Goal: Information Seeking & Learning: Learn about a topic

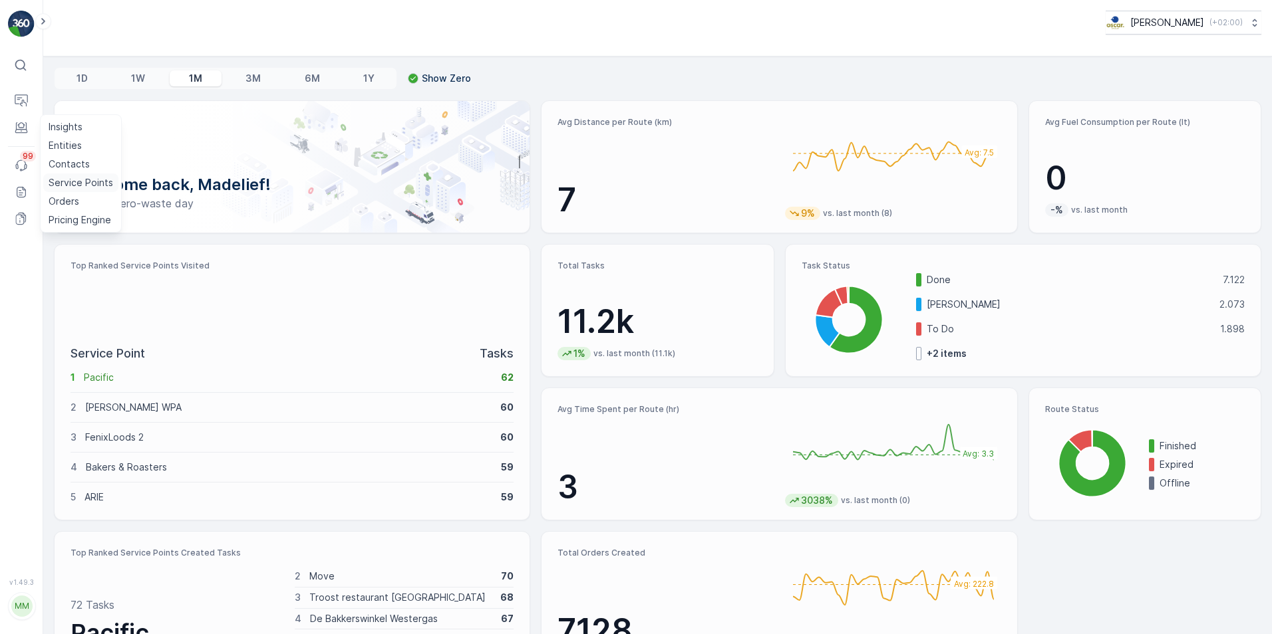
click at [60, 182] on p "Service Points" at bounding box center [81, 182] width 65 height 13
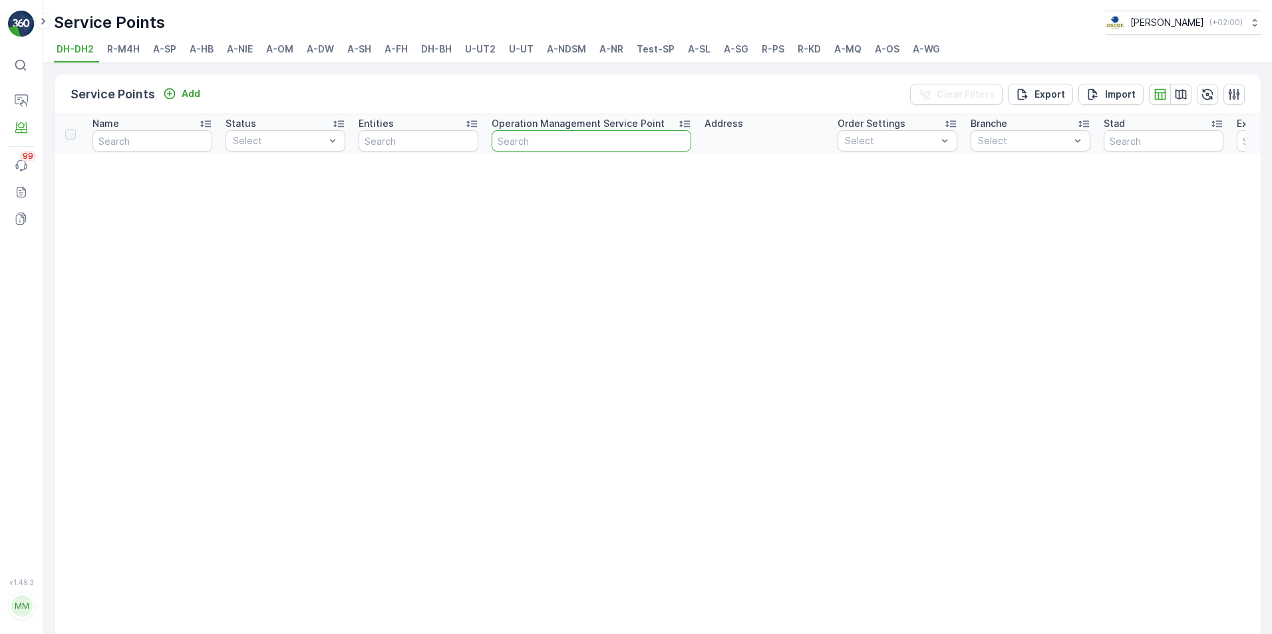
click at [515, 138] on input "text" at bounding box center [592, 140] width 200 height 21
click at [566, 48] on span "A-NDSM" at bounding box center [566, 49] width 39 height 13
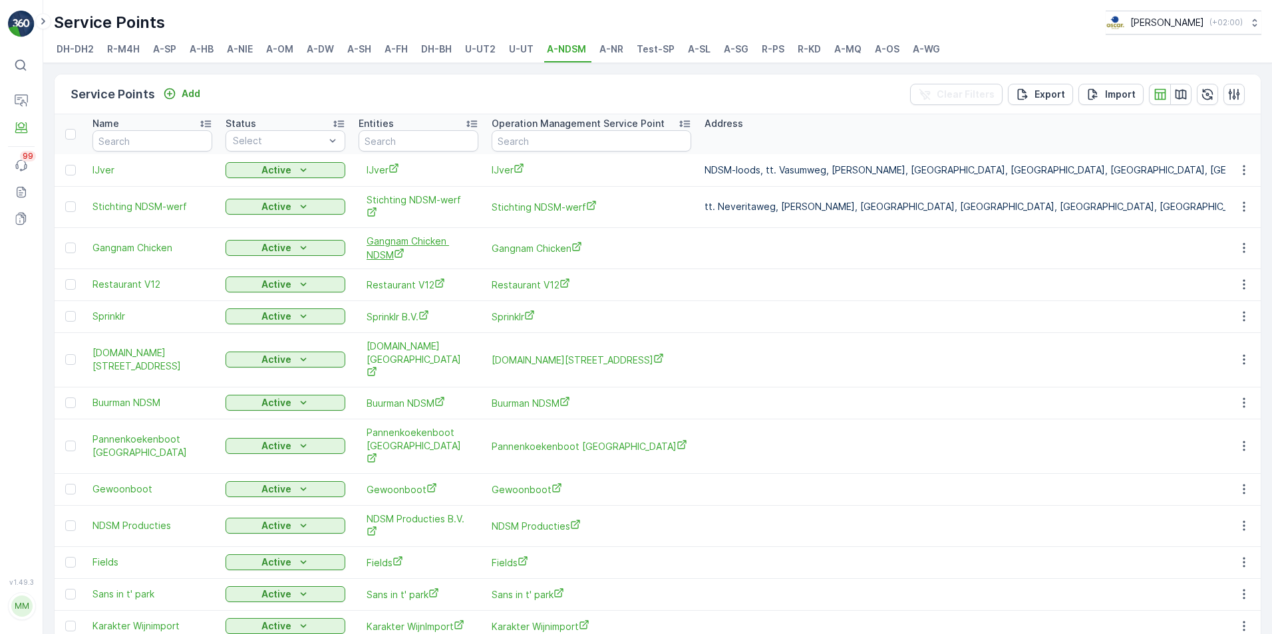
click at [394, 251] on icon "Gangnam Chicken NDSM" at bounding box center [399, 253] width 11 height 11
click at [58, 129] on link "Routes & Tasks" at bounding box center [82, 137] width 79 height 19
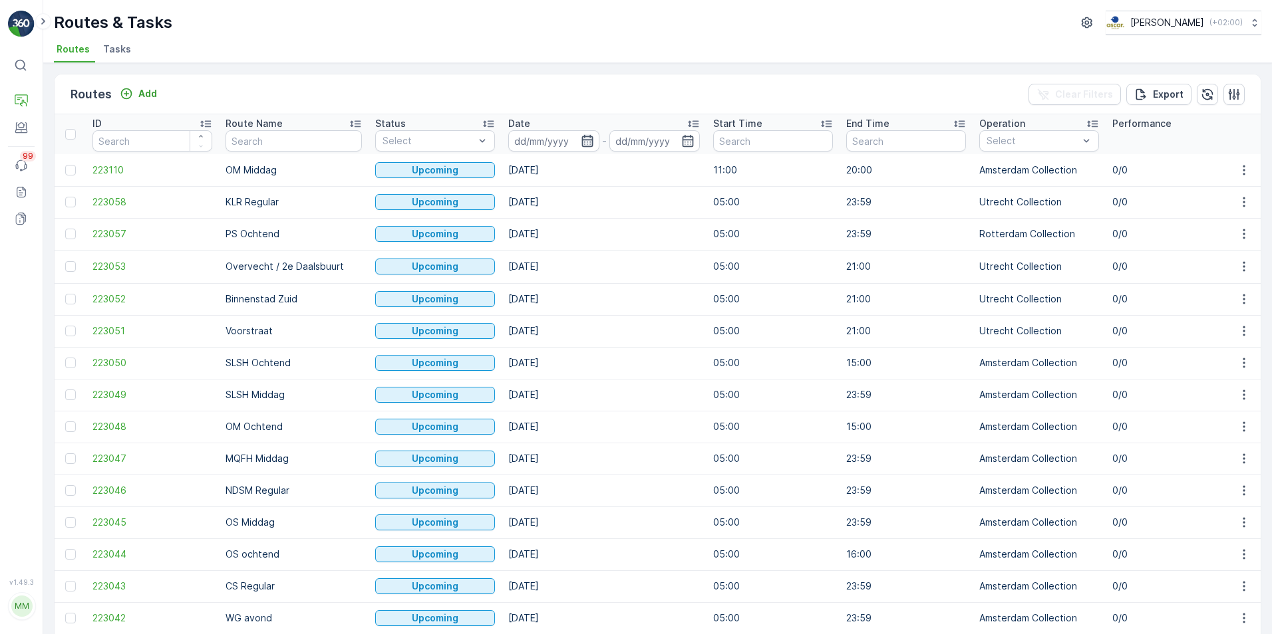
click at [581, 138] on icon "button" at bounding box center [587, 140] width 13 height 13
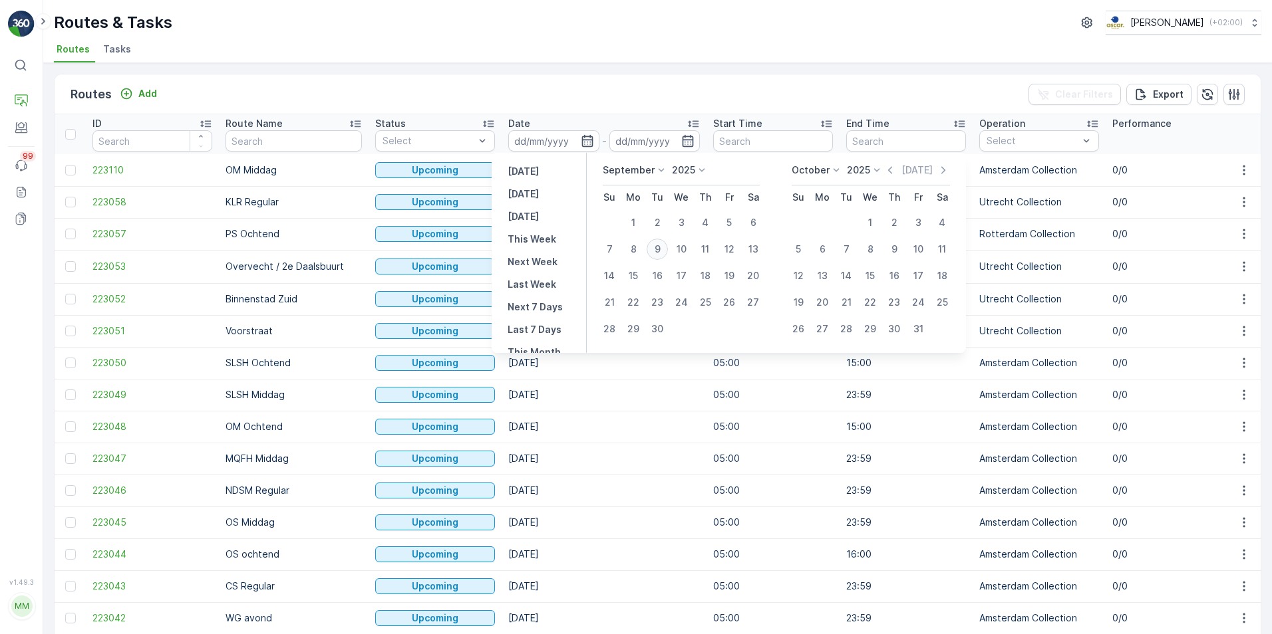
click at [652, 247] on div "9" at bounding box center [656, 249] width 21 height 21
type input "09.09.2025"
click at [659, 251] on div "9" at bounding box center [656, 249] width 21 height 21
type input "09.09.2025"
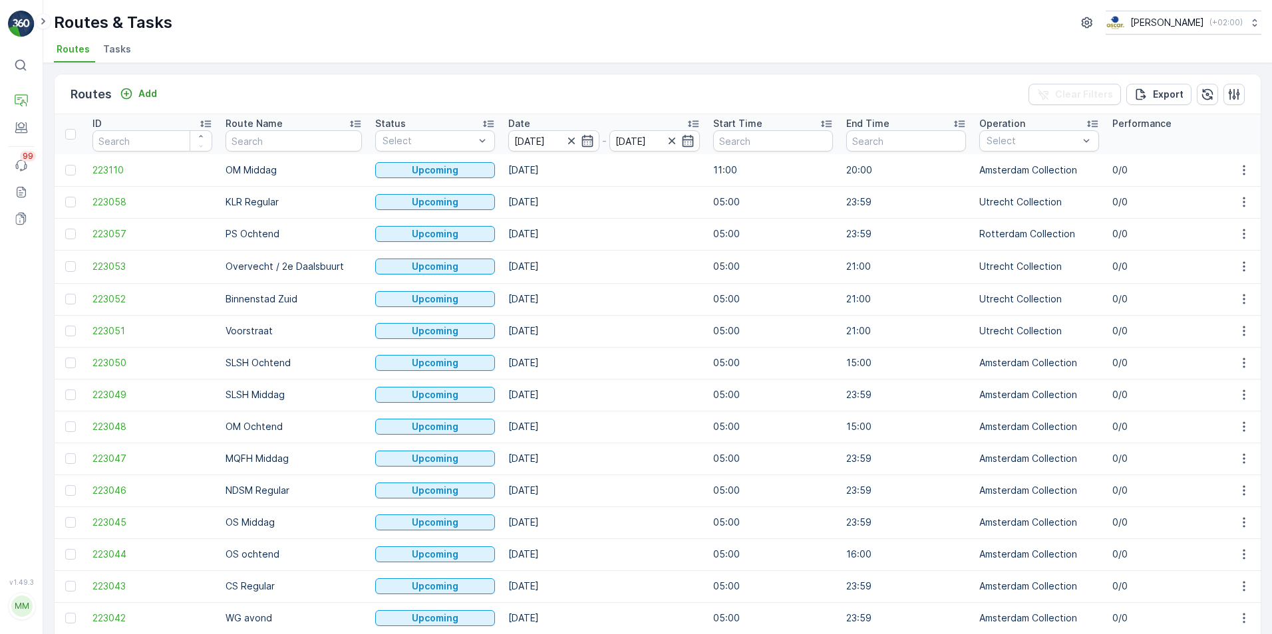
click at [658, 100] on div "Routes Add Clear Filters Export" at bounding box center [658, 94] width 1206 height 40
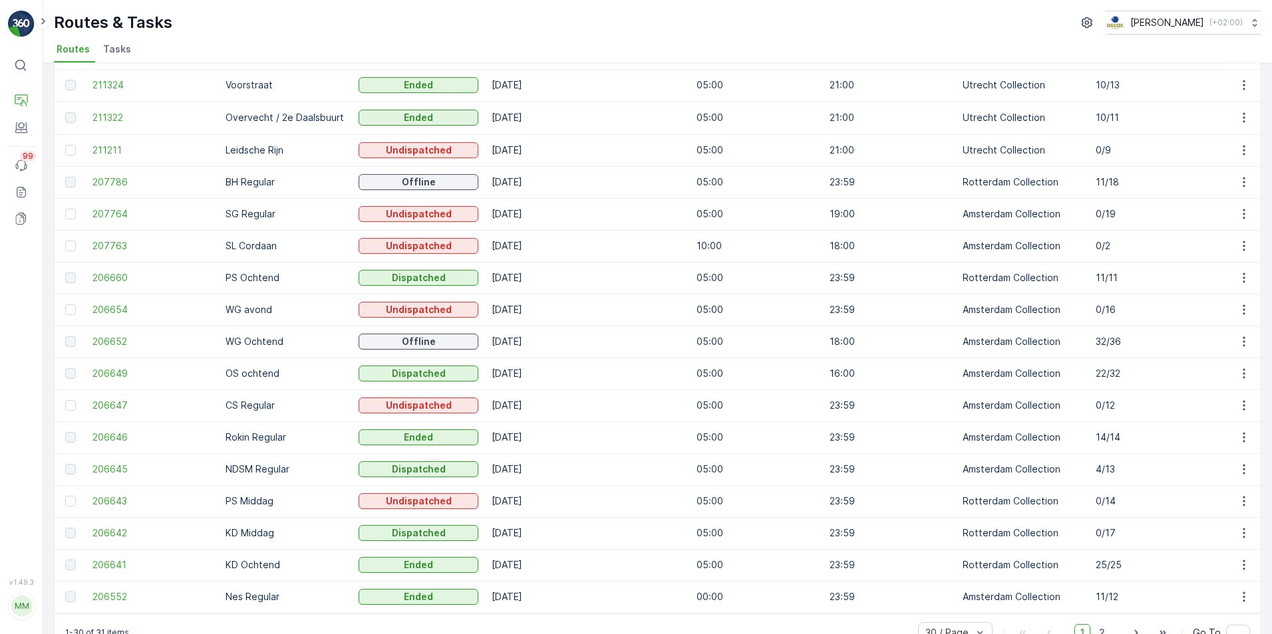
scroll to position [501, 0]
click at [122, 471] on span "206645" at bounding box center [152, 468] width 120 height 13
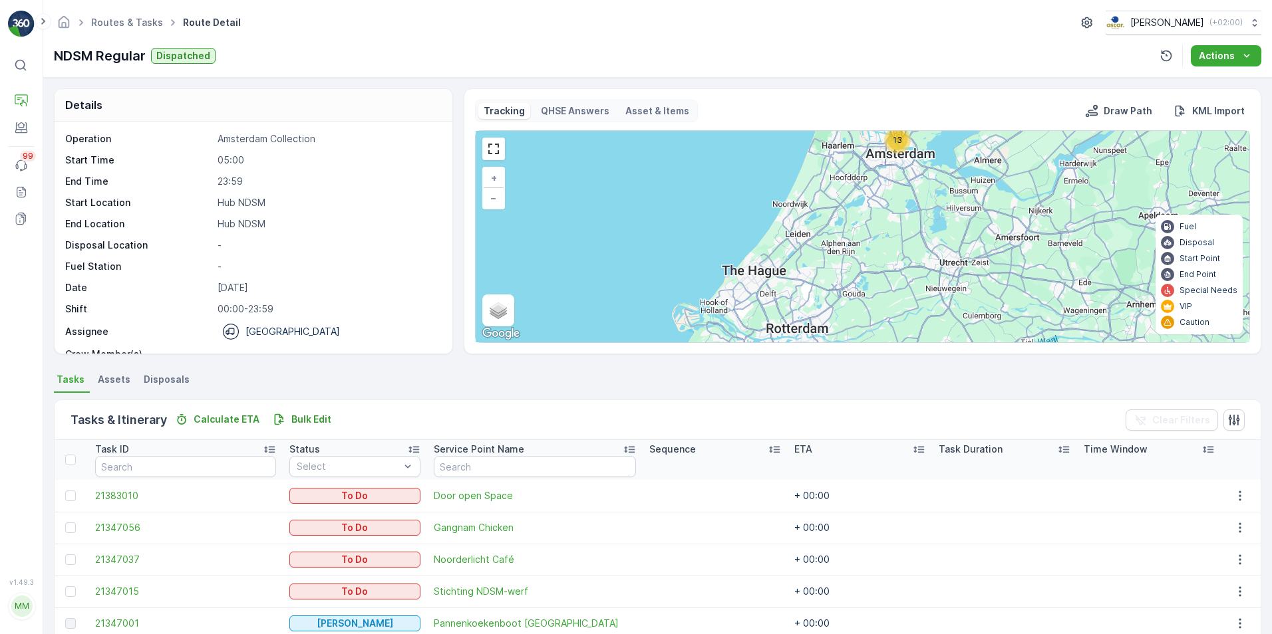
click at [881, 197] on div "13 + − Satellite Roadmap Terrain Hybrid Leaflet Keyboard shortcuts Map Data Map…" at bounding box center [863, 236] width 774 height 211
click at [491, 179] on span "+" at bounding box center [494, 177] width 6 height 11
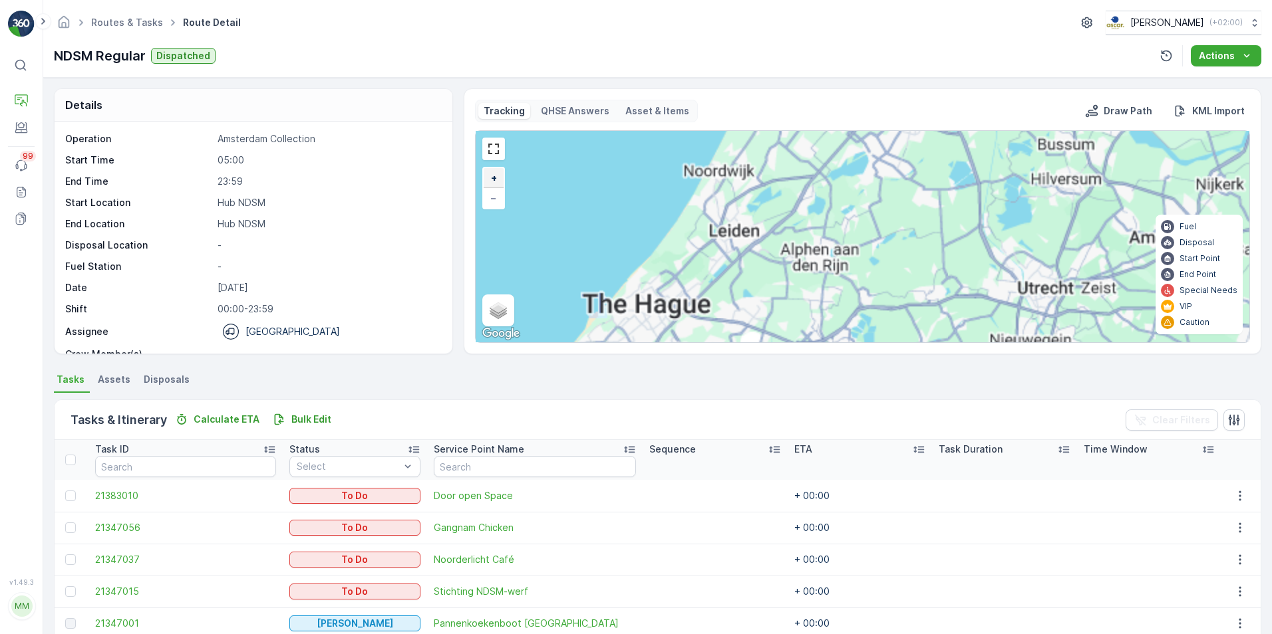
click at [491, 179] on span "+" at bounding box center [494, 177] width 6 height 11
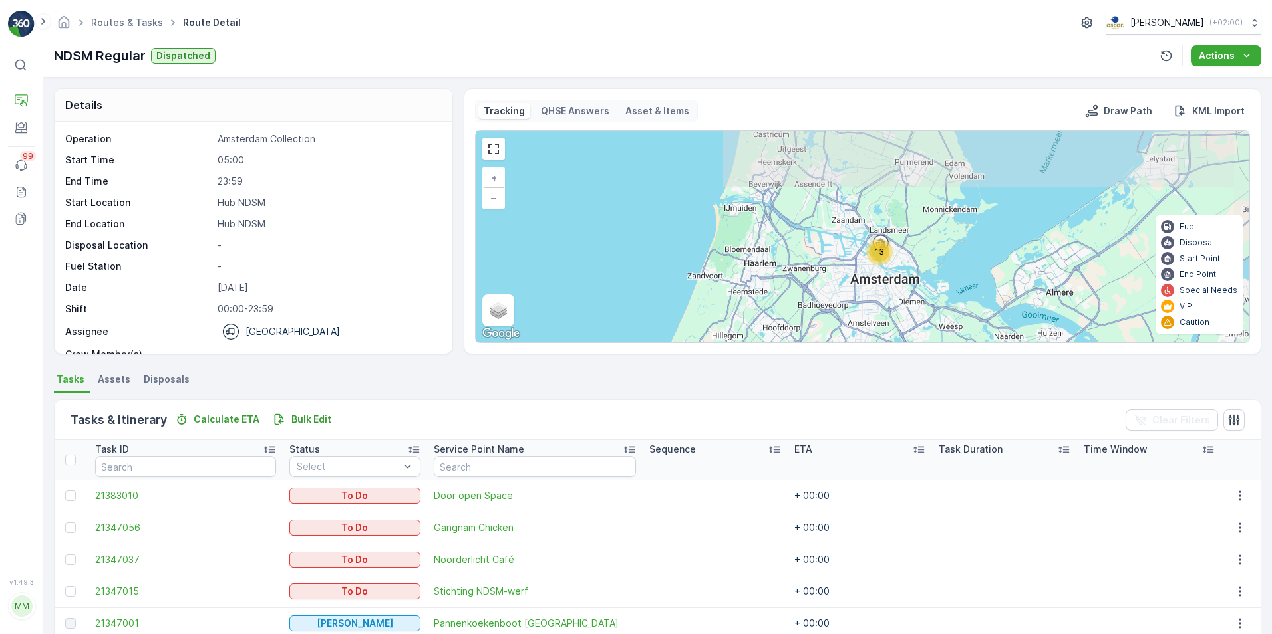
drag, startPoint x: 944, startPoint y: 200, endPoint x: 890, endPoint y: 410, distance: 216.5
click at [890, 410] on div "Details Operation Amsterdam Collection Start Time 05:00 End Time 23:59 Start Lo…" at bounding box center [657, 356] width 1228 height 557
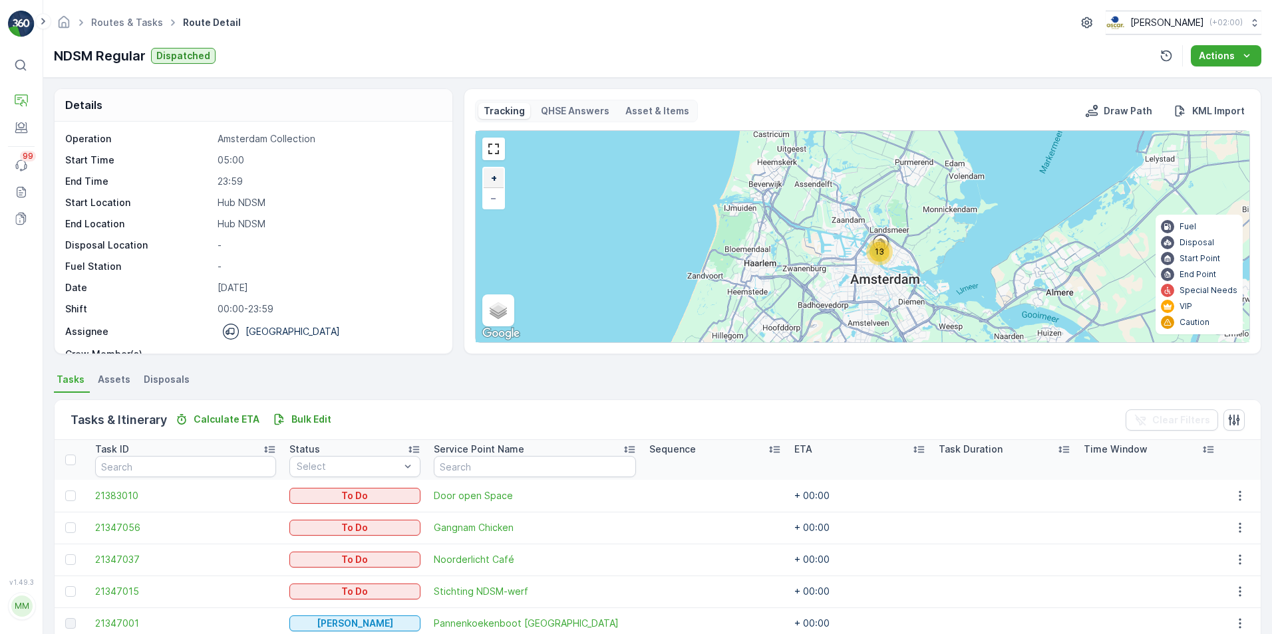
click at [497, 180] on link "+" at bounding box center [494, 178] width 20 height 20
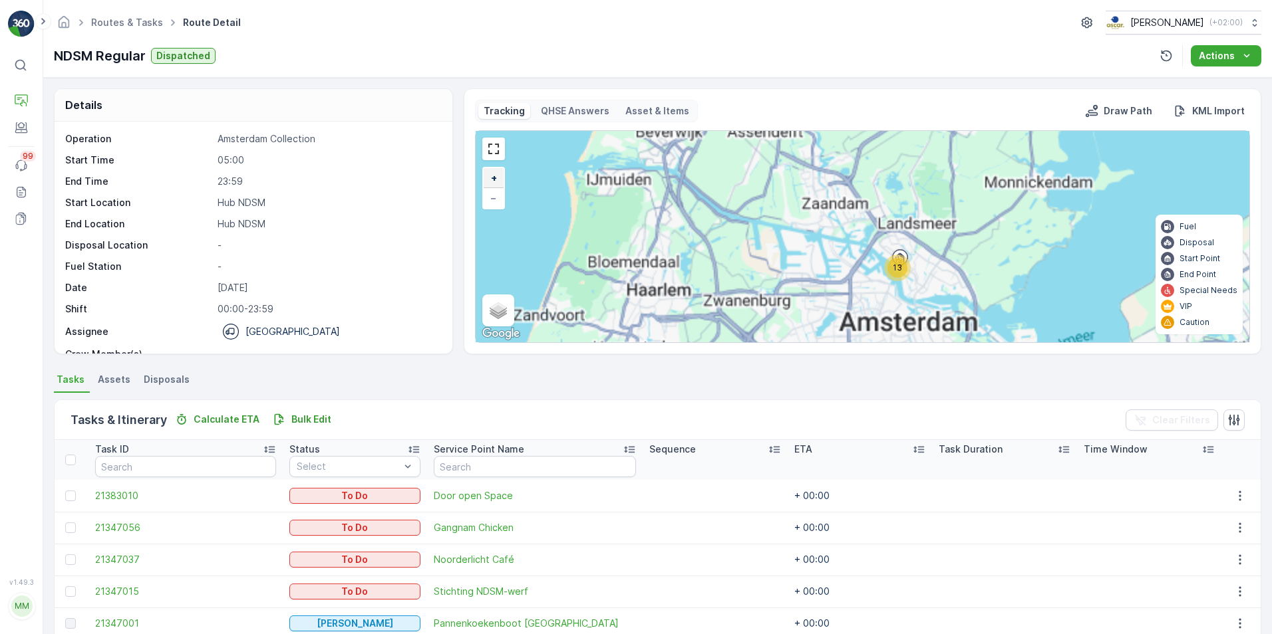
click at [497, 180] on link "+" at bounding box center [494, 178] width 20 height 20
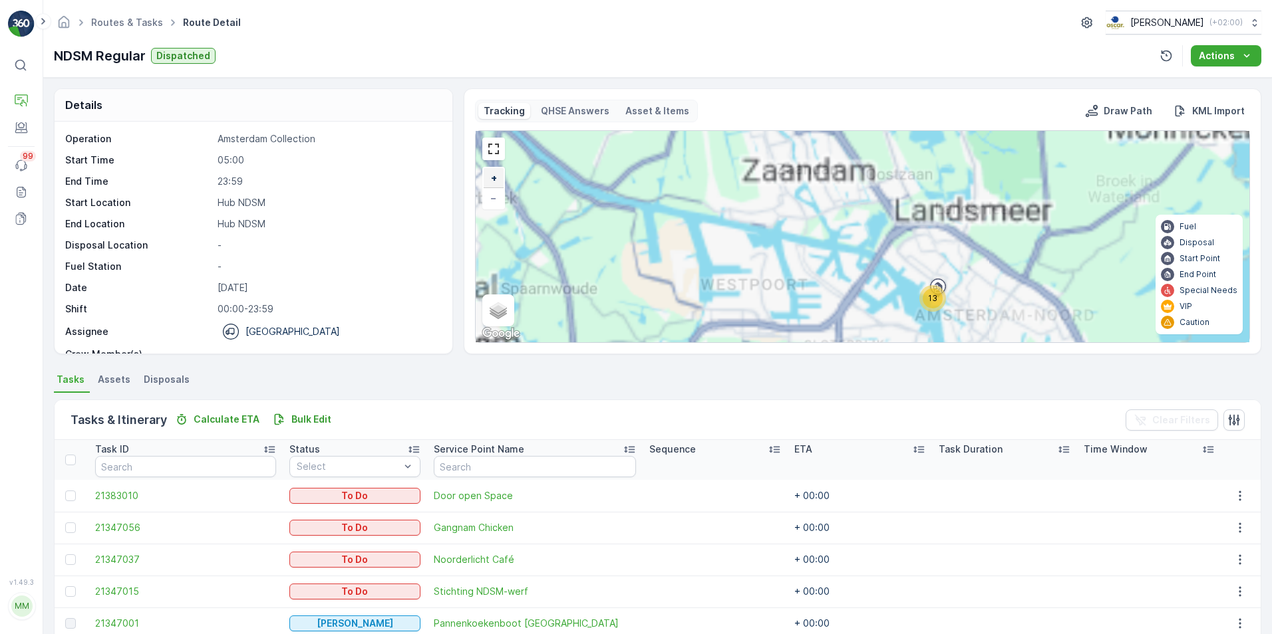
click at [497, 180] on link "+" at bounding box center [494, 178] width 20 height 20
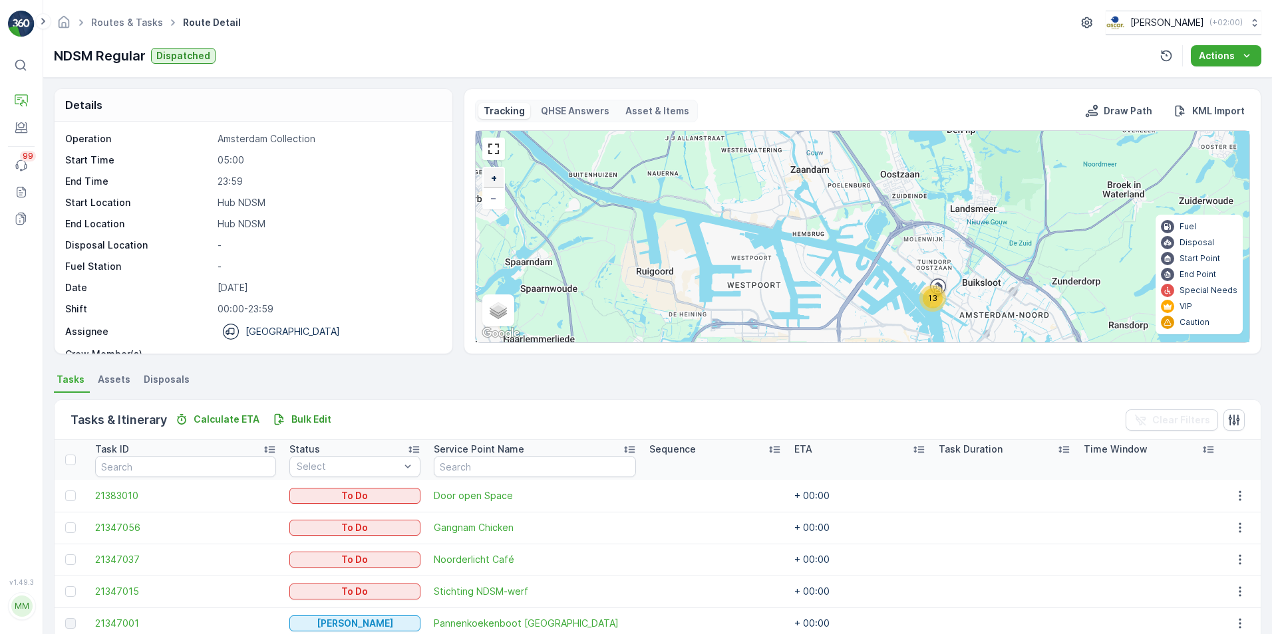
click at [497, 180] on link "+" at bounding box center [494, 178] width 20 height 20
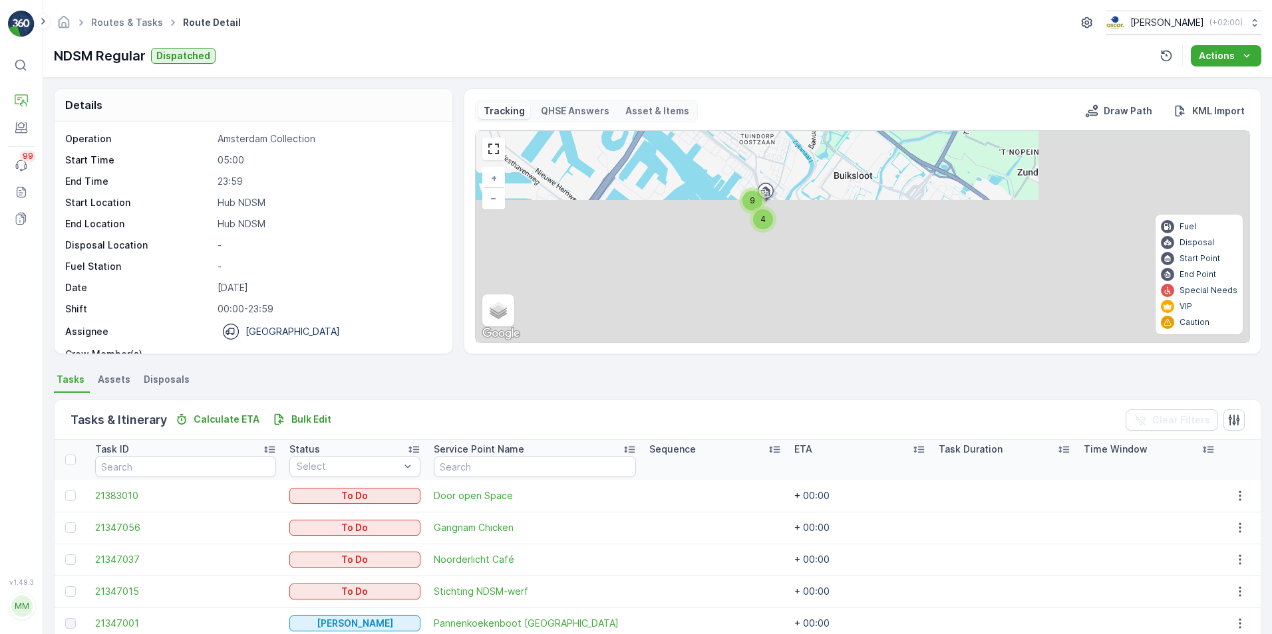
drag, startPoint x: 985, startPoint y: 271, endPoint x: 736, endPoint y: 116, distance: 292.7
click at [736, 116] on div "Tracking QHSE Answers Asset & Items Draw Path KML Import 4 9 + − Satellite Road…" at bounding box center [862, 221] width 775 height 243
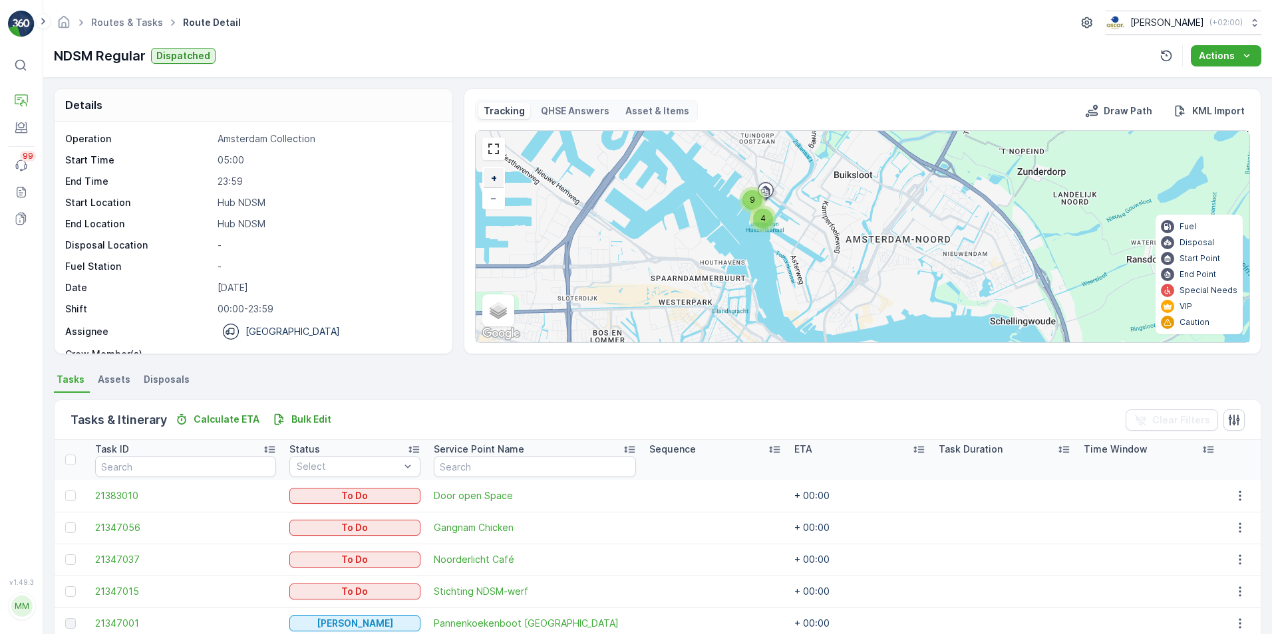
click at [486, 177] on link "+" at bounding box center [494, 178] width 20 height 20
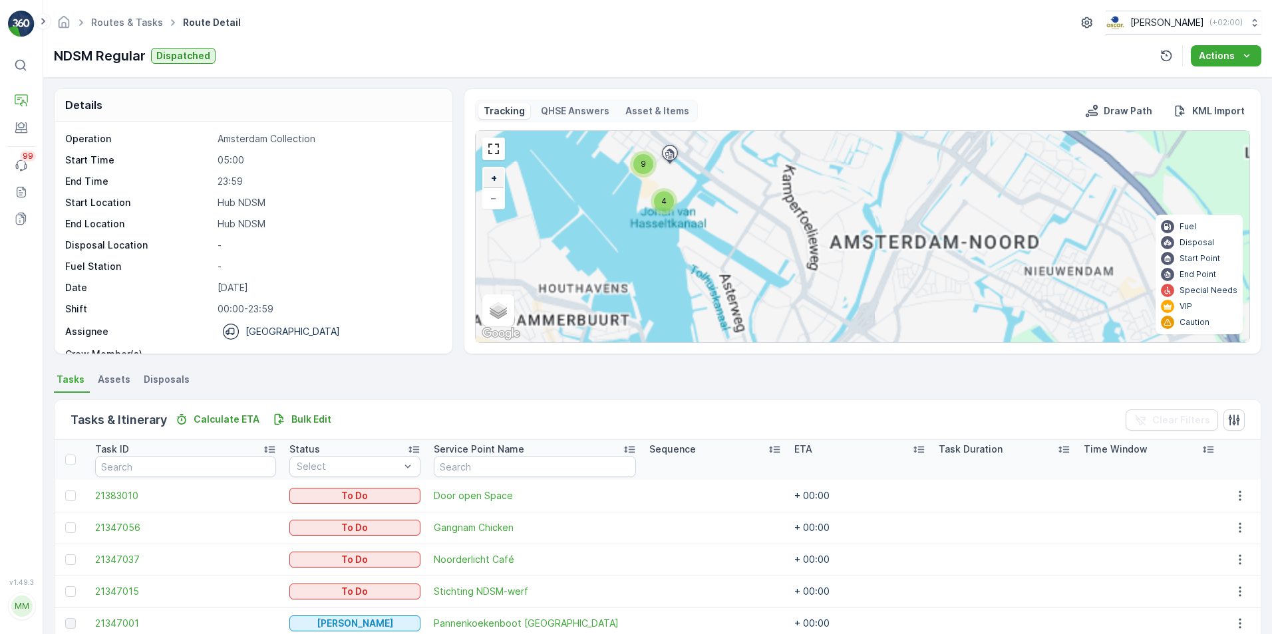
click at [486, 177] on link "+" at bounding box center [494, 178] width 20 height 20
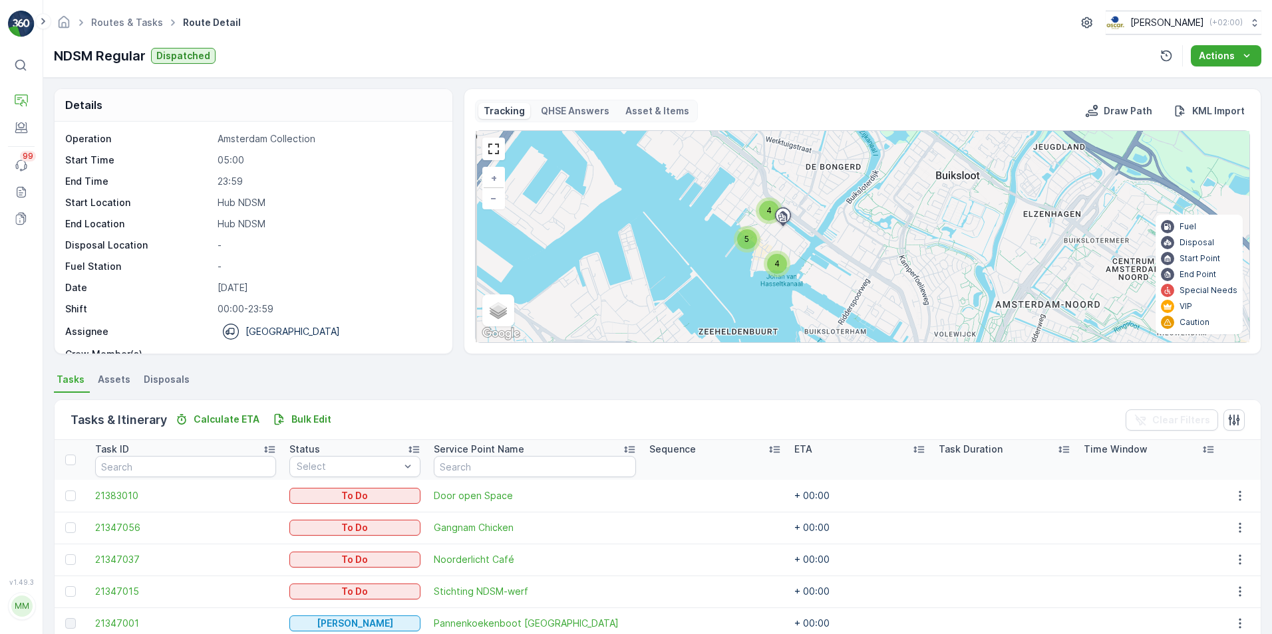
drag, startPoint x: 653, startPoint y: 211, endPoint x: 766, endPoint y: 274, distance: 129.2
click at [766, 274] on div "4" at bounding box center [777, 264] width 27 height 27
click at [495, 176] on span "+" at bounding box center [494, 177] width 6 height 11
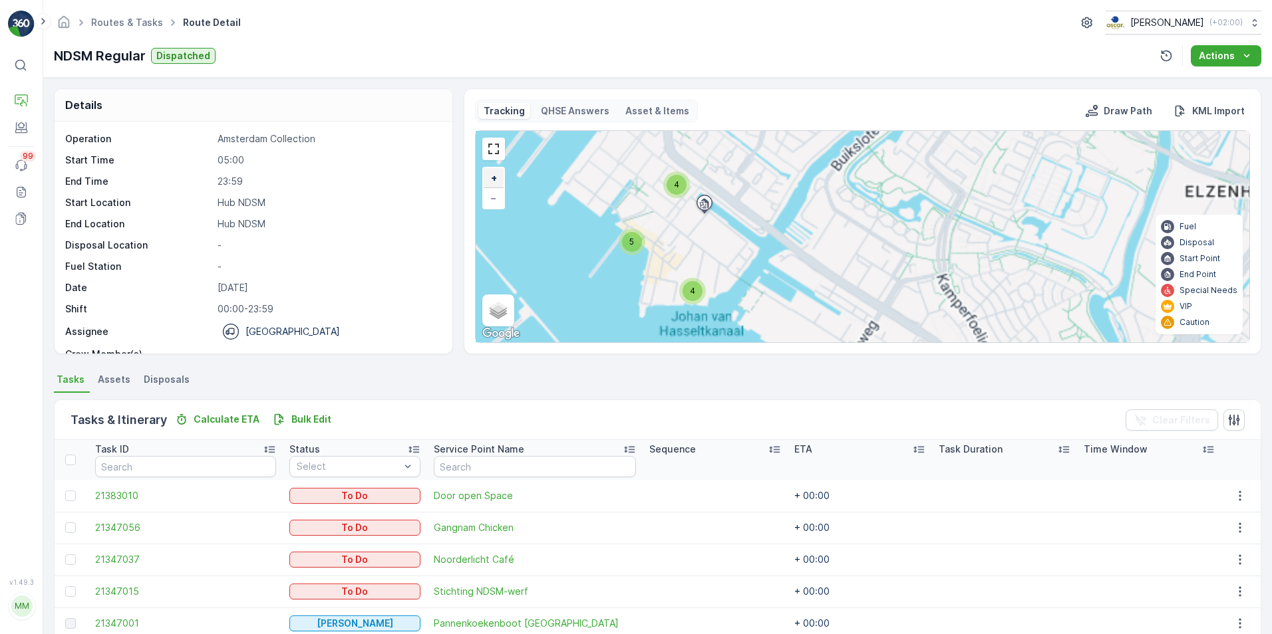
click at [495, 176] on span "+" at bounding box center [494, 177] width 6 height 11
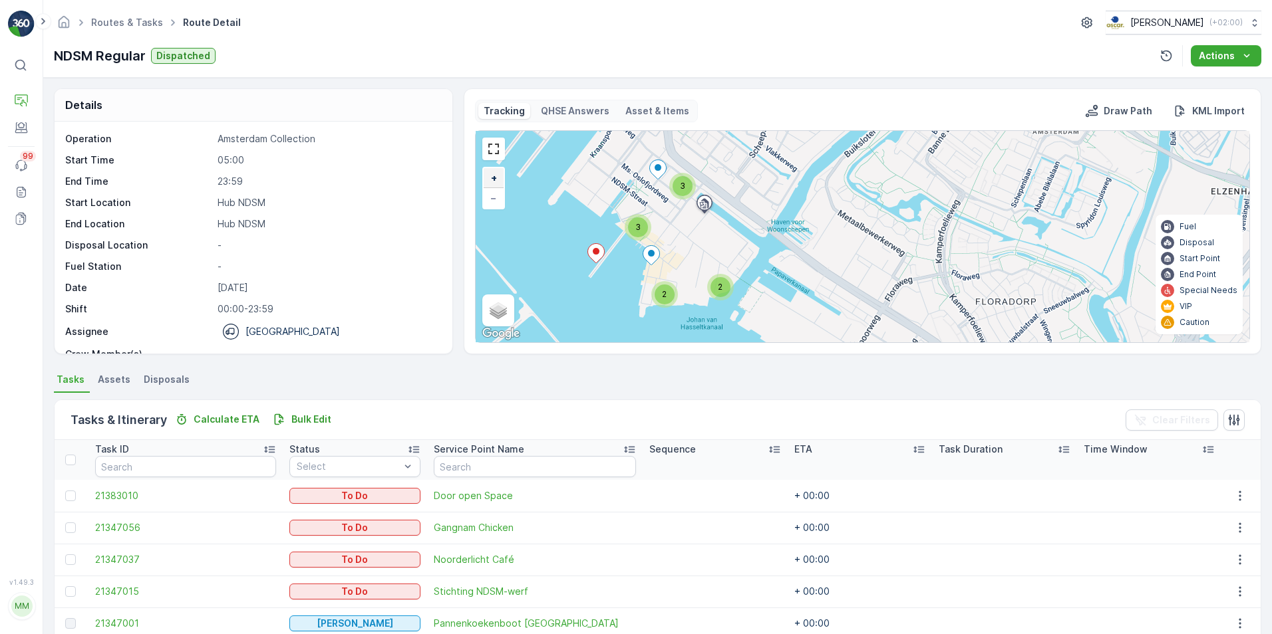
click at [495, 176] on span "+" at bounding box center [494, 177] width 6 height 11
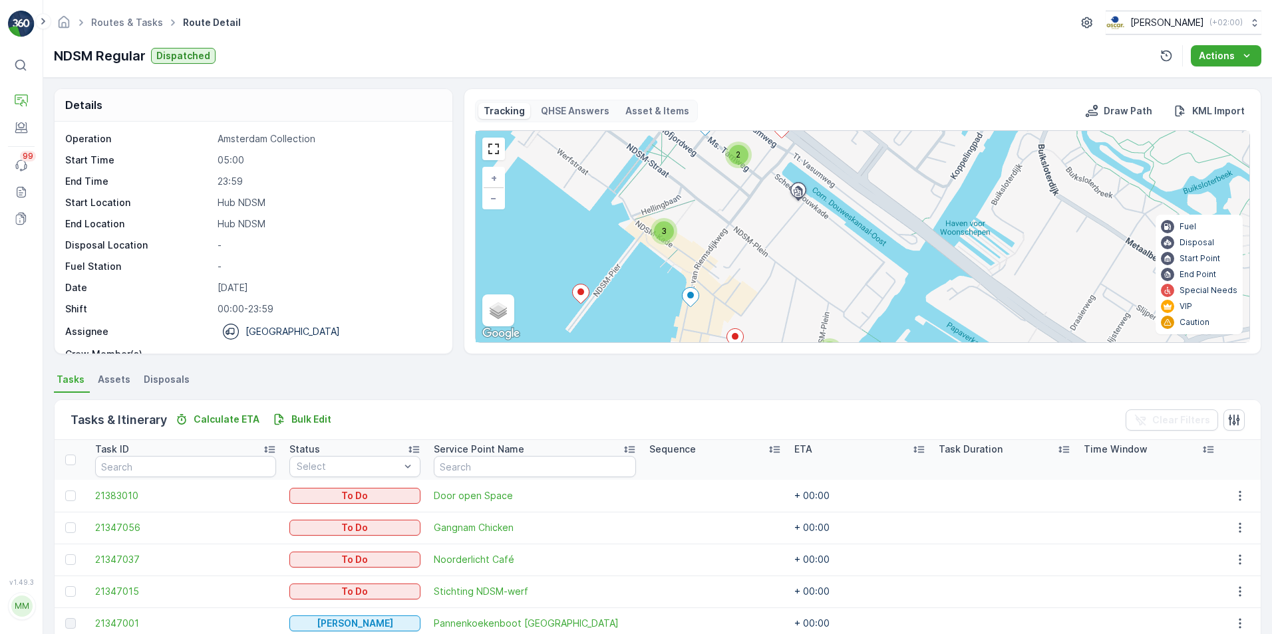
drag, startPoint x: 759, startPoint y: 279, endPoint x: 1009, endPoint y: 292, distance: 250.4
click at [1009, 292] on div "2 2 3 + − Satellite Roadmap Terrain Hybrid Leaflet Keyboard shortcuts Map Data …" at bounding box center [863, 236] width 774 height 211
click at [801, 196] on icon at bounding box center [798, 191] width 12 height 12
click at [495, 208] on link "−" at bounding box center [494, 198] width 20 height 20
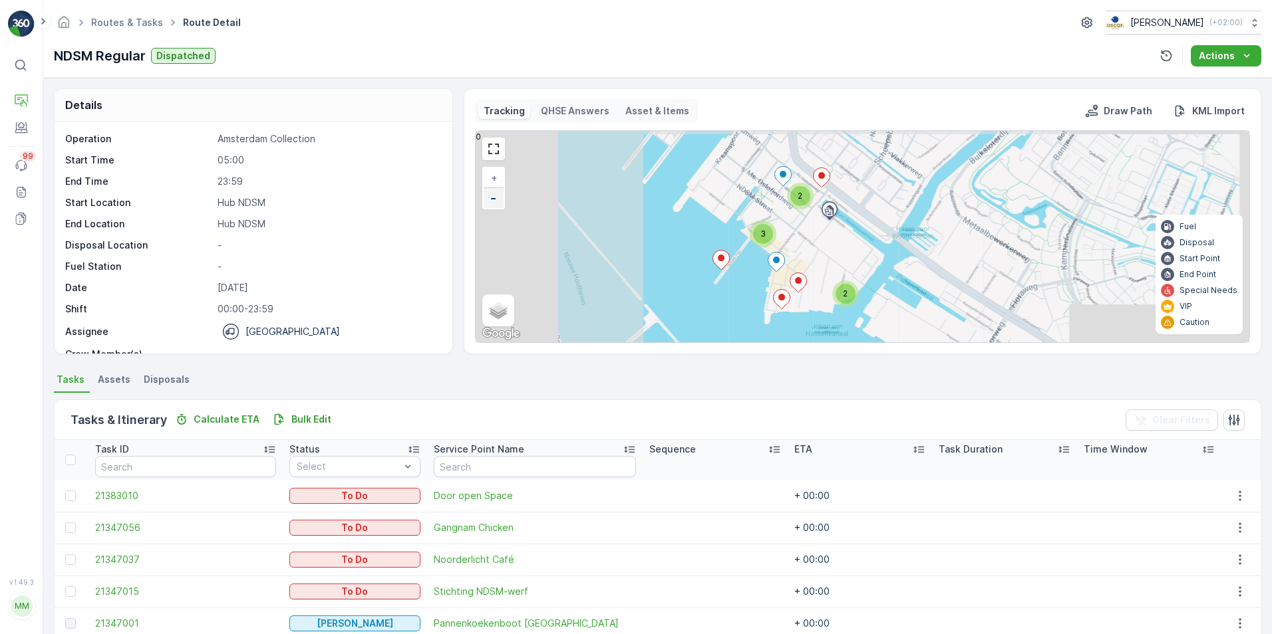
click at [495, 208] on link "−" at bounding box center [494, 198] width 20 height 20
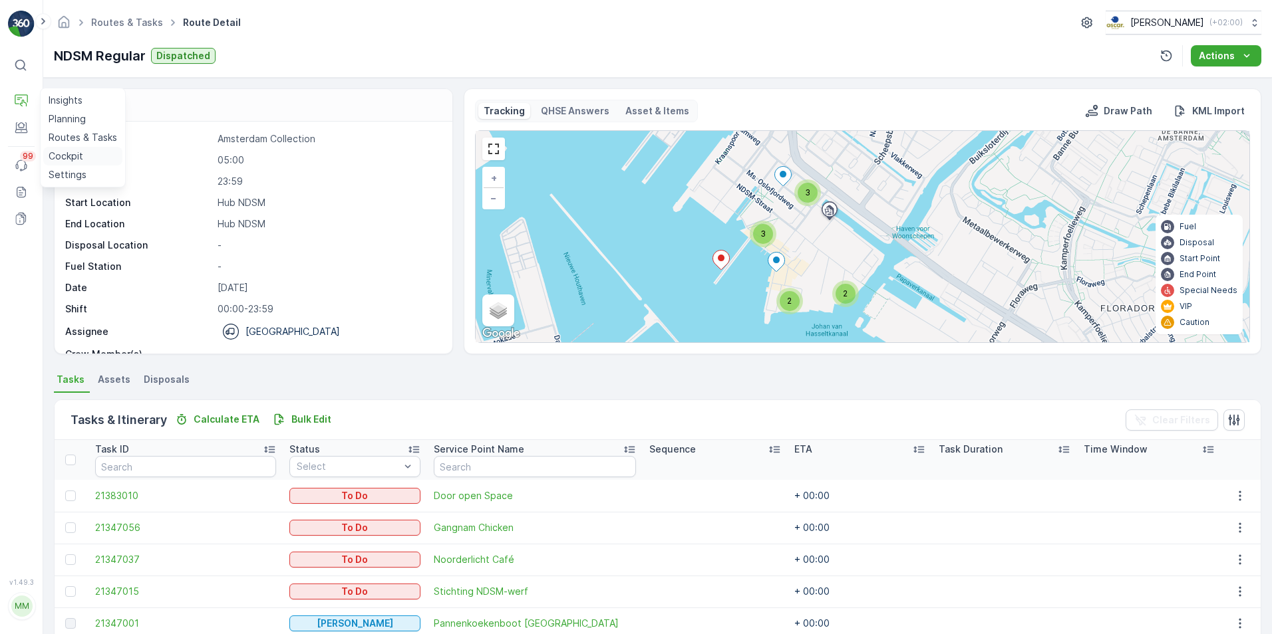
click at [61, 156] on p "Cockpit" at bounding box center [66, 156] width 35 height 13
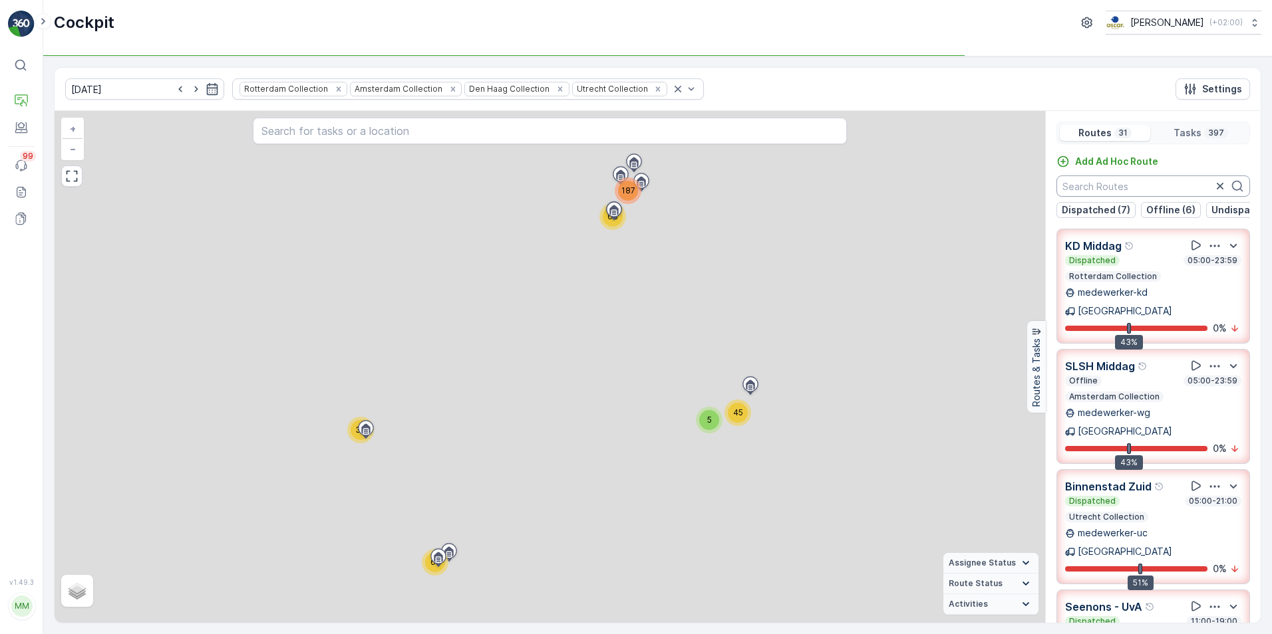
click at [1016, 186] on input "text" at bounding box center [1153, 186] width 194 height 21
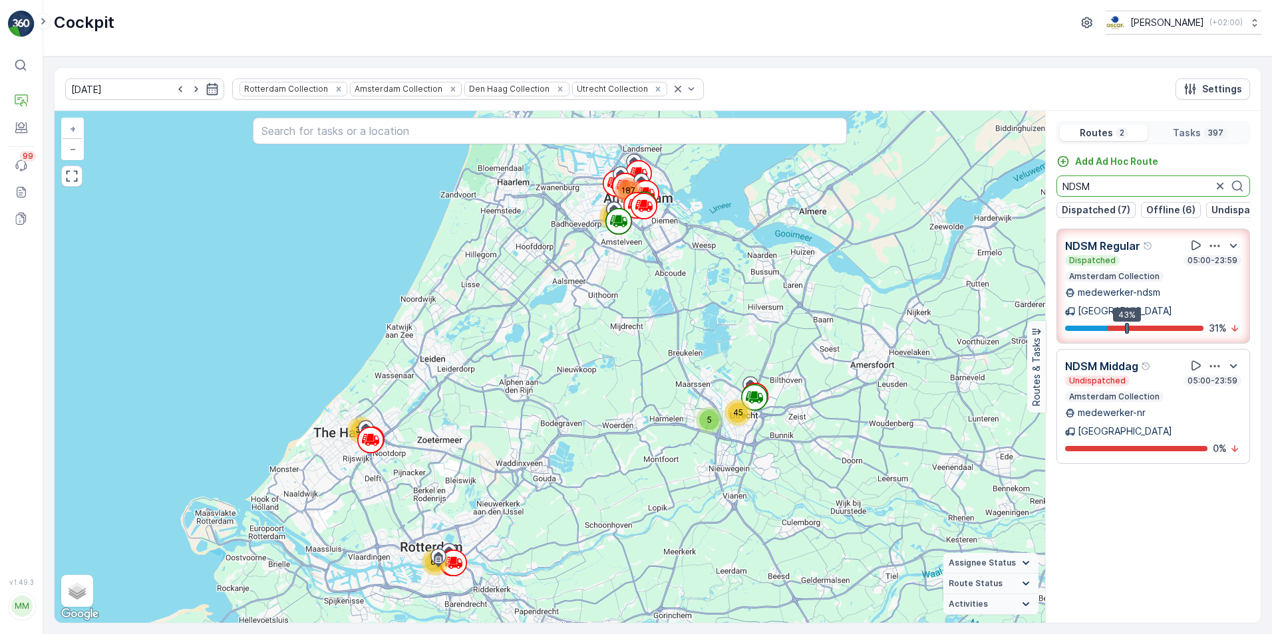
type input "NDSM"
click at [1016, 244] on p "NDSM Regular" at bounding box center [1102, 246] width 75 height 16
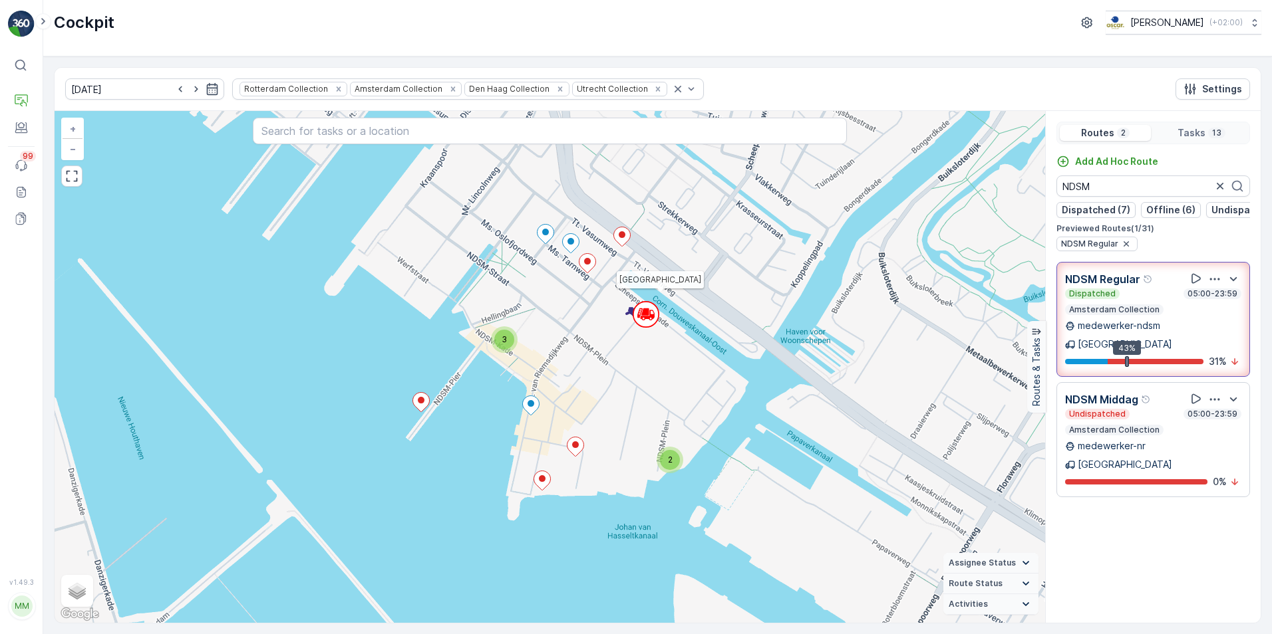
click at [649, 321] on circle at bounding box center [645, 314] width 25 height 25
click at [75, 149] on span "−" at bounding box center [73, 148] width 7 height 11
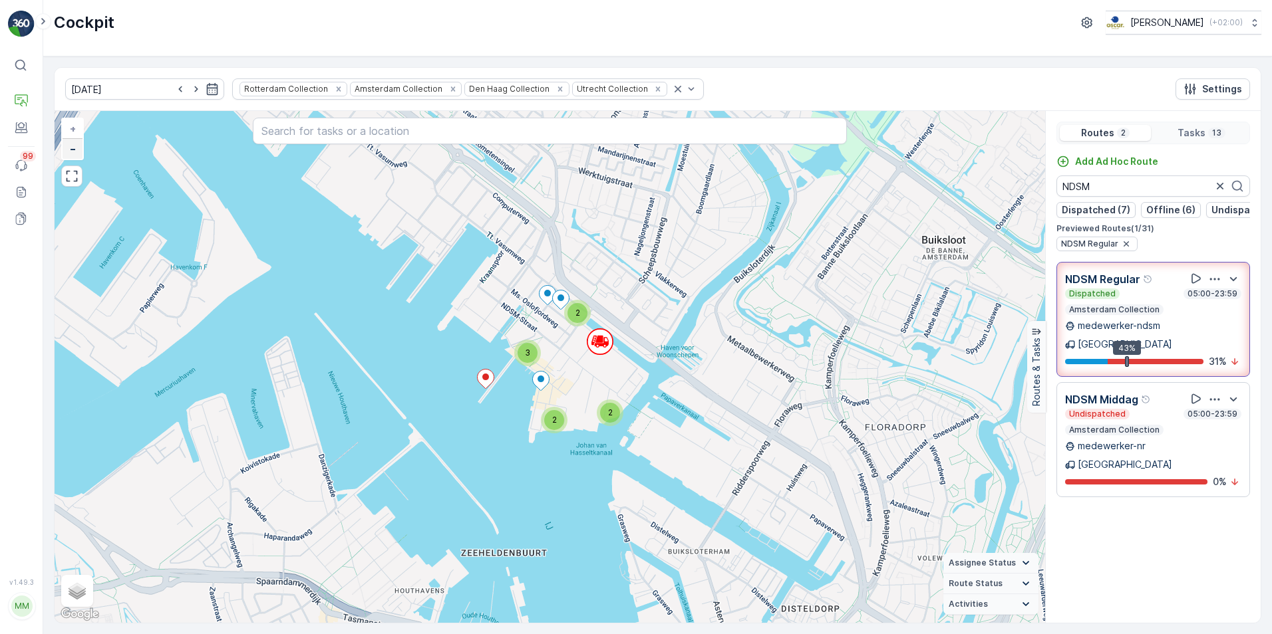
click at [75, 149] on span "−" at bounding box center [73, 148] width 7 height 11
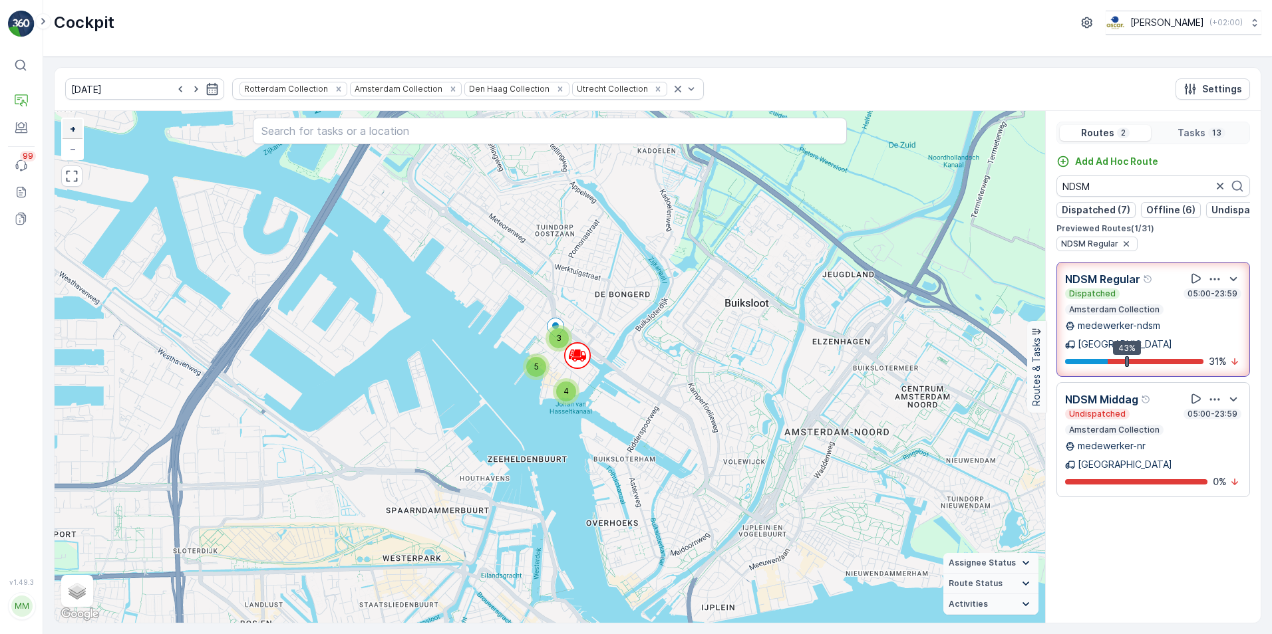
click at [70, 129] on span "+" at bounding box center [73, 128] width 6 height 11
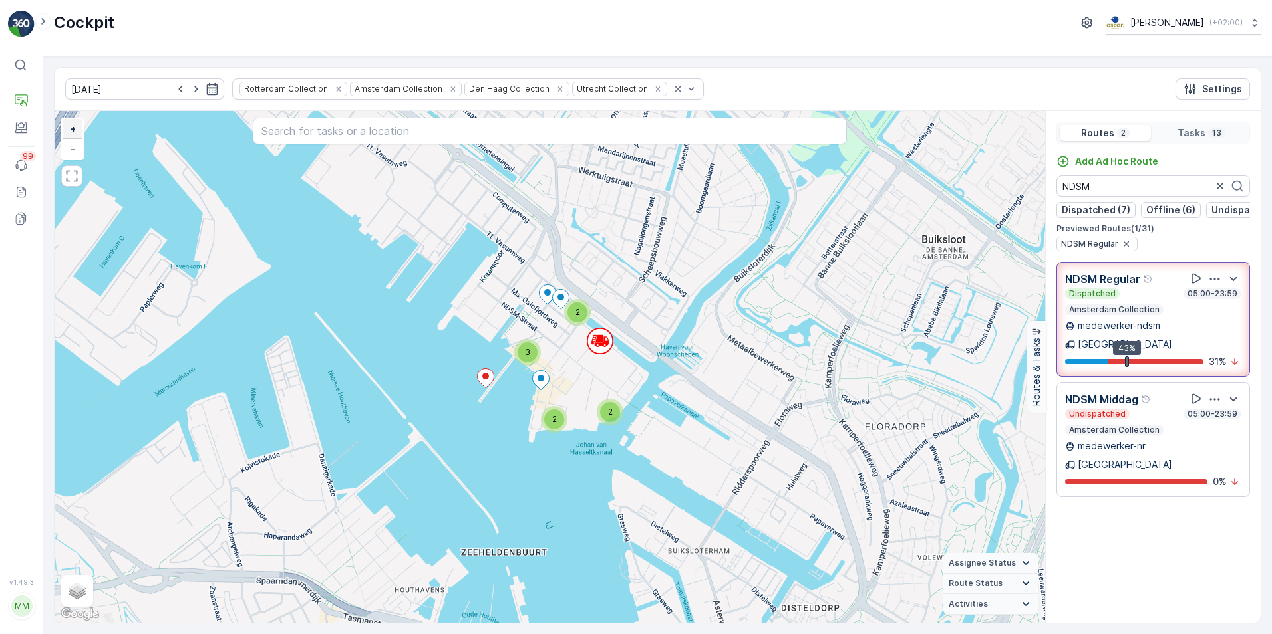
click at [70, 129] on span "+" at bounding box center [73, 128] width 6 height 11
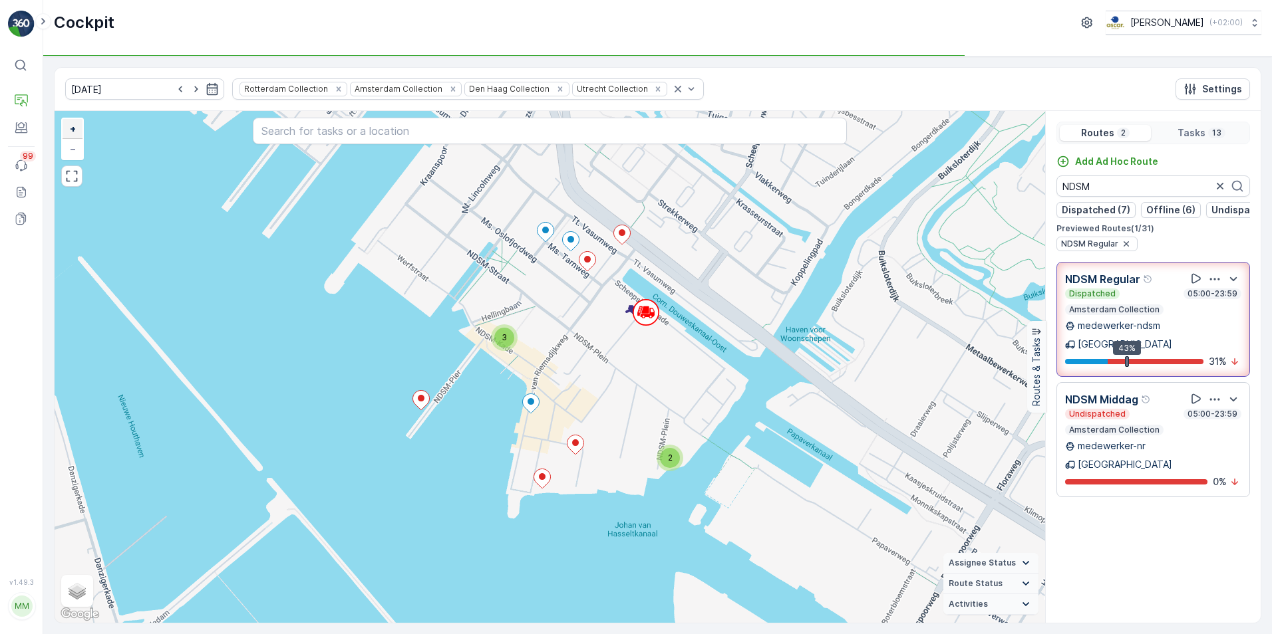
click at [70, 129] on span "+" at bounding box center [73, 128] width 6 height 11
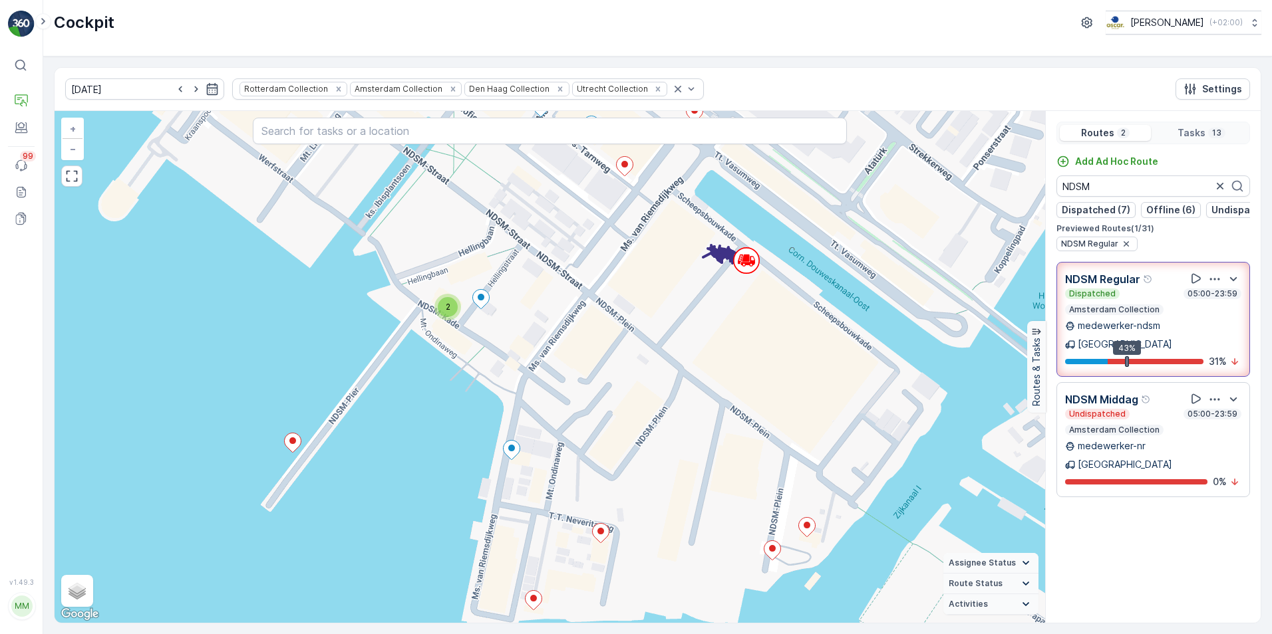
click at [1016, 315] on div "Dispatched 05:00-23:59 Amsterdam Collection" at bounding box center [1153, 302] width 176 height 27
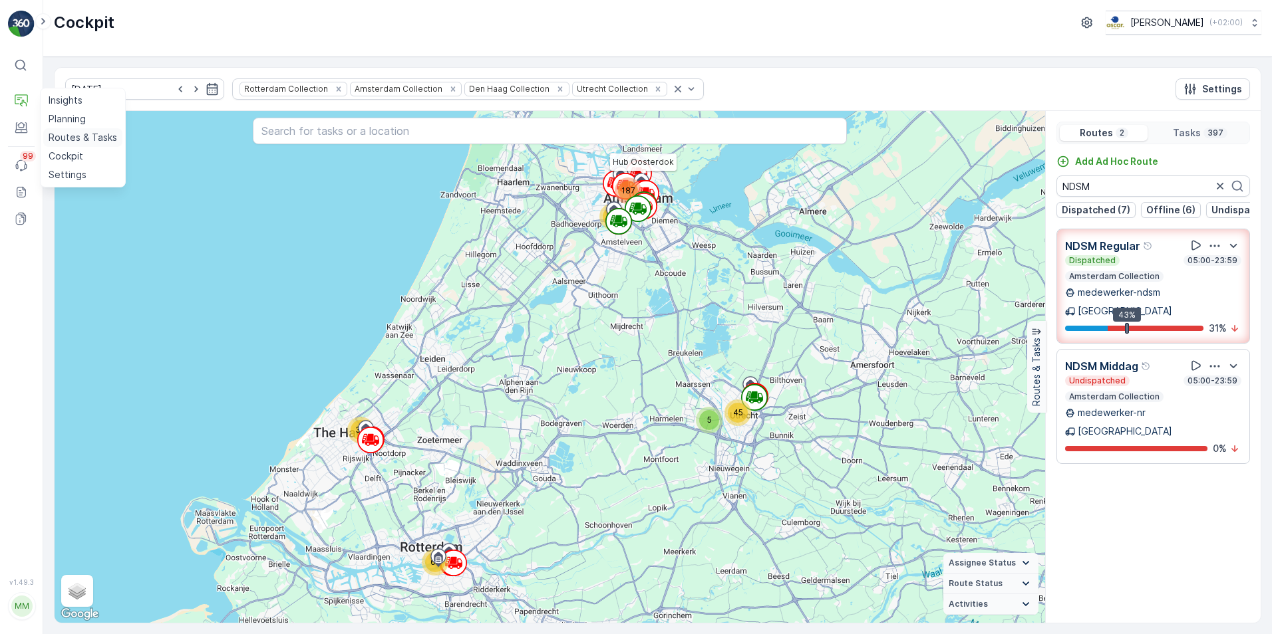
click at [56, 132] on p "Routes & Tasks" at bounding box center [83, 137] width 69 height 13
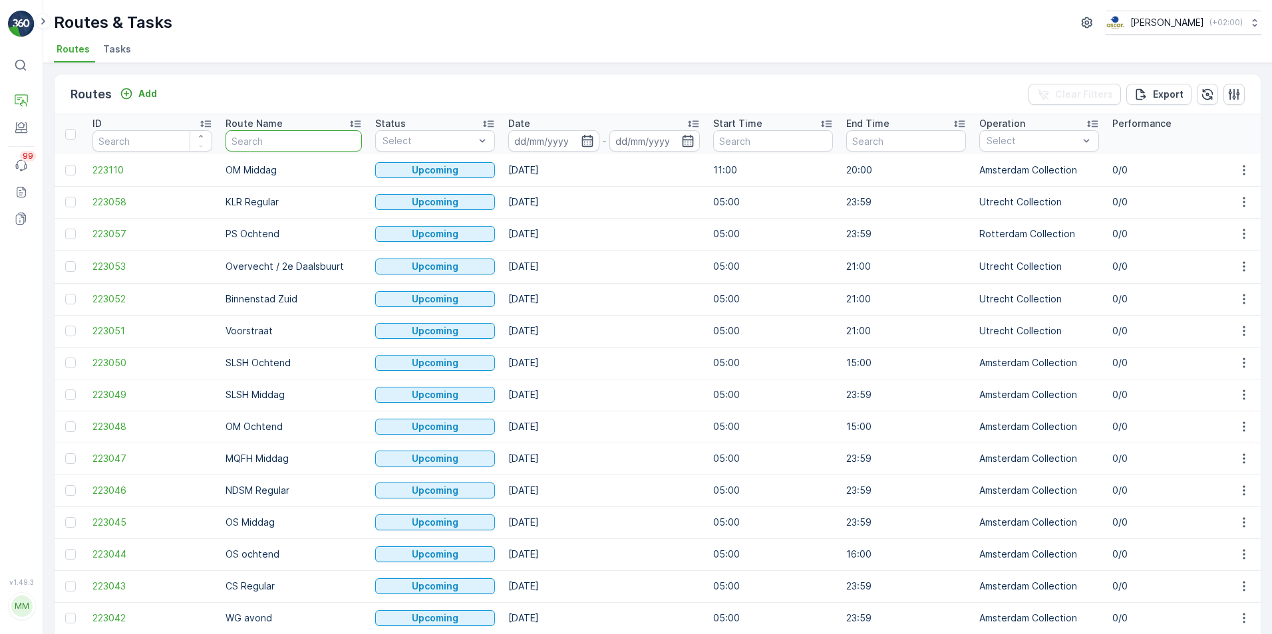
click at [282, 140] on input "text" at bounding box center [293, 140] width 136 height 21
type input "NDSM"
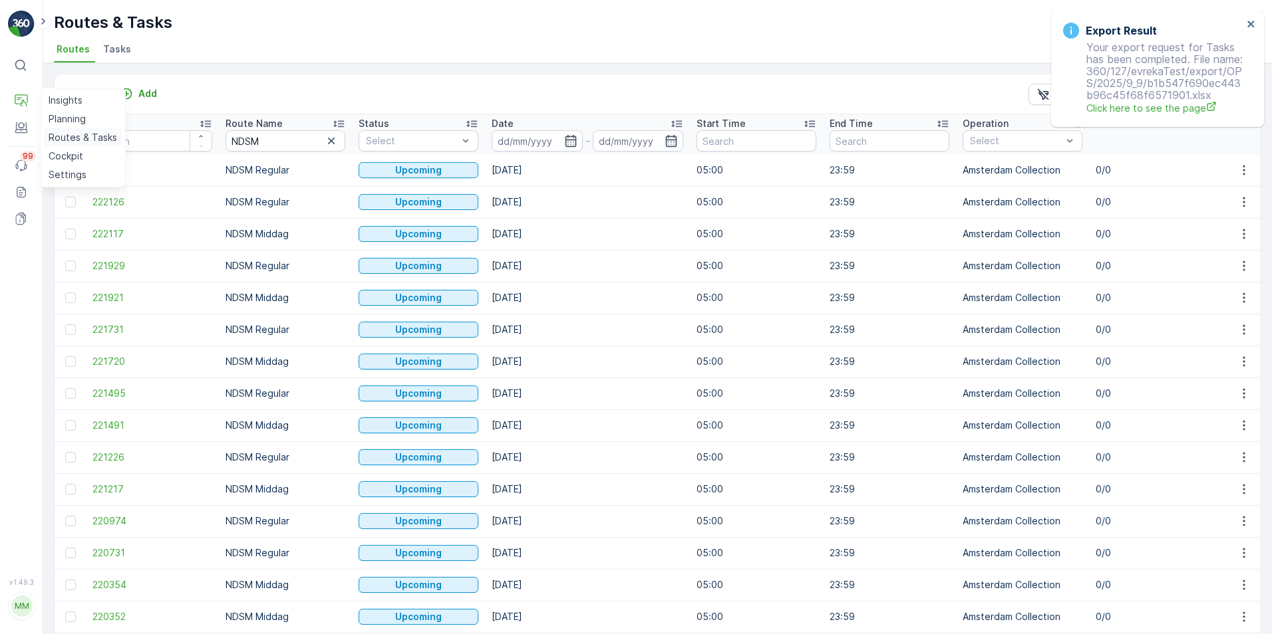
click at [57, 140] on p "Routes & Tasks" at bounding box center [83, 137] width 69 height 13
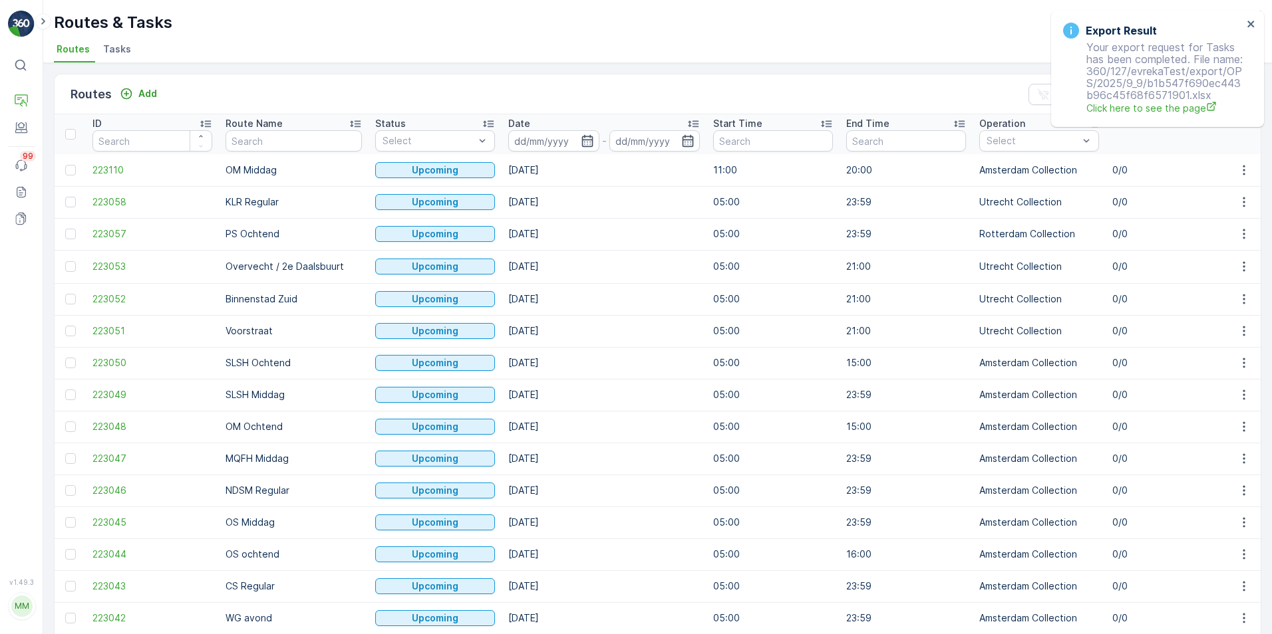
click at [111, 45] on span "Tasks" at bounding box center [117, 49] width 28 height 13
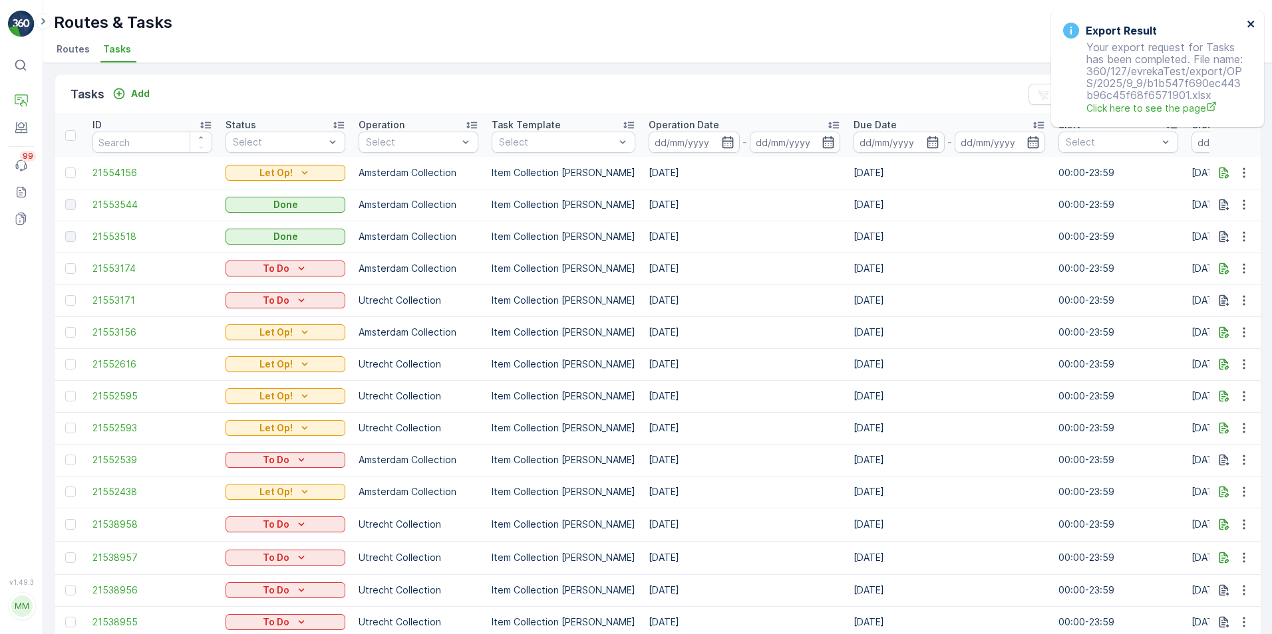
click at [1016, 19] on icon "close" at bounding box center [1250, 24] width 9 height 11
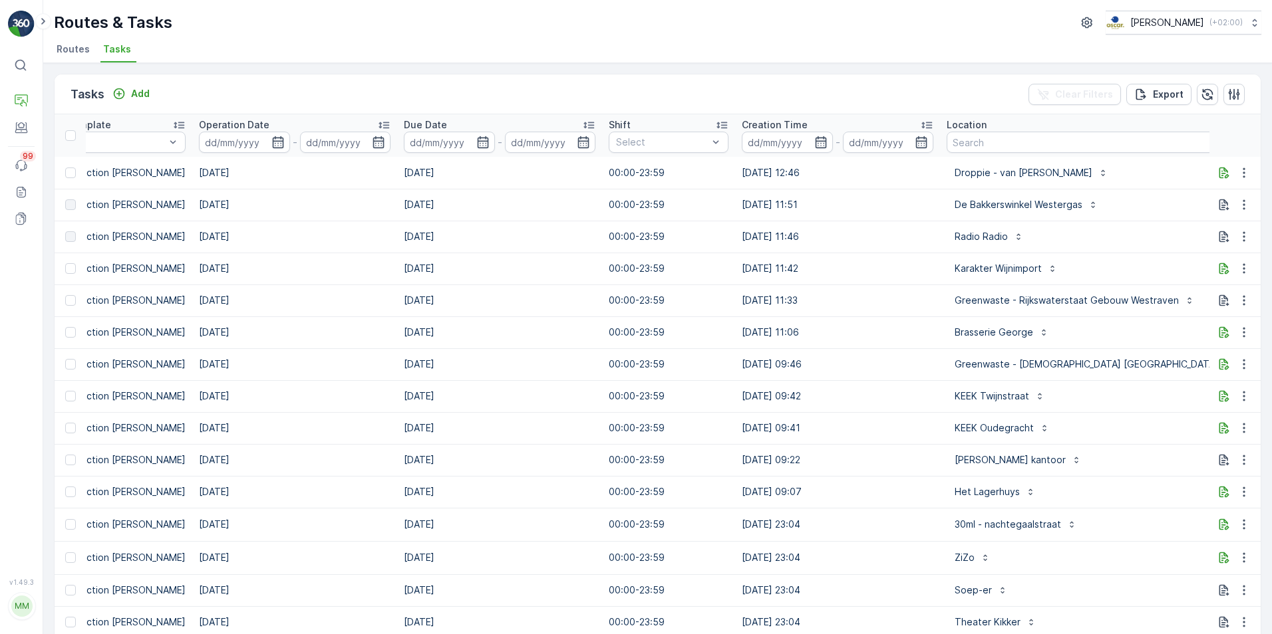
scroll to position [0, 450]
click at [948, 142] on input "text" at bounding box center [1093, 142] width 295 height 21
type input "esh"
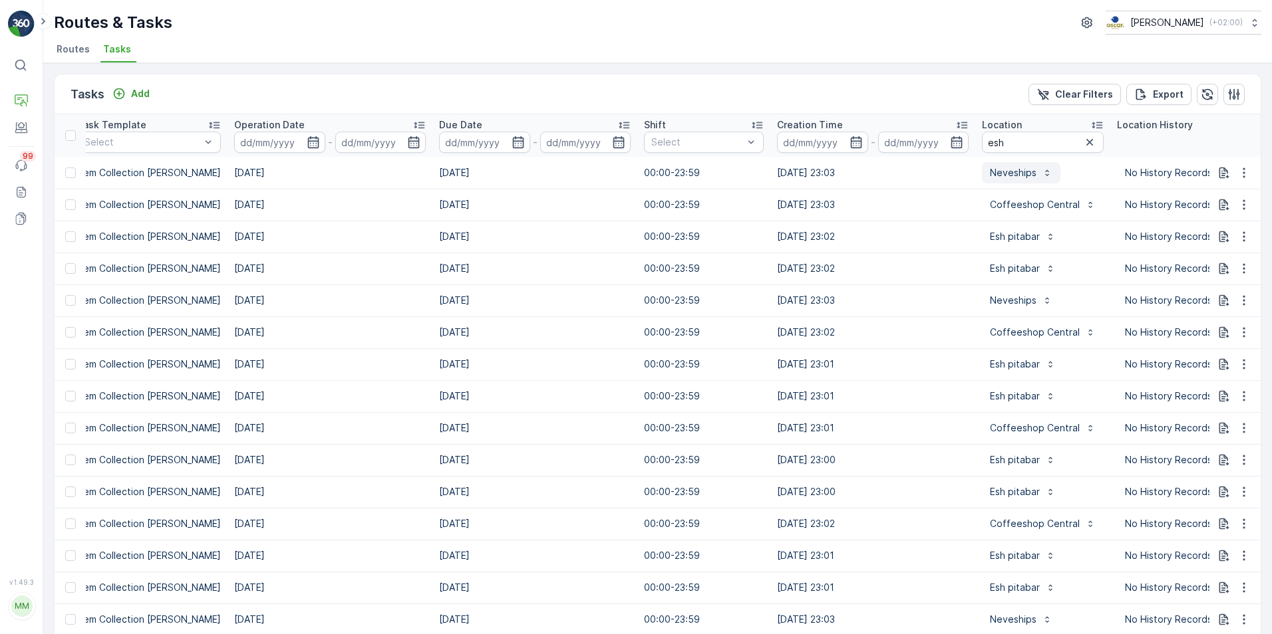
scroll to position [0, 414]
click at [1016, 132] on input "esh" at bounding box center [1043, 142] width 122 height 21
type input "esh pitabar"
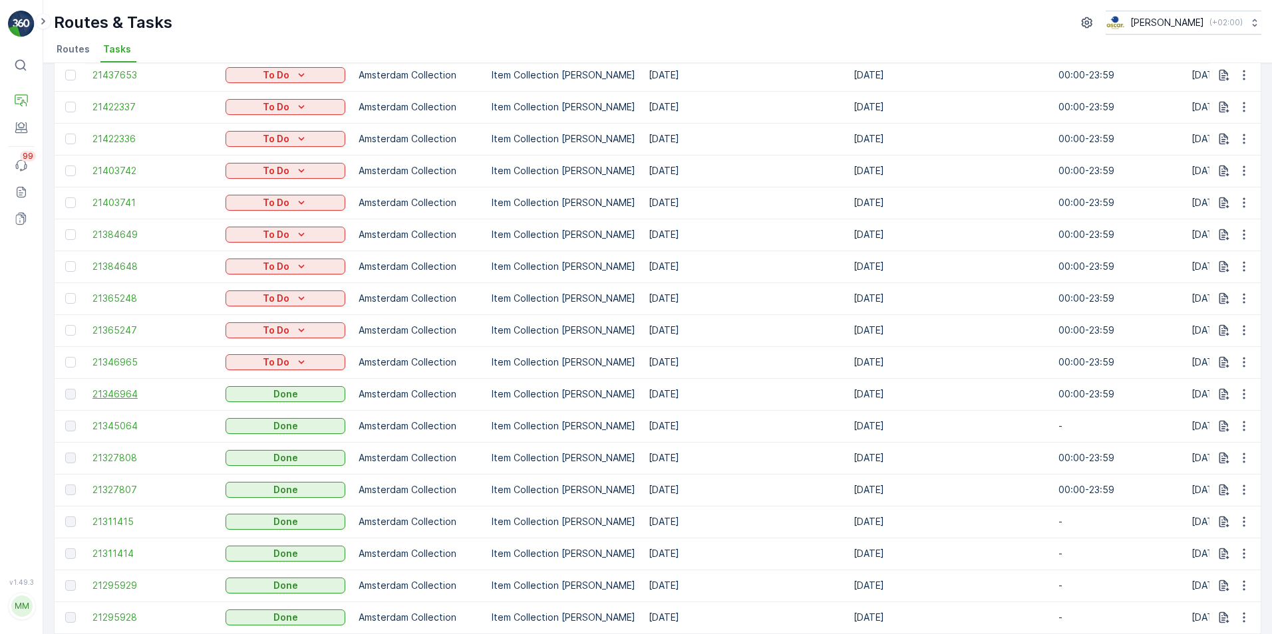
click at [108, 396] on span "21346964" at bounding box center [152, 394] width 120 height 13
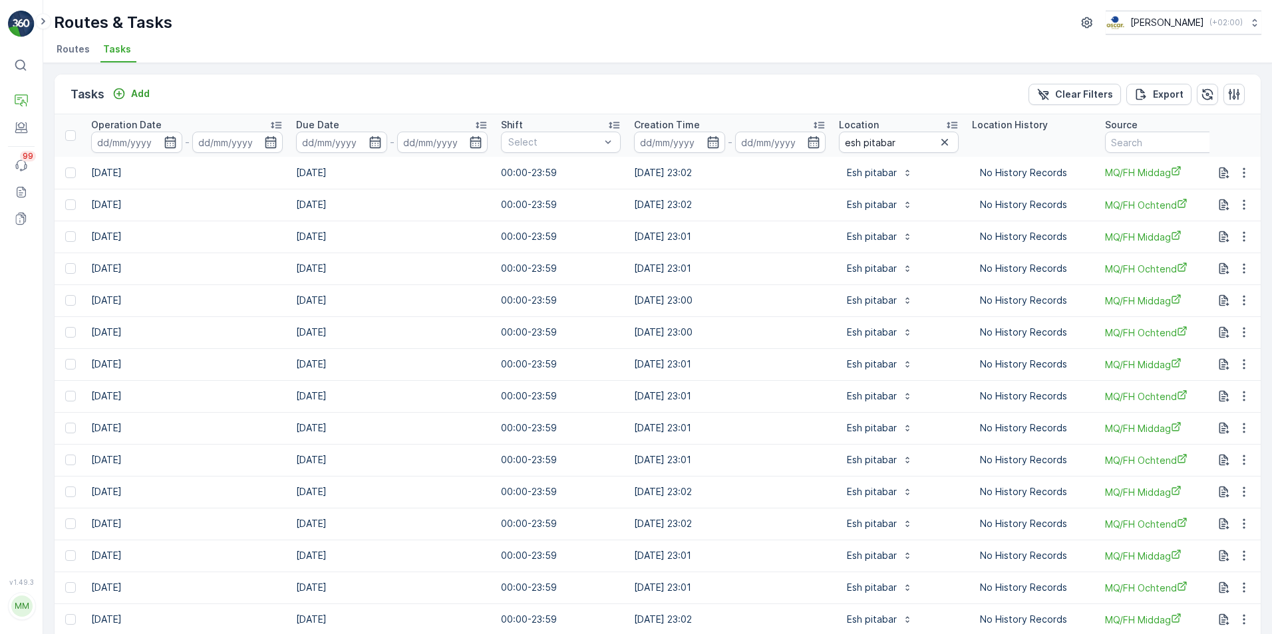
scroll to position [0, 557]
click at [59, 140] on p "Entities" at bounding box center [65, 145] width 33 height 13
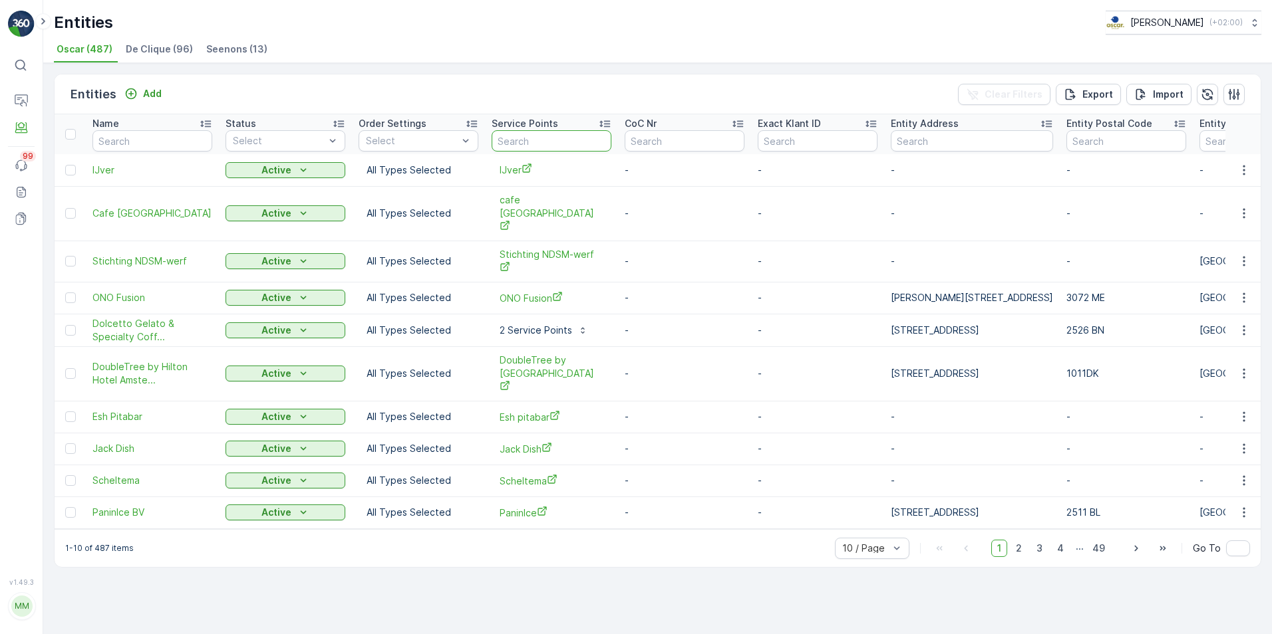
click at [552, 144] on input "text" at bounding box center [552, 140] width 120 height 21
type input "esh pitabar"
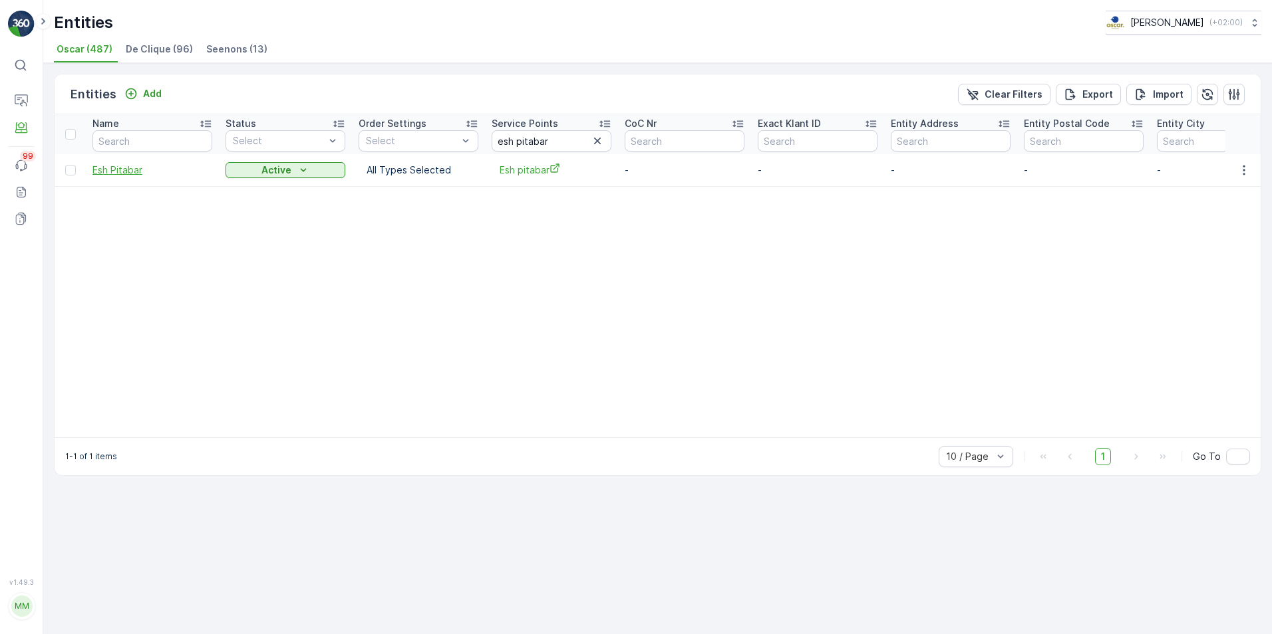
click at [126, 174] on span "Esh Pitabar" at bounding box center [152, 170] width 120 height 13
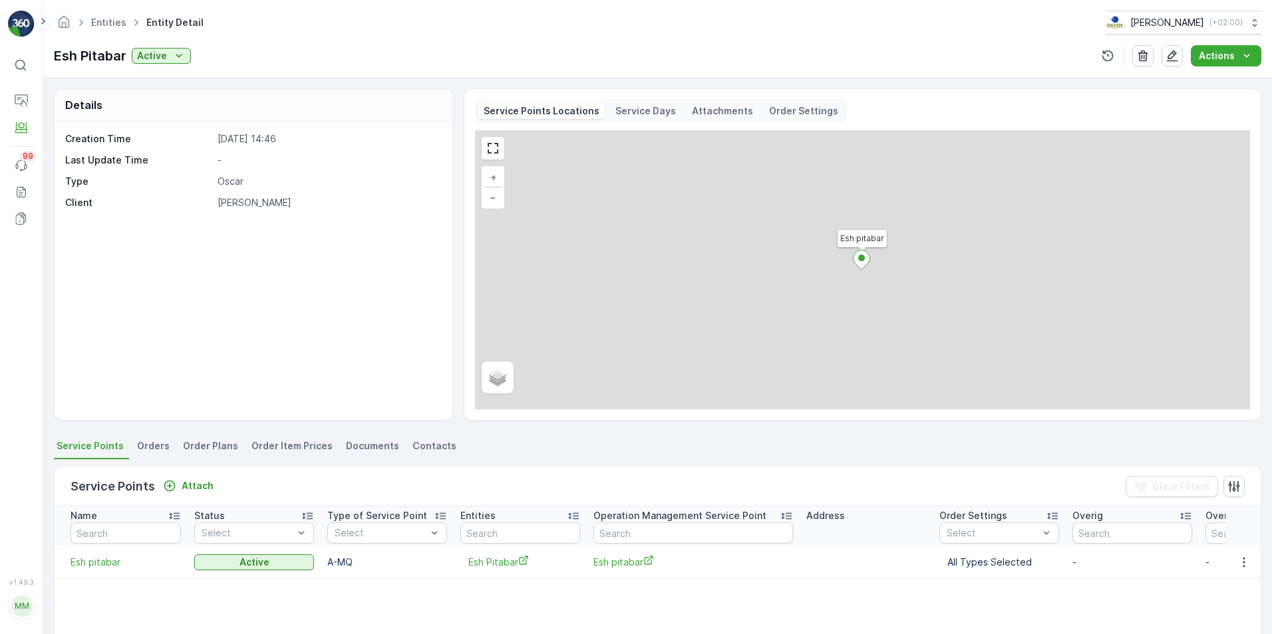
scroll to position [120, 0]
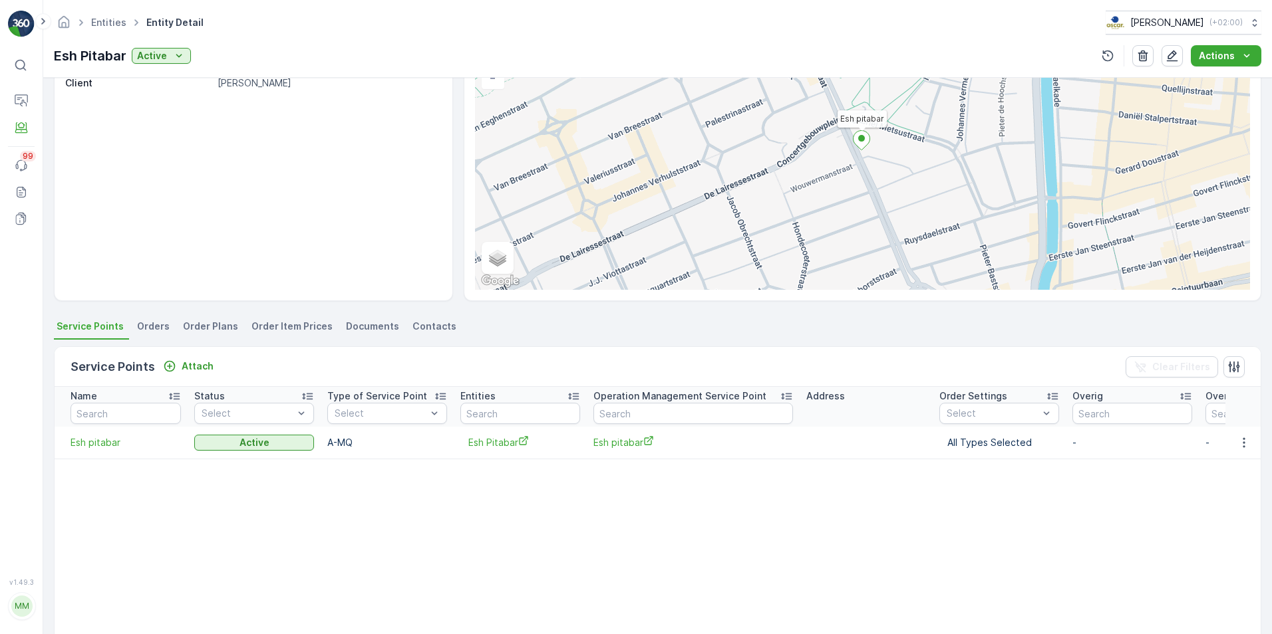
click at [144, 328] on span "Orders" at bounding box center [153, 326] width 33 height 13
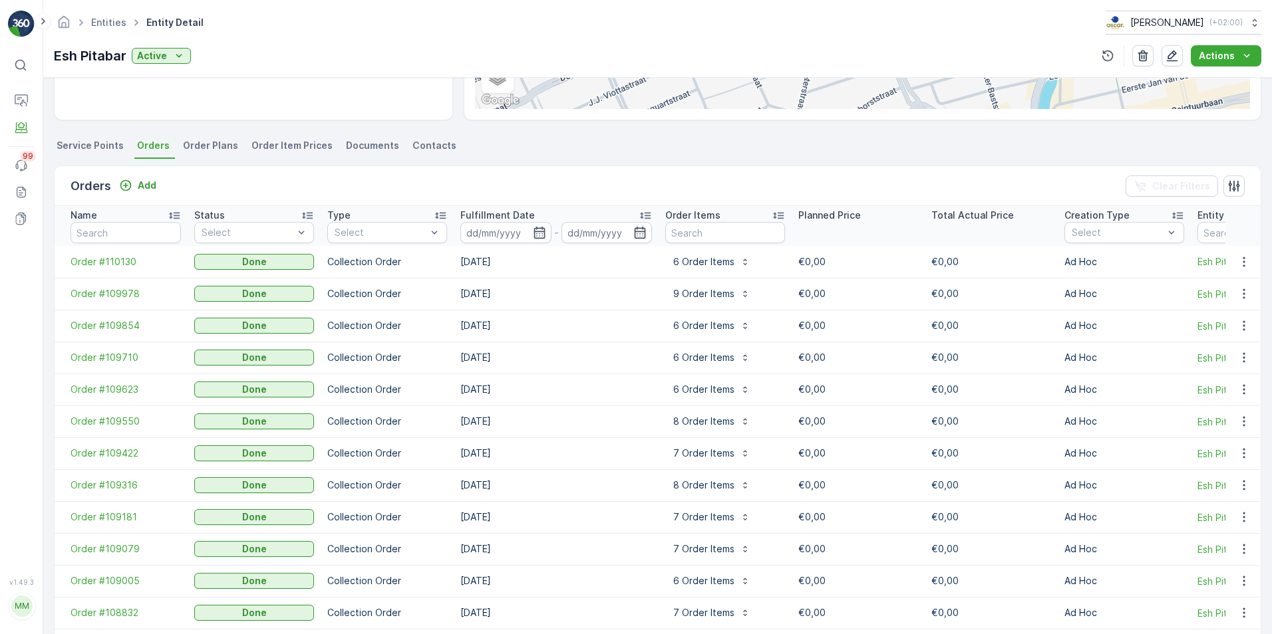
scroll to position [301, 0]
click at [704, 291] on p "9 Order Items" at bounding box center [703, 293] width 61 height 13
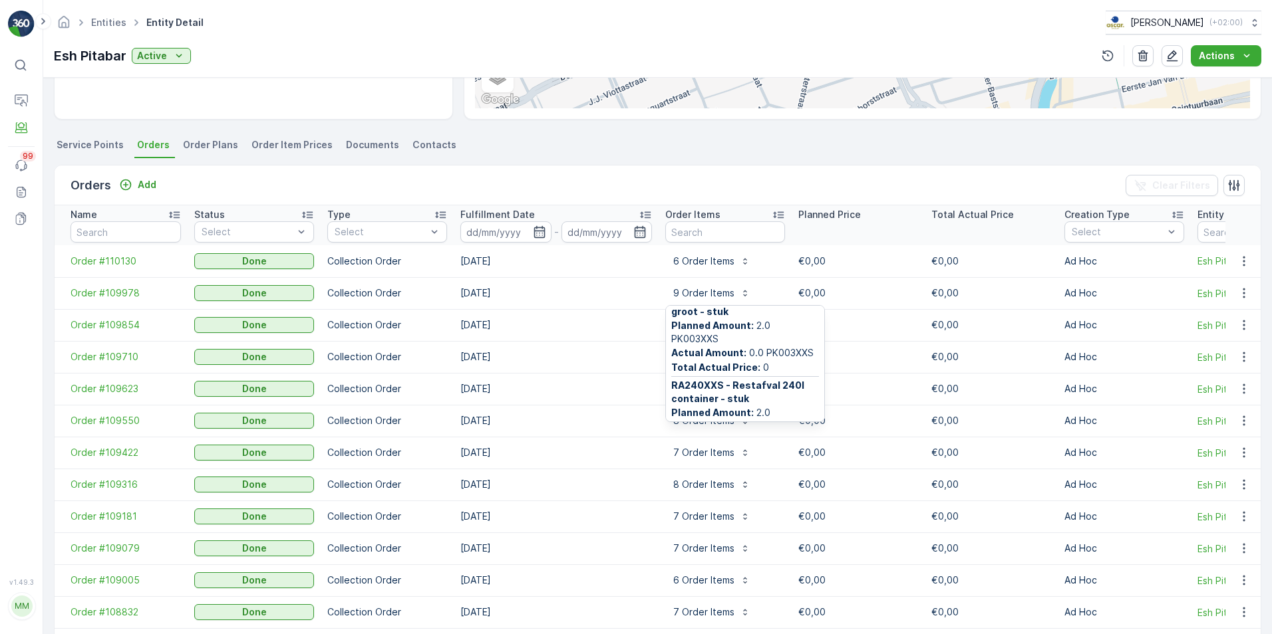
scroll to position [636, 0]
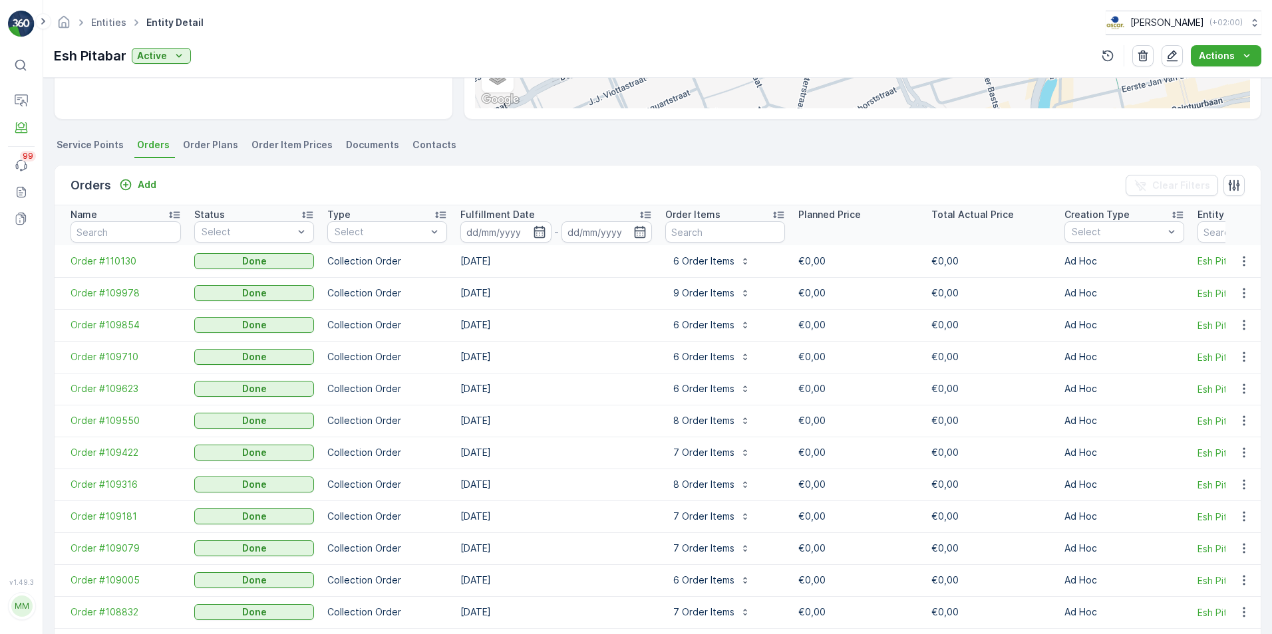
click at [579, 323] on td "08.09.2025" at bounding box center [556, 325] width 205 height 32
click at [710, 260] on p "6 Order Items" at bounding box center [703, 261] width 61 height 13
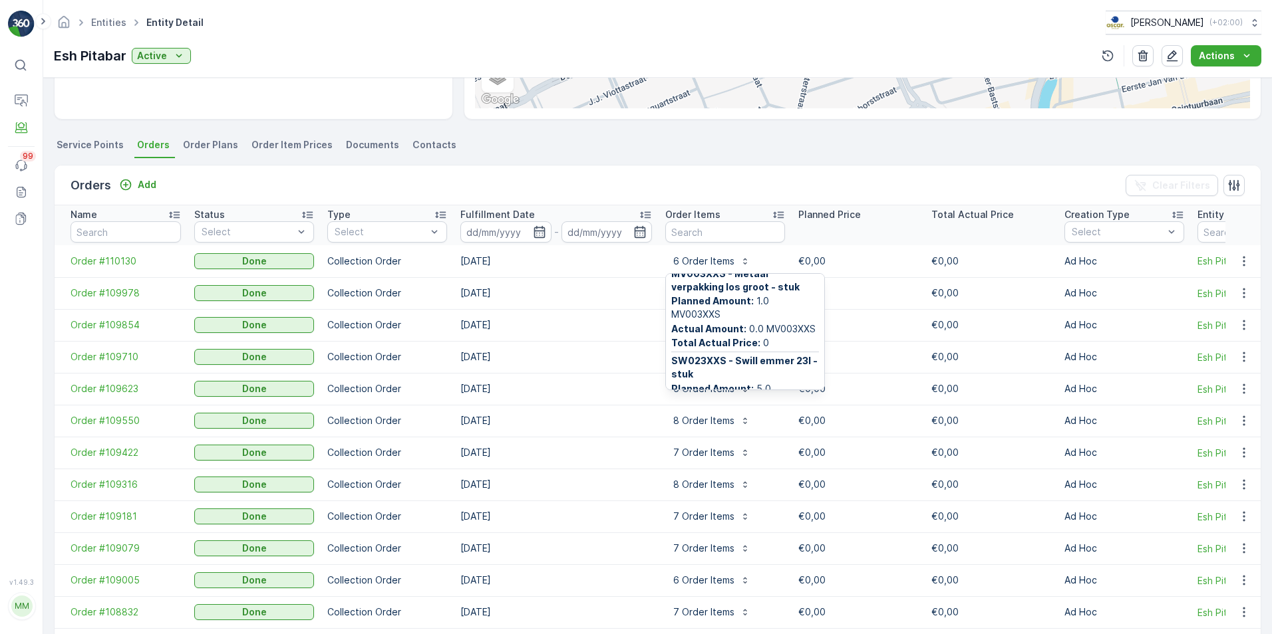
scroll to position [0, 0]
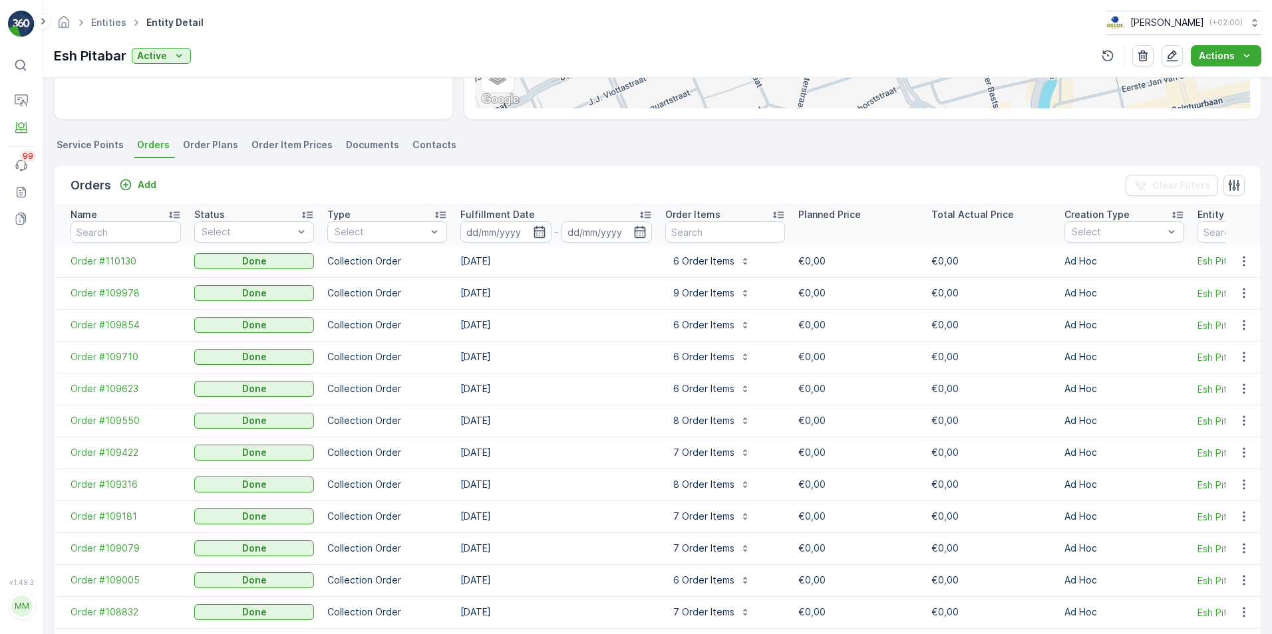
click at [583, 343] on td "07.09.2025" at bounding box center [556, 357] width 205 height 32
click at [708, 290] on p "9 Order Items" at bounding box center [703, 293] width 61 height 13
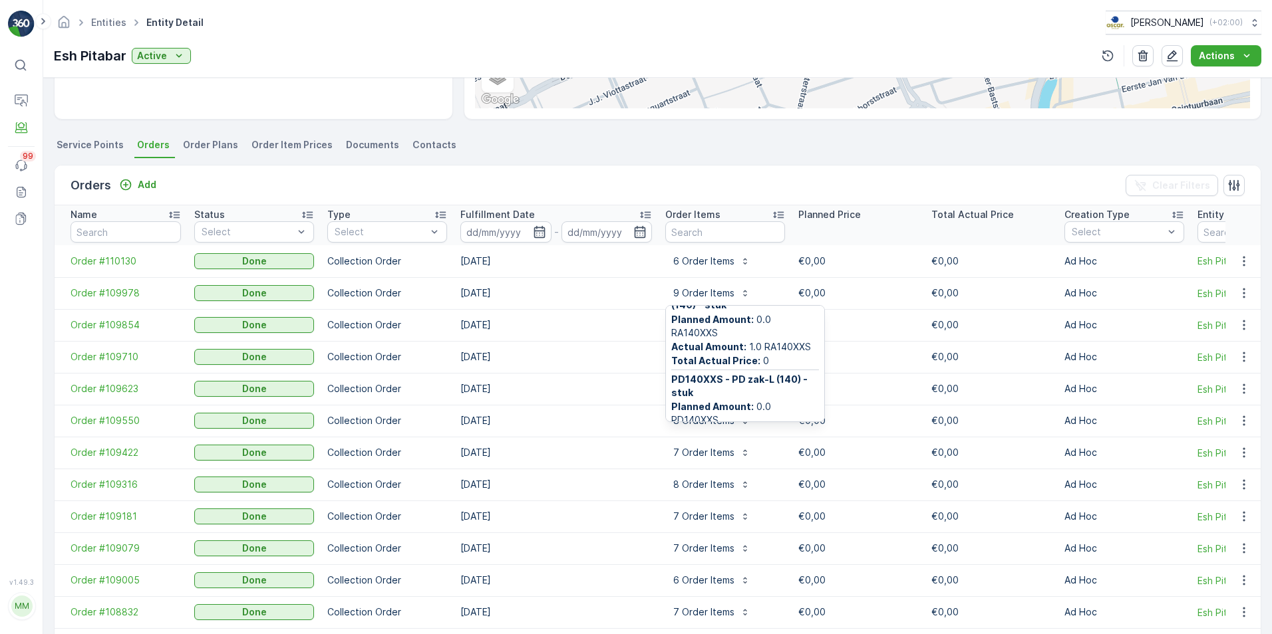
scroll to position [114, 0]
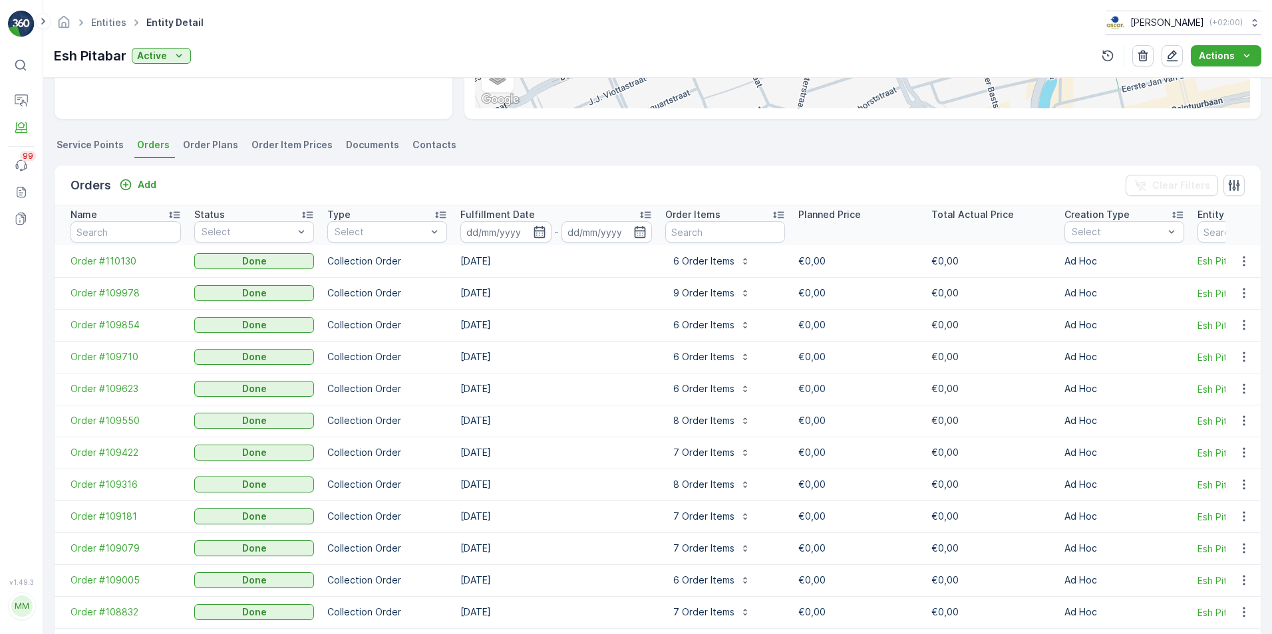
click at [592, 362] on td "07.09.2025" at bounding box center [556, 357] width 205 height 32
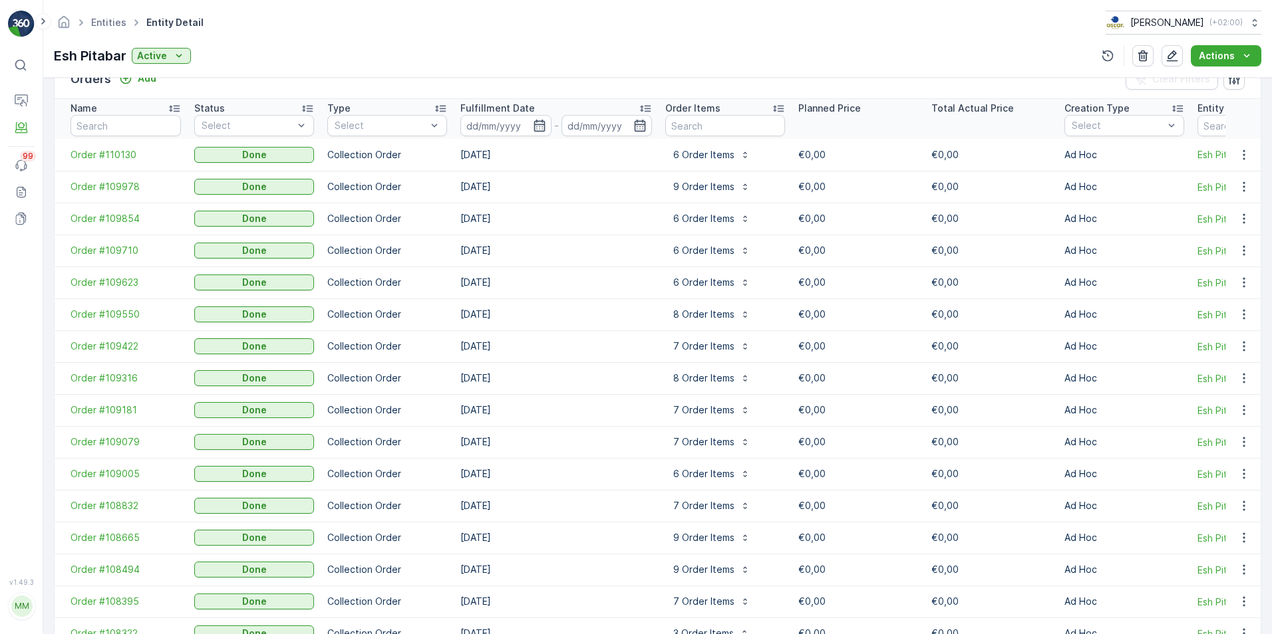
scroll to position [408, 0]
click at [697, 317] on p "8 Order Items" at bounding box center [703, 313] width 61 height 13
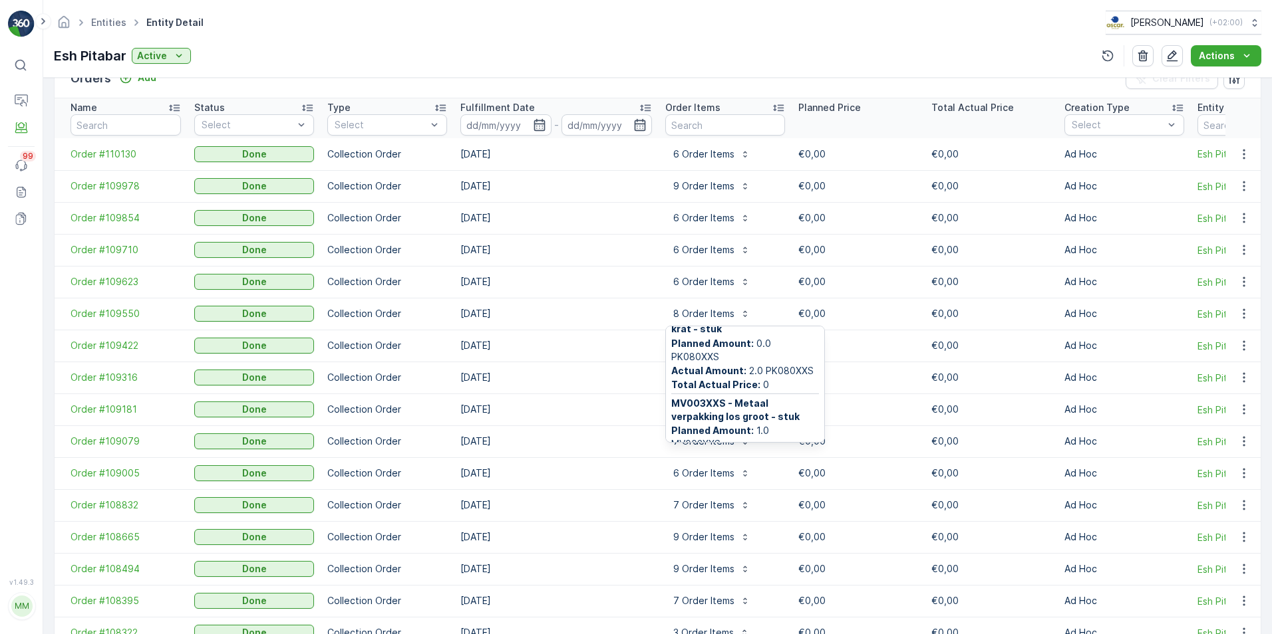
scroll to position [0, 0]
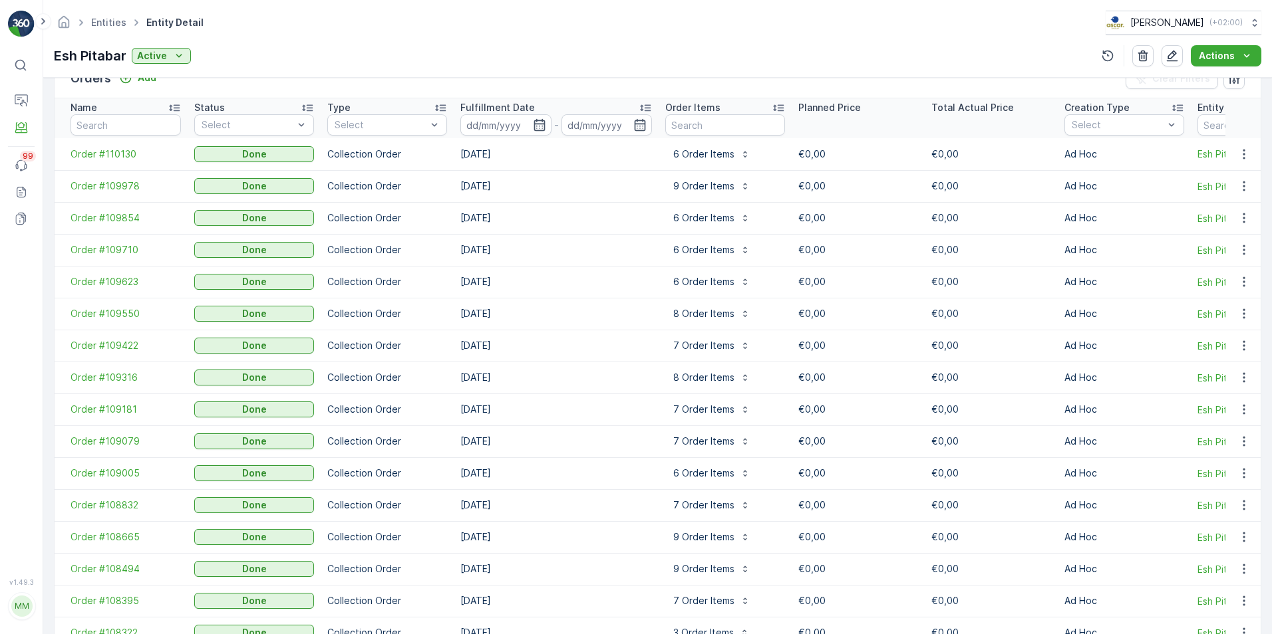
click at [615, 368] on td "05.09.2025" at bounding box center [556, 378] width 205 height 32
click at [710, 384] on p "8 Order Items" at bounding box center [703, 377] width 61 height 13
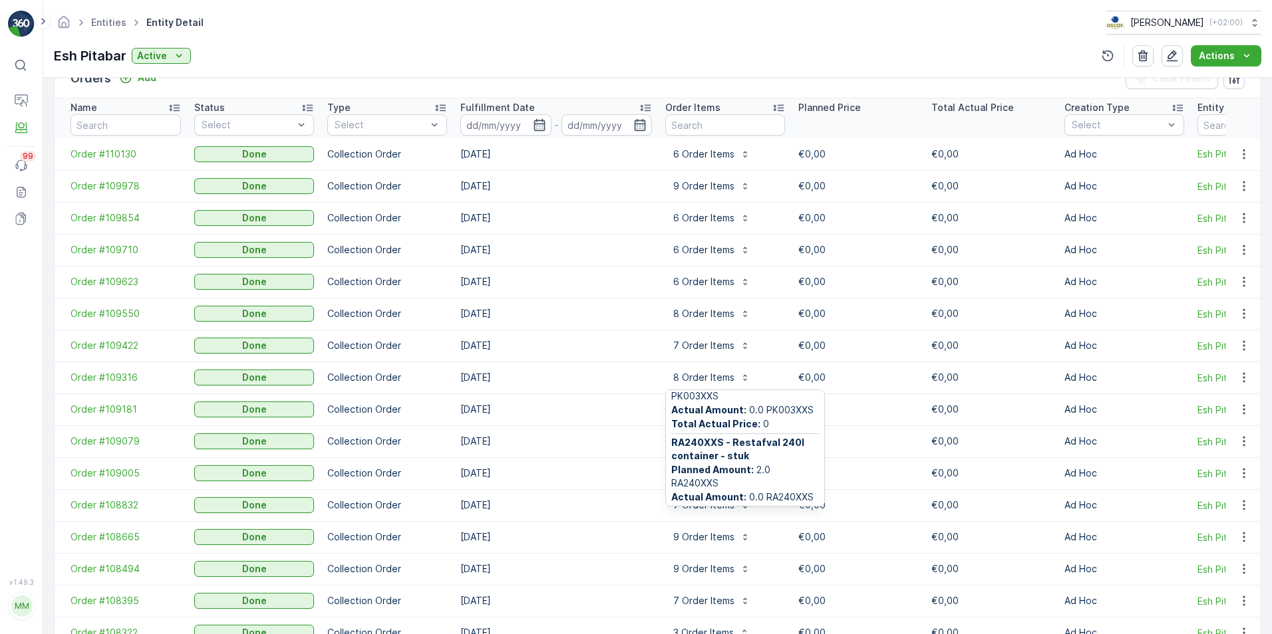
scroll to position [575, 0]
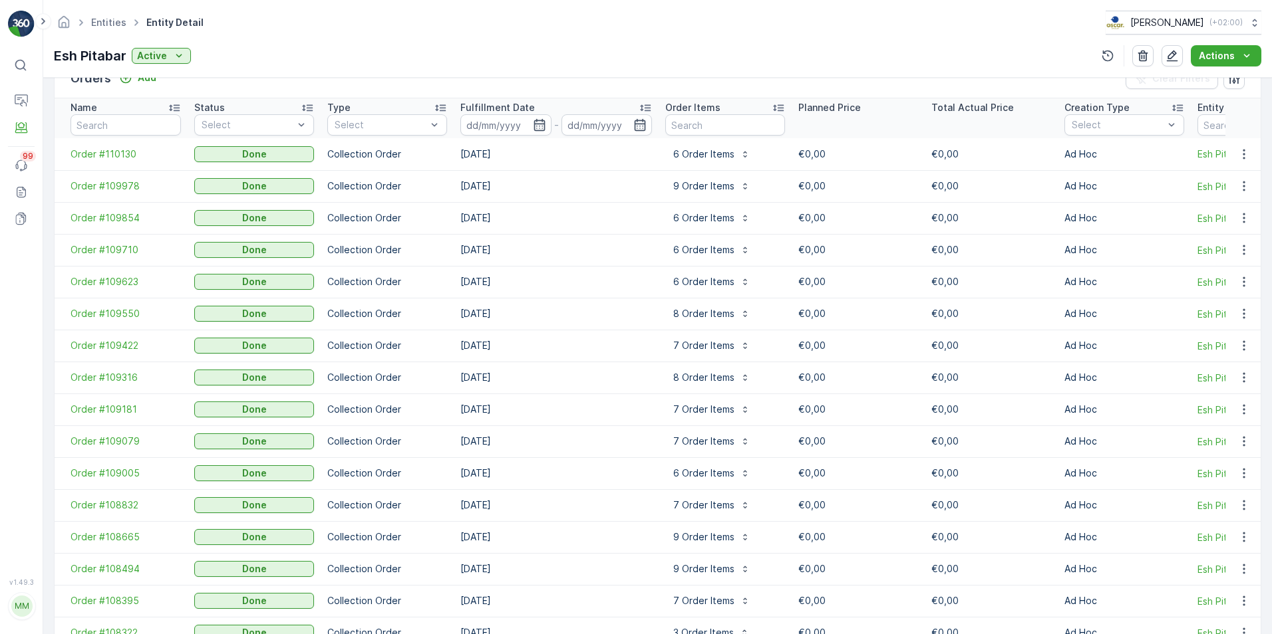
click at [613, 400] on td "05.09.2025" at bounding box center [556, 410] width 205 height 32
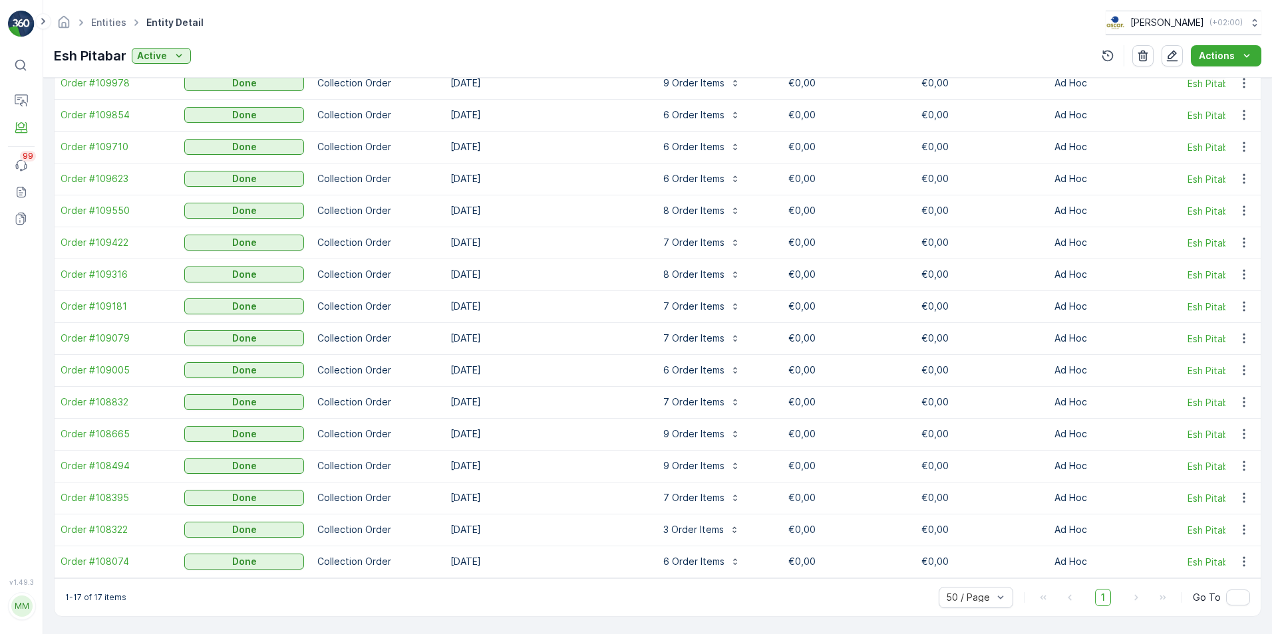
scroll to position [0, 0]
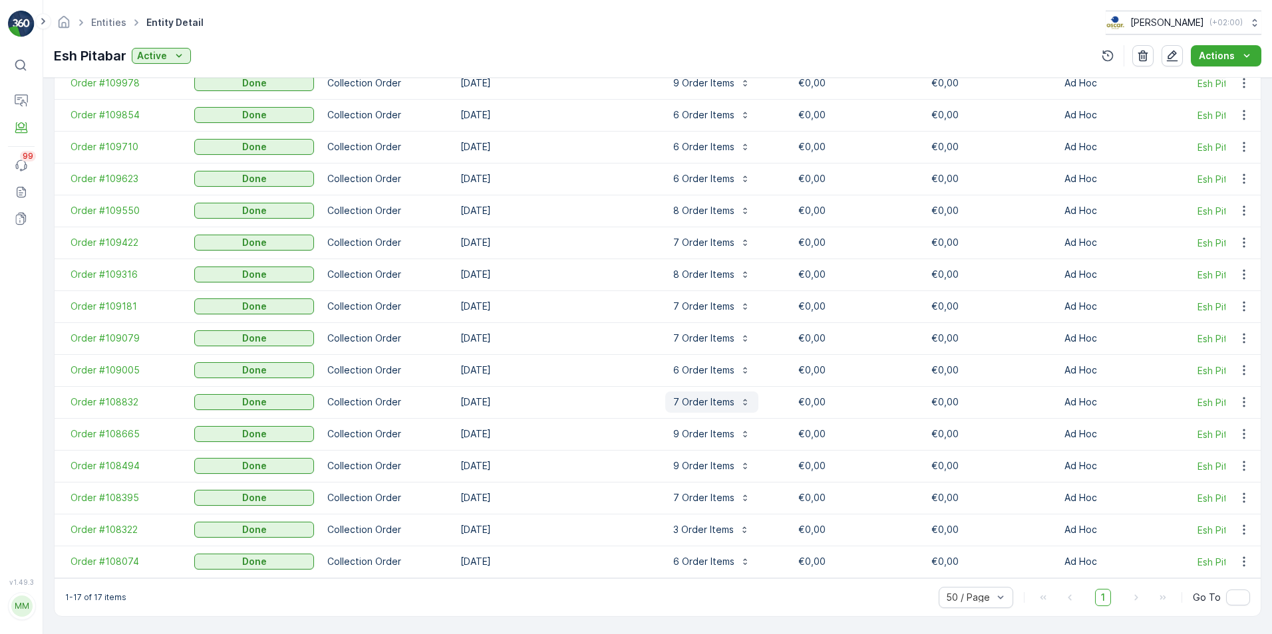
click at [716, 396] on p "7 Order Items" at bounding box center [703, 402] width 61 height 13
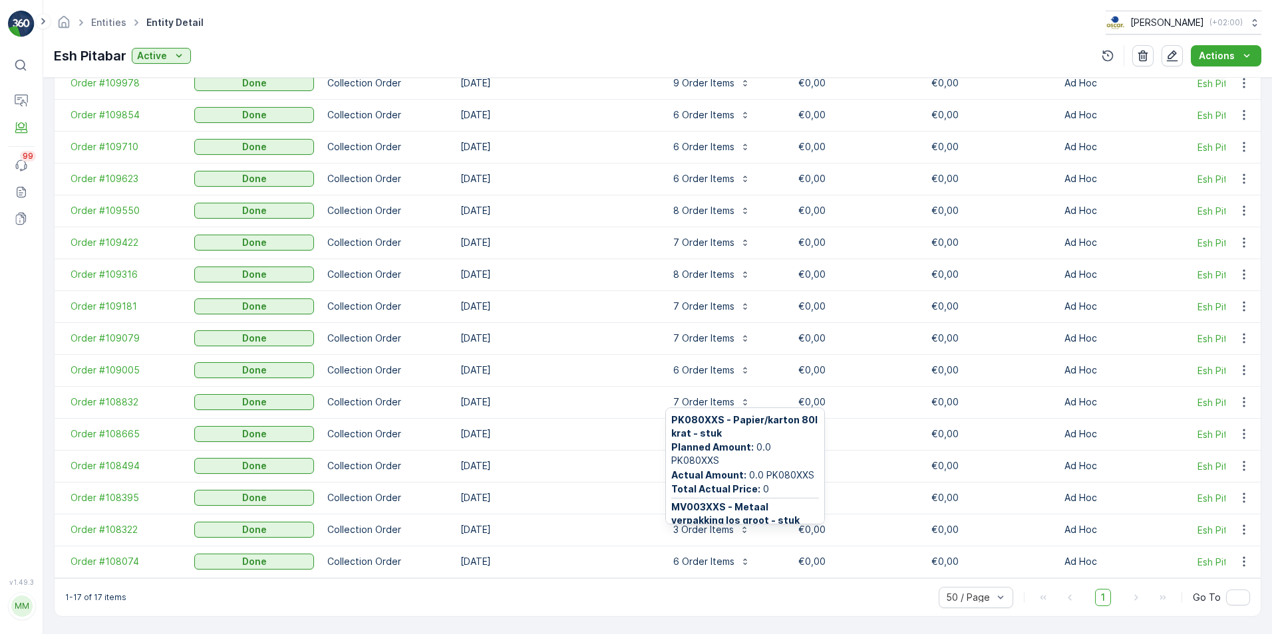
click at [615, 423] on td "03.09.2025" at bounding box center [556, 434] width 205 height 32
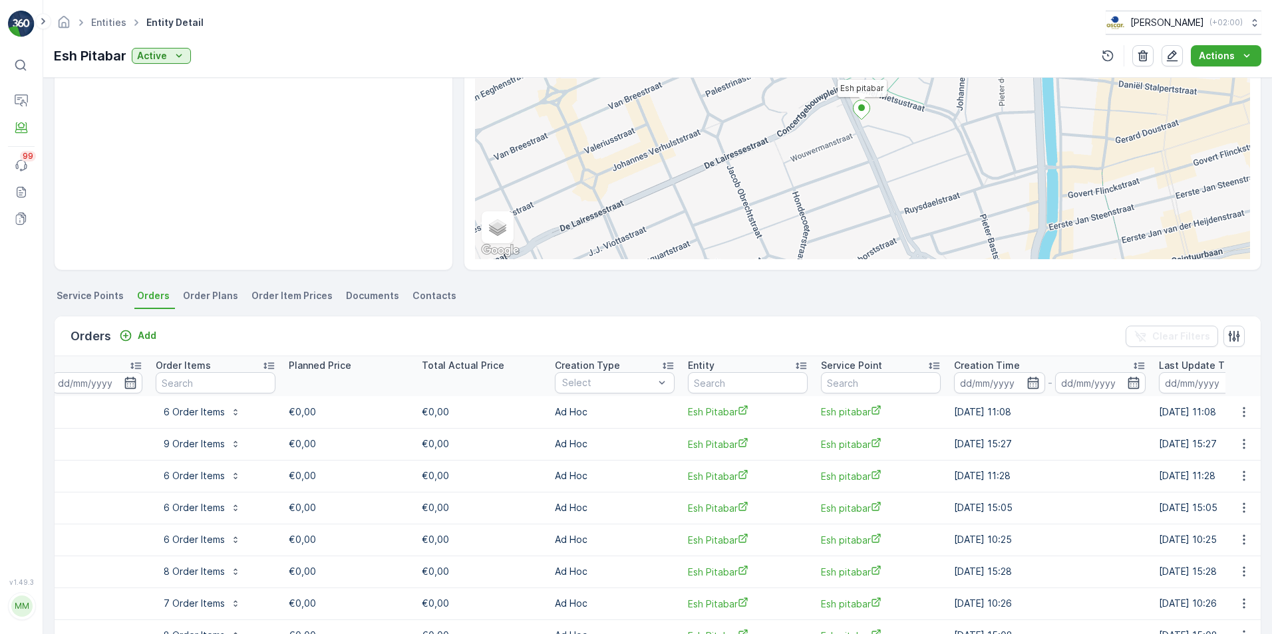
scroll to position [119, 0]
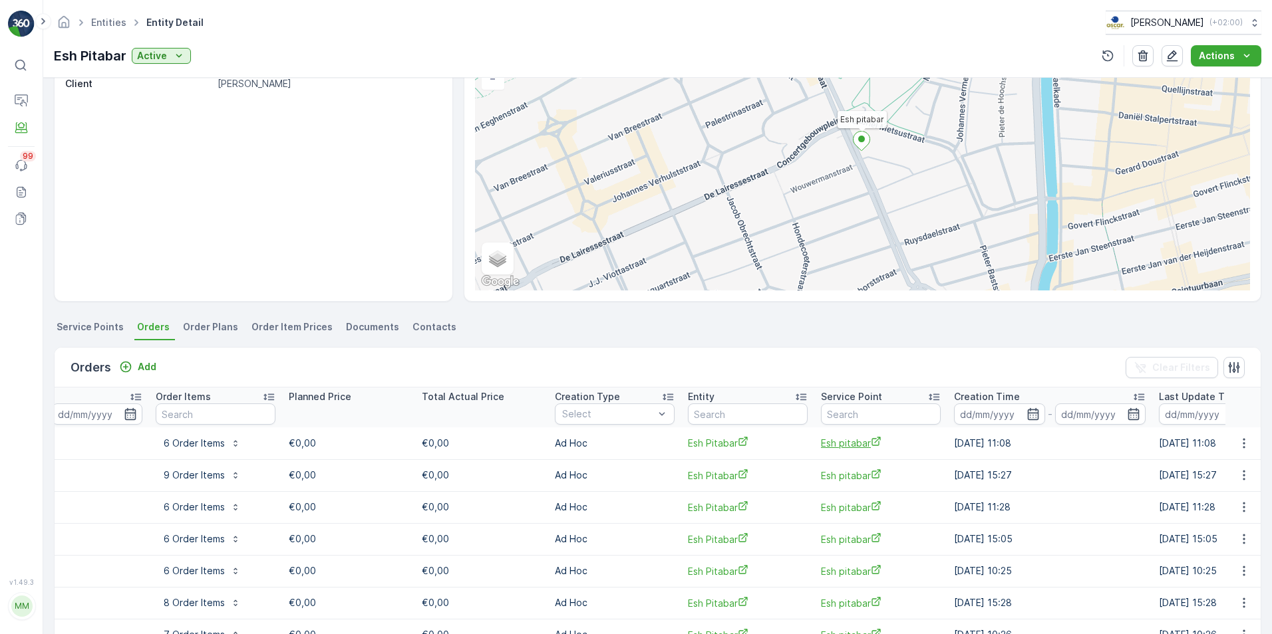
click at [839, 447] on span "Esh pitabar" at bounding box center [881, 443] width 120 height 14
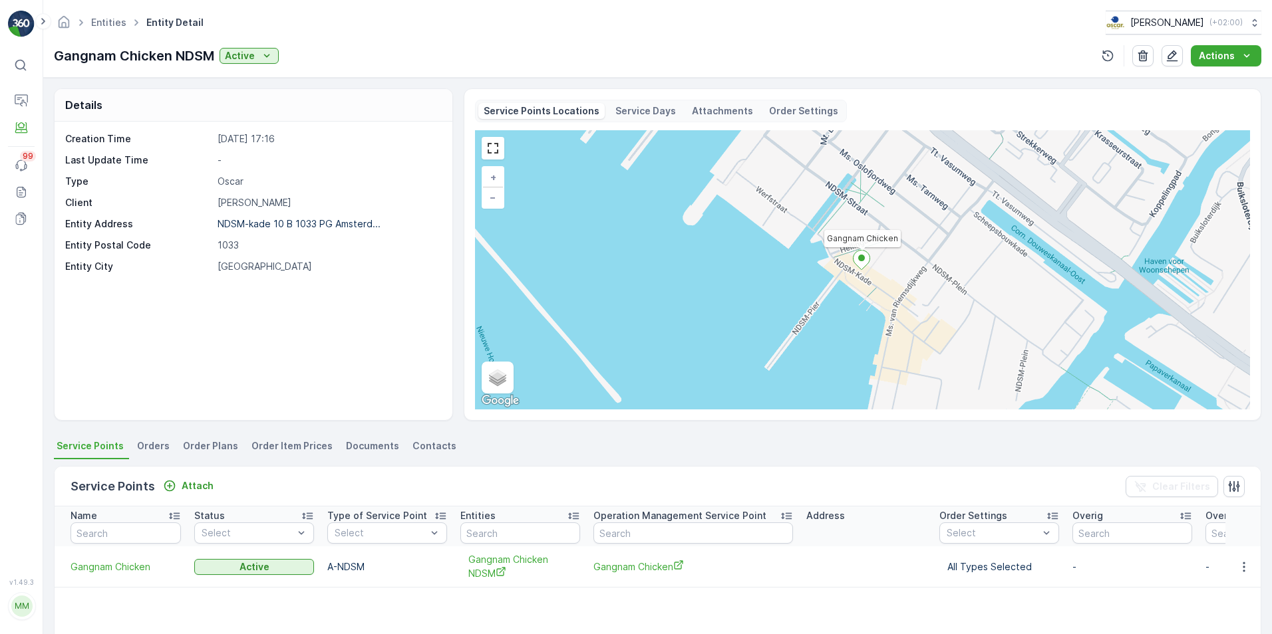
click at [624, 106] on p "Service Days" at bounding box center [645, 110] width 61 height 13
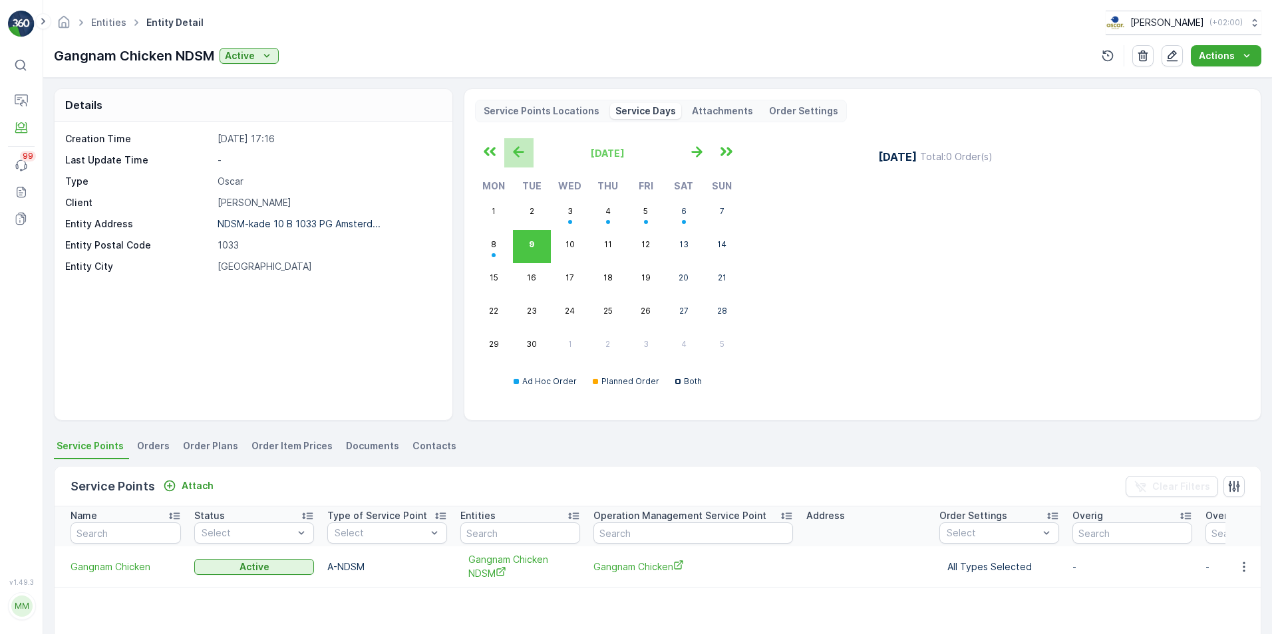
click at [519, 151] on icon "button" at bounding box center [518, 151] width 11 height 11
click at [693, 154] on icon "button" at bounding box center [697, 152] width 22 height 22
click at [514, 148] on icon "button" at bounding box center [518, 152] width 22 height 22
click at [731, 107] on p "Attachments" at bounding box center [722, 110] width 61 height 13
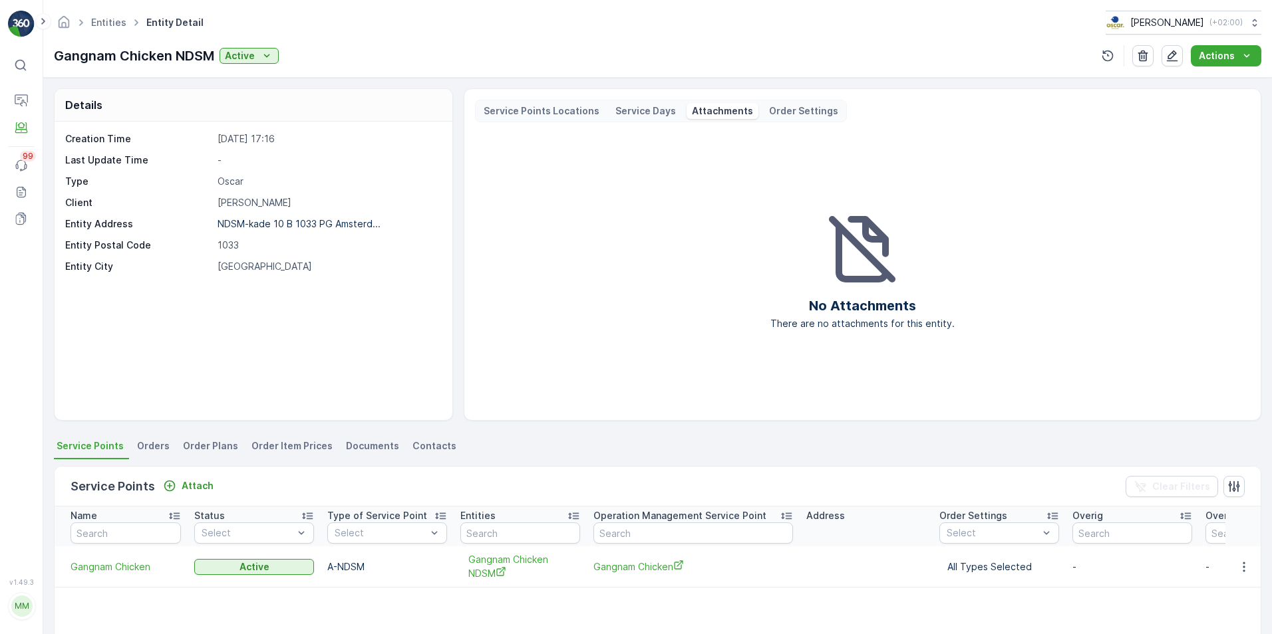
click at [799, 105] on p "Order Settings" at bounding box center [803, 110] width 69 height 13
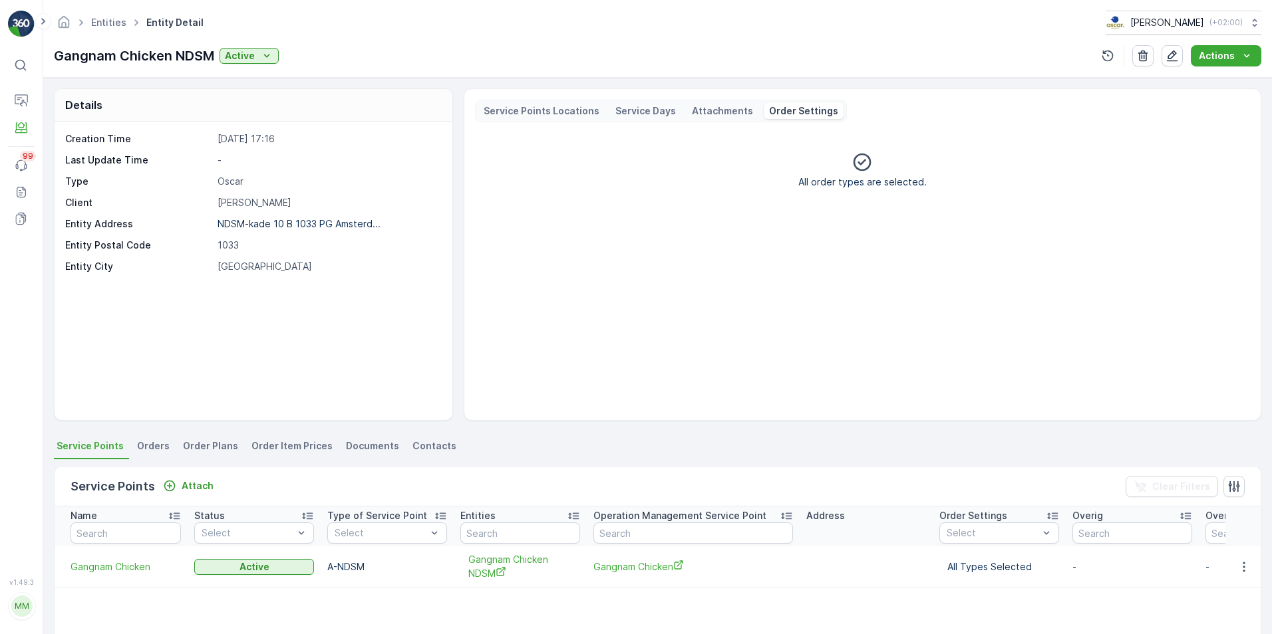
scroll to position [130, 0]
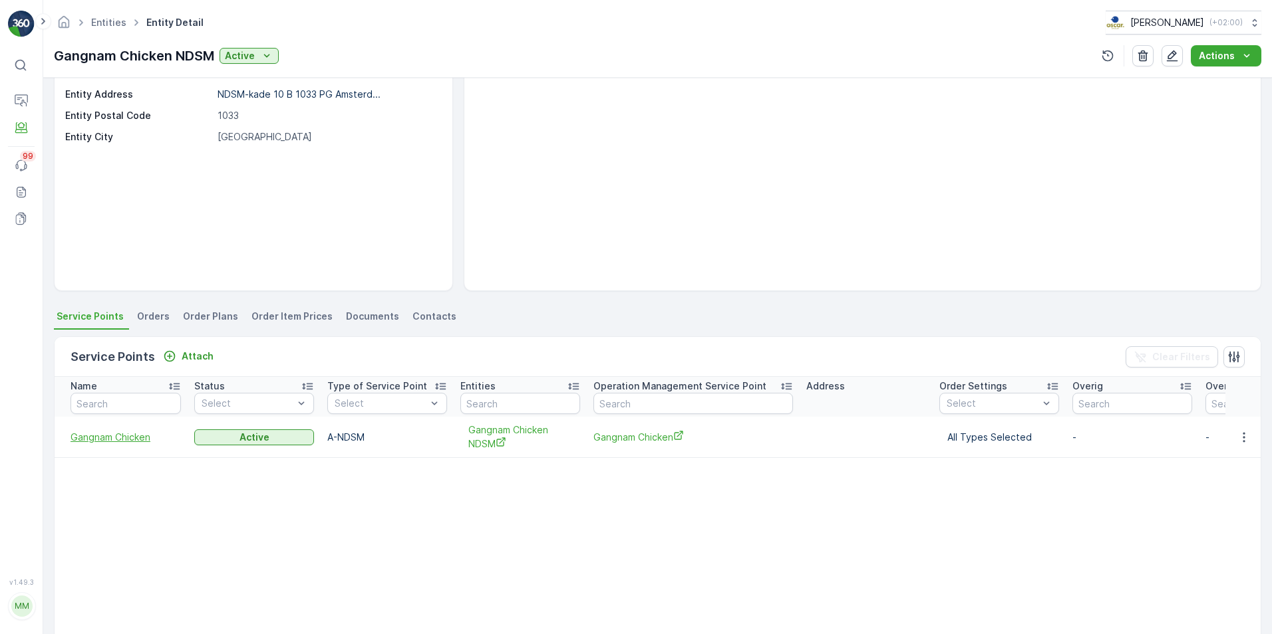
click at [140, 442] on span "Gangnam Chicken" at bounding box center [125, 437] width 110 height 13
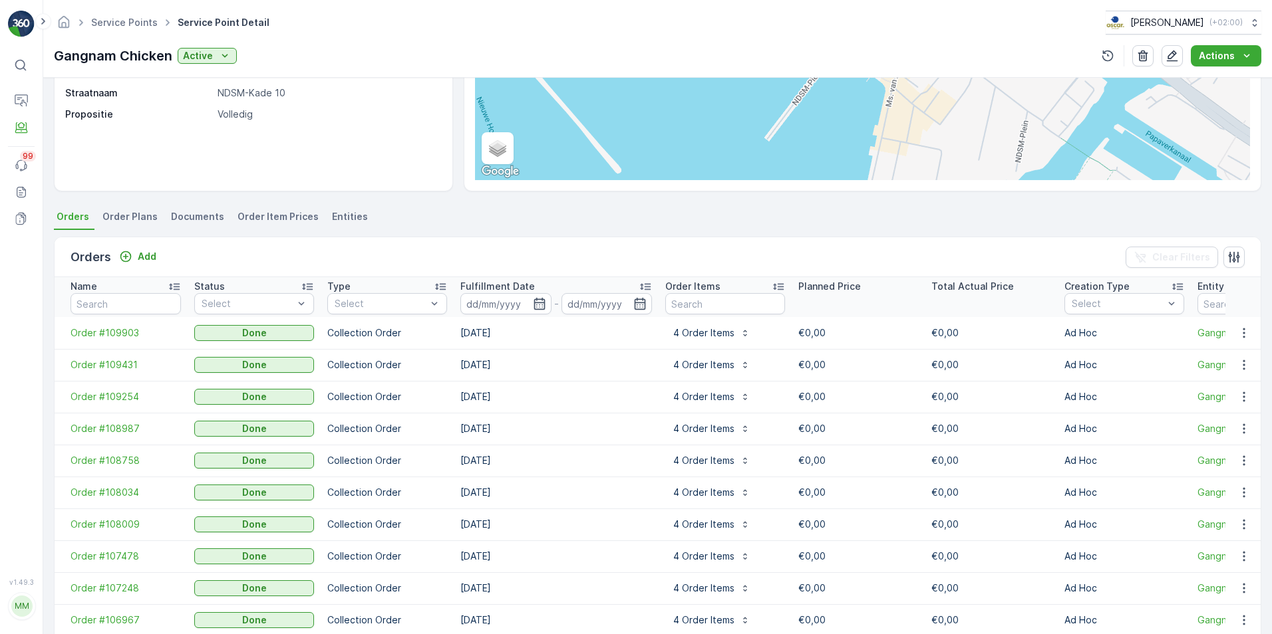
scroll to position [230, 0]
click at [140, 214] on span "Order Plans" at bounding box center [129, 216] width 55 height 13
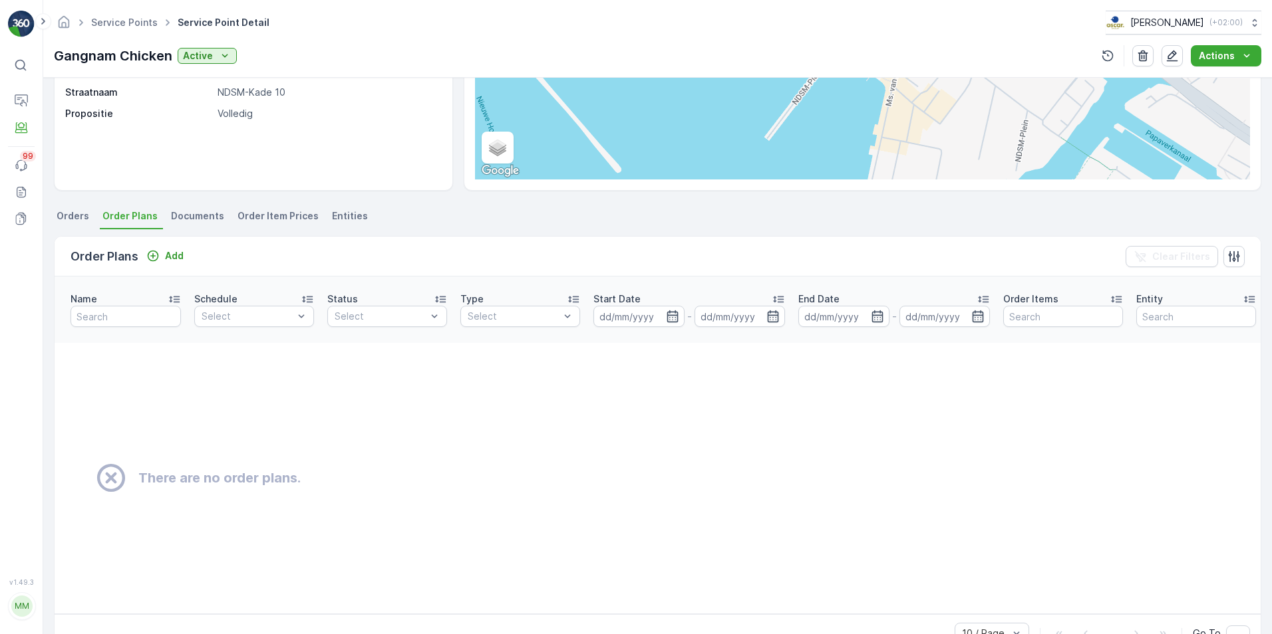
scroll to position [230, 0]
click at [176, 219] on span "Documents" at bounding box center [197, 216] width 53 height 13
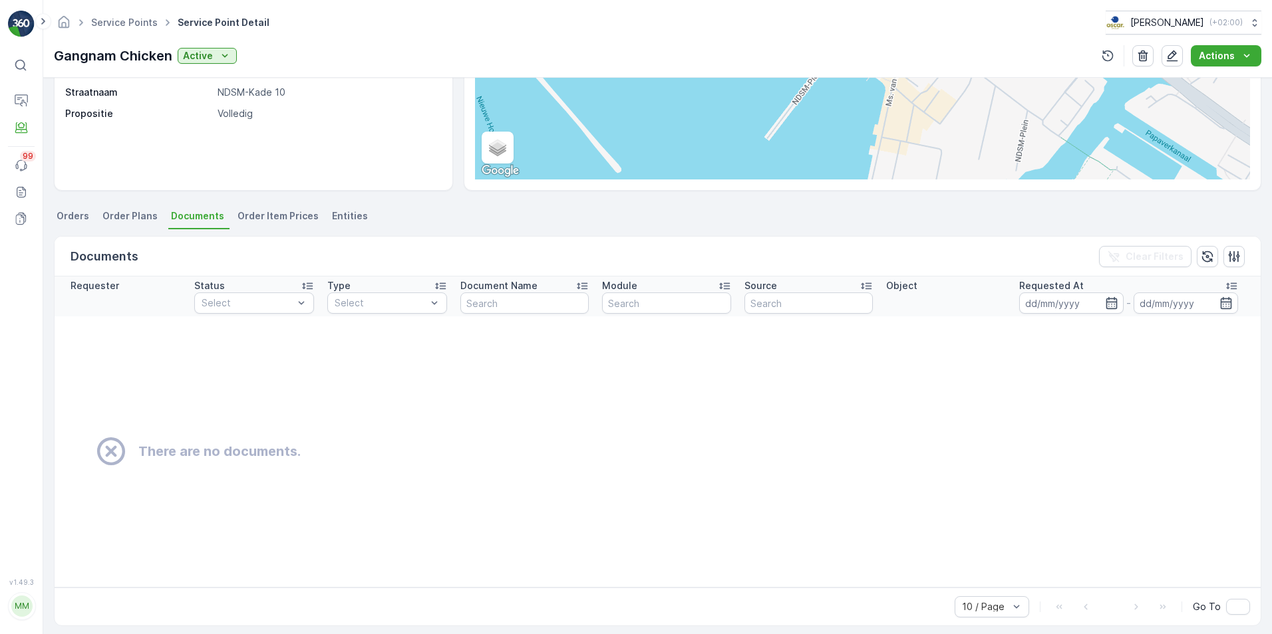
scroll to position [230, 0]
click at [249, 218] on span "Order Item Prices" at bounding box center [277, 216] width 81 height 13
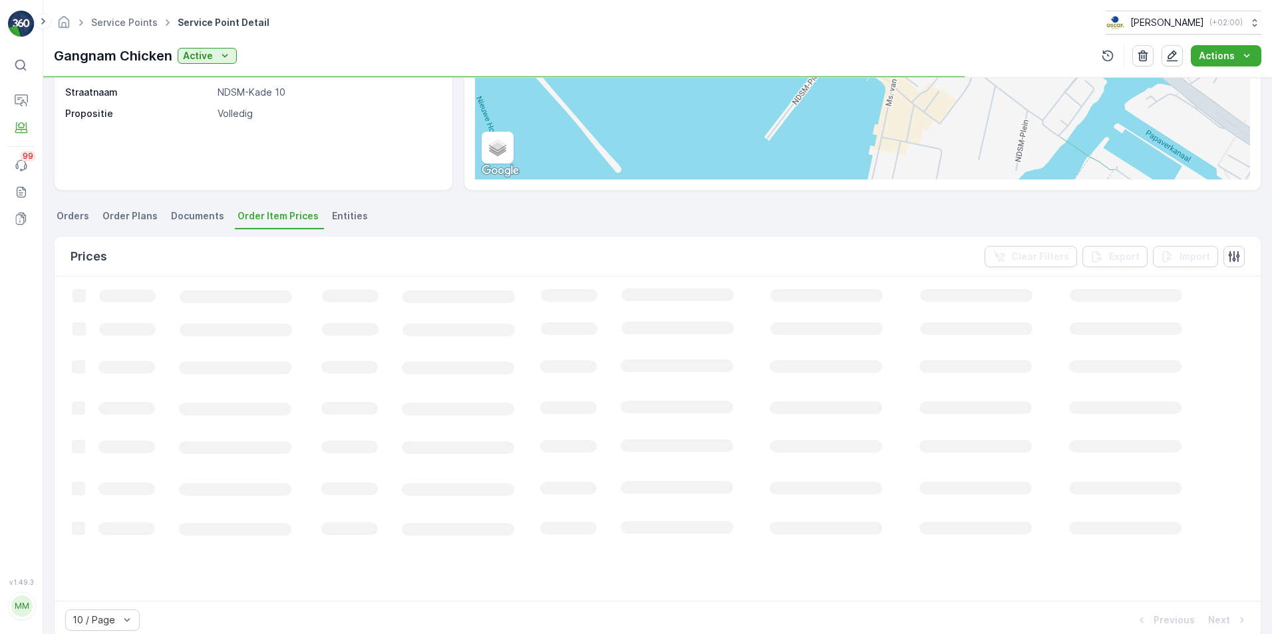
scroll to position [230, 0]
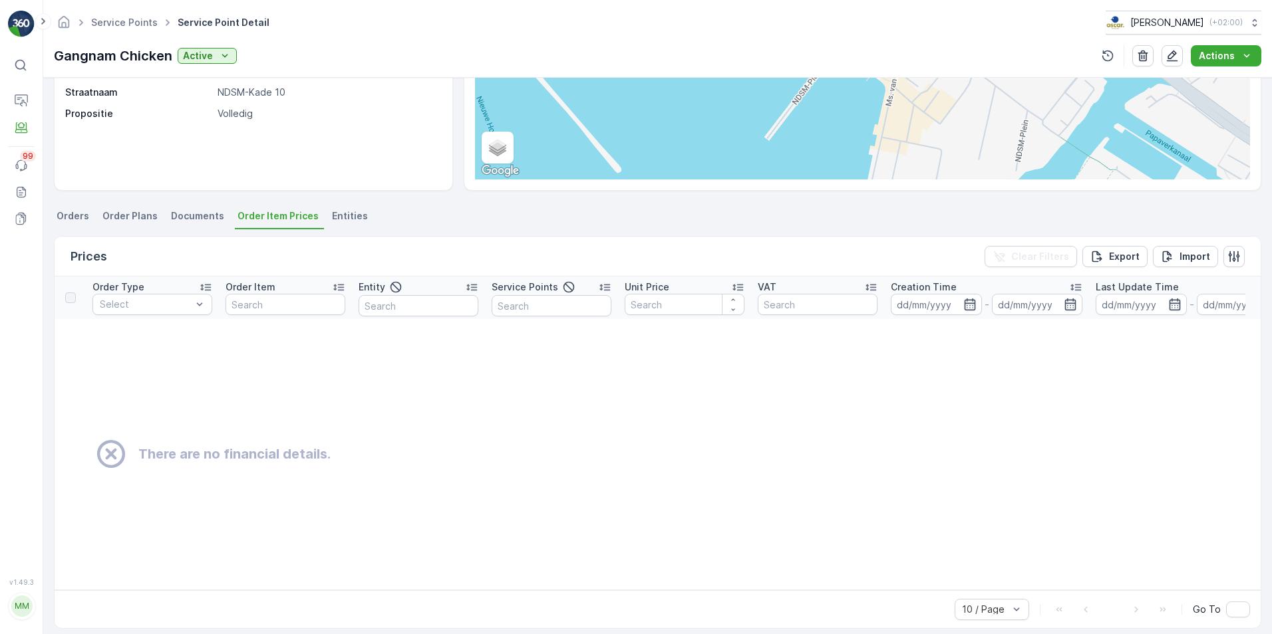
click at [341, 211] on span "Entities" at bounding box center [350, 216] width 36 height 13
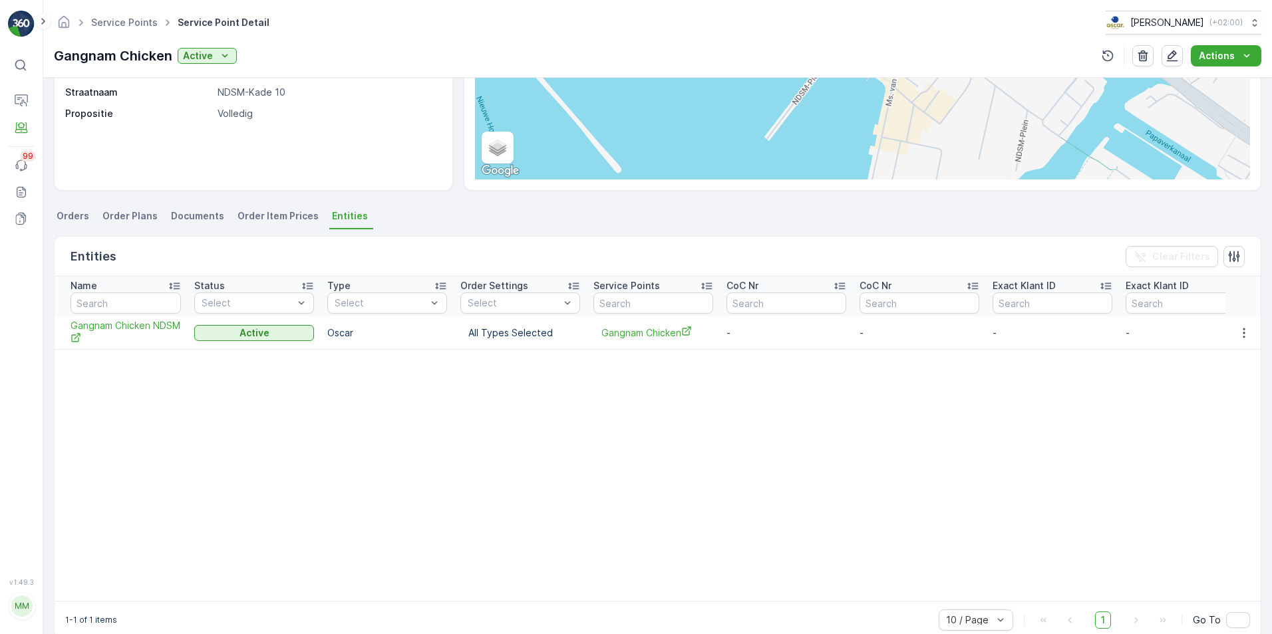
scroll to position [230, 0]
click at [642, 339] on span "Gangnam Chicken" at bounding box center [653, 333] width 104 height 14
click at [1238, 325] on button "button" at bounding box center [1244, 333] width 24 height 16
click at [1210, 375] on span "Edit Entity" at bounding box center [1206, 371] width 46 height 13
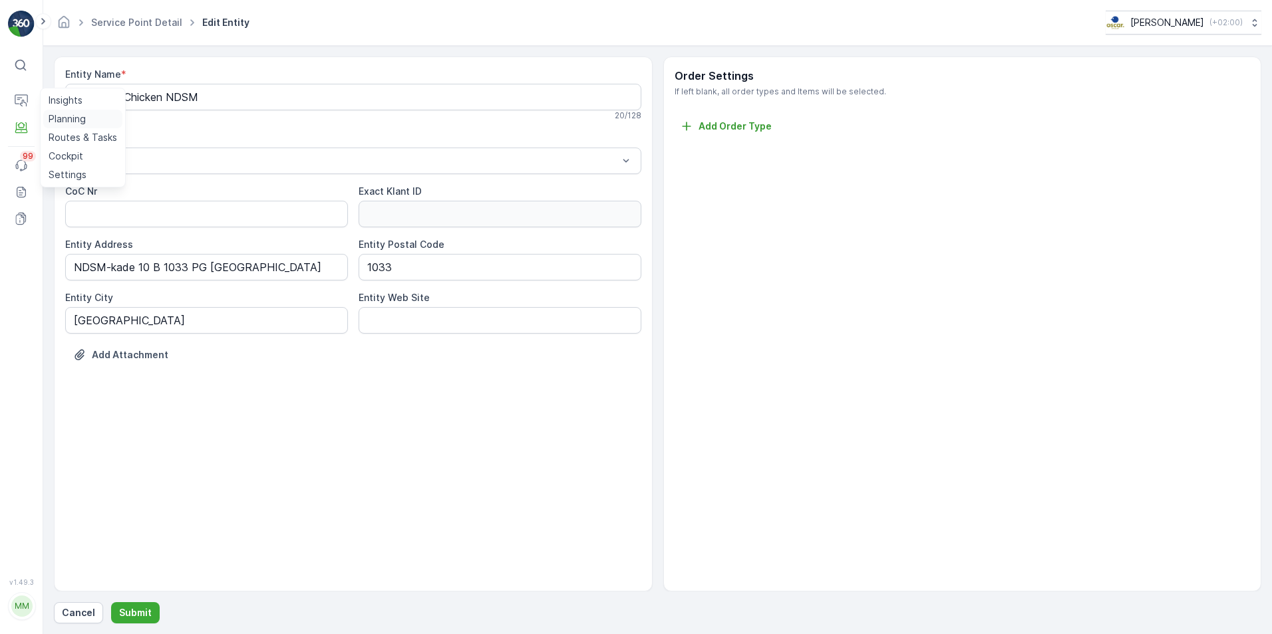
click at [63, 113] on p "Planning" at bounding box center [67, 118] width 37 height 13
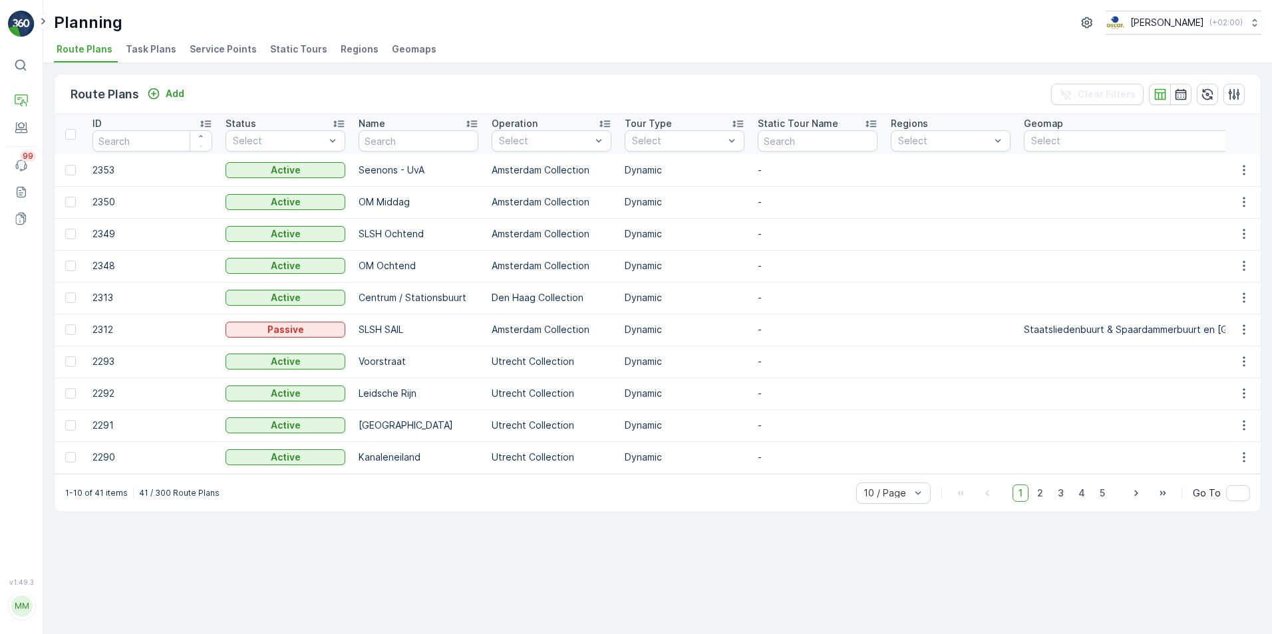
click at [127, 48] on span "Task Plans" at bounding box center [151, 49] width 51 height 13
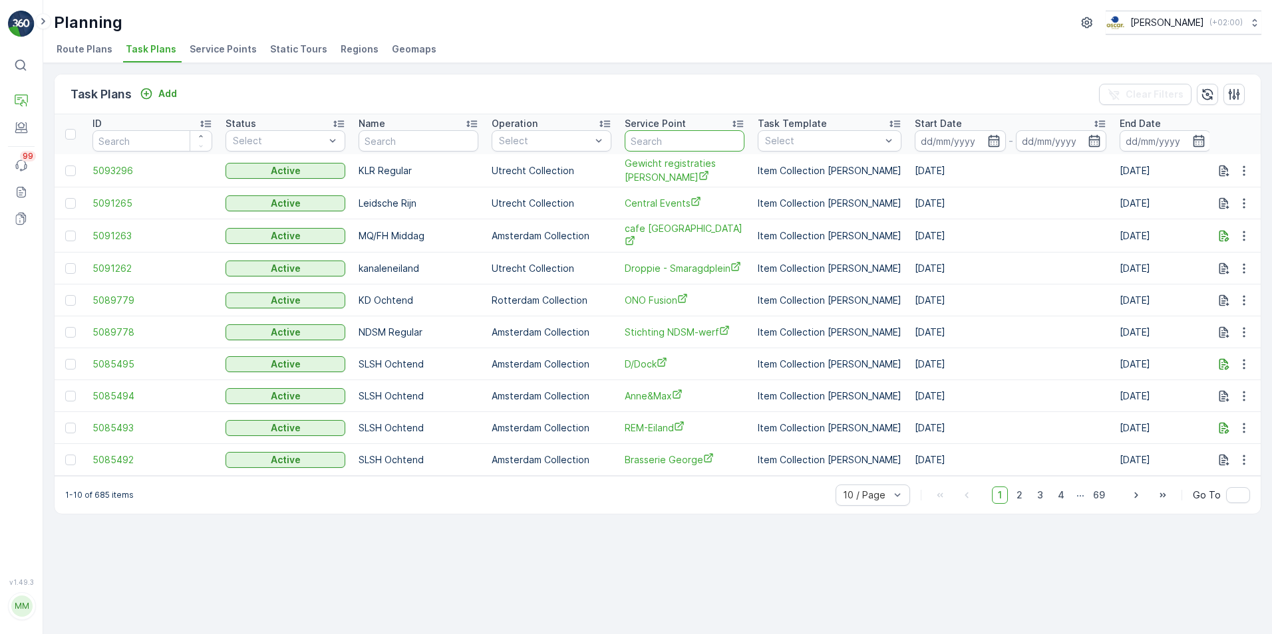
click at [638, 139] on input "text" at bounding box center [685, 140] width 120 height 21
type input "ga"
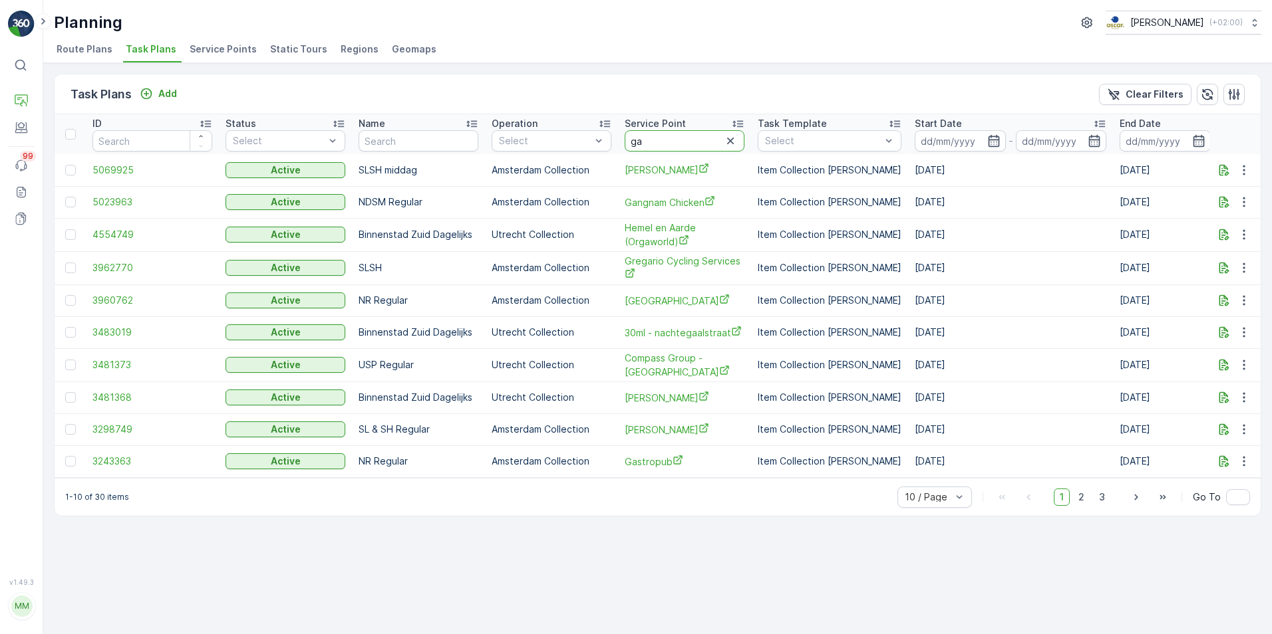
click at [646, 144] on input "ga" at bounding box center [685, 140] width 120 height 21
type input "gangnam"
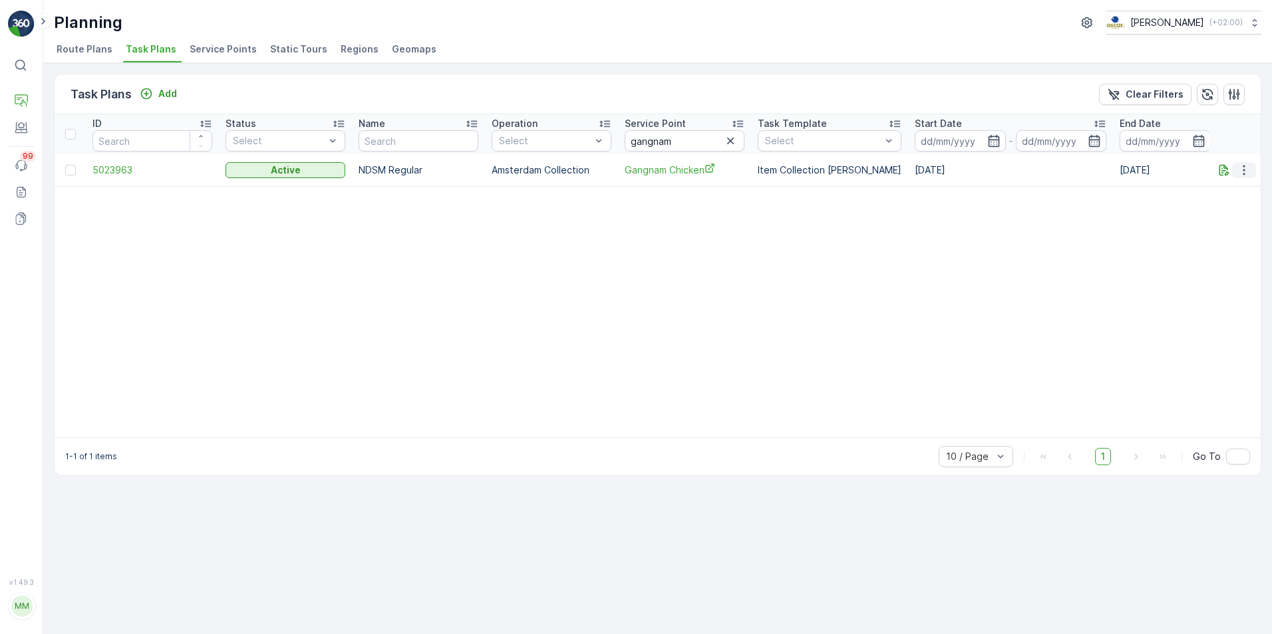
click at [1248, 172] on icon "button" at bounding box center [1243, 170] width 13 height 13
click at [1237, 208] on span "Edit Task Plan" at bounding box center [1220, 208] width 62 height 13
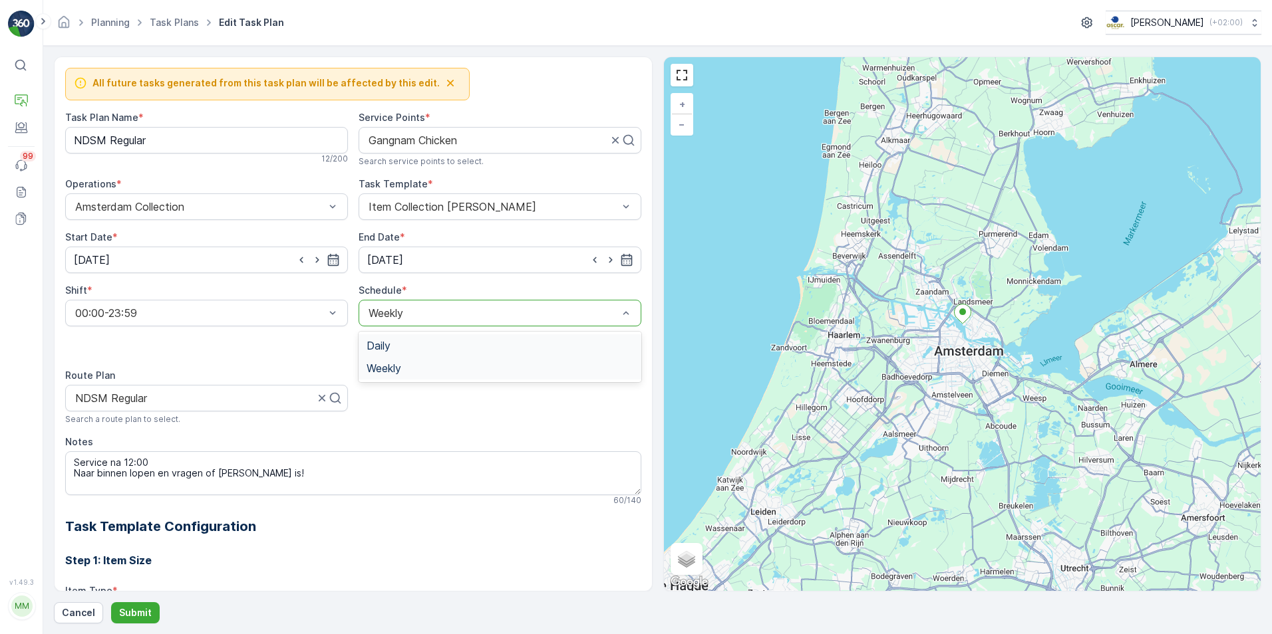
click at [620, 325] on div at bounding box center [625, 313] width 13 height 25
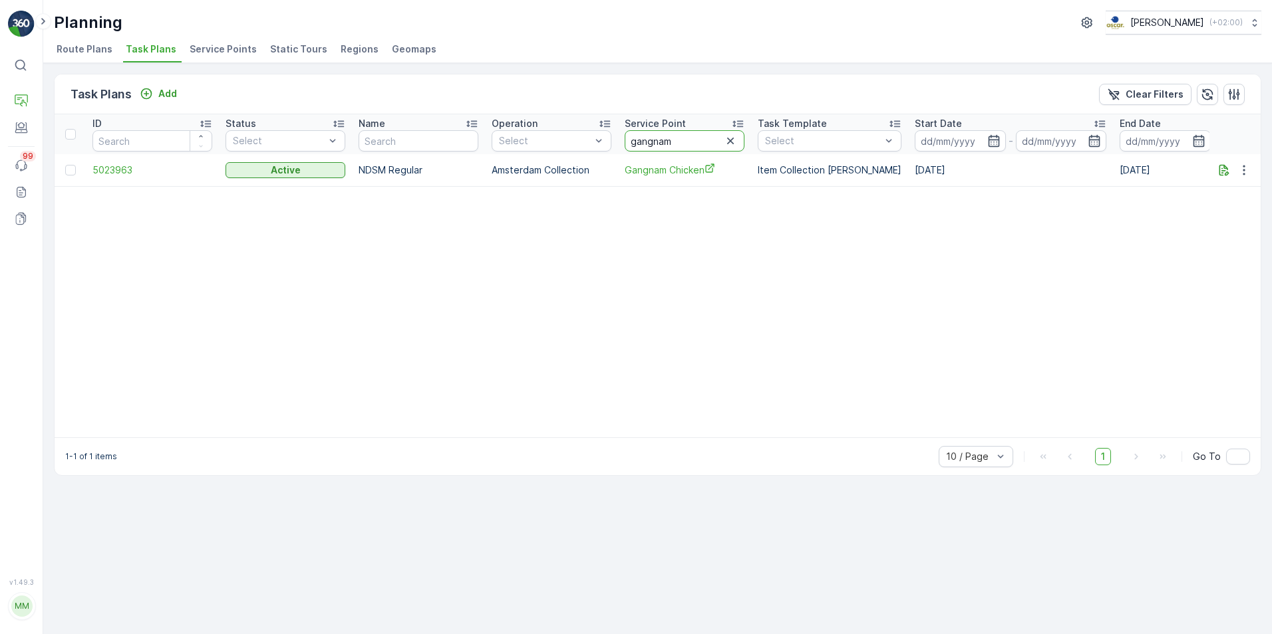
click at [682, 145] on input "gangnam" at bounding box center [685, 140] width 120 height 21
type input "ga"
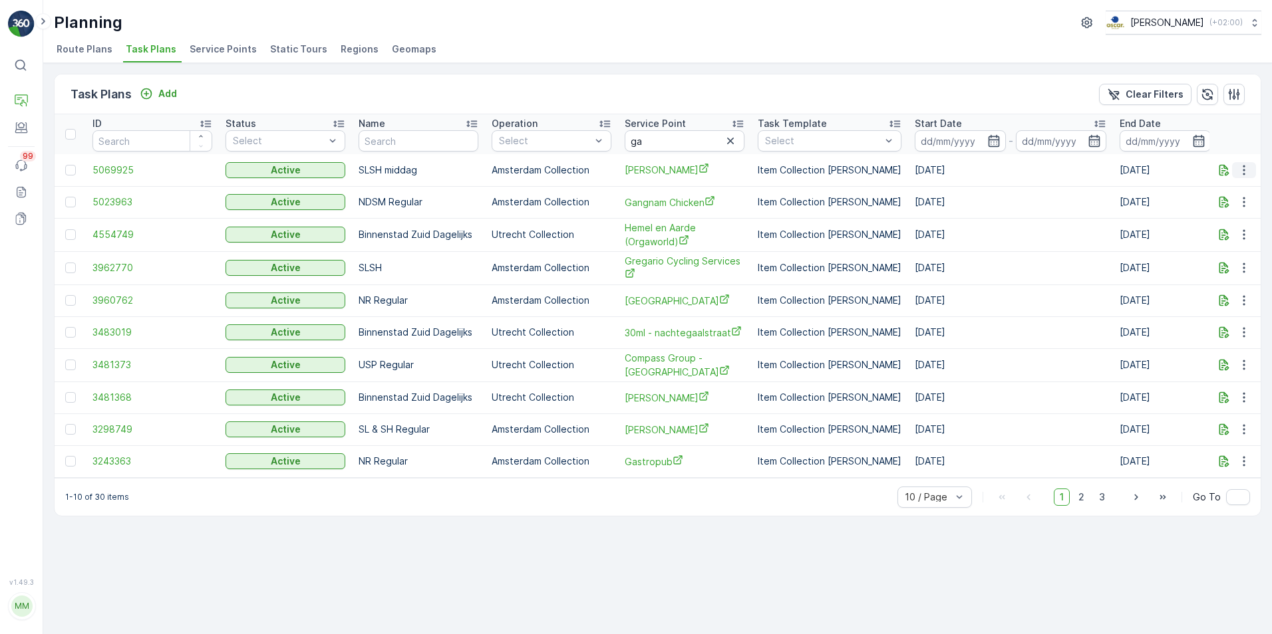
click at [1246, 172] on icon "button" at bounding box center [1243, 170] width 13 height 13
click at [1232, 211] on span "Edit Task Plan" at bounding box center [1220, 208] width 62 height 13
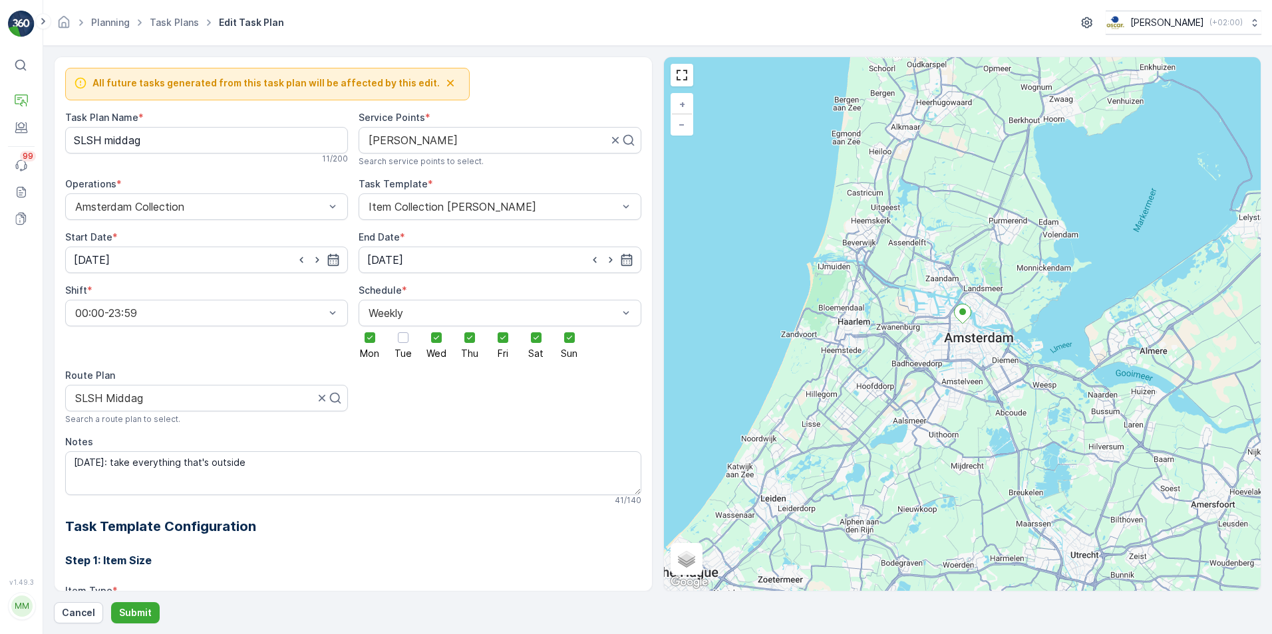
click at [82, 136] on p "Routes & Tasks" at bounding box center [83, 137] width 69 height 13
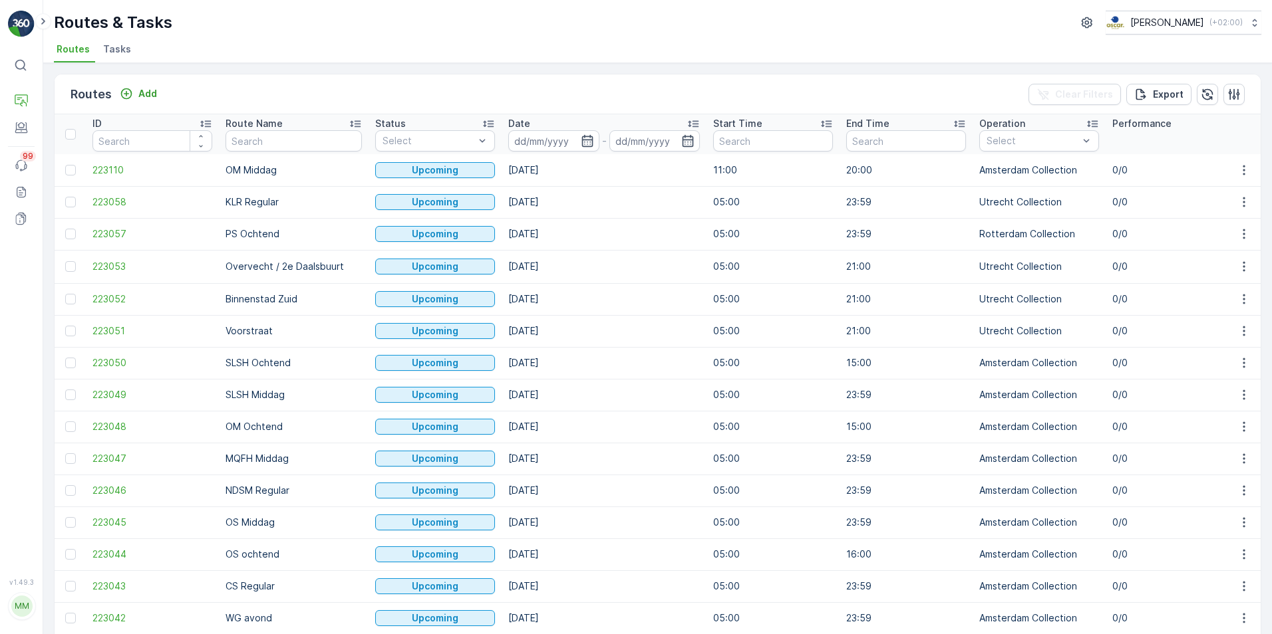
click at [124, 53] on span "Tasks" at bounding box center [117, 49] width 28 height 13
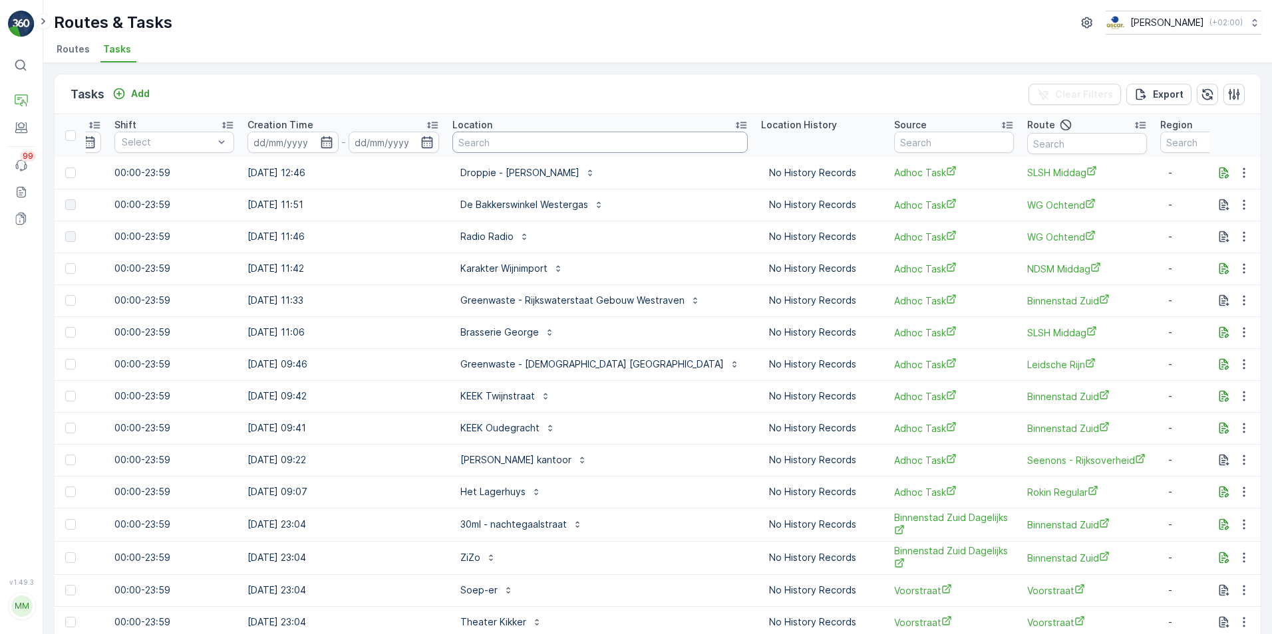
click at [475, 148] on input "text" at bounding box center [599, 142] width 295 height 21
type input "gang"
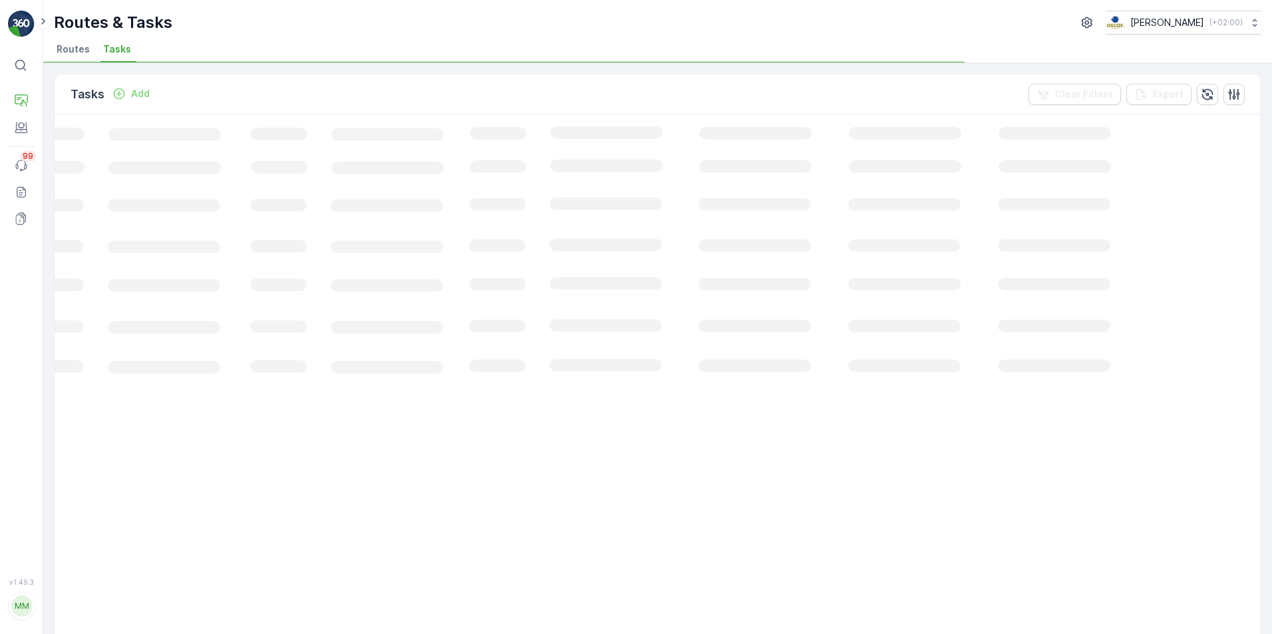
scroll to position [0, 74]
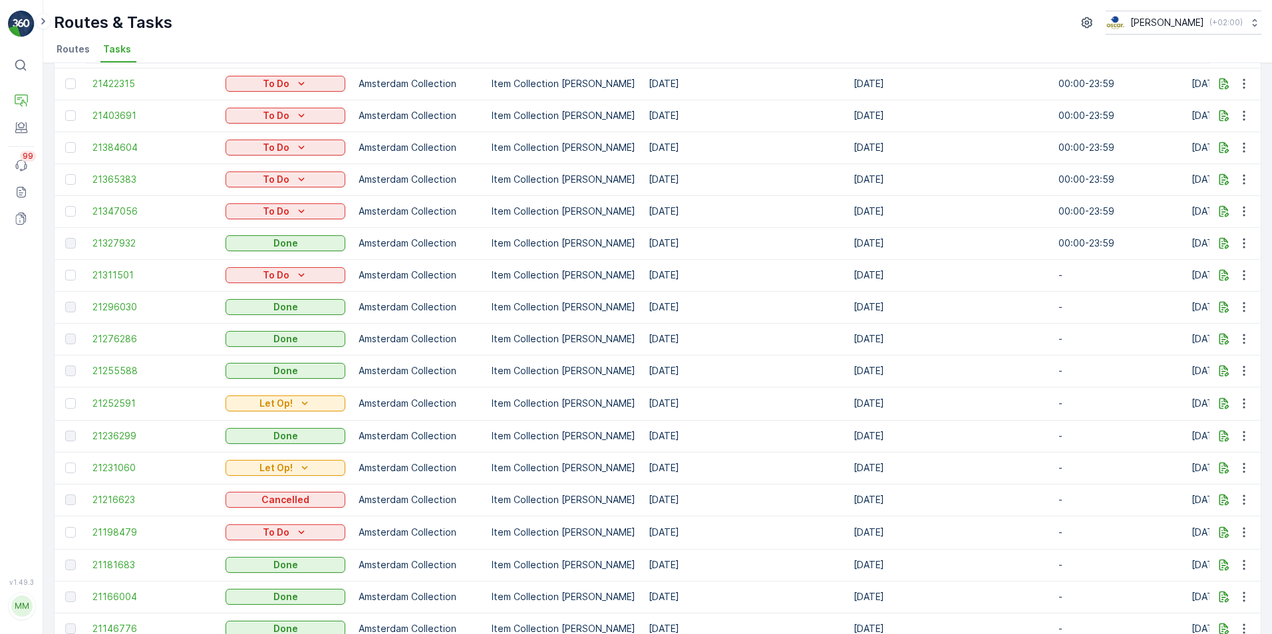
scroll to position [71, 0]
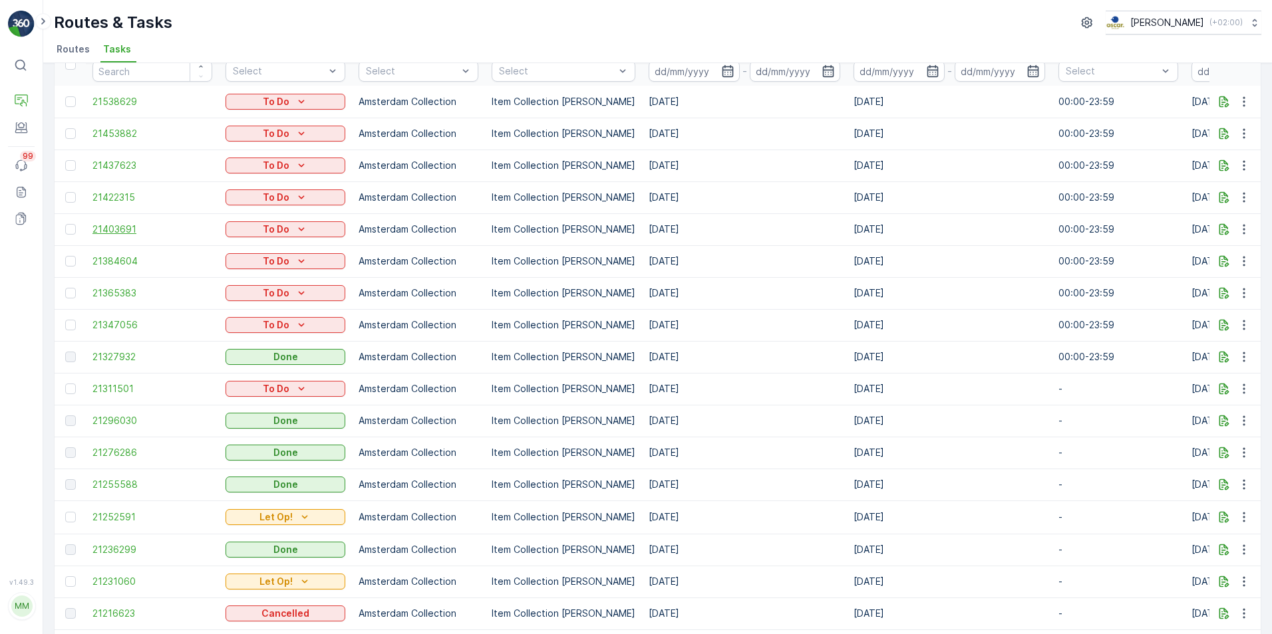
click at [137, 231] on span "21403691" at bounding box center [152, 229] width 120 height 13
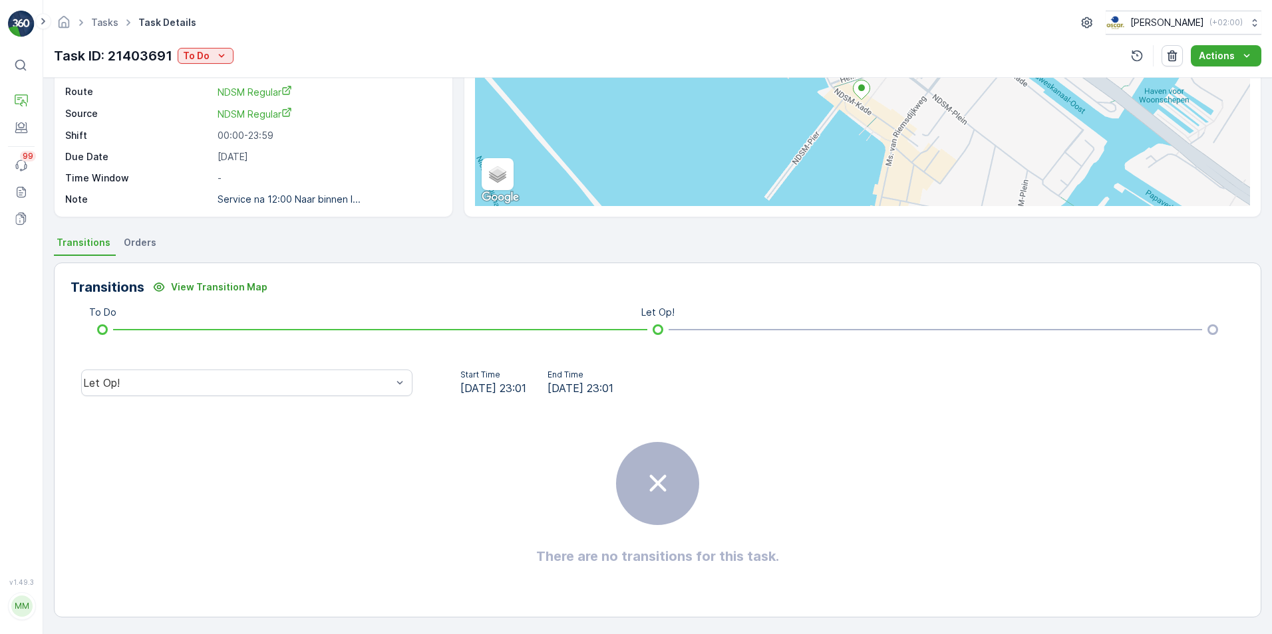
scroll to position [138, 0]
drag, startPoint x: 114, startPoint y: 251, endPoint x: 140, endPoint y: 245, distance: 27.1
click at [114, 250] on ul "Transitions Orders" at bounding box center [657, 244] width 1207 height 23
click at [142, 245] on span "Orders" at bounding box center [140, 241] width 33 height 13
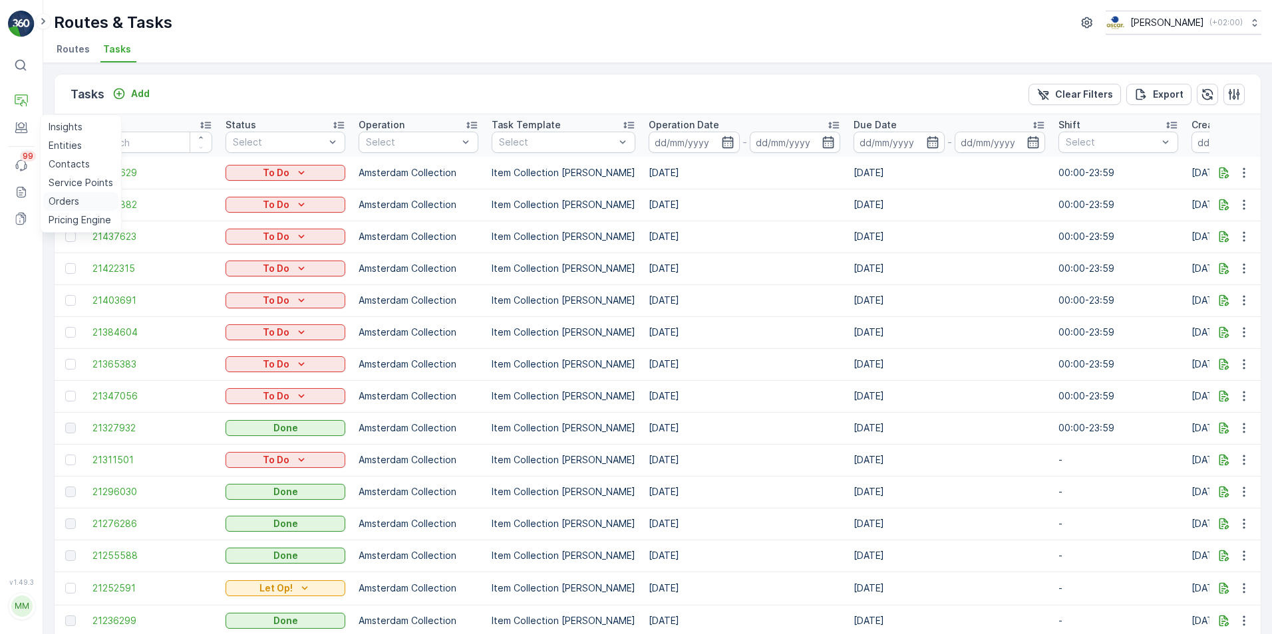
click at [49, 195] on p "Orders" at bounding box center [64, 201] width 31 height 13
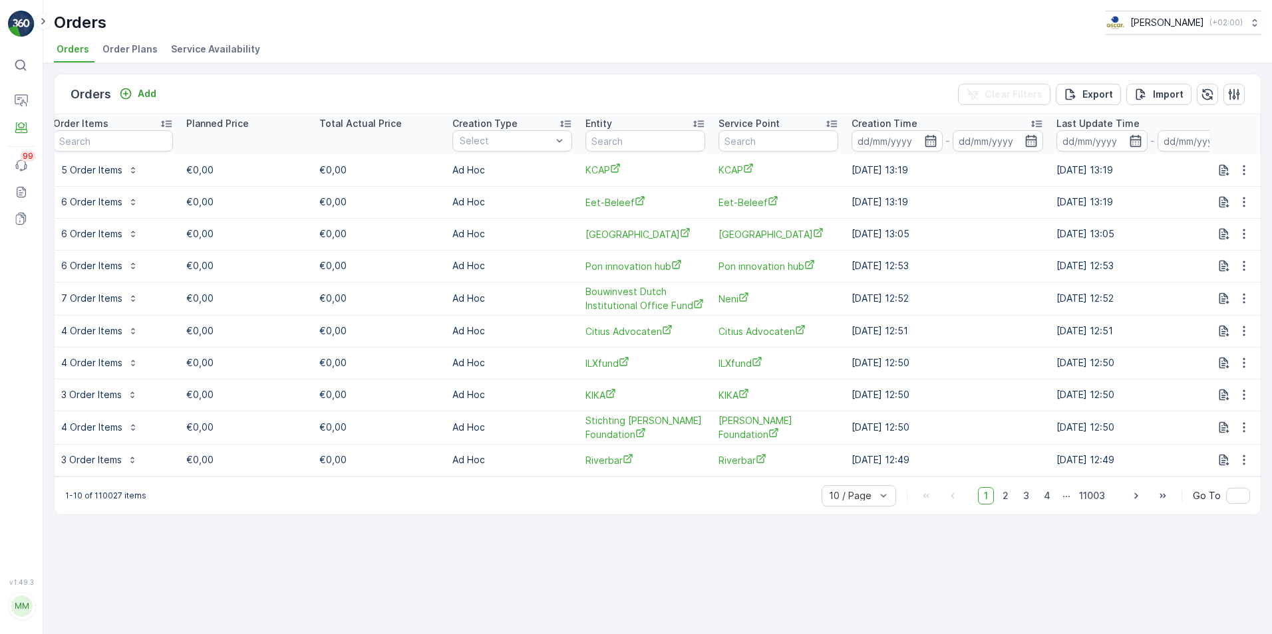
scroll to position [0, 613]
click at [749, 140] on input "text" at bounding box center [778, 140] width 120 height 21
type input "gang"
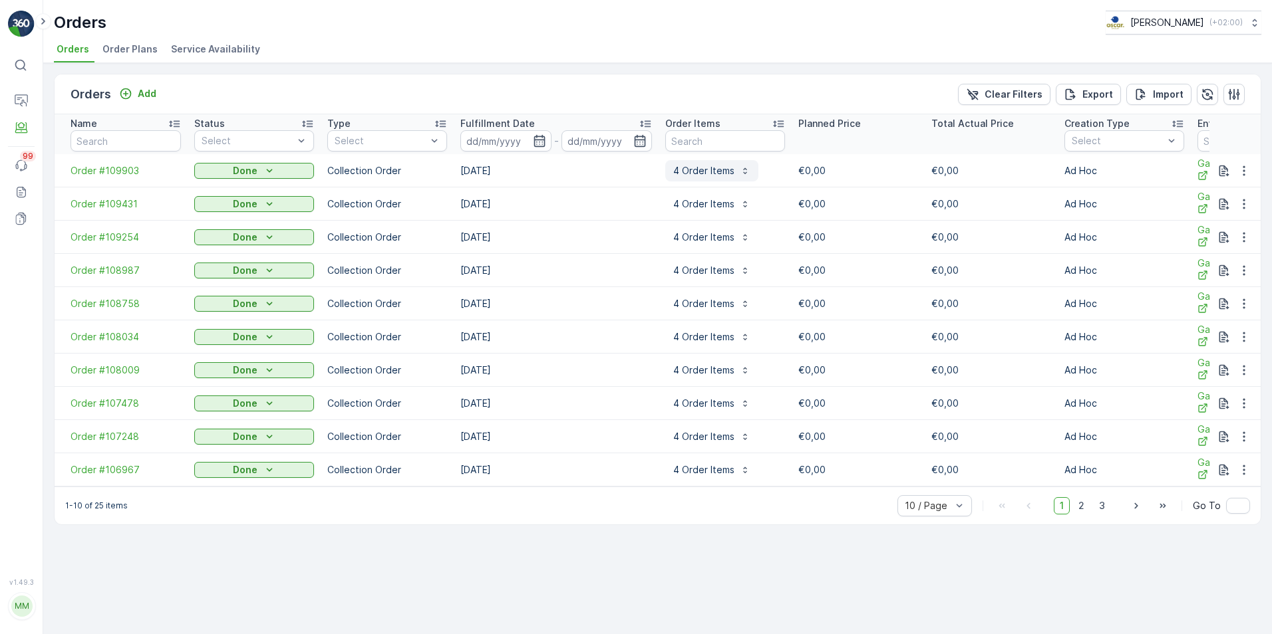
click at [703, 169] on p "4 Order Items" at bounding box center [703, 170] width 61 height 13
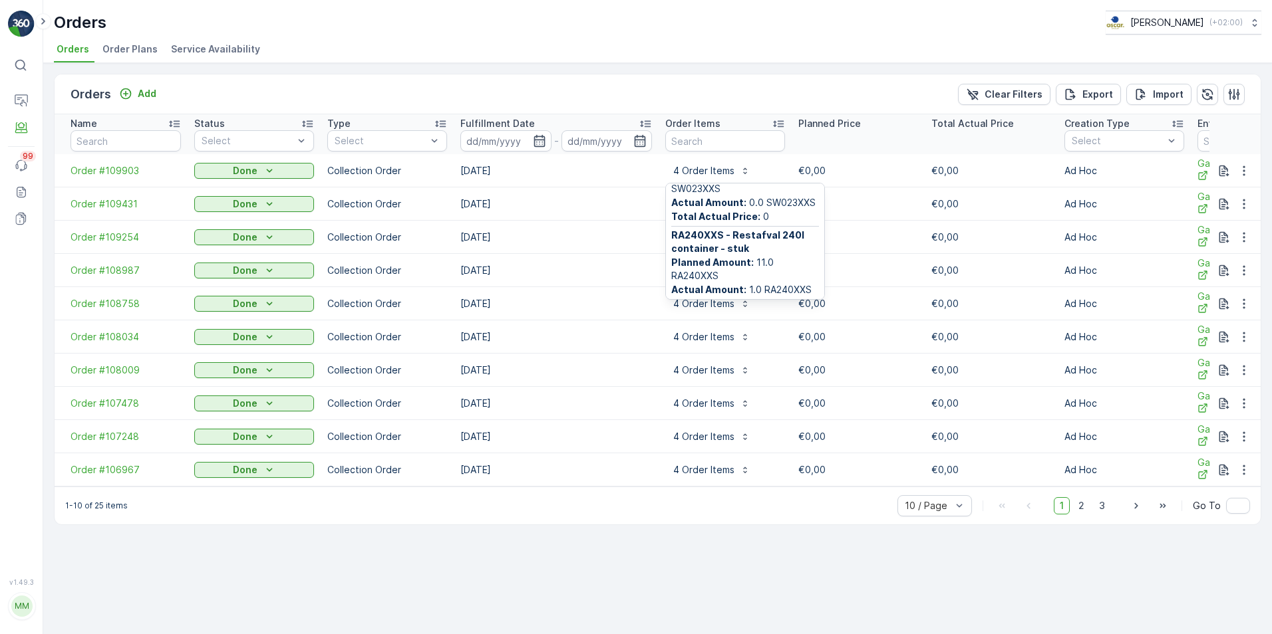
scroll to position [213, 0]
click at [590, 194] on td "[DATE]" at bounding box center [556, 204] width 205 height 33
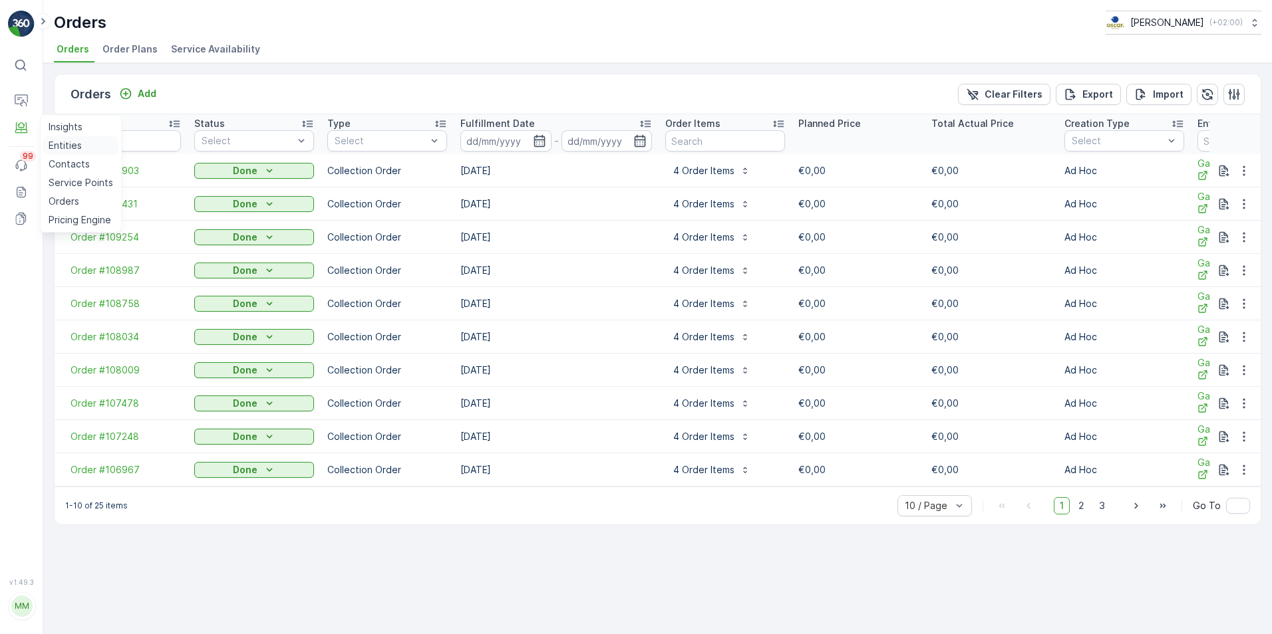
click at [65, 144] on p "Entities" at bounding box center [65, 145] width 33 height 13
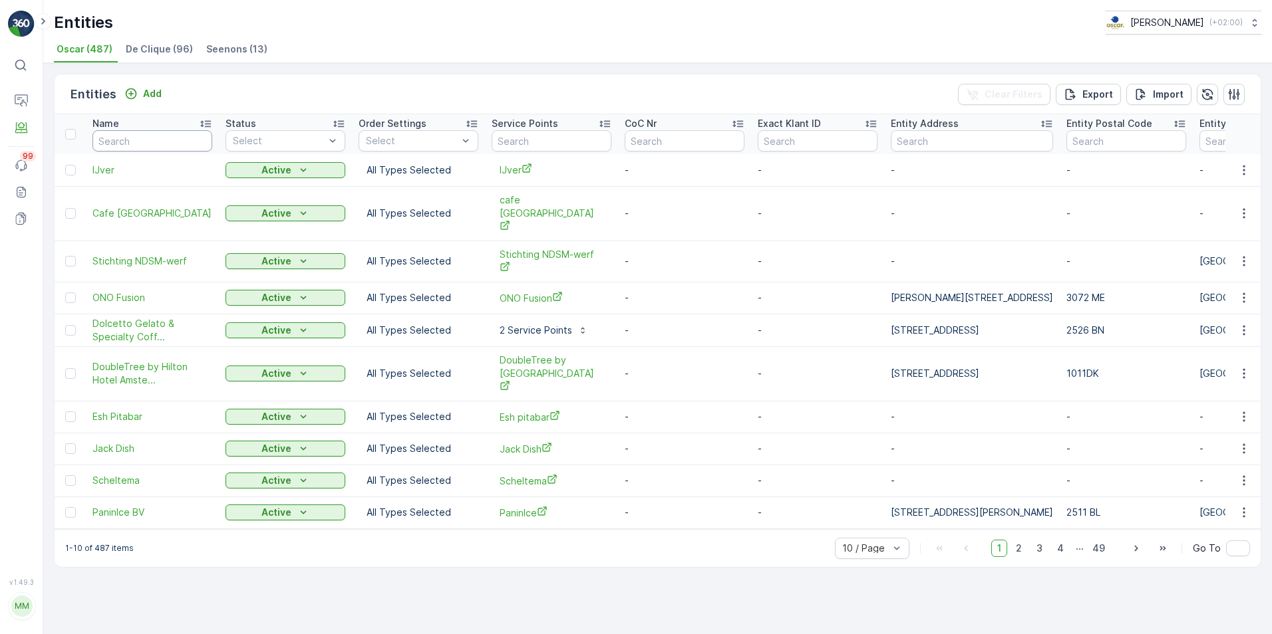
click at [156, 135] on input "text" at bounding box center [152, 140] width 120 height 21
type input "gangnam"
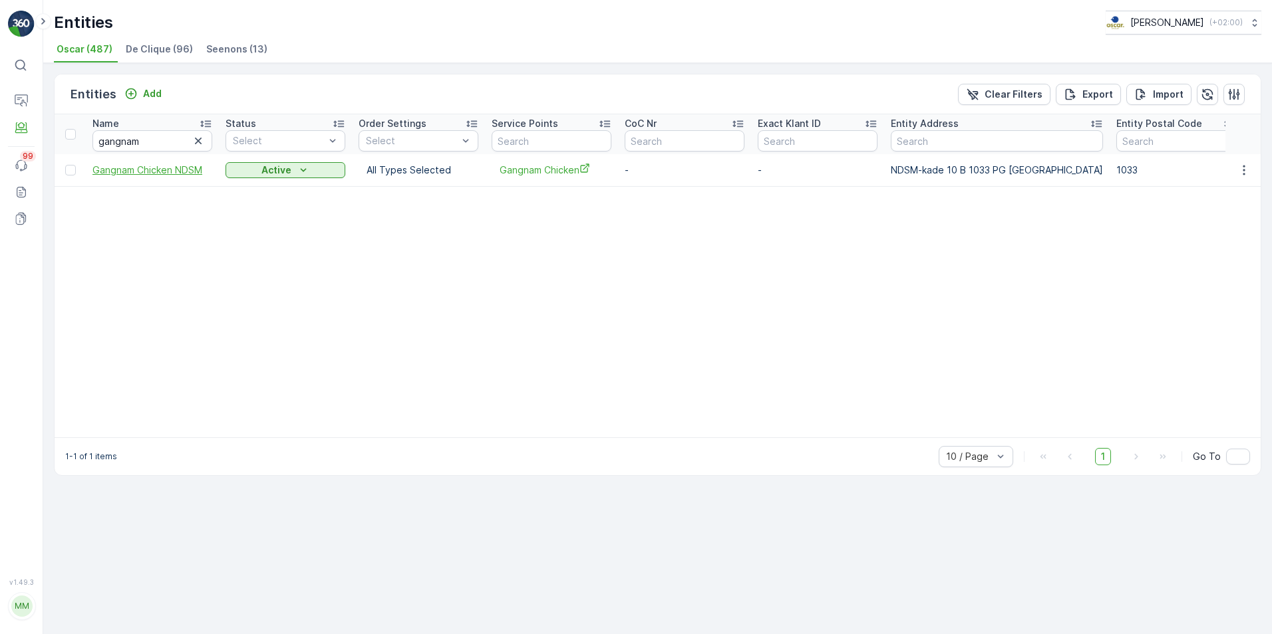
click at [169, 174] on span "Gangnam Chicken NDSM" at bounding box center [152, 170] width 120 height 13
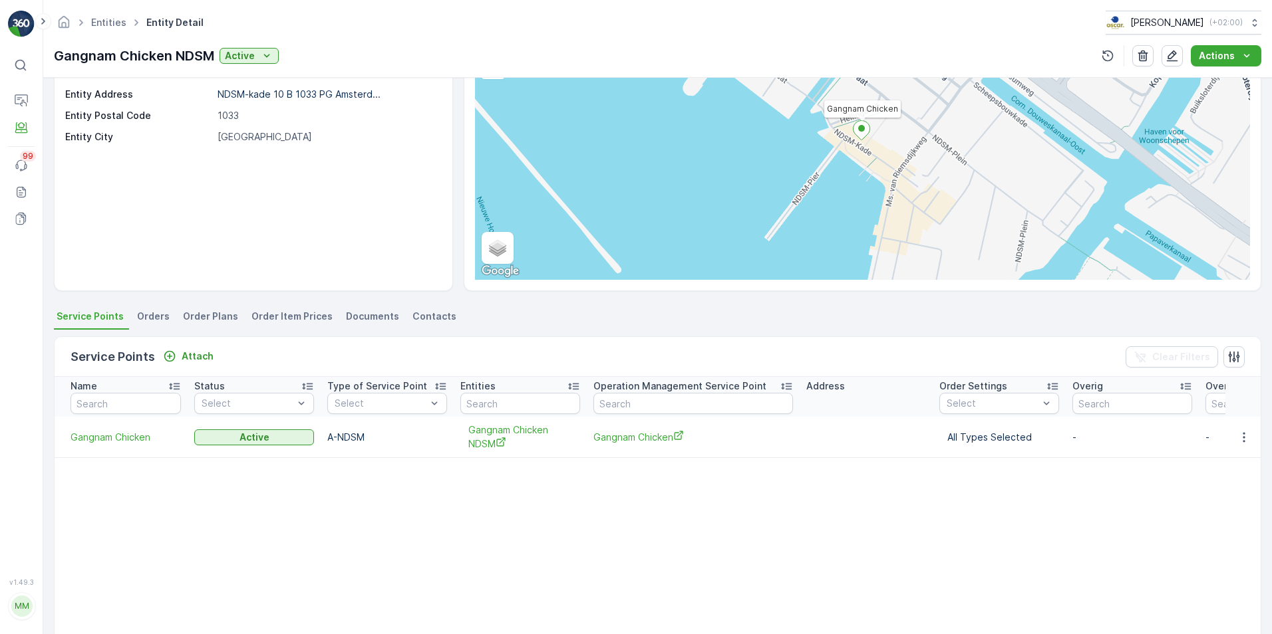
scroll to position [200, 0]
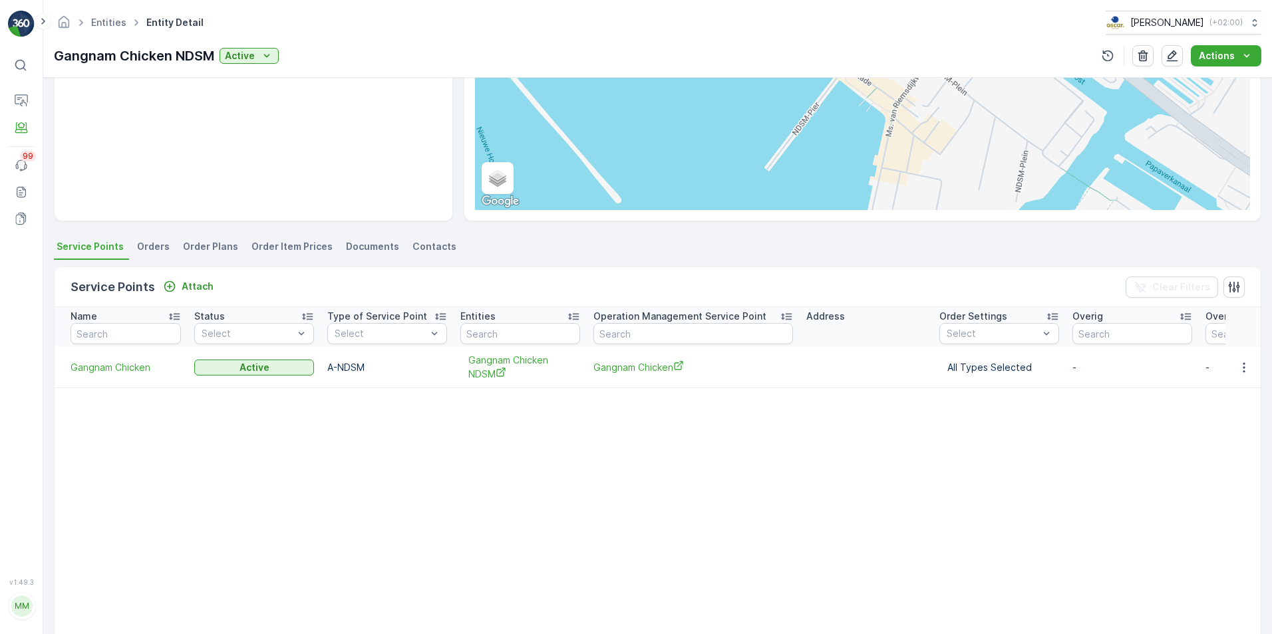
click at [164, 240] on span "Orders" at bounding box center [153, 246] width 33 height 13
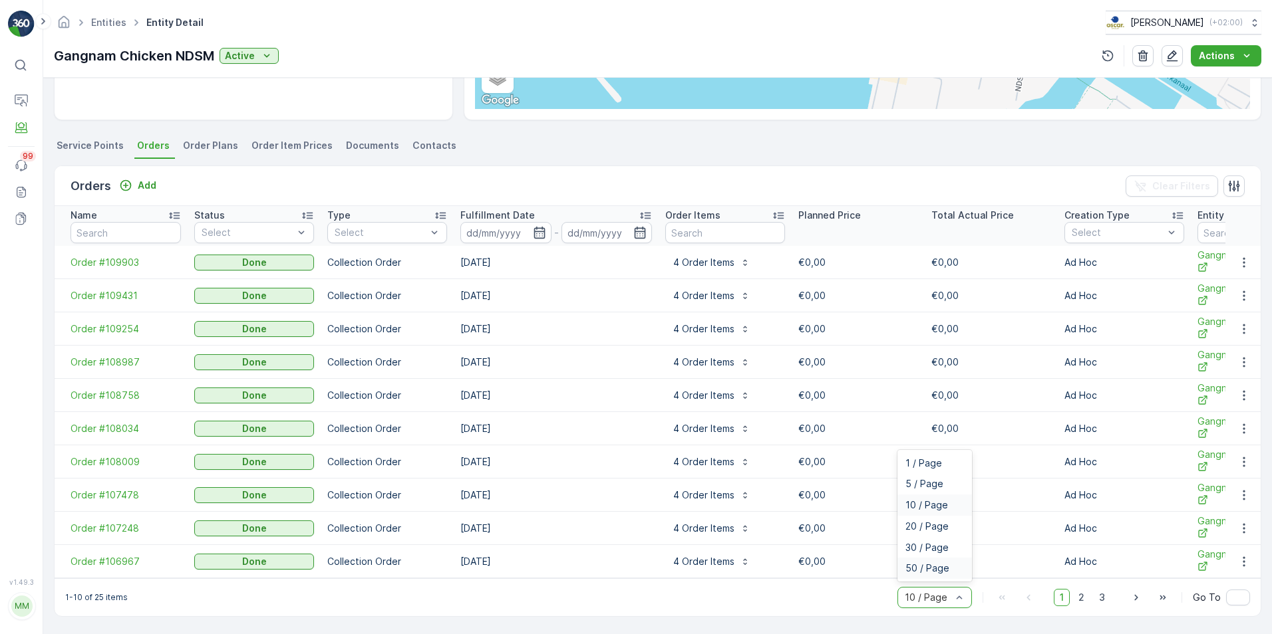
click at [938, 577] on div "50 / Page" at bounding box center [934, 568] width 74 height 21
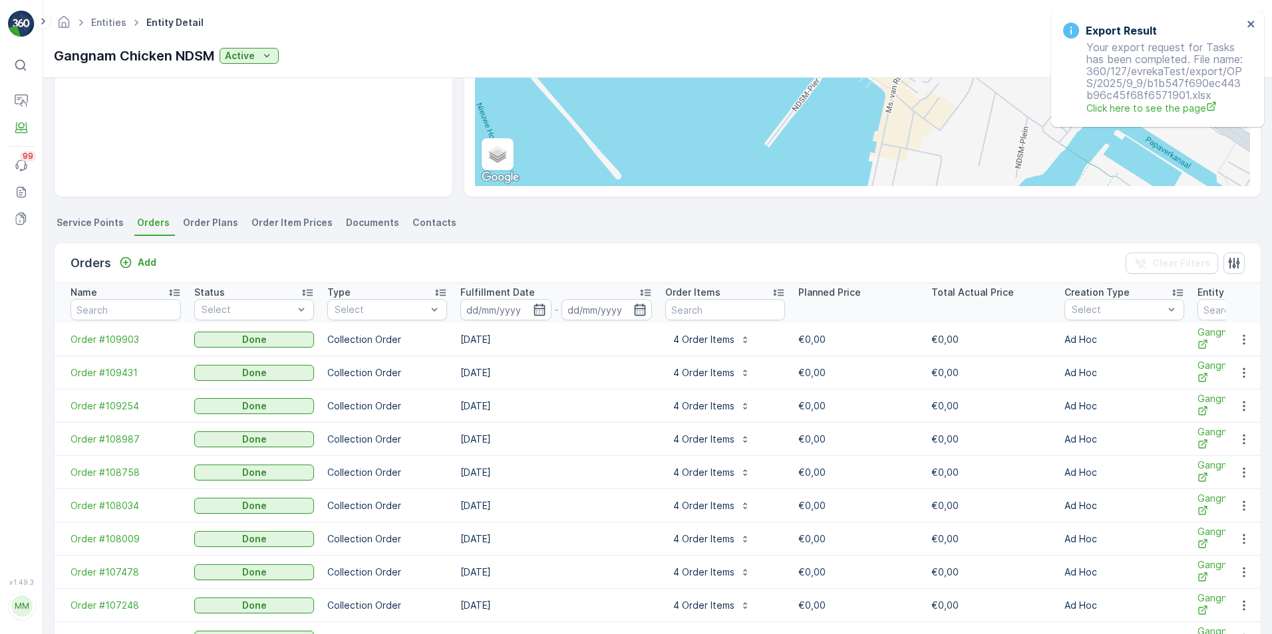
scroll to position [141, 0]
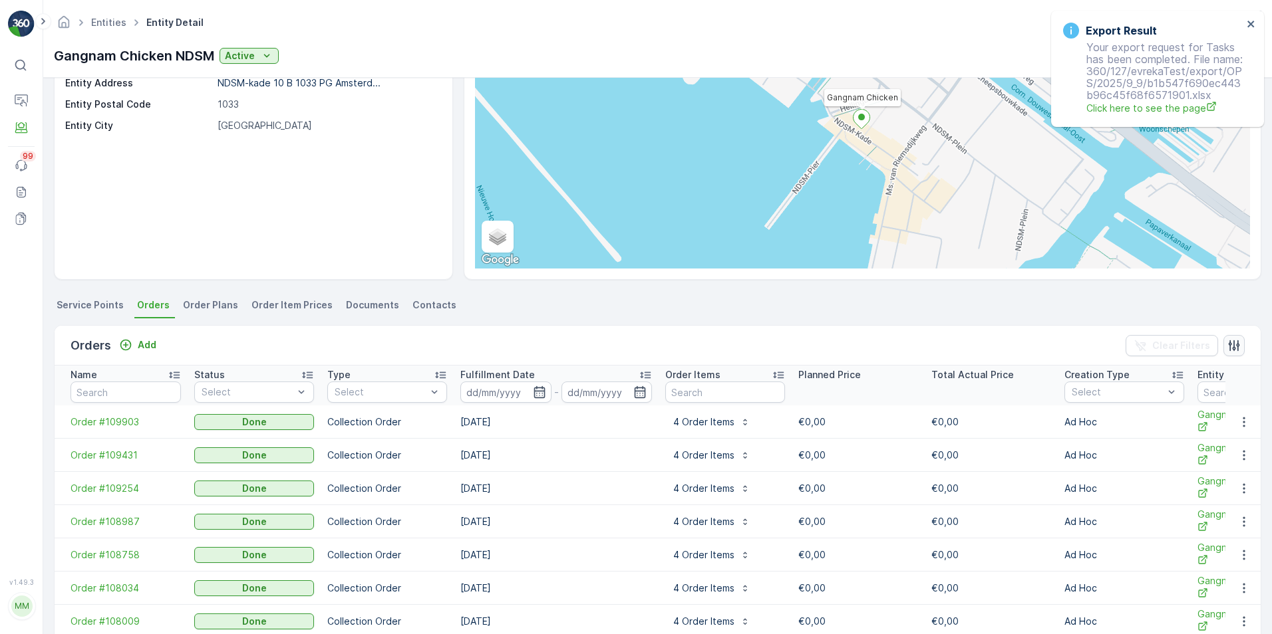
click at [1237, 347] on button "button" at bounding box center [1233, 345] width 21 height 21
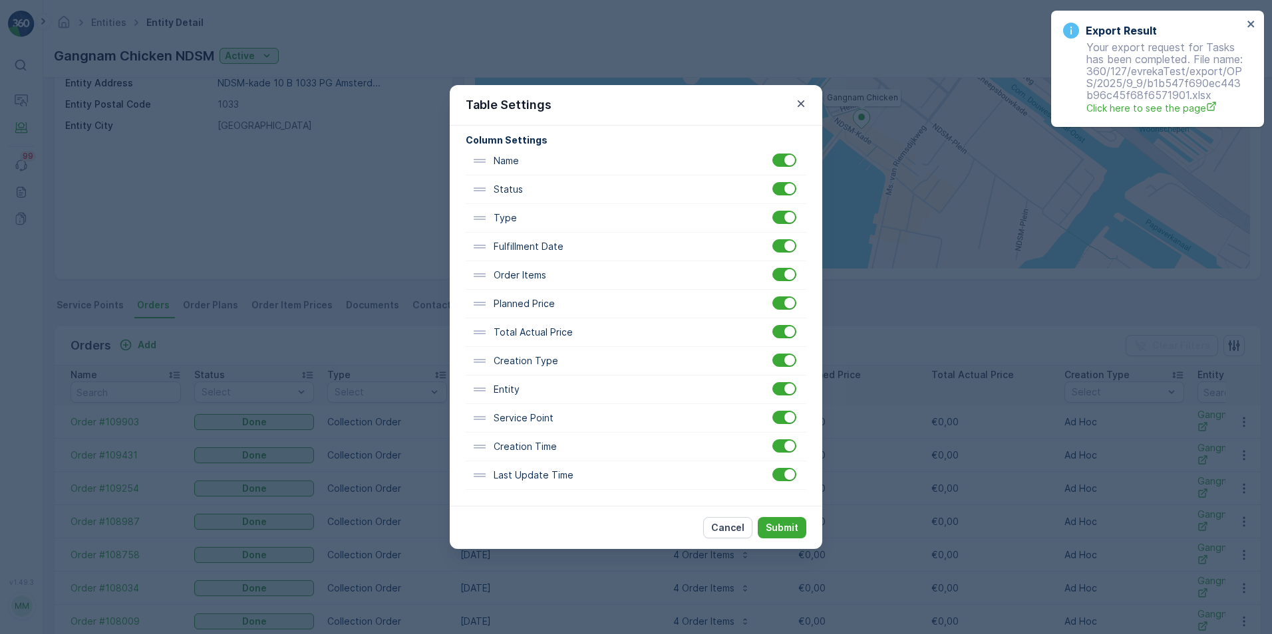
scroll to position [0, 0]
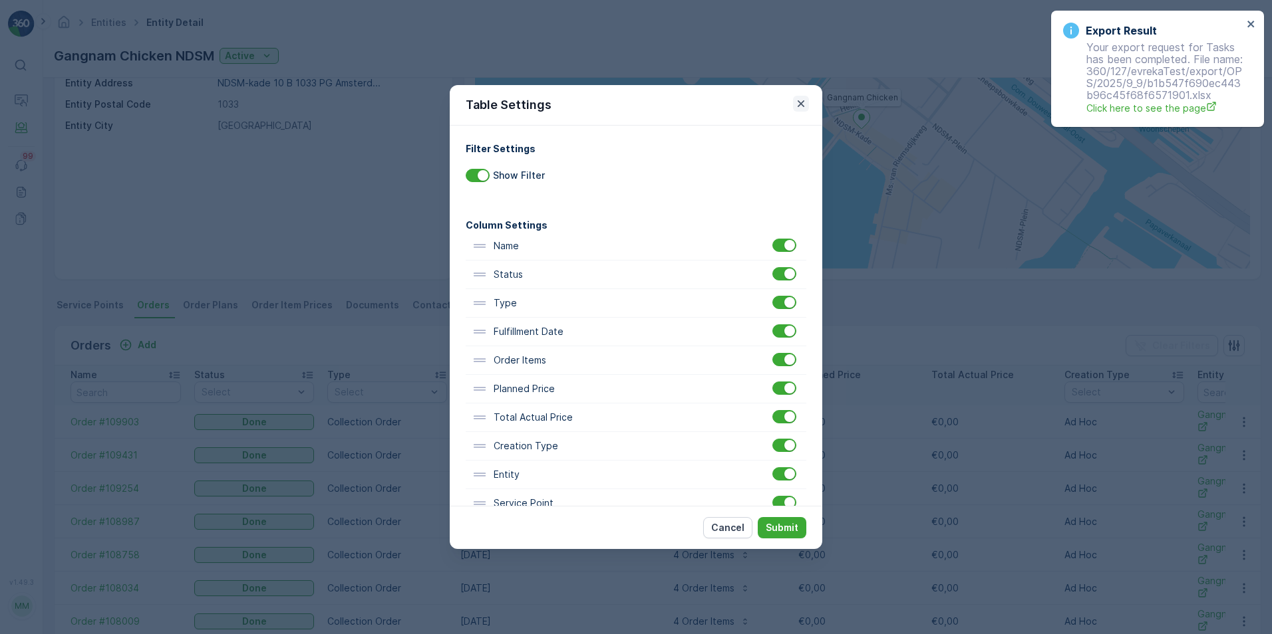
click at [797, 104] on icon "button" at bounding box center [800, 103] width 13 height 13
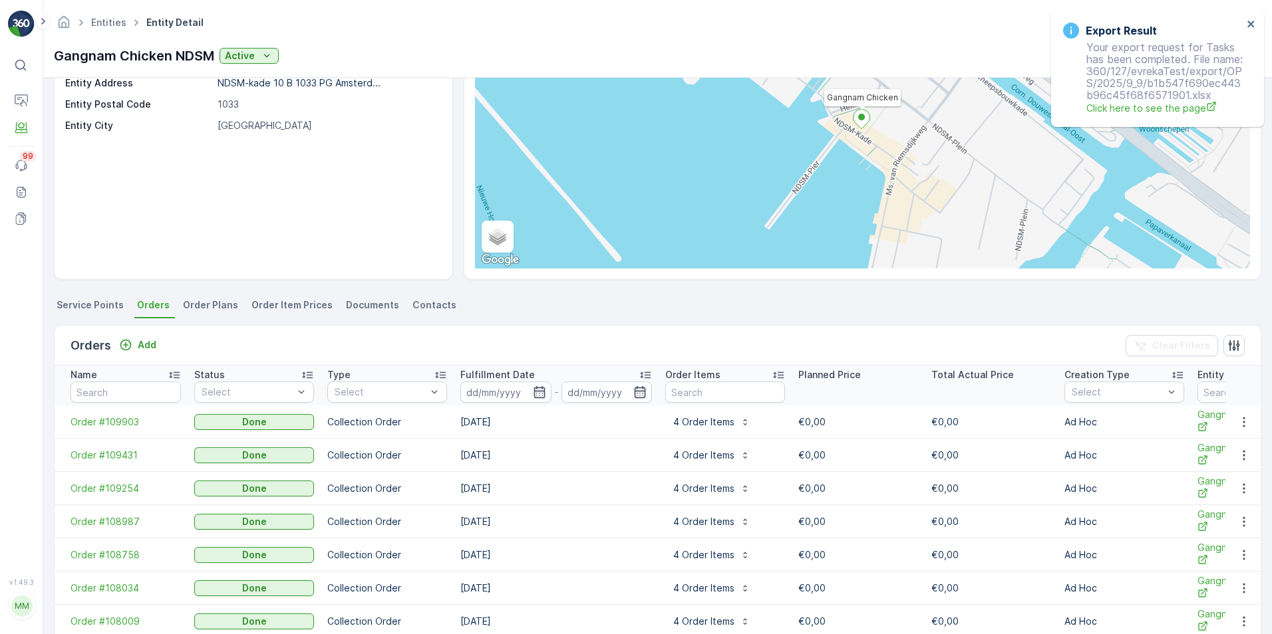
click at [187, 309] on span "Order Plans" at bounding box center [210, 305] width 55 height 13
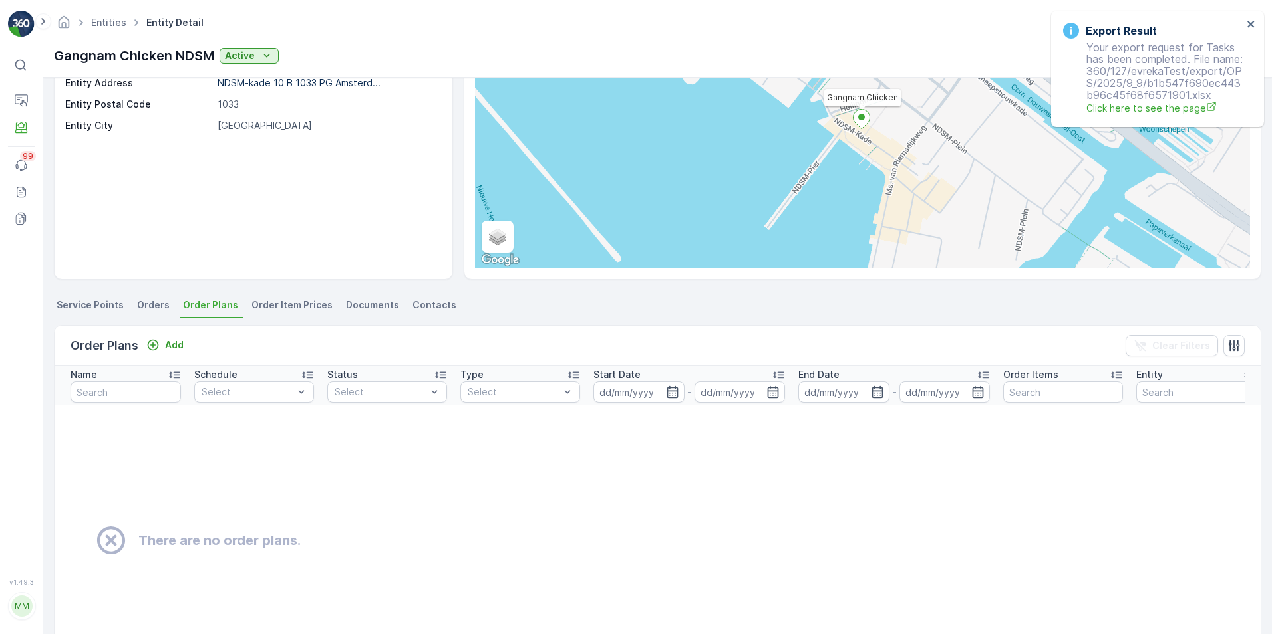
click at [301, 308] on span "Order Item Prices" at bounding box center [291, 305] width 81 height 13
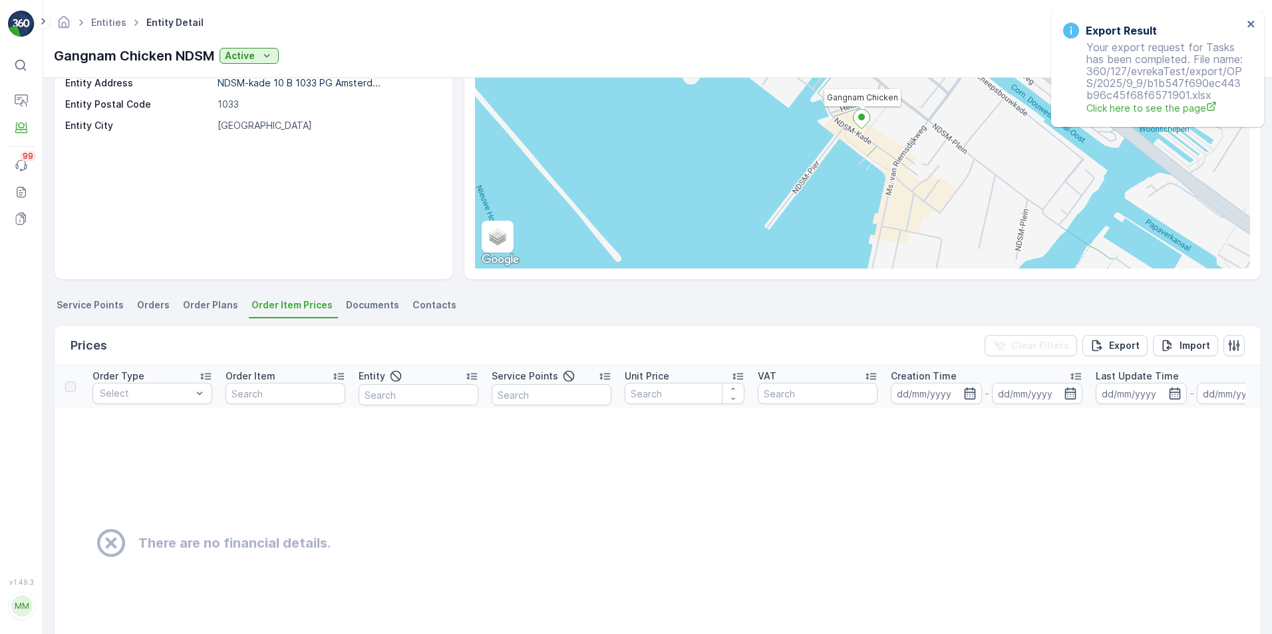
click at [124, 306] on li "Service Points" at bounding box center [91, 307] width 75 height 23
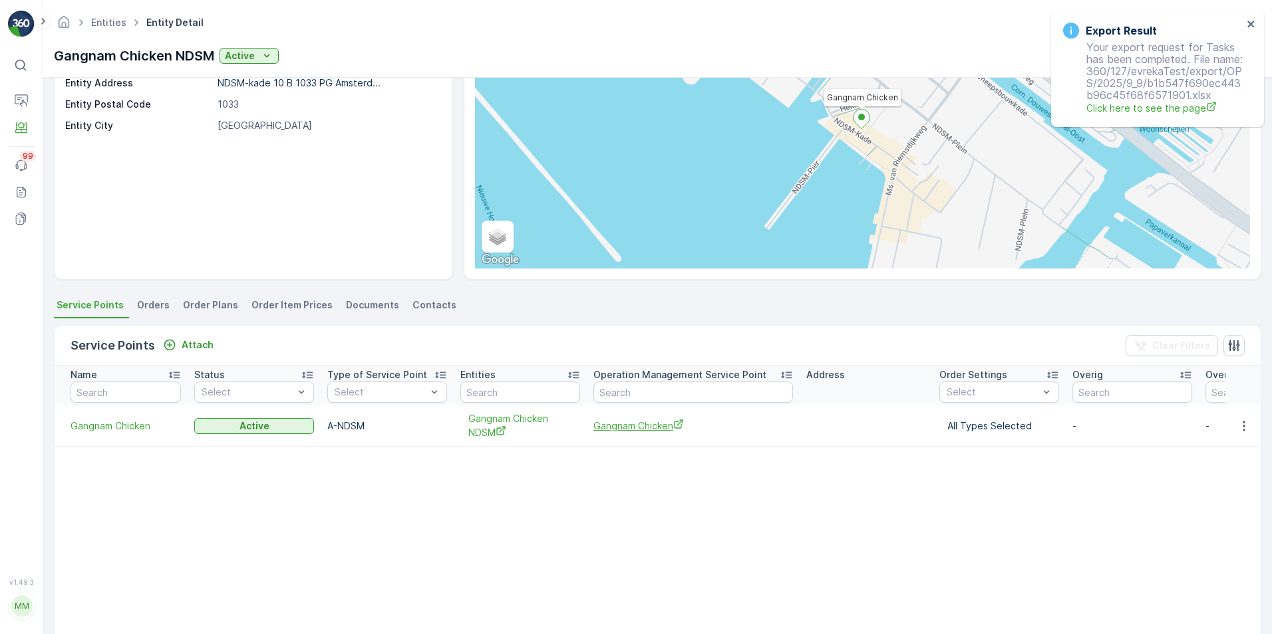
click at [651, 426] on span "Gangnam Chicken" at bounding box center [693, 426] width 200 height 14
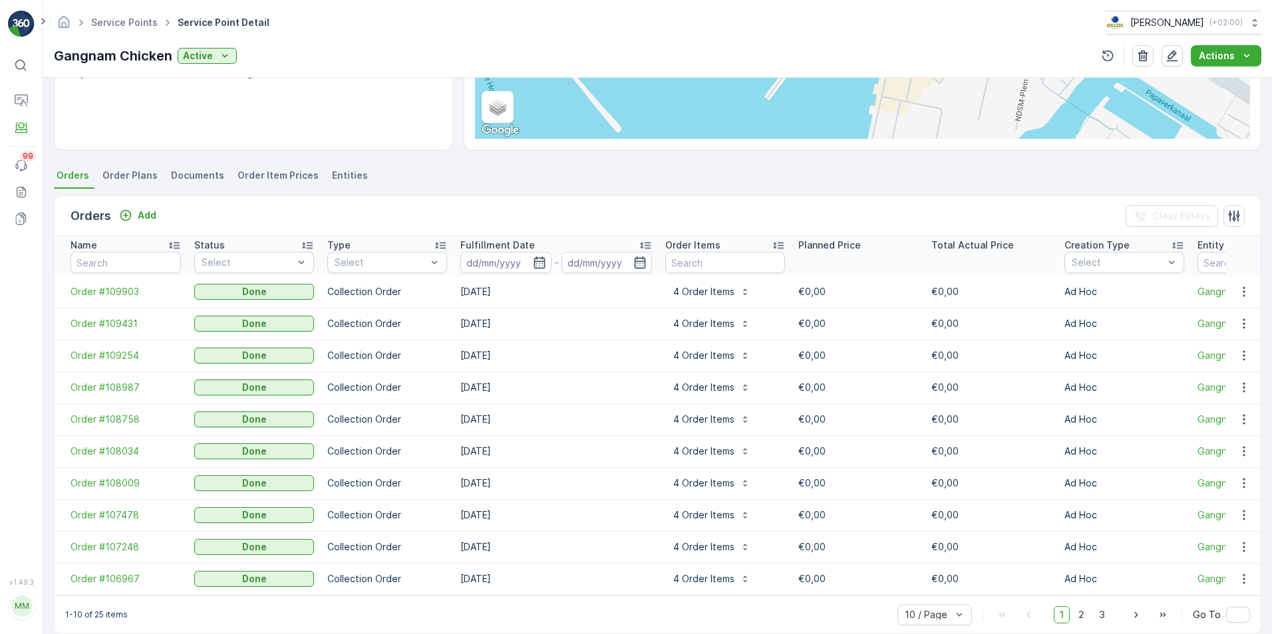
click at [150, 169] on span "Order Plans" at bounding box center [129, 175] width 55 height 13
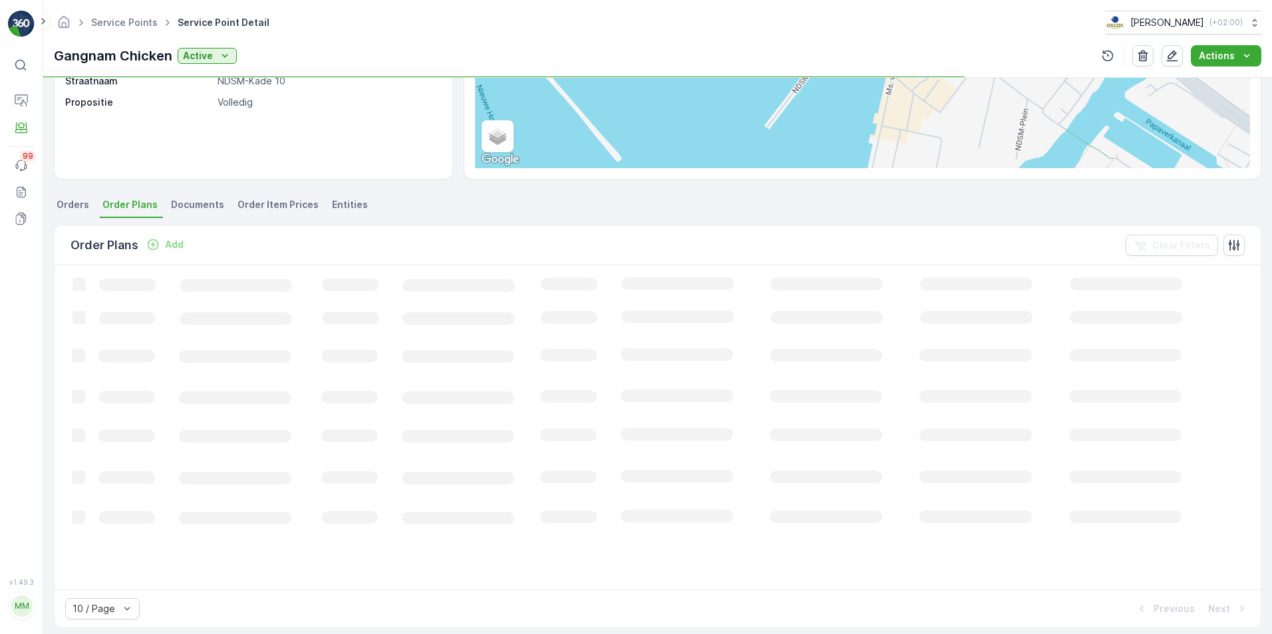
scroll to position [241, 0]
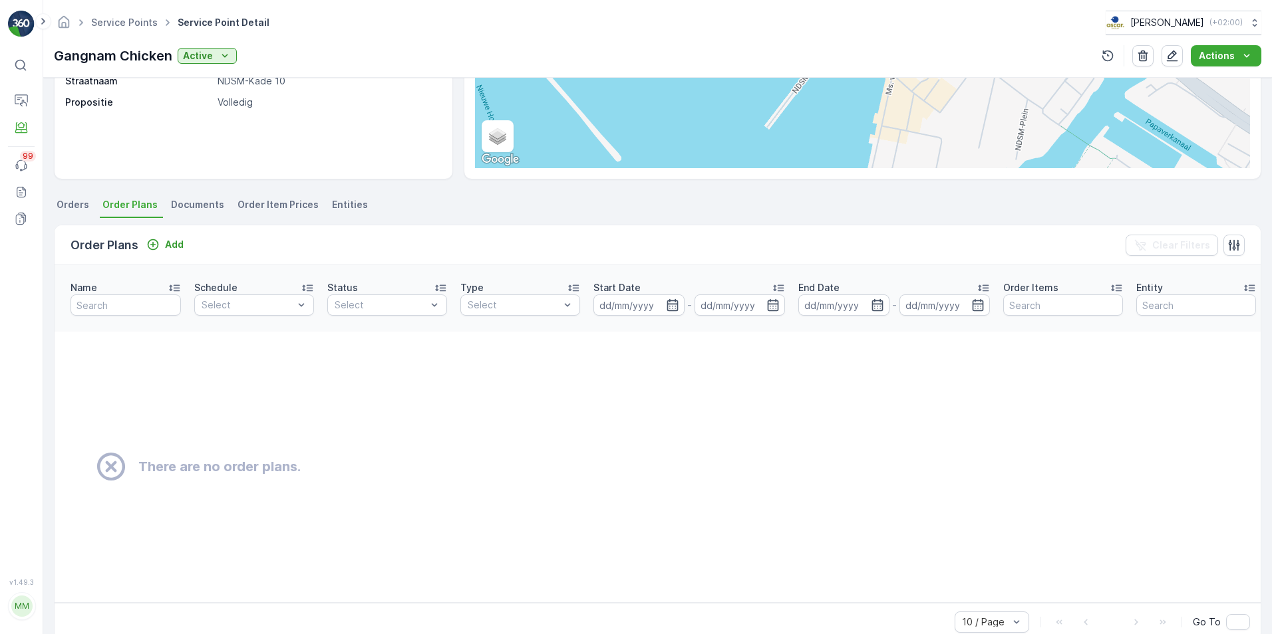
click at [74, 204] on span "Orders" at bounding box center [73, 204] width 33 height 13
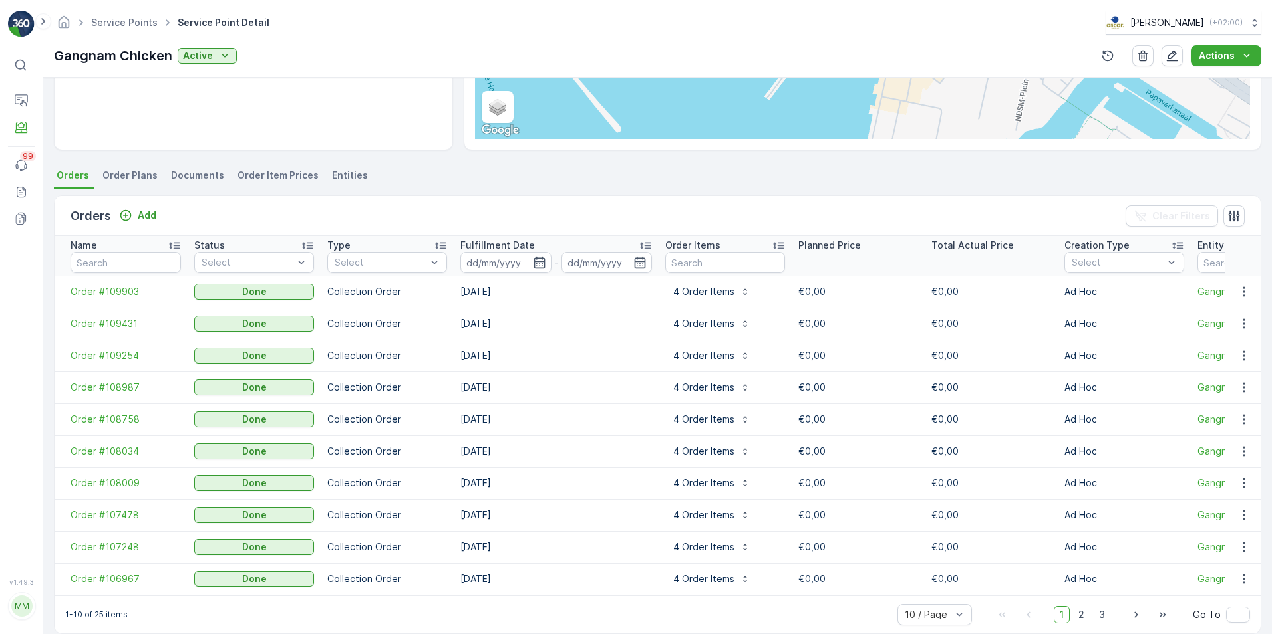
scroll to position [277, 0]
click at [120, 180] on li "Order Plans" at bounding box center [131, 177] width 63 height 23
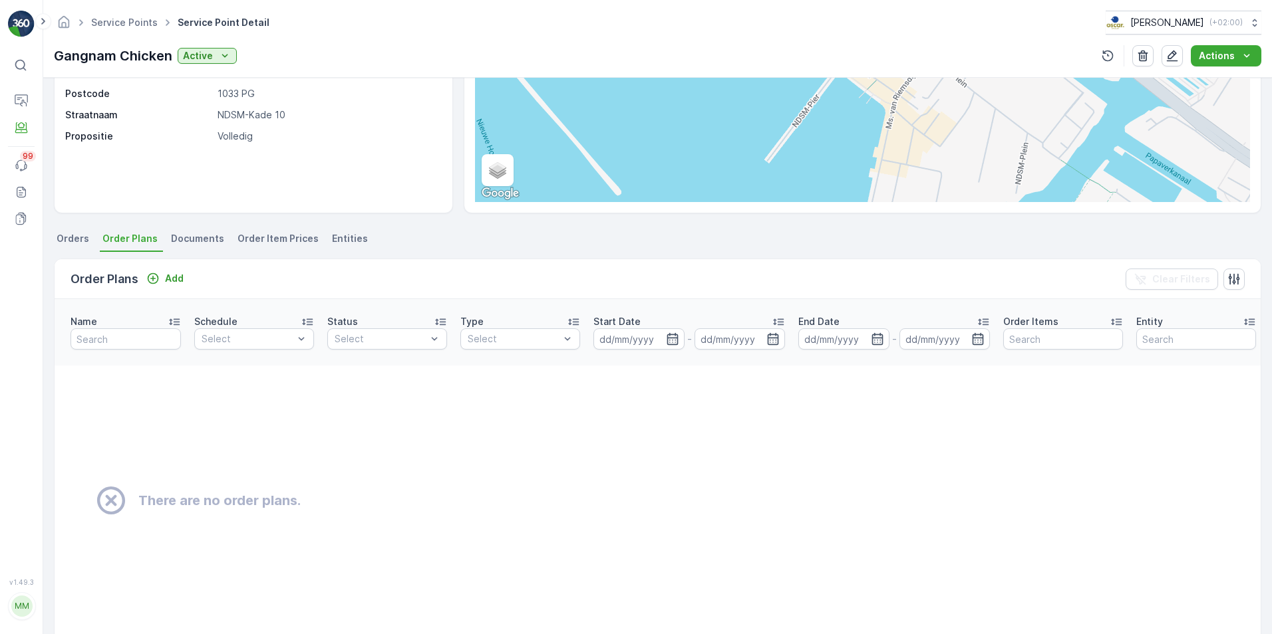
click at [68, 239] on span "Orders" at bounding box center [73, 238] width 33 height 13
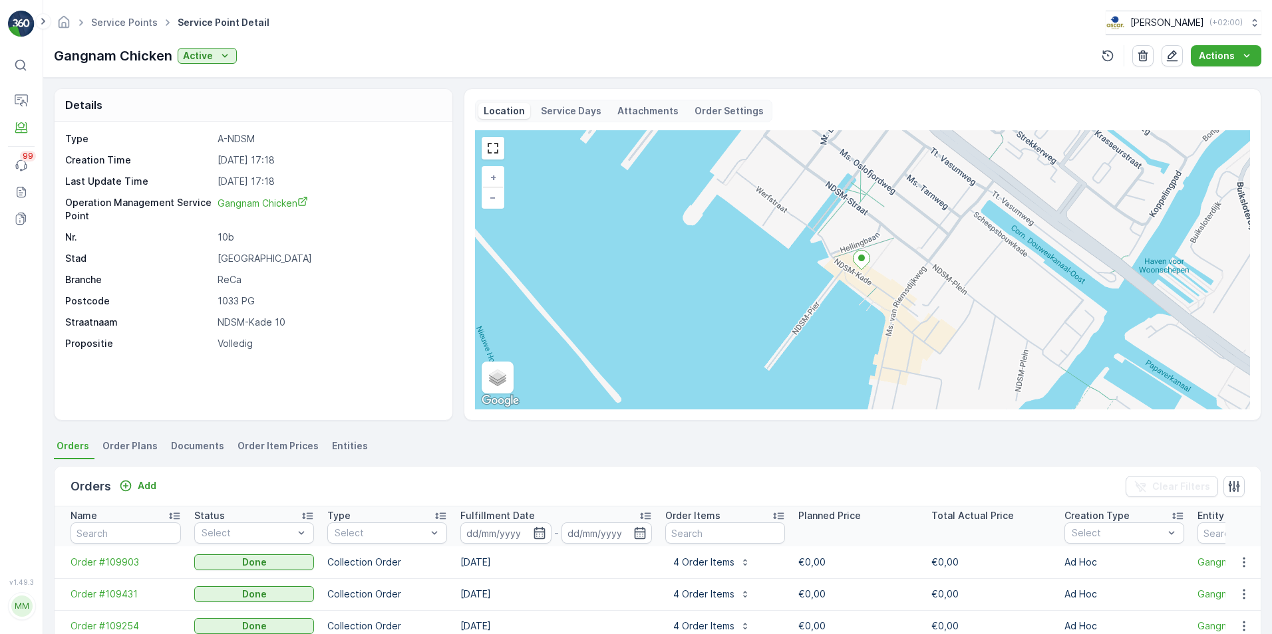
click at [558, 108] on p "Service Days" at bounding box center [571, 110] width 61 height 13
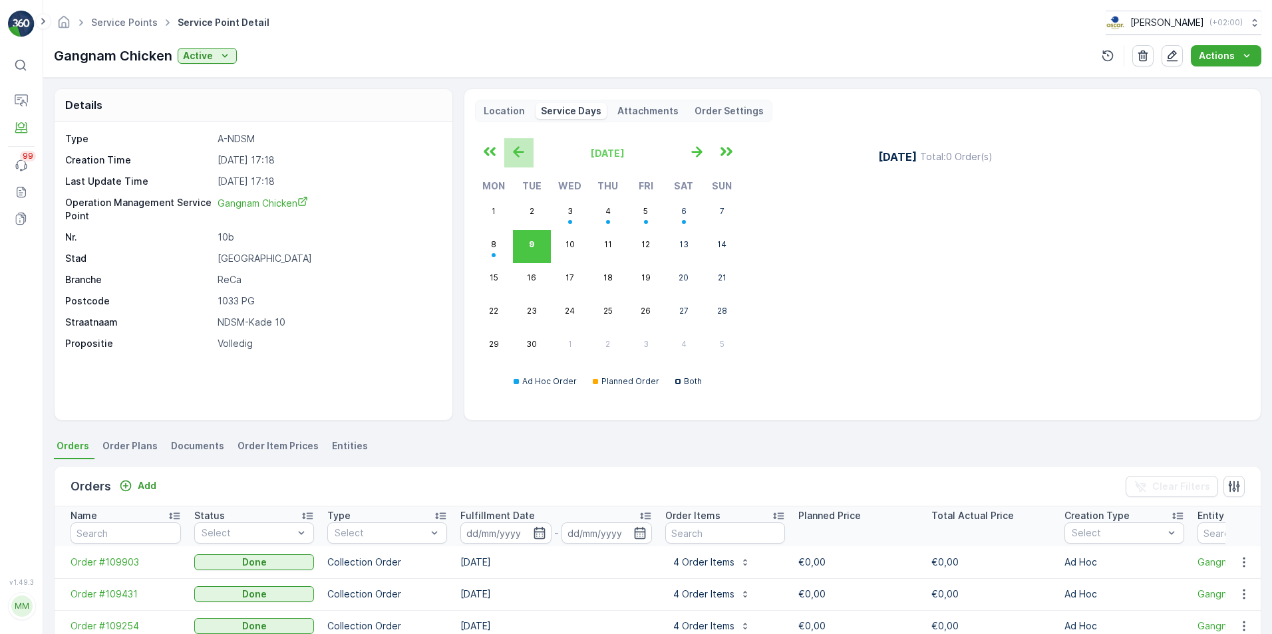
click at [515, 160] on icon "button" at bounding box center [518, 152] width 22 height 22
click at [702, 142] on icon "button" at bounding box center [697, 152] width 22 height 22
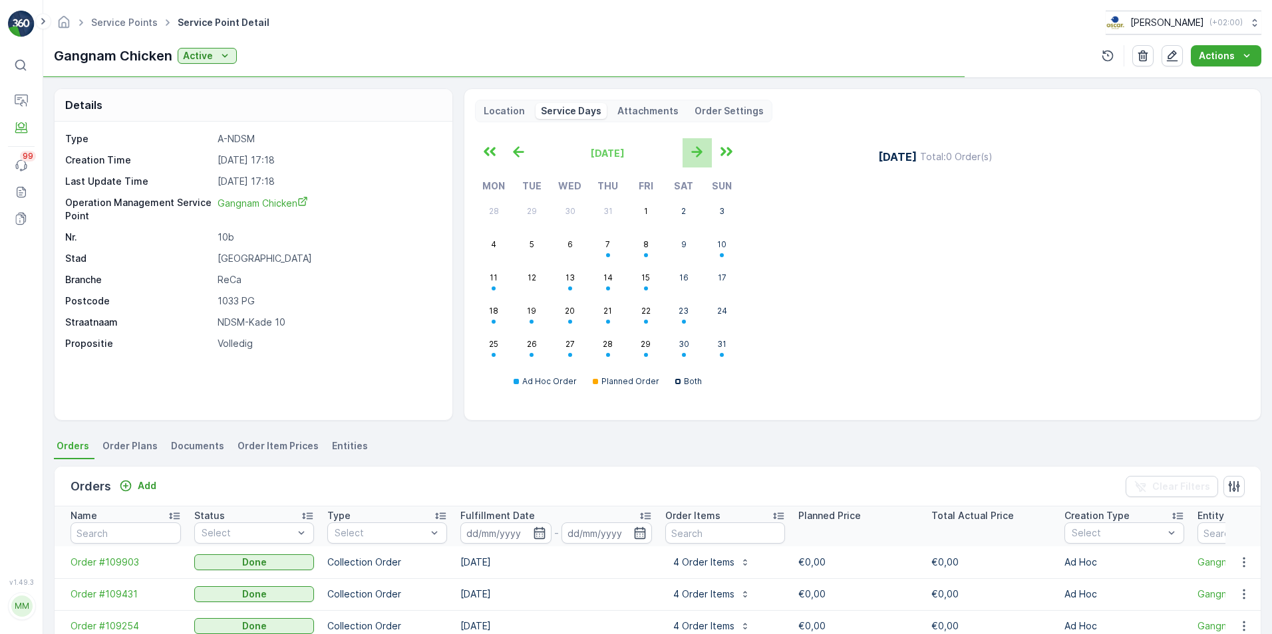
click at [702, 142] on icon "button" at bounding box center [697, 152] width 22 height 22
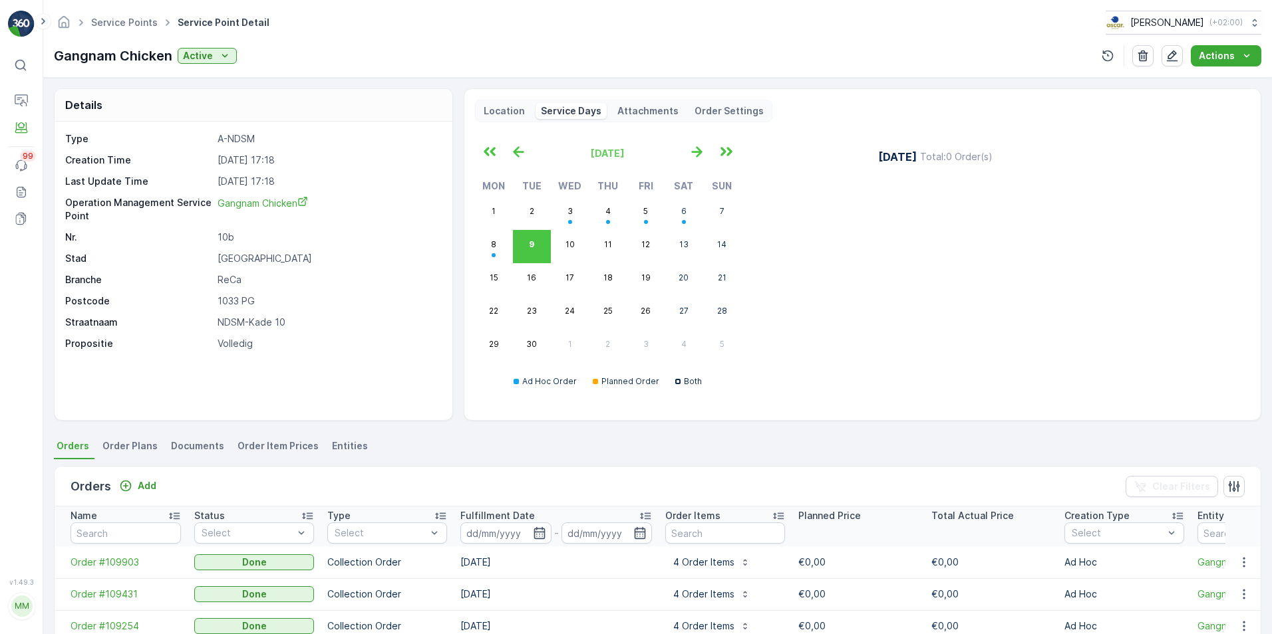
click at [813, 180] on div "September 2025 Mon Tue Wed Thu Fri Sat Sun 1 2 3 4 5 6 7 8 9 10 11 12 13 14 15 …" at bounding box center [669, 269] width 388 height 262
click at [633, 116] on p "Attachments" at bounding box center [647, 110] width 61 height 13
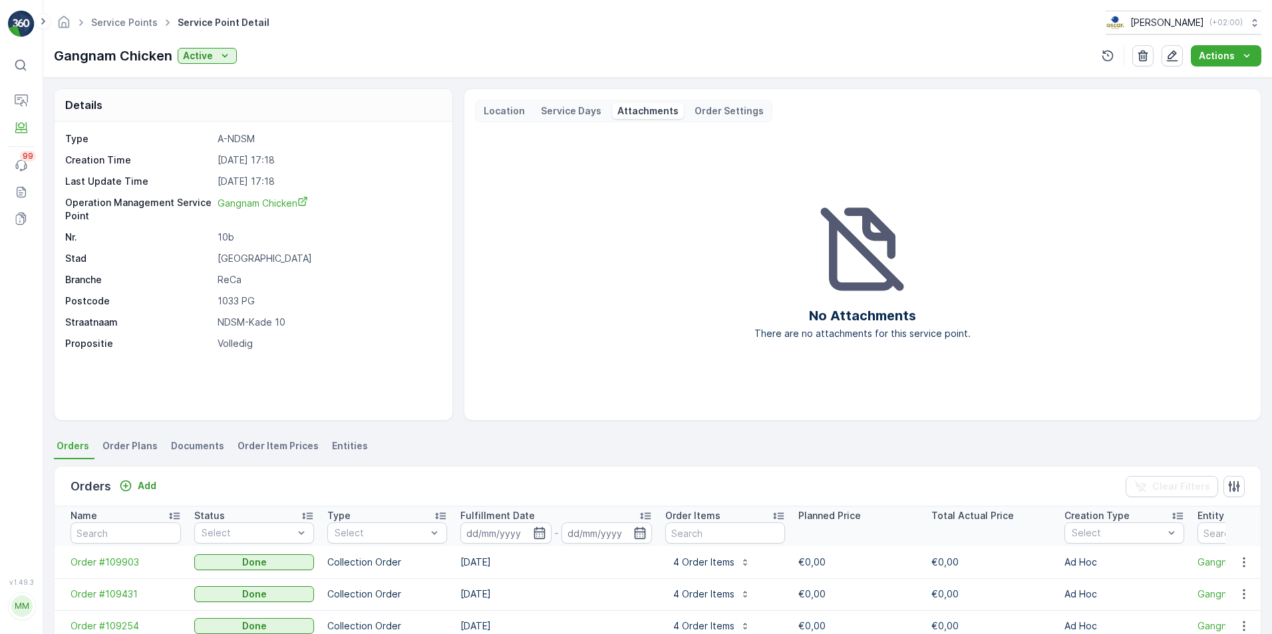
click at [733, 116] on p "Order Settings" at bounding box center [728, 110] width 69 height 13
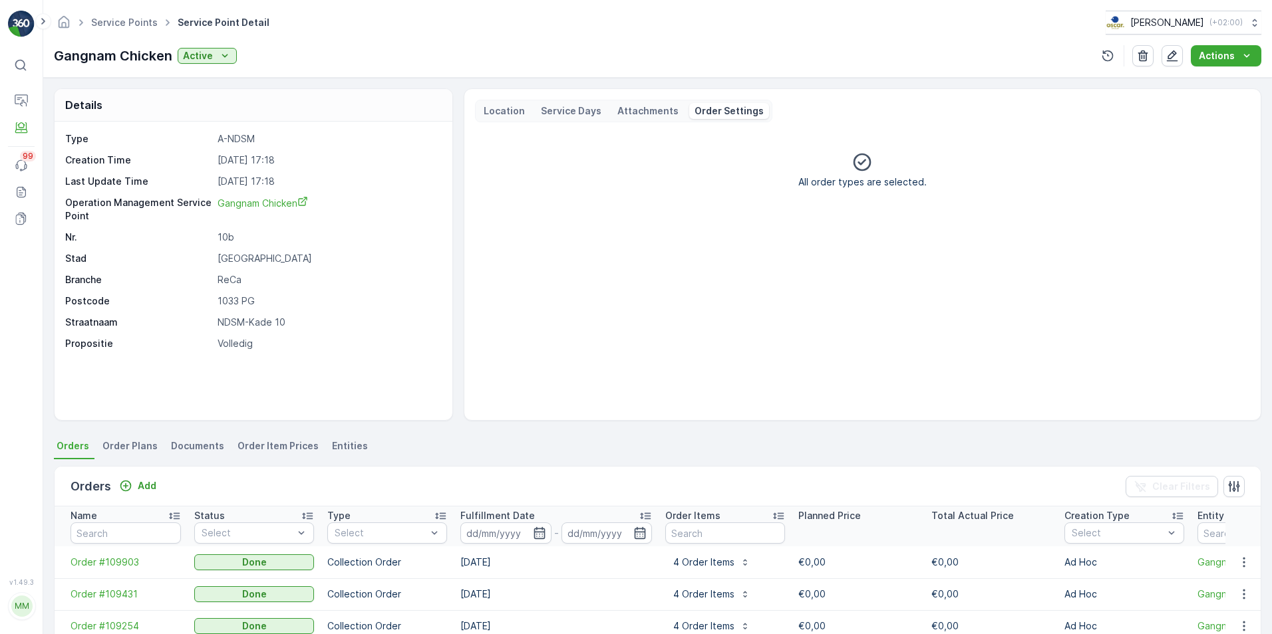
click at [482, 118] on div "Location" at bounding box center [504, 111] width 52 height 16
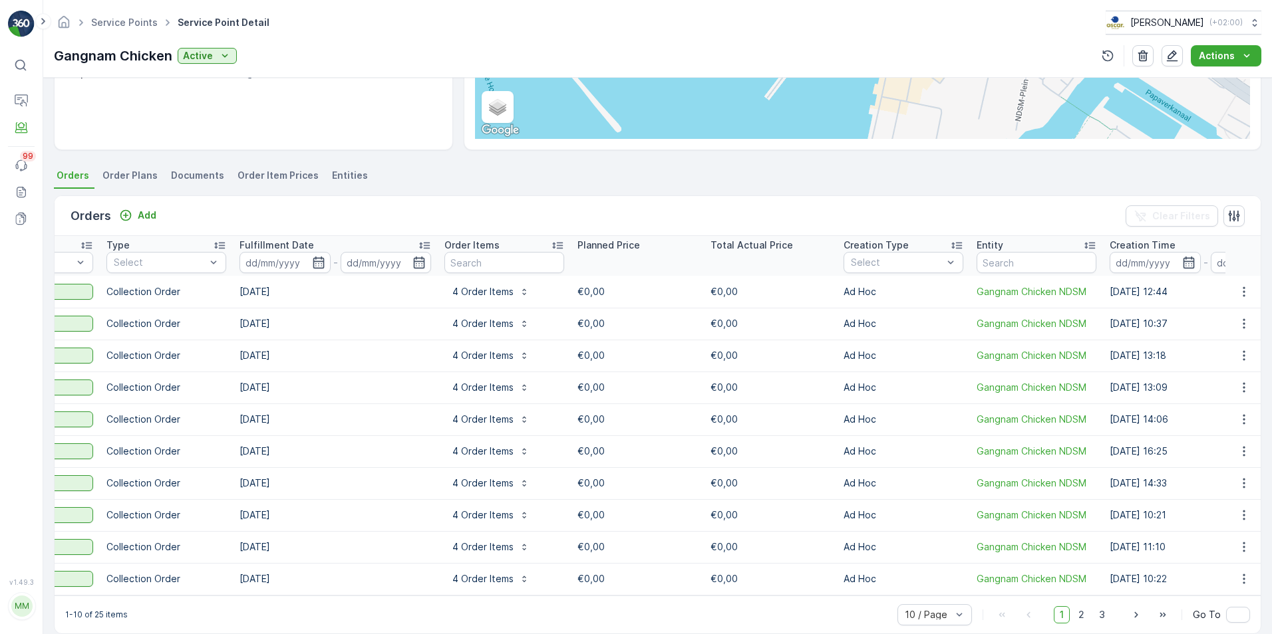
scroll to position [0, 271]
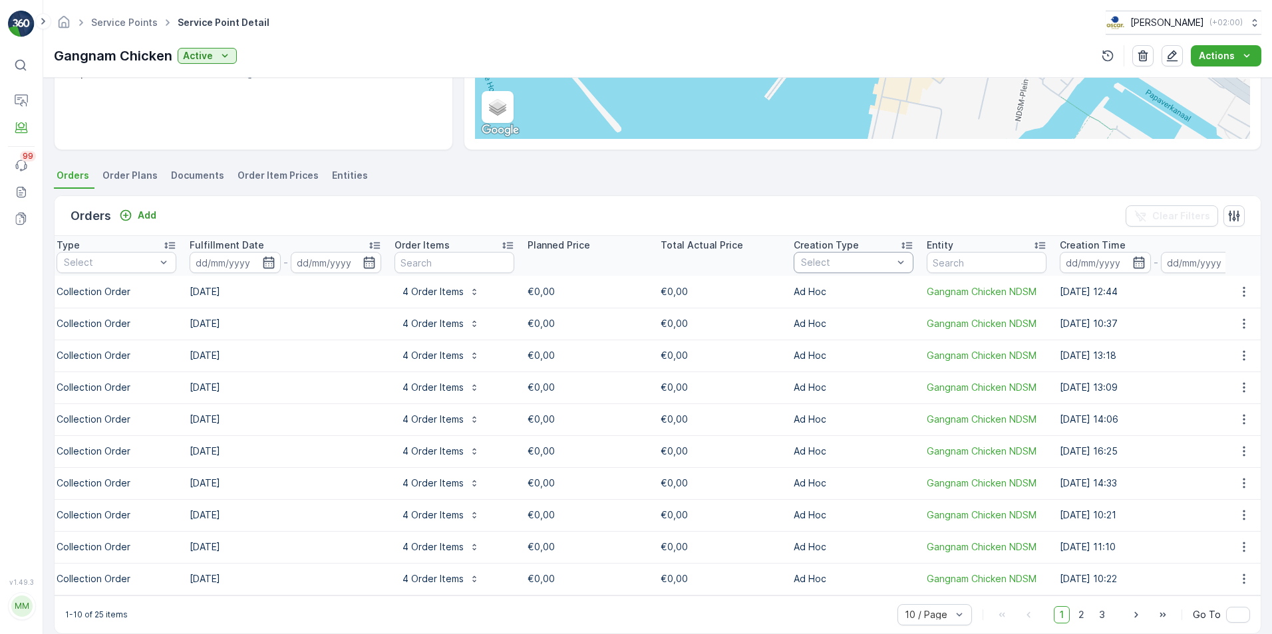
click at [861, 252] on div "Select" at bounding box center [853, 262] width 120 height 21
click at [832, 308] on span "Planned" at bounding box center [819, 313] width 36 height 11
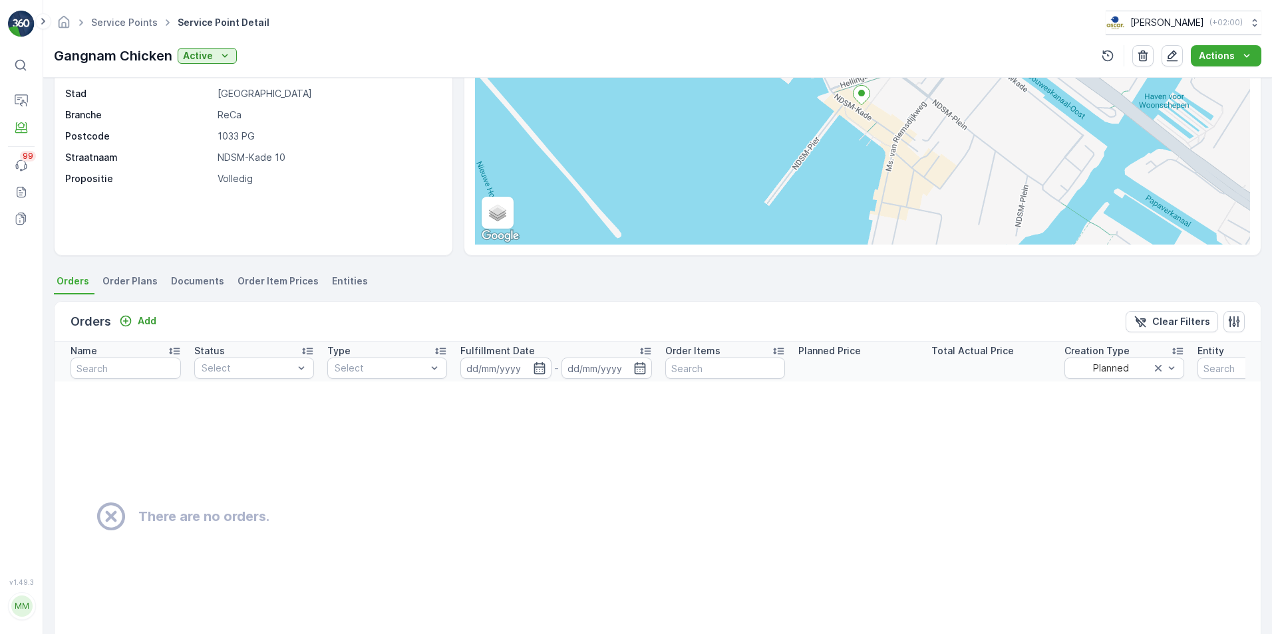
scroll to position [164, 0]
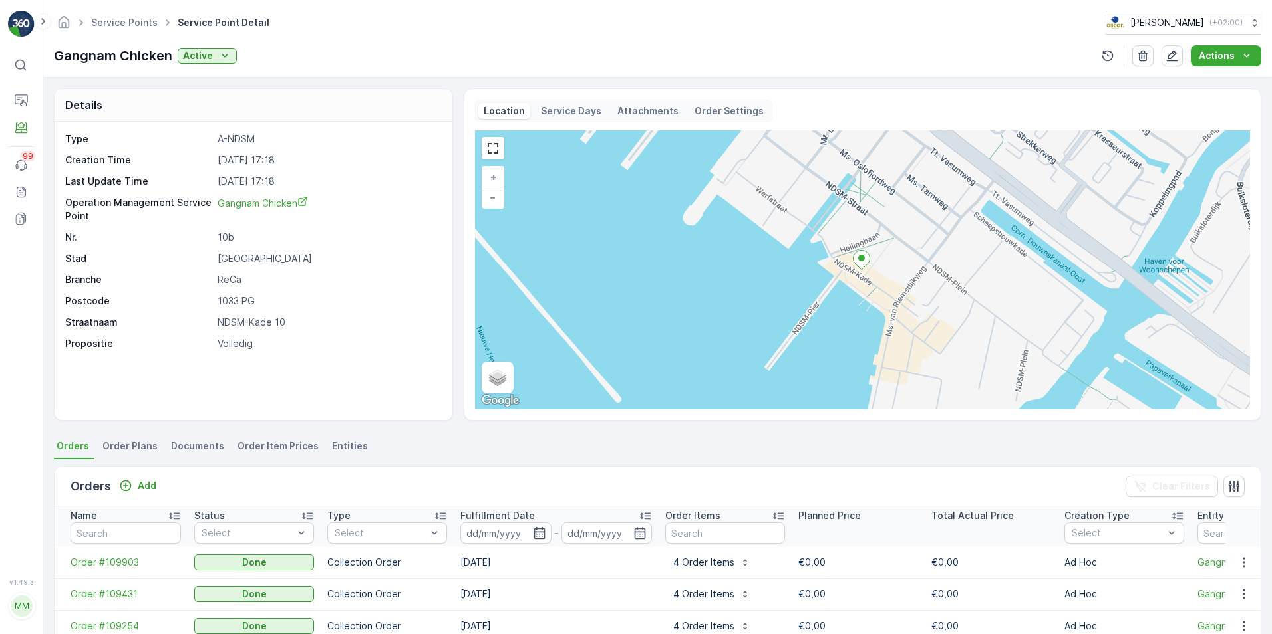
click at [561, 118] on div "Service Days" at bounding box center [570, 111] width 71 height 16
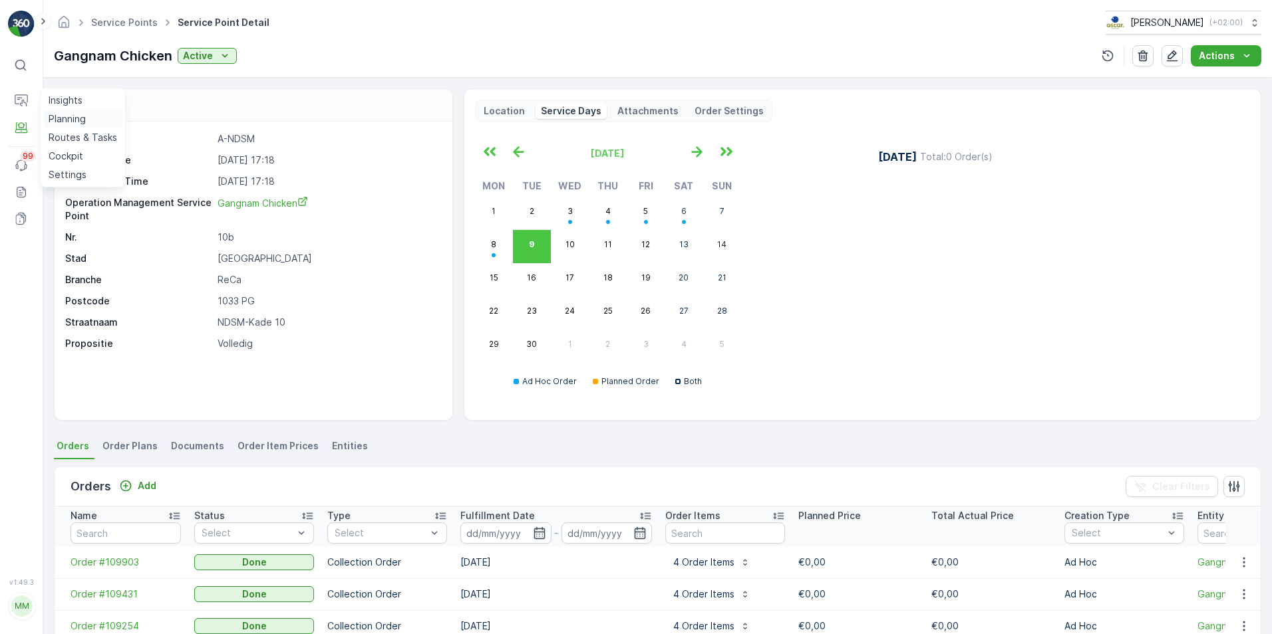
click at [70, 117] on p "Planning" at bounding box center [67, 118] width 37 height 13
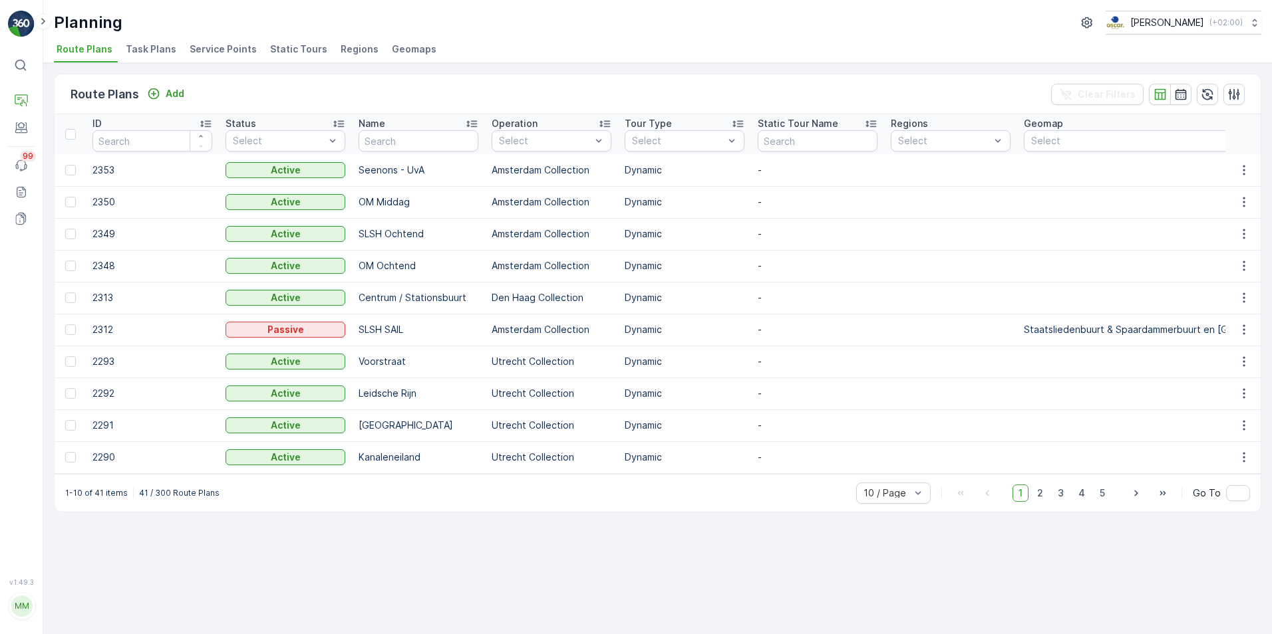
click at [156, 48] on span "Task Plans" at bounding box center [151, 49] width 51 height 13
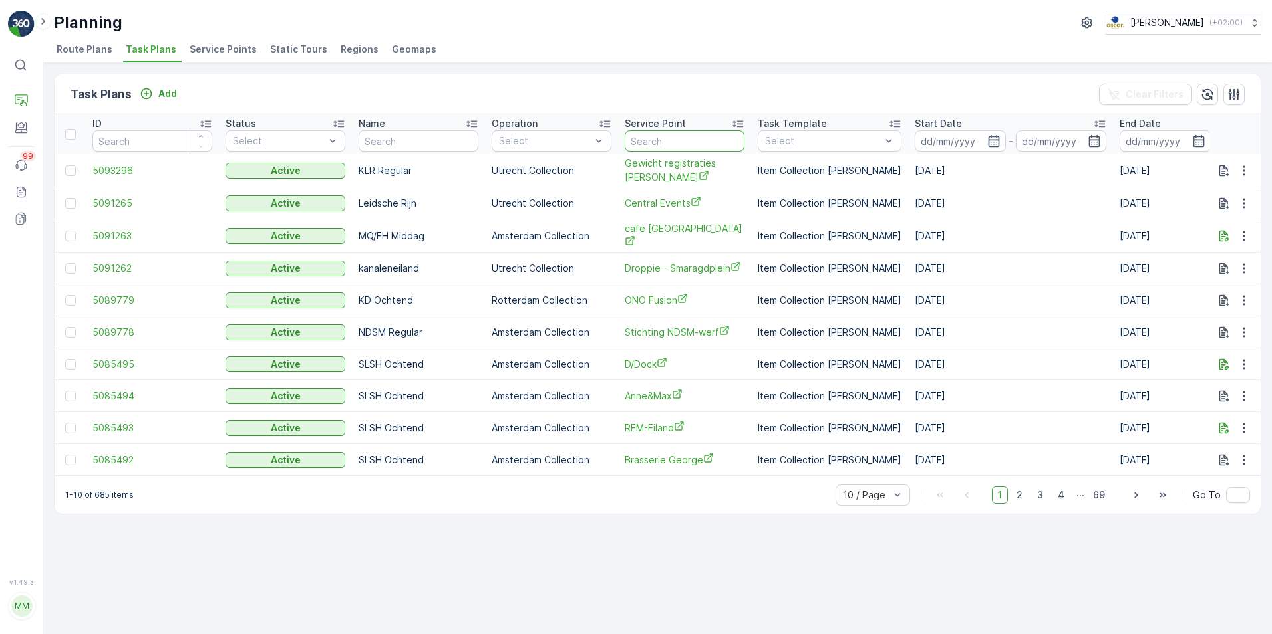
click at [716, 144] on input "text" at bounding box center [685, 140] width 120 height 21
type input "gang"
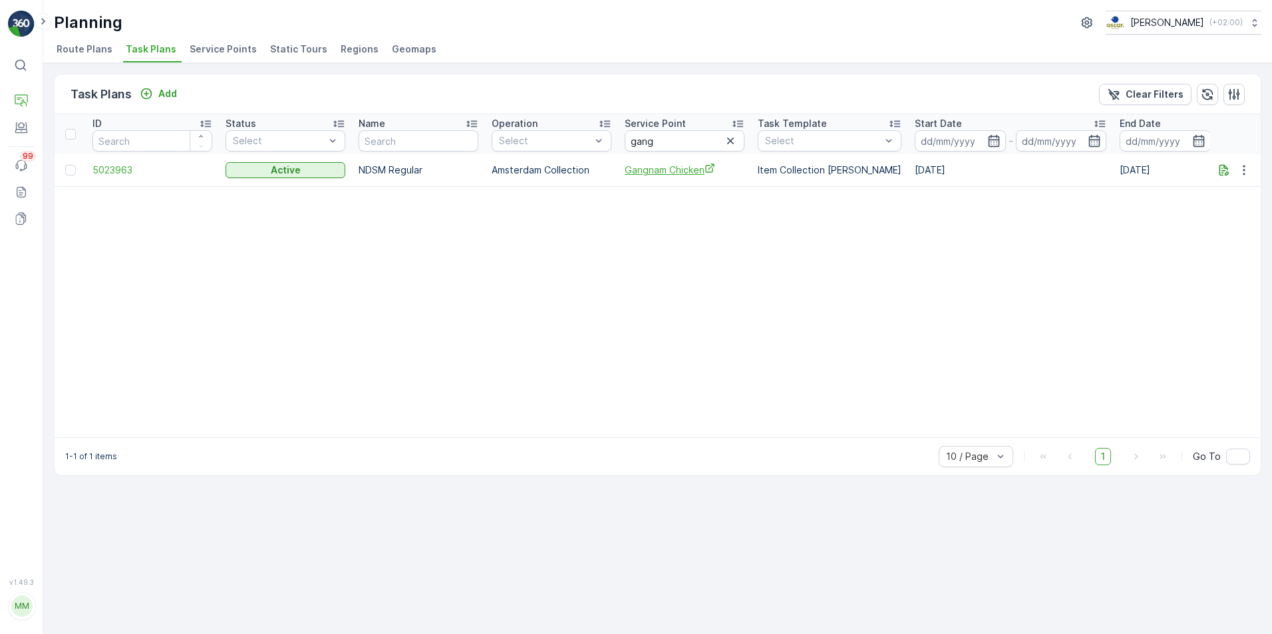
click at [700, 173] on span "Gangnam Chicken" at bounding box center [685, 170] width 120 height 14
click at [90, 186] on p "Service Points" at bounding box center [81, 182] width 65 height 13
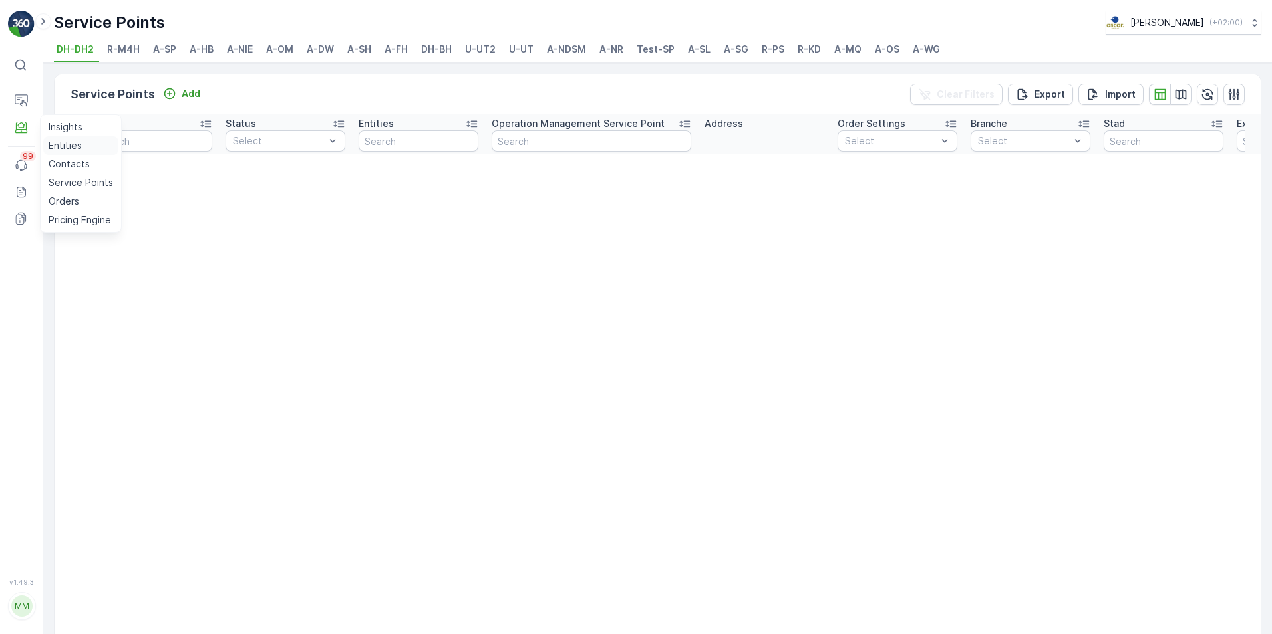
click at [65, 140] on p "Entities" at bounding box center [65, 145] width 33 height 13
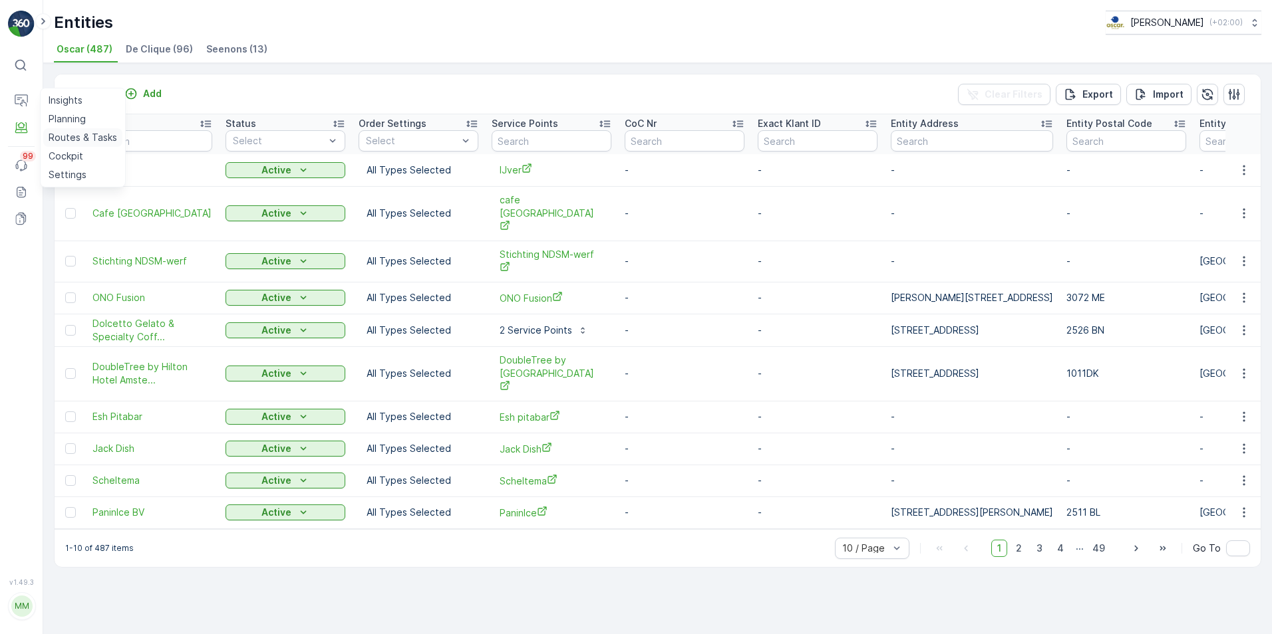
click at [70, 134] on p "Routes & Tasks" at bounding box center [83, 137] width 69 height 13
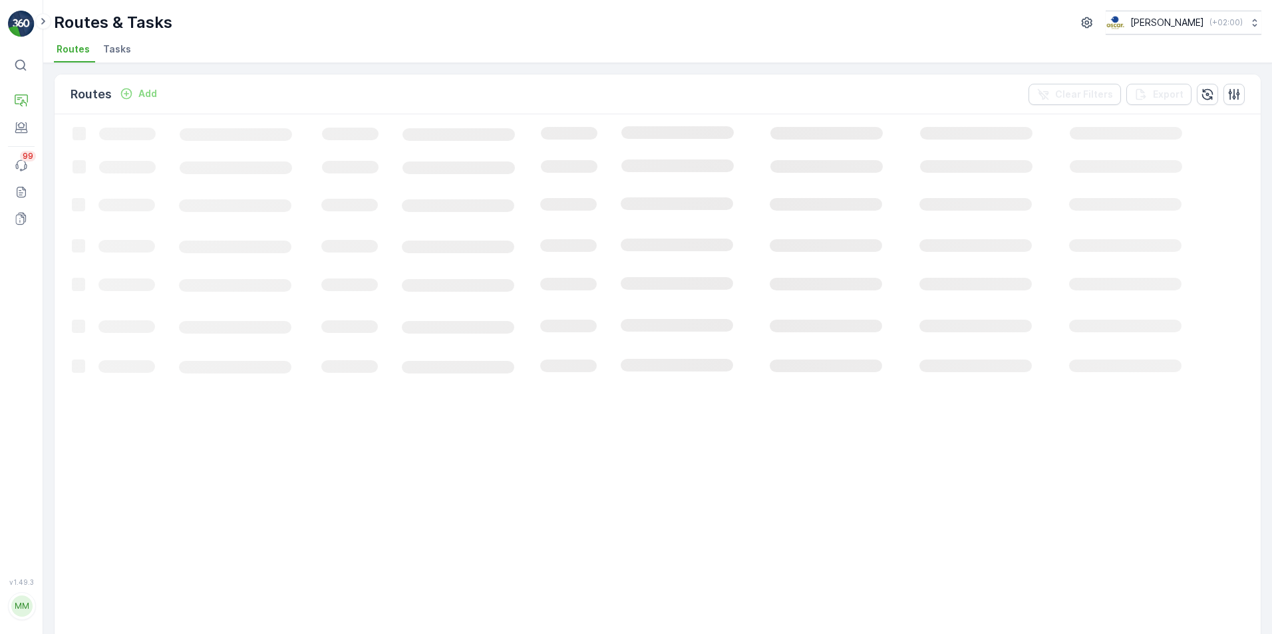
click at [124, 53] on span "Tasks" at bounding box center [117, 49] width 28 height 13
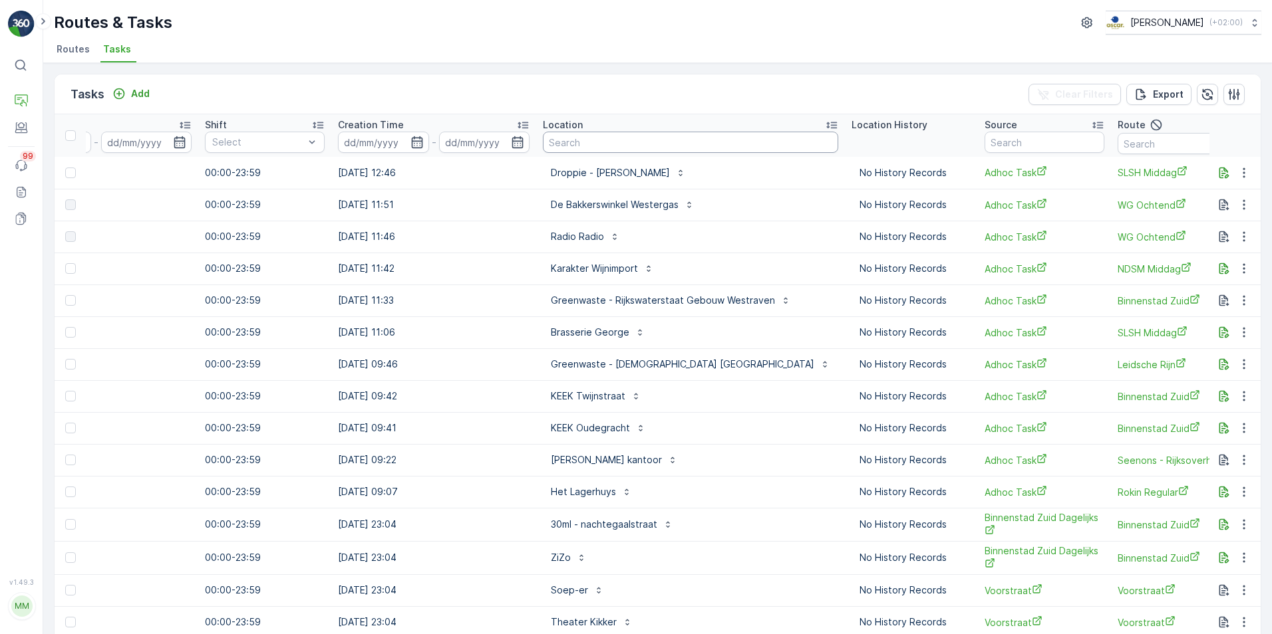
click at [578, 142] on input "text" at bounding box center [690, 142] width 295 height 21
type input "gangnam"
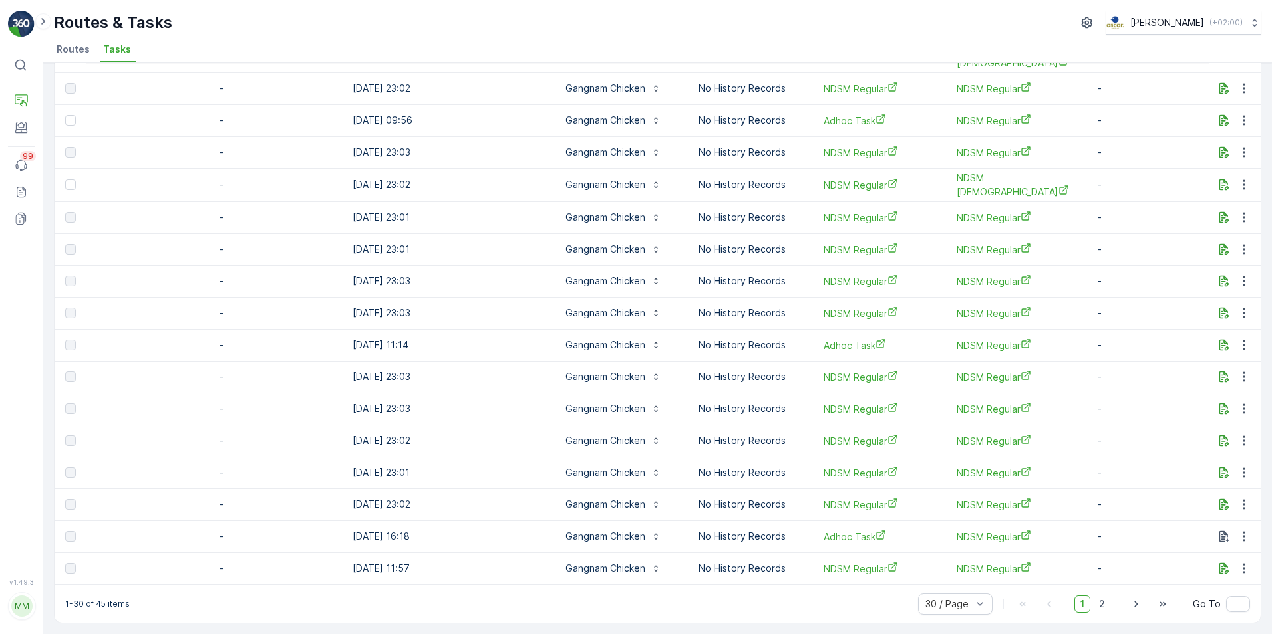
scroll to position [537, 0]
drag, startPoint x: 941, startPoint y: 585, endPoint x: 480, endPoint y: 573, distance: 461.7
click at [480, 573] on div "Tasks Add Clear Filters Export ID Status Select Operation Select Task Template …" at bounding box center [657, 82] width 1207 height 1083
drag, startPoint x: 480, startPoint y: 573, endPoint x: 584, endPoint y: 590, distance: 105.7
click at [584, 595] on div "1-30 of 45 items 30 / Page 1 2 Go To" at bounding box center [658, 604] width 1206 height 38
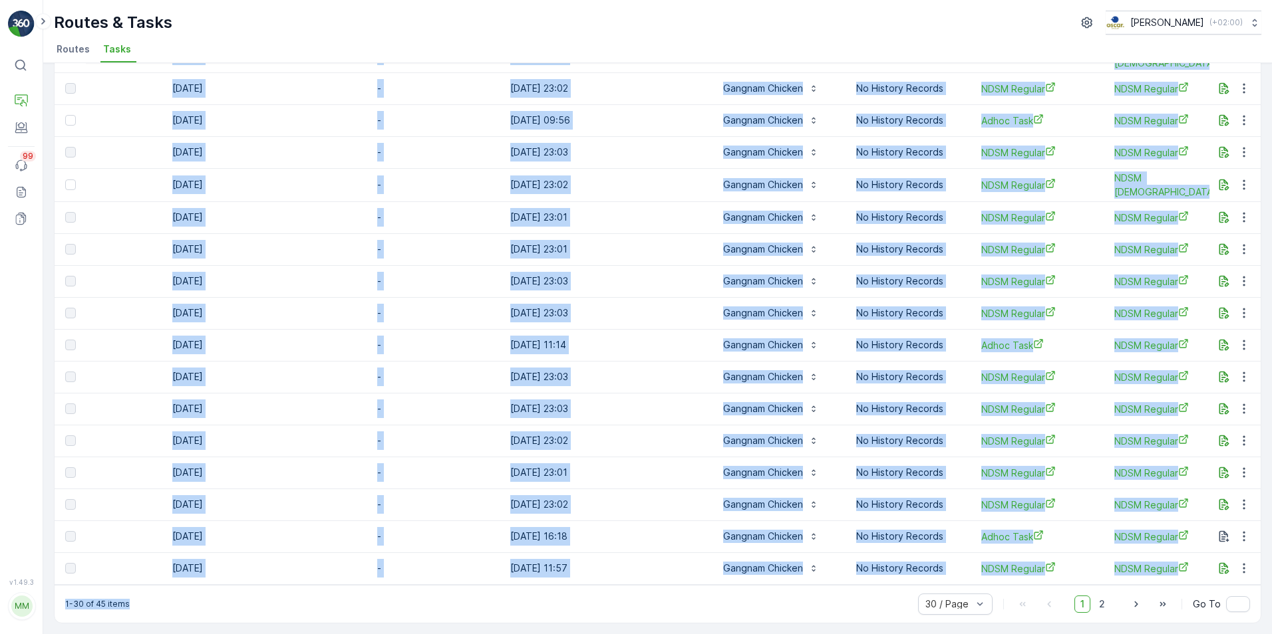
drag, startPoint x: 629, startPoint y: 585, endPoint x: 142, endPoint y: 584, distance: 486.2
click at [142, 584] on div "Tasks Add Clear Filters Export ID Status Select Operation Select Task Template …" at bounding box center [657, 82] width 1207 height 1083
click at [552, 596] on div "1-30 of 45 items 30 / Page 1 2 Go To" at bounding box center [658, 604] width 1206 height 38
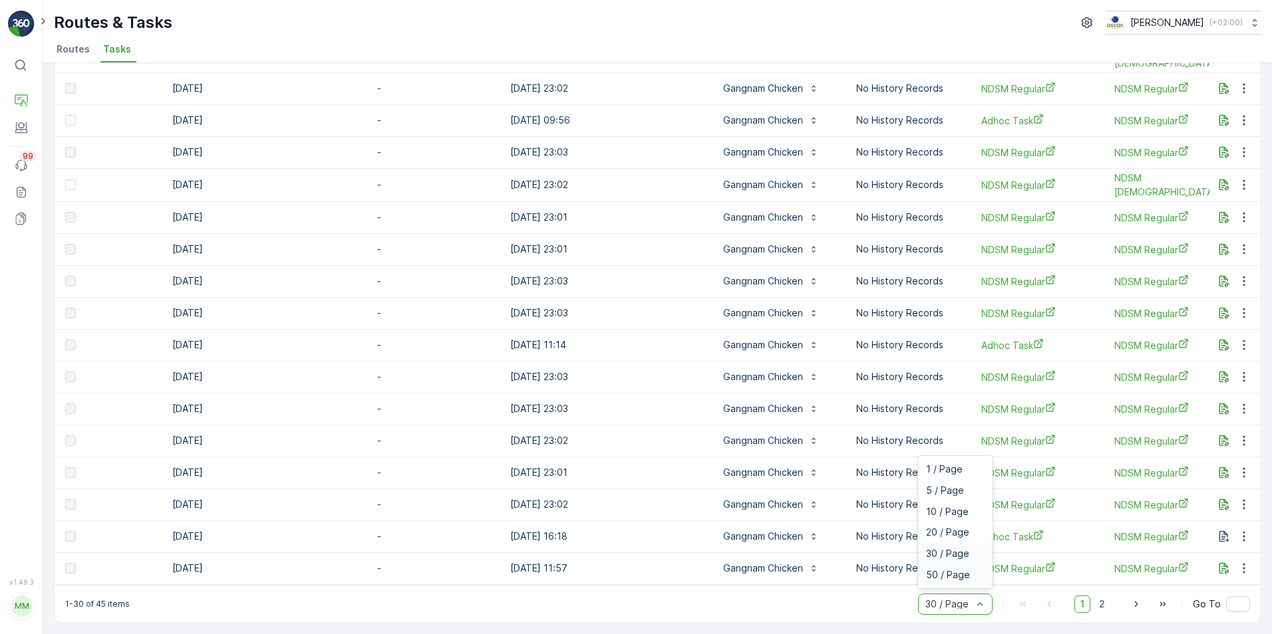
click at [948, 575] on span "50 / Page" at bounding box center [948, 575] width 44 height 11
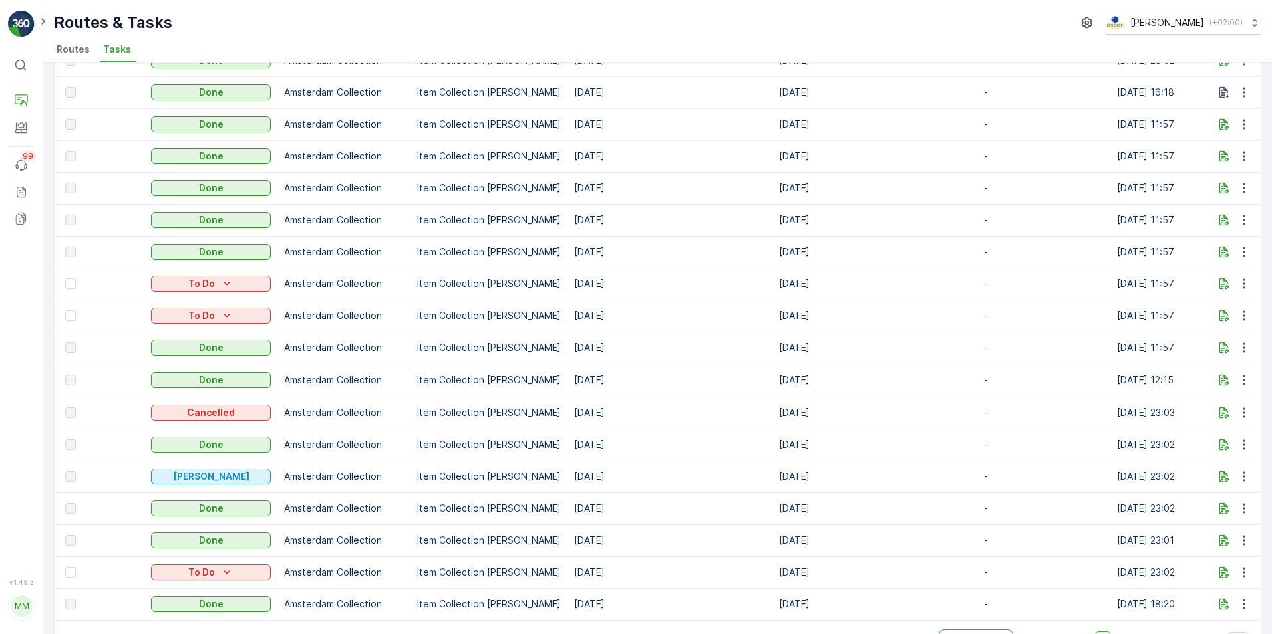
scroll to position [1016, 0]
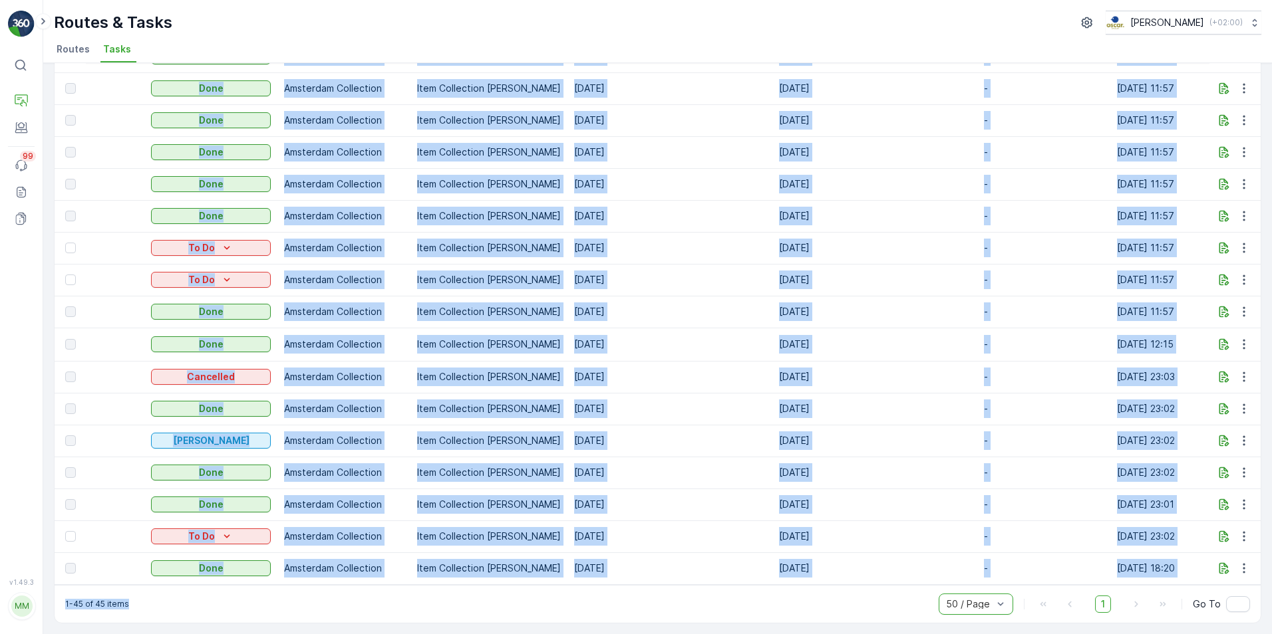
drag, startPoint x: 719, startPoint y: 585, endPoint x: 799, endPoint y: 583, distance: 80.5
click at [744, 597] on div "1-45 of 45 items option 50 / Page, selected. 50 / Page 1 Go To" at bounding box center [658, 604] width 1206 height 38
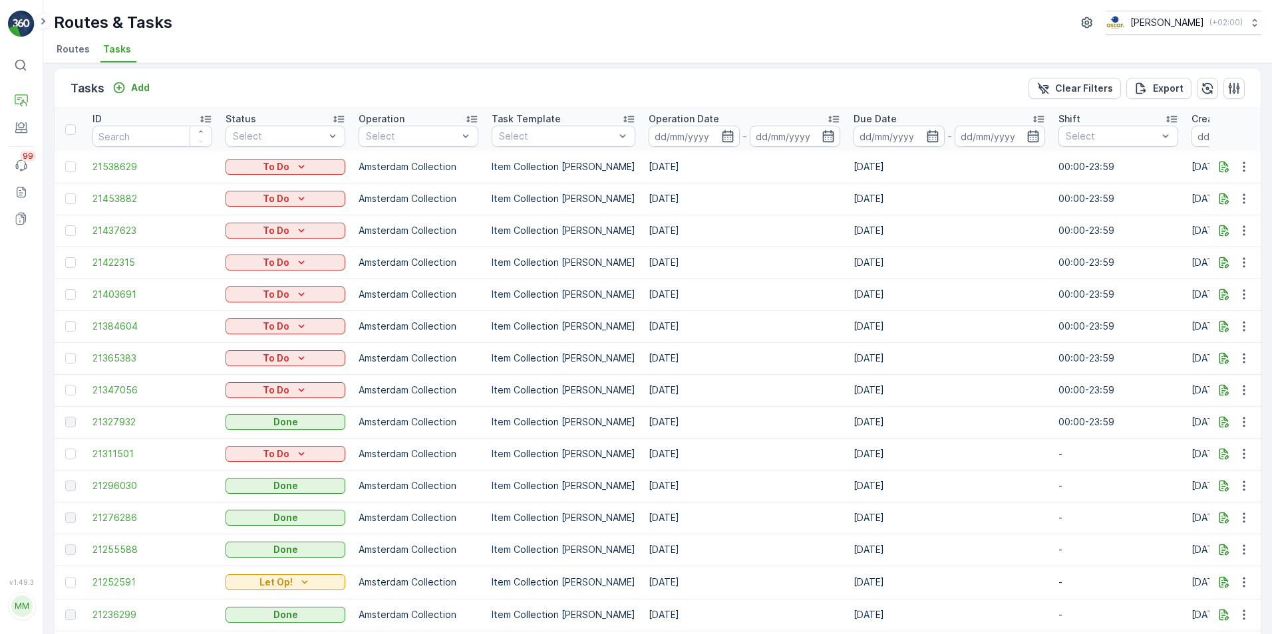
scroll to position [0, 0]
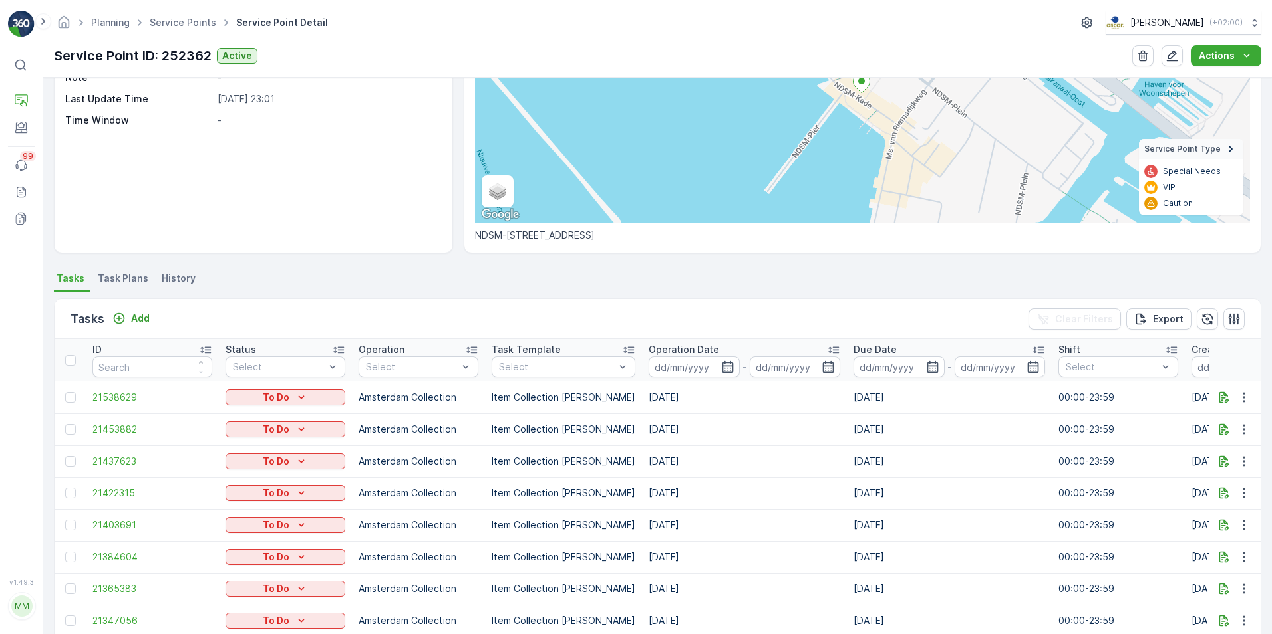
scroll to position [297, 0]
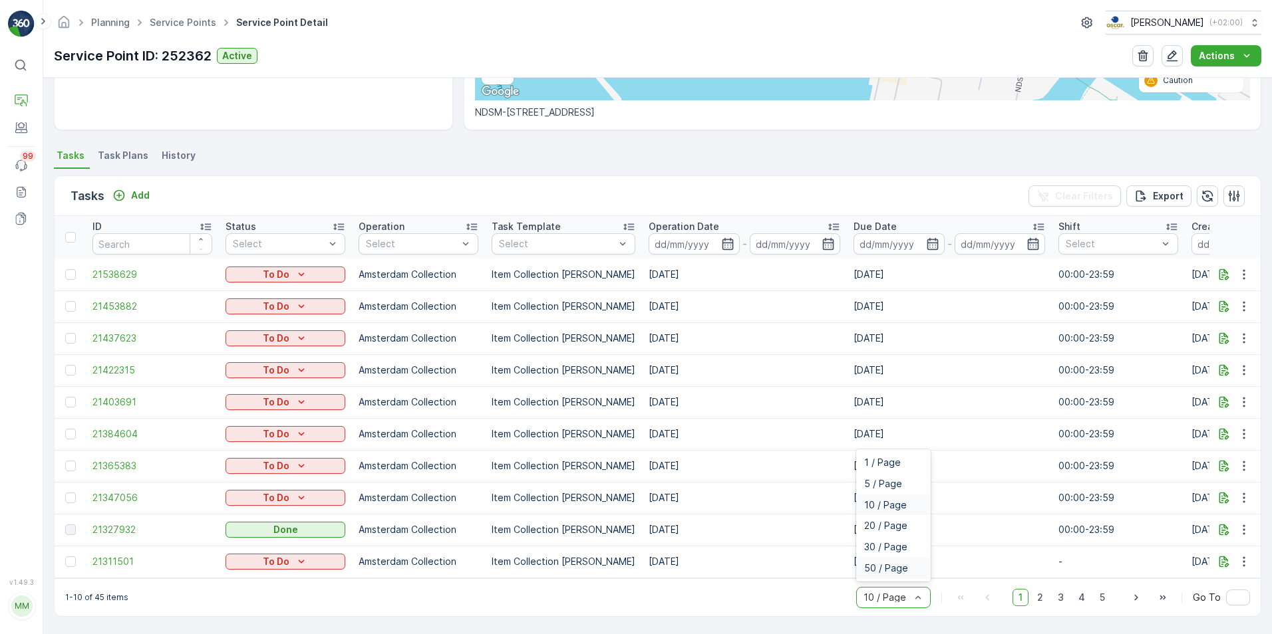
click at [889, 572] on span "50 / Page" at bounding box center [886, 568] width 44 height 11
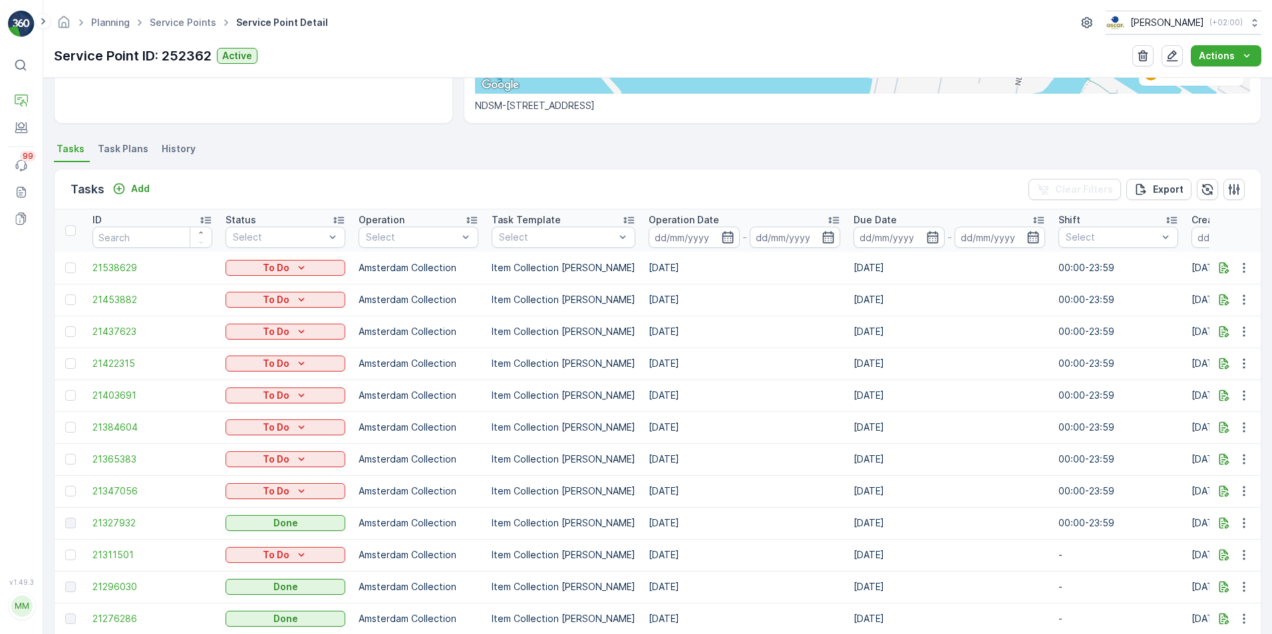
click at [49, 298] on div "Details Service Point ID 252362 Name Gangnam Chicken Type Default Operations Am…" at bounding box center [657, 356] width 1228 height 557
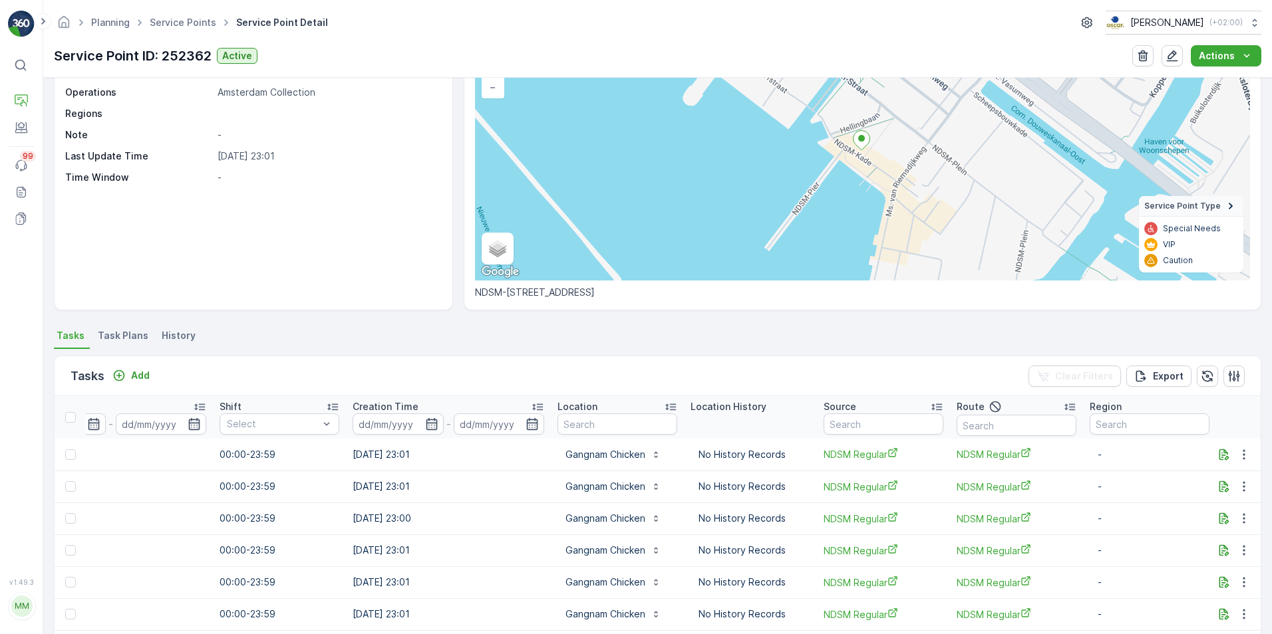
scroll to position [127, 0]
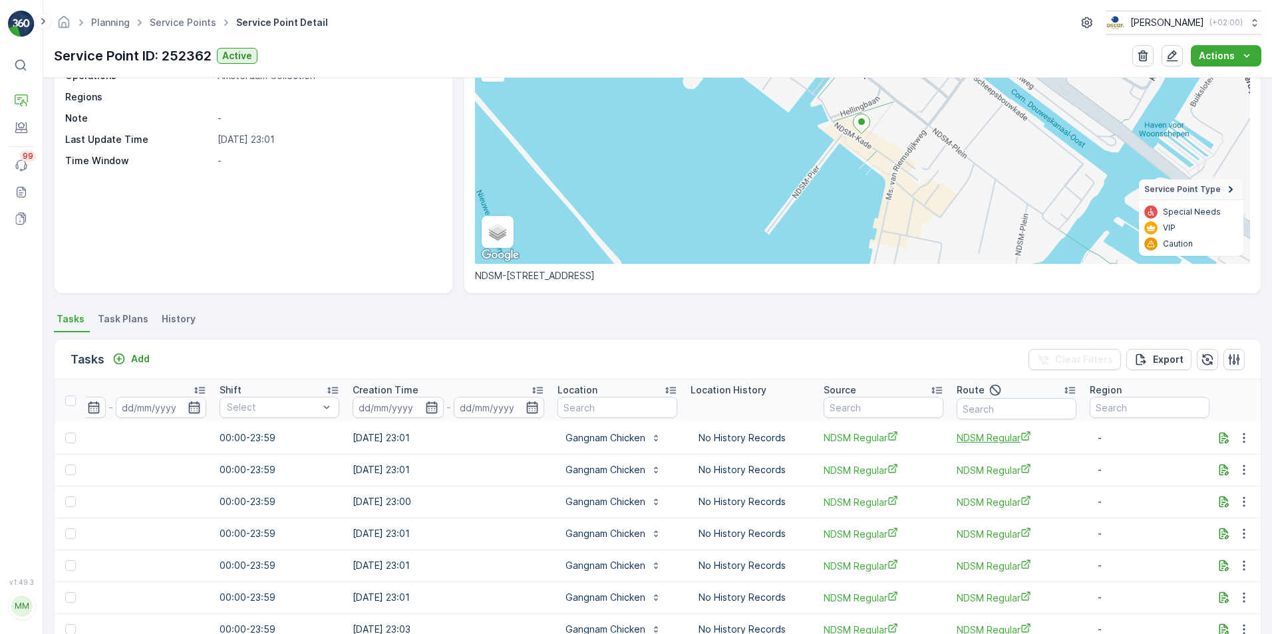
click at [995, 441] on span "NDSM Regular" at bounding box center [1016, 438] width 120 height 14
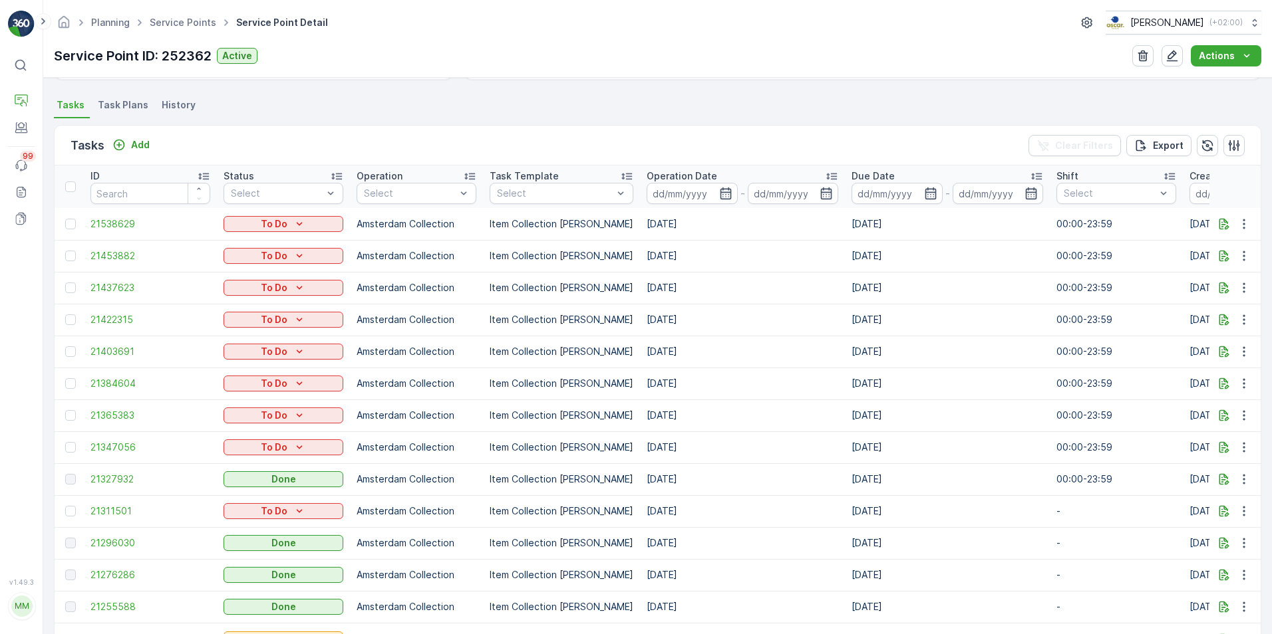
scroll to position [0, 0]
click at [1153, 144] on p "Export" at bounding box center [1168, 145] width 31 height 13
click at [1119, 75] on icon "reports" at bounding box center [1124, 70] width 11 height 11
click at [65, 24] on icon "Homepage" at bounding box center [64, 21] width 11 height 12
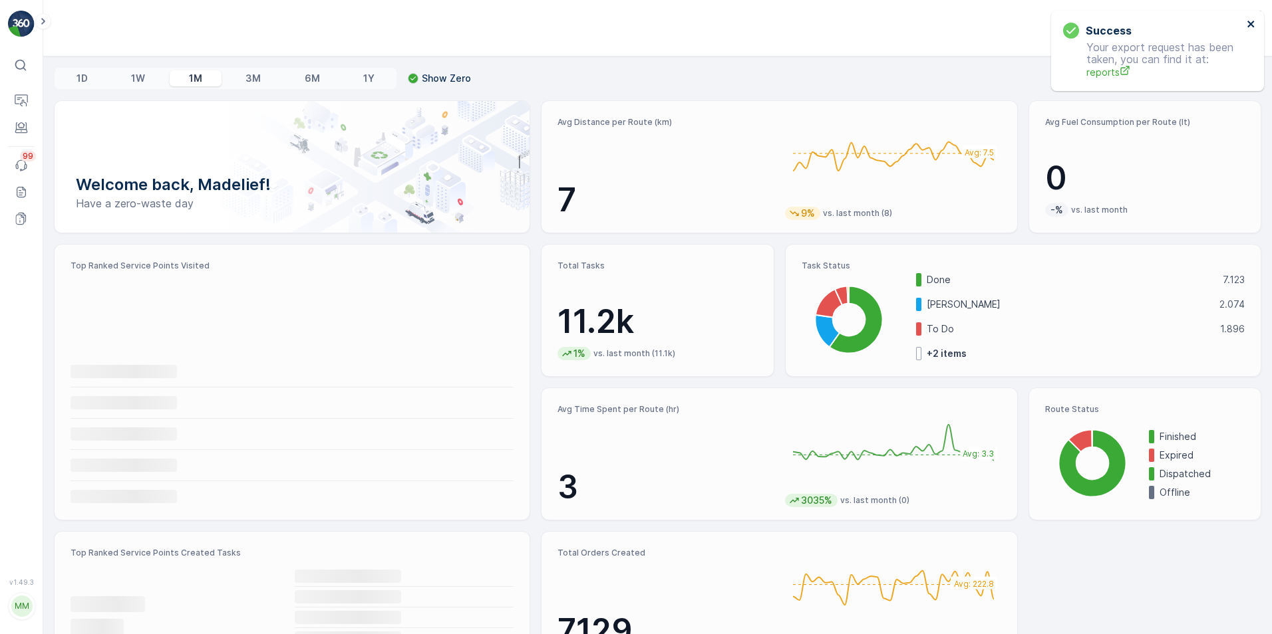
click at [1252, 24] on icon "close" at bounding box center [1250, 24] width 9 height 11
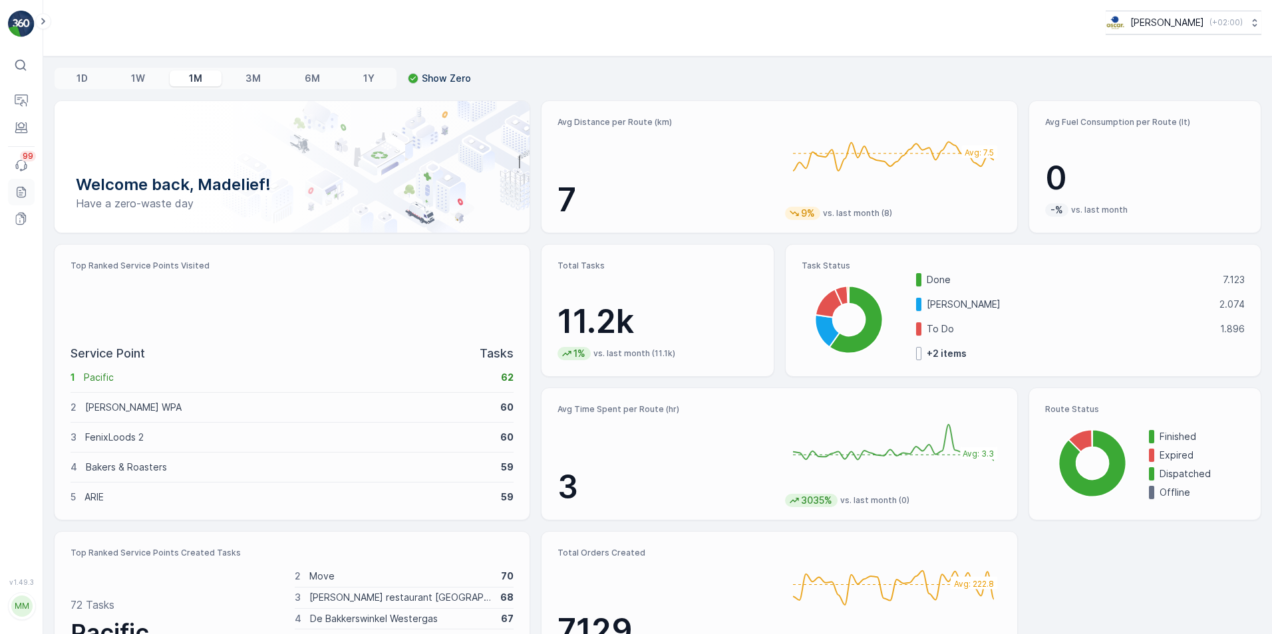
click at [22, 191] on icon at bounding box center [21, 192] width 13 height 13
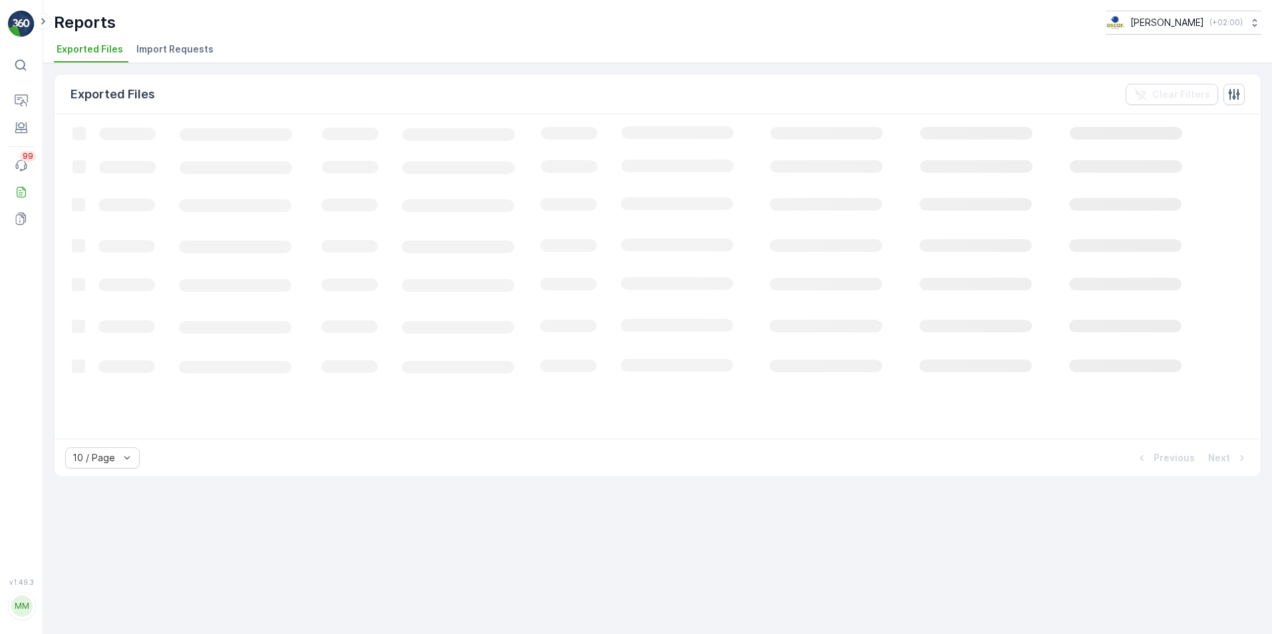
click at [148, 51] on span "Import Requests" at bounding box center [174, 49] width 77 height 13
click at [104, 57] on li "Exported Files" at bounding box center [91, 51] width 74 height 23
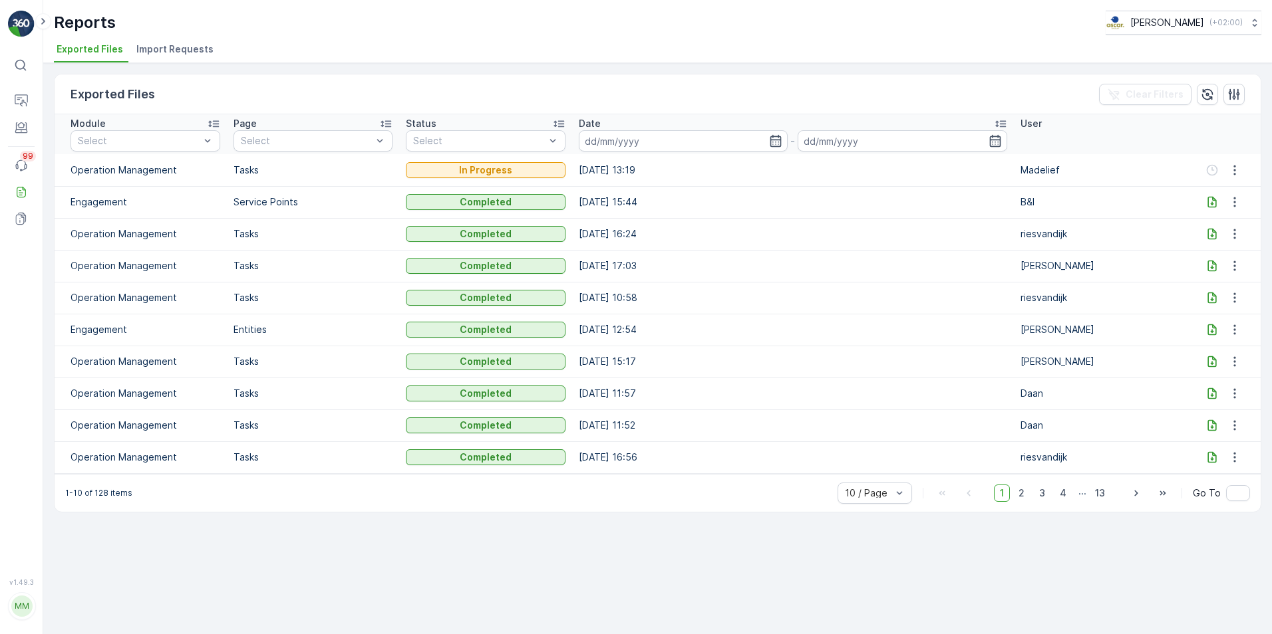
click at [370, 174] on td "Tasks" at bounding box center [313, 170] width 172 height 32
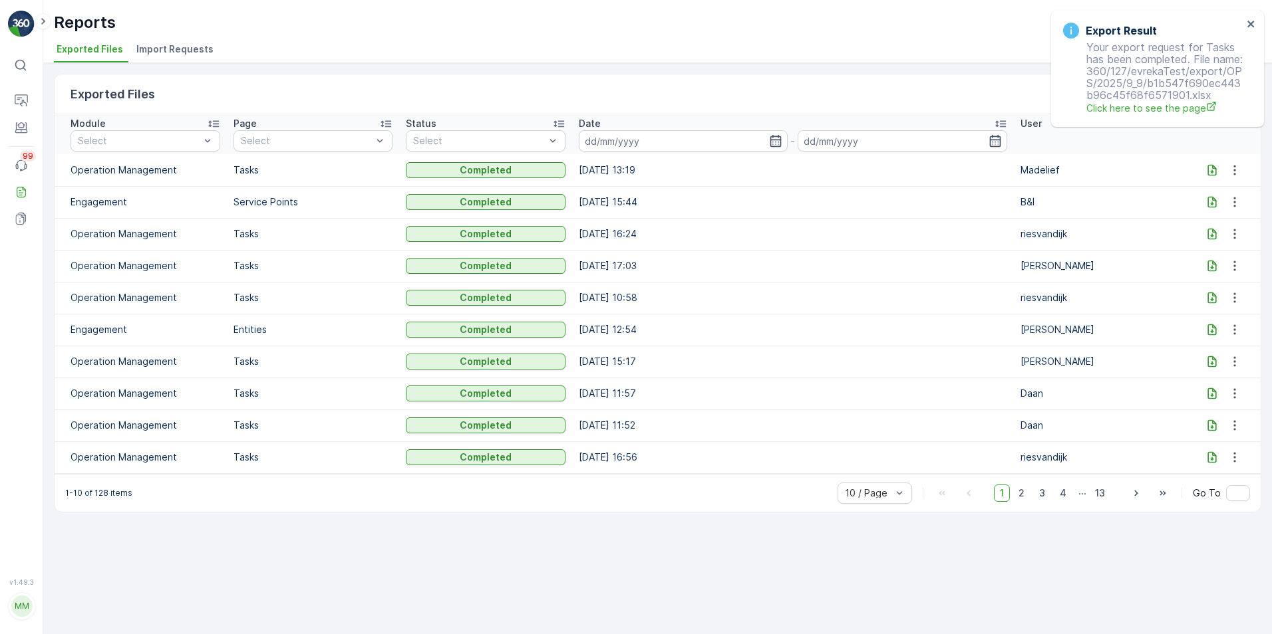
click at [1212, 173] on icon at bounding box center [1211, 170] width 13 height 13
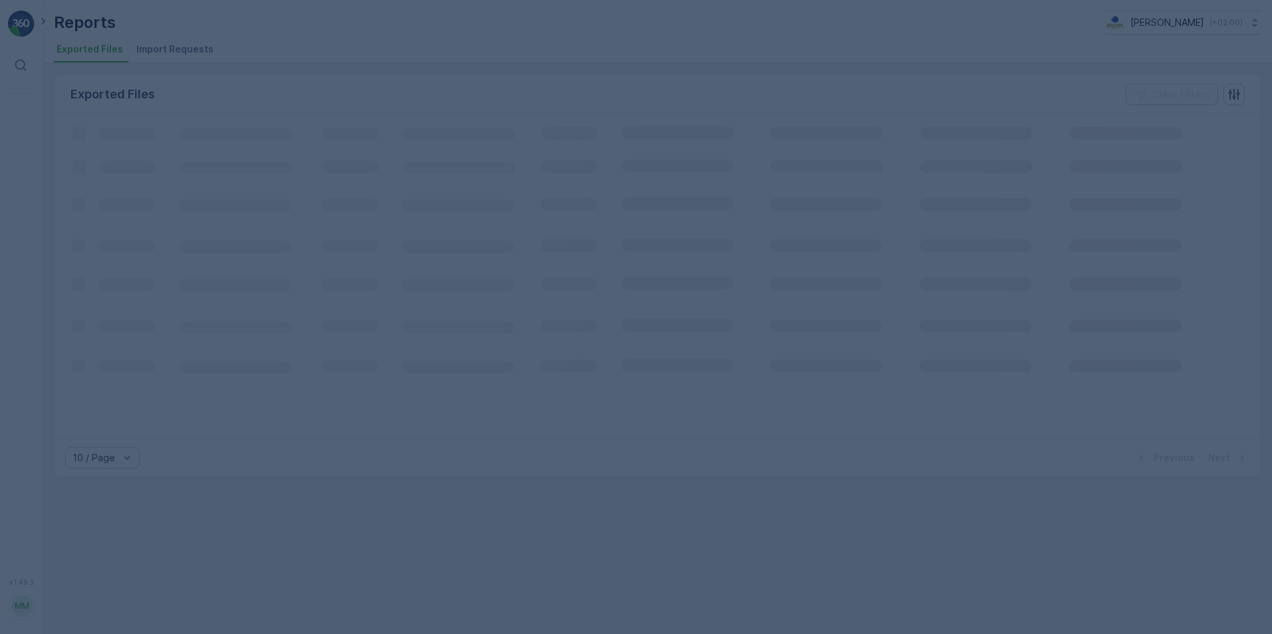
click at [100, 53] on div at bounding box center [636, 317] width 1272 height 634
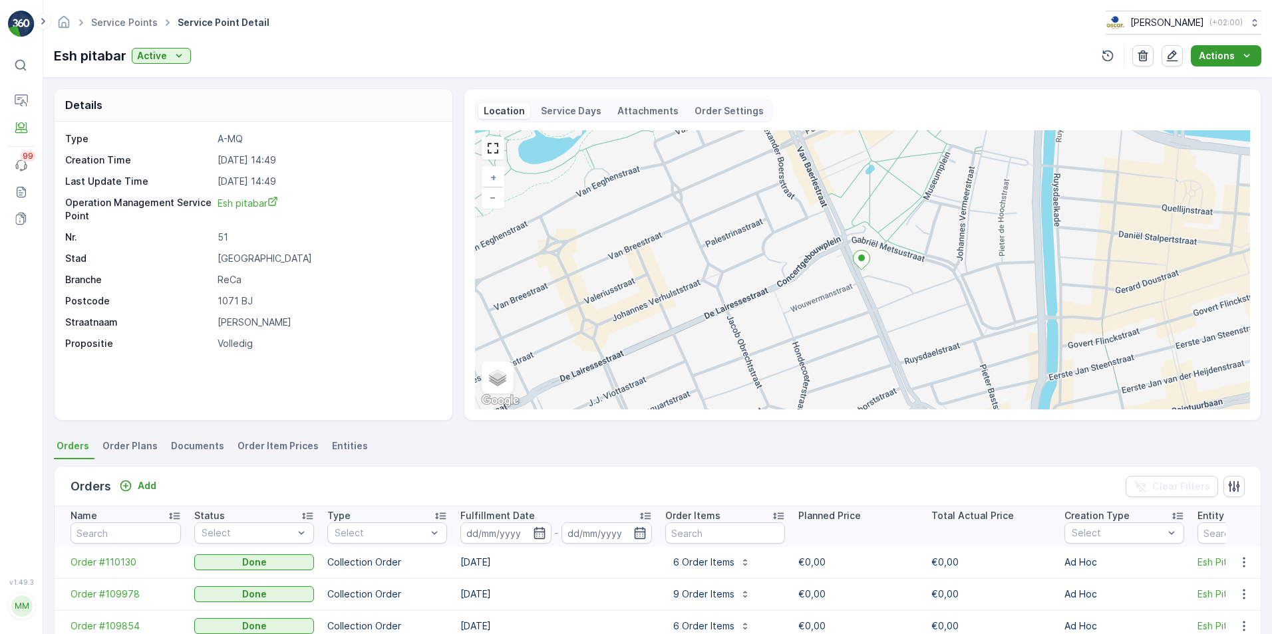
click at [1213, 56] on p "Actions" at bounding box center [1216, 55] width 36 height 13
click at [1168, 57] on icon "button" at bounding box center [1171, 55] width 13 height 13
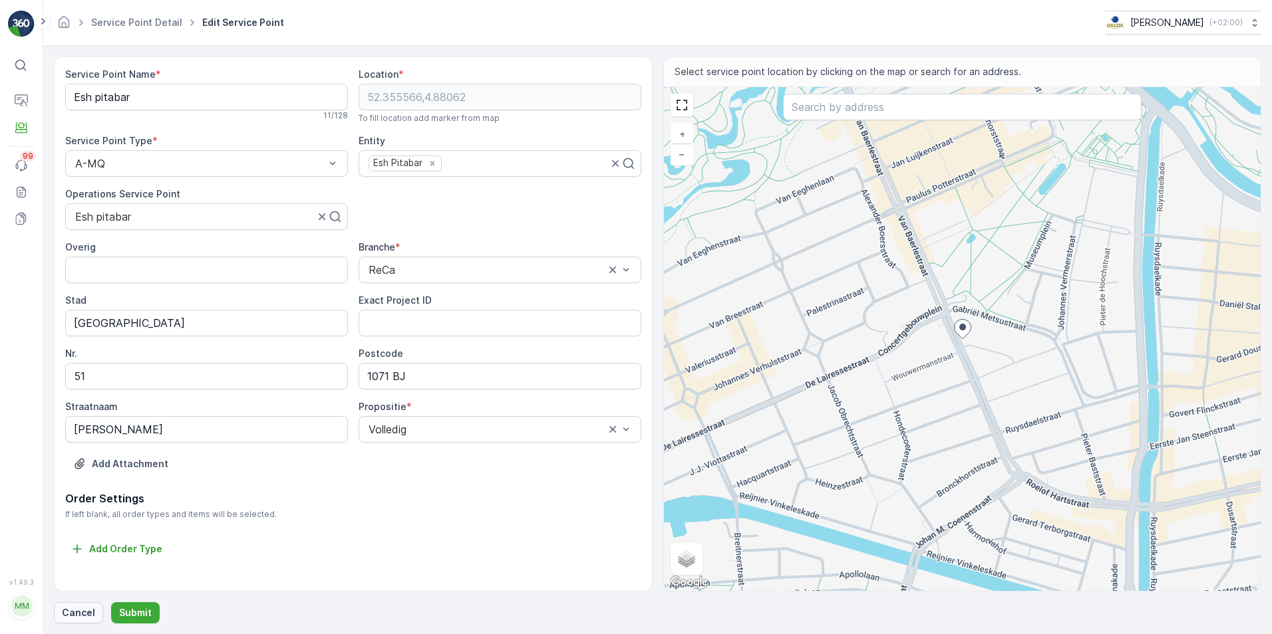
click at [79, 620] on button "Cancel" at bounding box center [78, 613] width 49 height 21
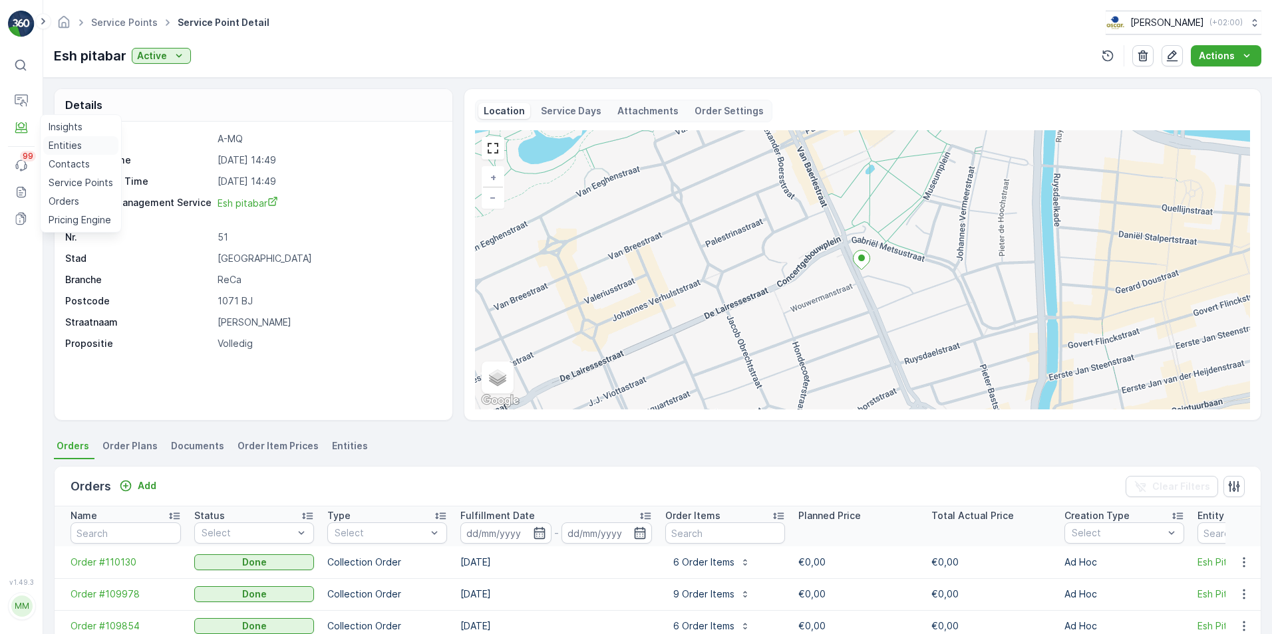
click at [72, 145] on p "Entities" at bounding box center [65, 145] width 33 height 13
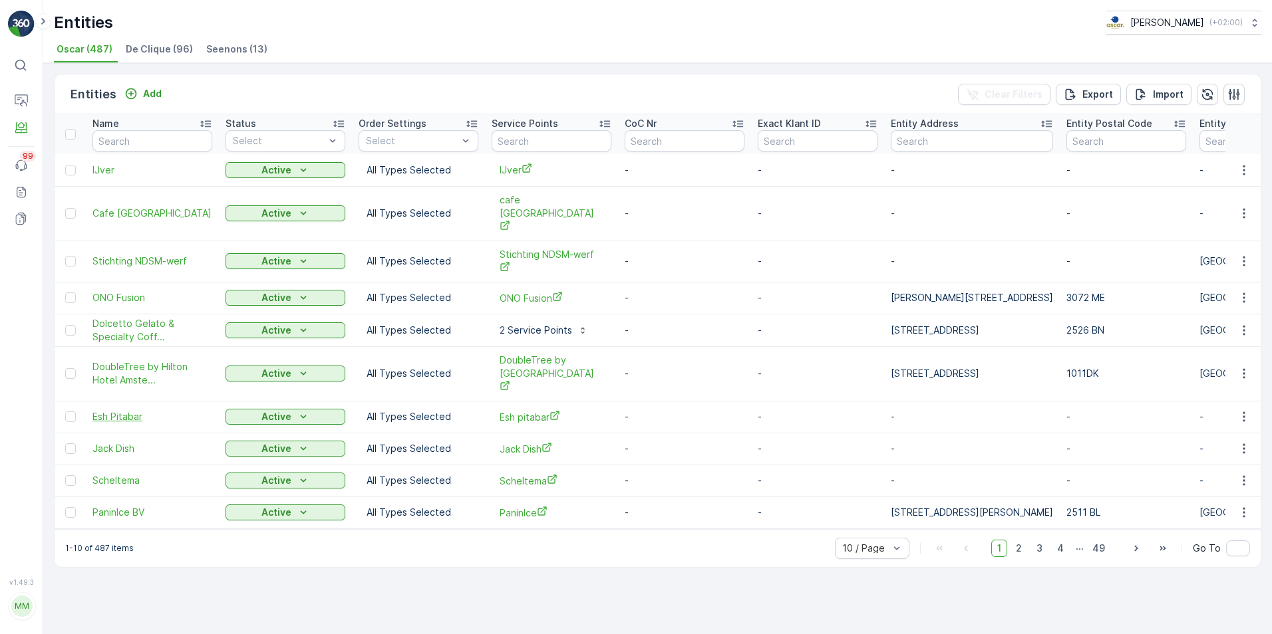
click at [133, 410] on span "Esh Pitabar" at bounding box center [152, 416] width 120 height 13
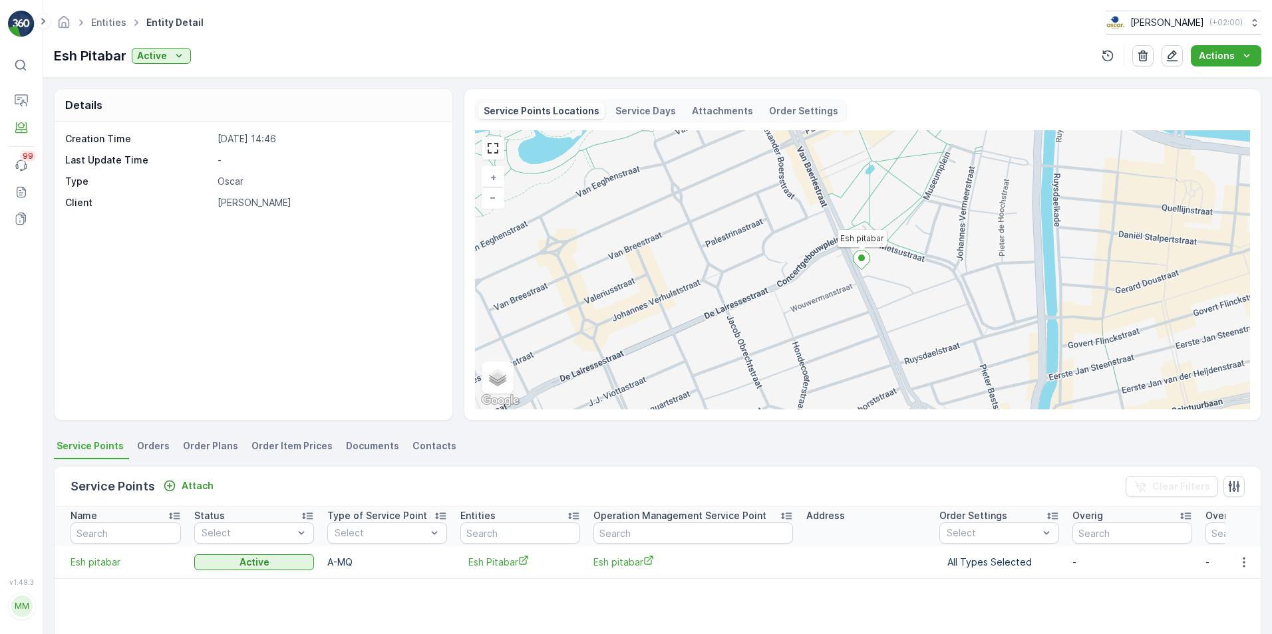
click at [633, 108] on p "Service Days" at bounding box center [645, 110] width 61 height 13
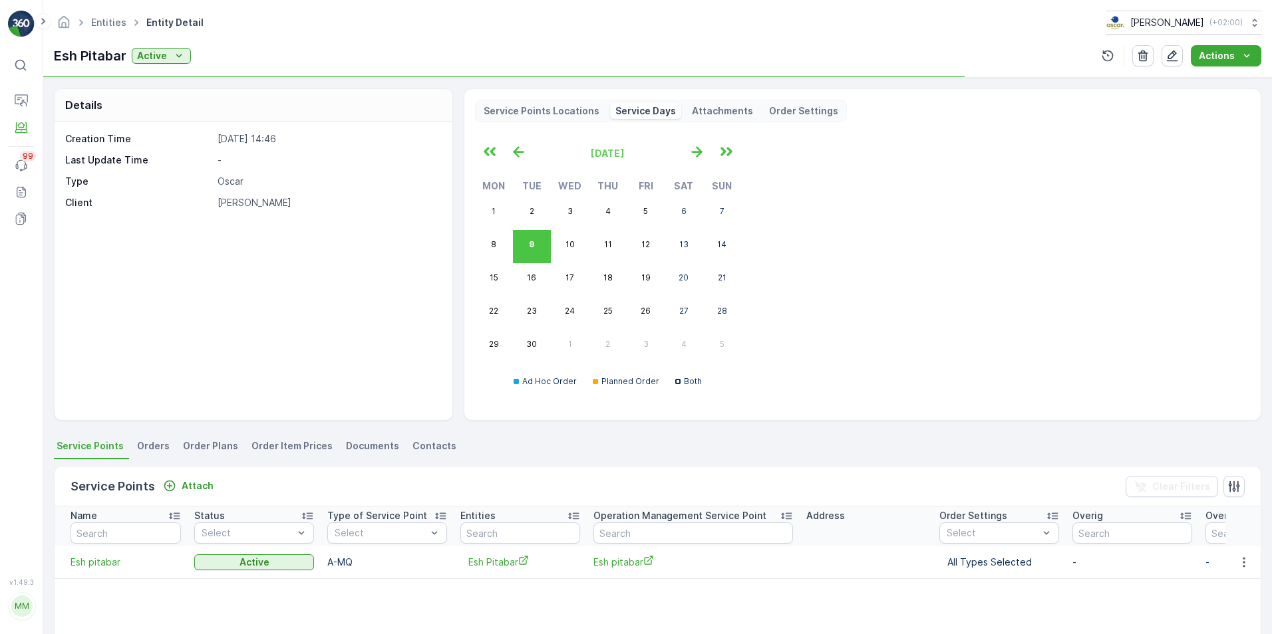
click at [700, 110] on p "Attachments" at bounding box center [722, 110] width 61 height 13
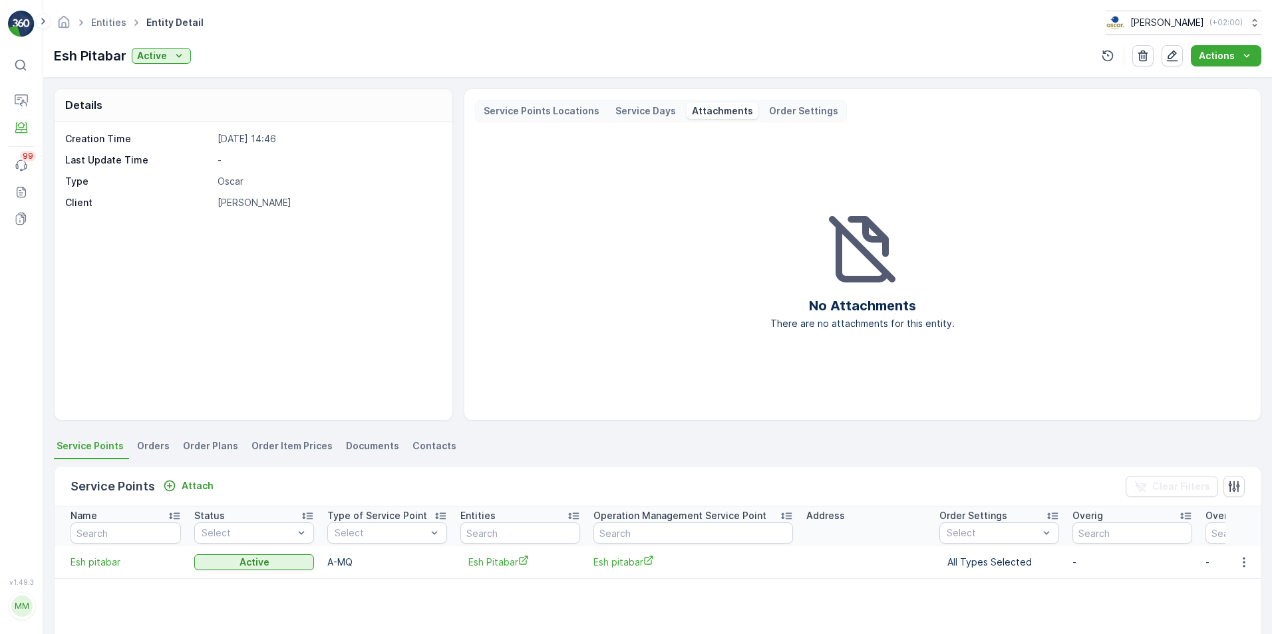
click at [646, 106] on p "Service Days" at bounding box center [645, 110] width 61 height 13
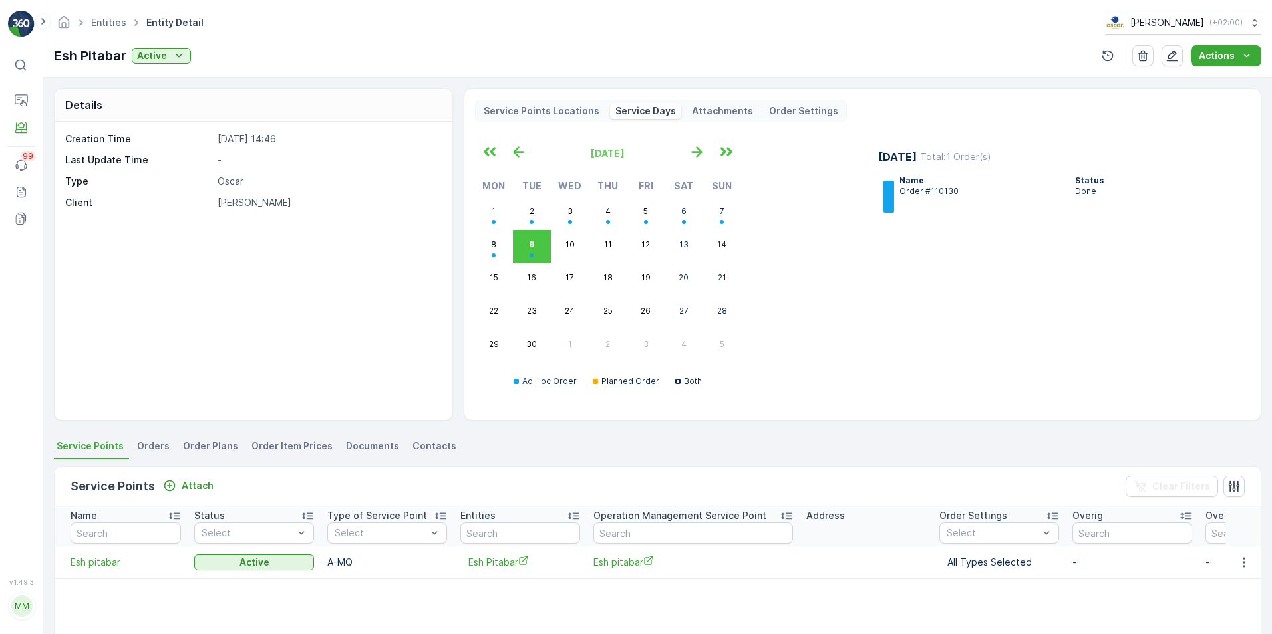
click at [567, 110] on p "Service Points Locations" at bounding box center [542, 110] width 116 height 13
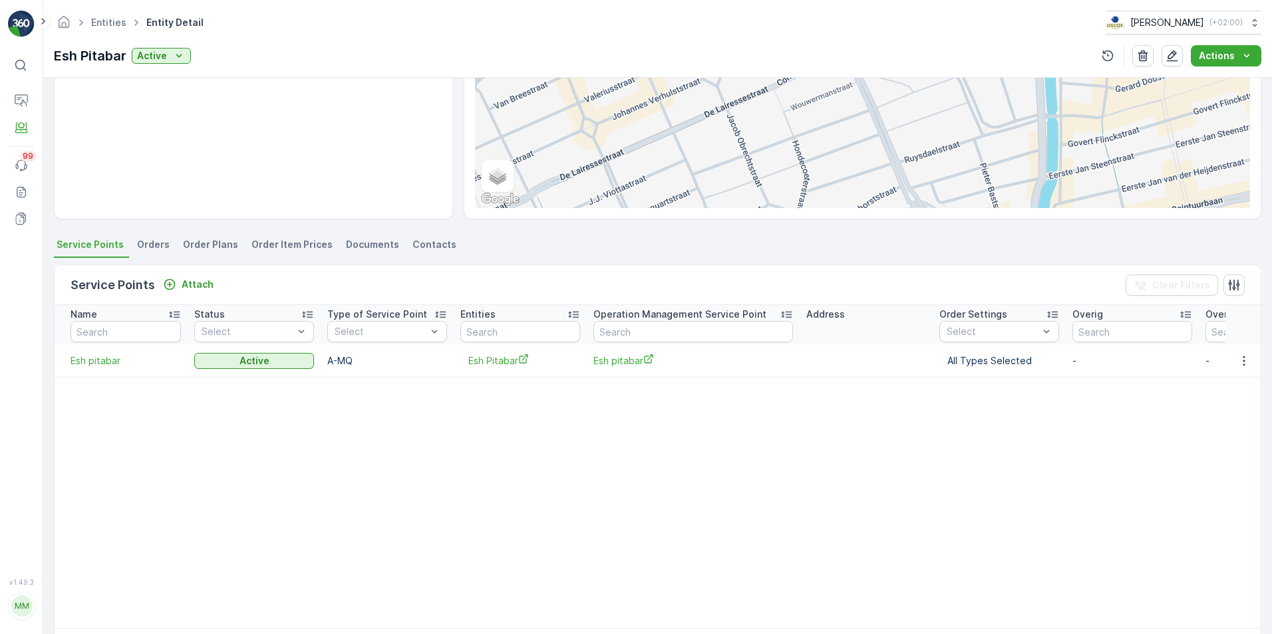
scroll to position [258, 0]
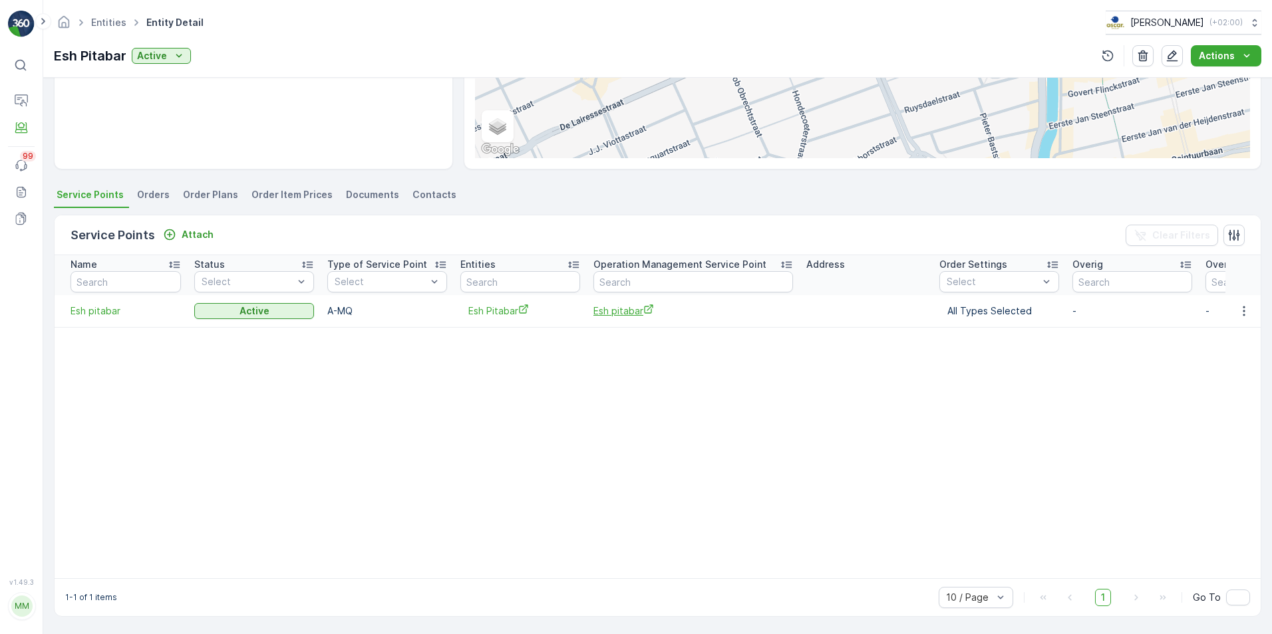
click at [624, 305] on span "Esh pitabar" at bounding box center [693, 311] width 200 height 14
click at [491, 311] on span "Esh Pitabar" at bounding box center [520, 311] width 104 height 14
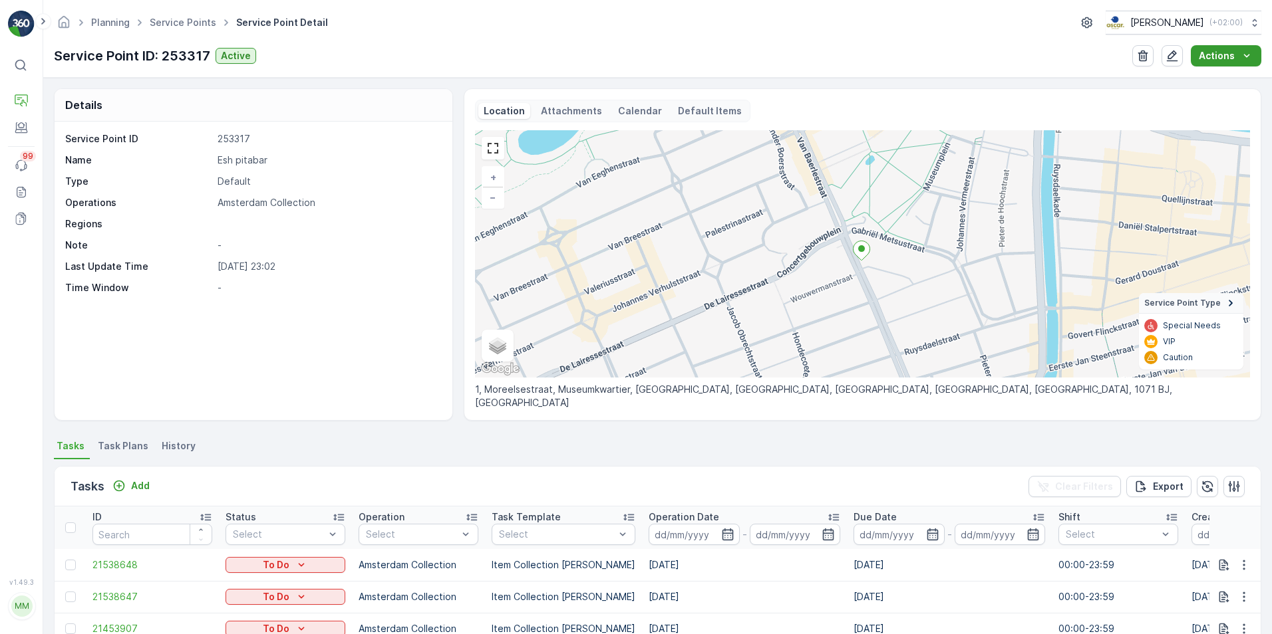
click at [1232, 57] on p "Actions" at bounding box center [1216, 55] width 36 height 13
click at [1174, 54] on icon "button" at bounding box center [1171, 55] width 13 height 13
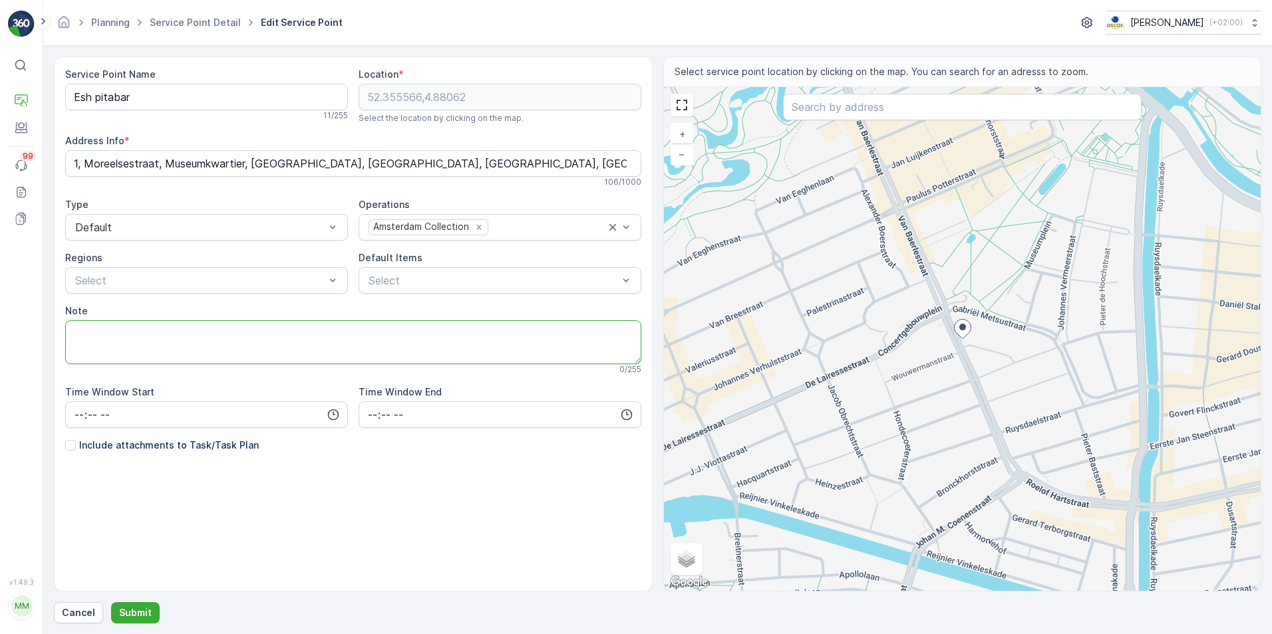
click at [221, 354] on textarea "Note" at bounding box center [353, 343] width 576 height 44
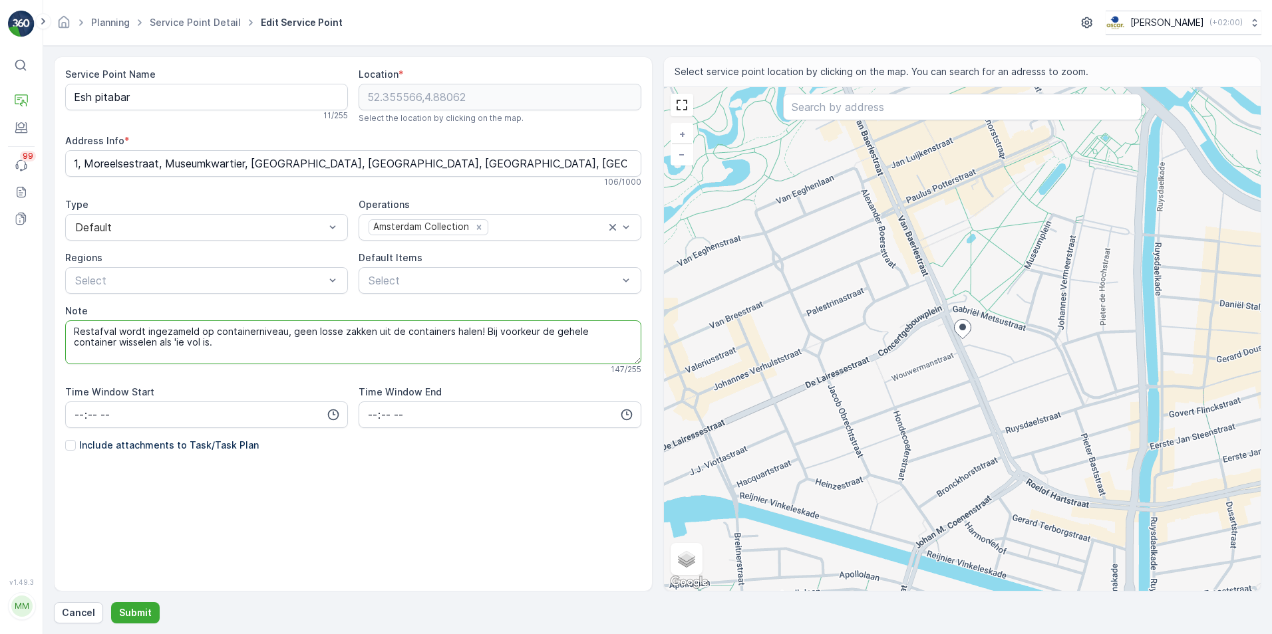
drag, startPoint x: 224, startPoint y: 347, endPoint x: 476, endPoint y: 333, distance: 251.8
click at [476, 333] on textarea "Restafval wordt ingezameld op containerniveau, geen losse zakken uit de contain…" at bounding box center [353, 343] width 576 height 44
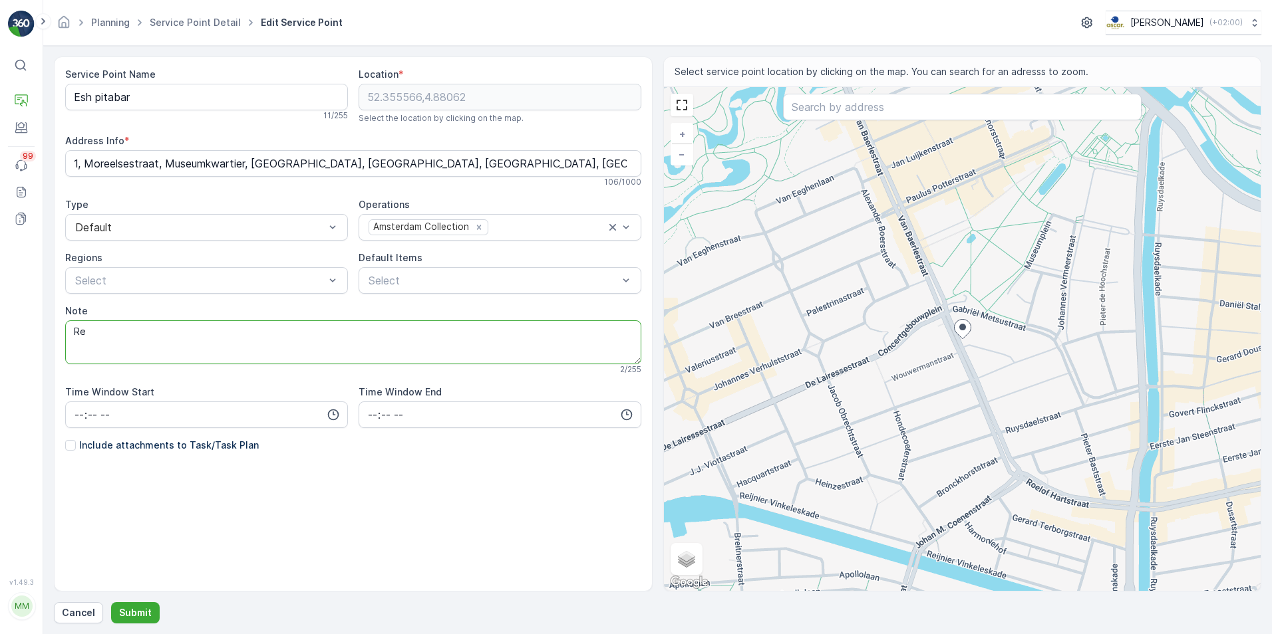
type textarea "R"
click at [353, 333] on textarea "Geen losse restafvalzakken uit de containers halen. Containers wisselen als ze …" at bounding box center [353, 343] width 576 height 44
click at [488, 333] on textarea "Geen losse restafvalzakken uit de containers halen. Containers omwisselen als z…" at bounding box center [353, 343] width 576 height 44
drag, startPoint x: 488, startPoint y: 333, endPoint x: 295, endPoint y: 333, distance: 192.9
click at [295, 333] on textarea "Geen losse restafvalzakken uit de containers halen. Containers omwisselen als z…" at bounding box center [353, 343] width 576 height 44
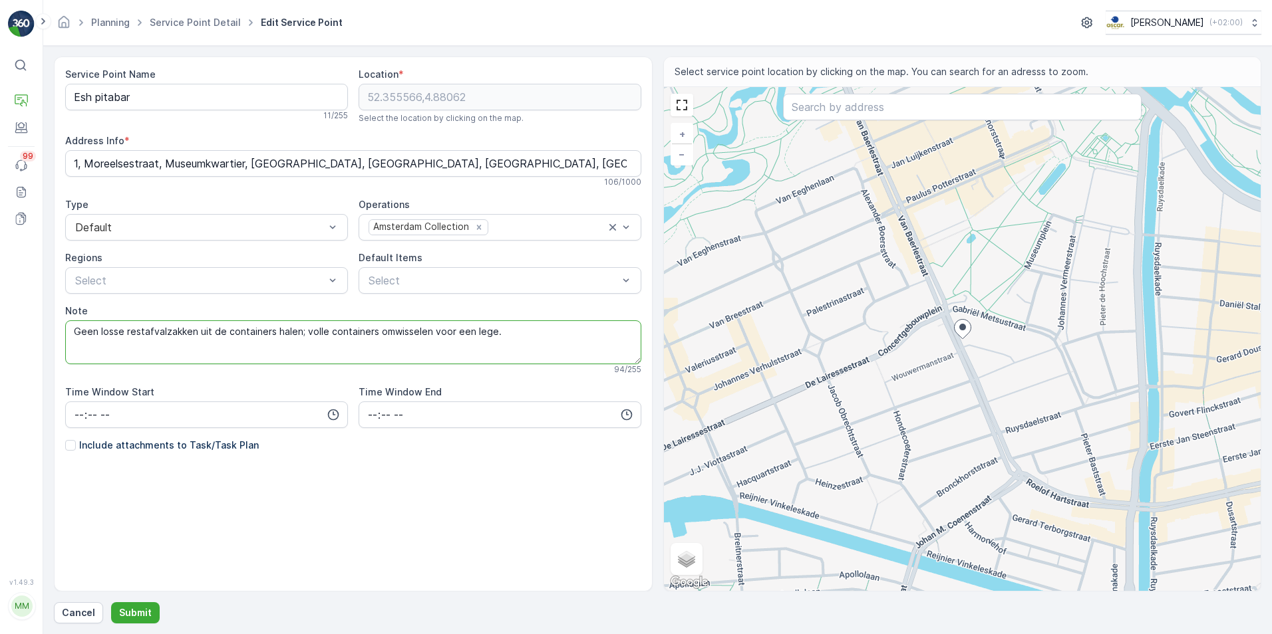
click at [372, 332] on textarea "Geen losse restafvalzakken uit de containers halen; volle containers omwisselen…" at bounding box center [353, 343] width 576 height 44
click at [541, 331] on textarea "Geen losse restafvalzakken uit de containers halen; volle containers bij voorke…" at bounding box center [353, 343] width 576 height 44
type textarea "Geen losse restafvalzakken uit de containers halen; volle containers bij voorke…"
click at [136, 611] on p "Submit" at bounding box center [135, 613] width 33 height 13
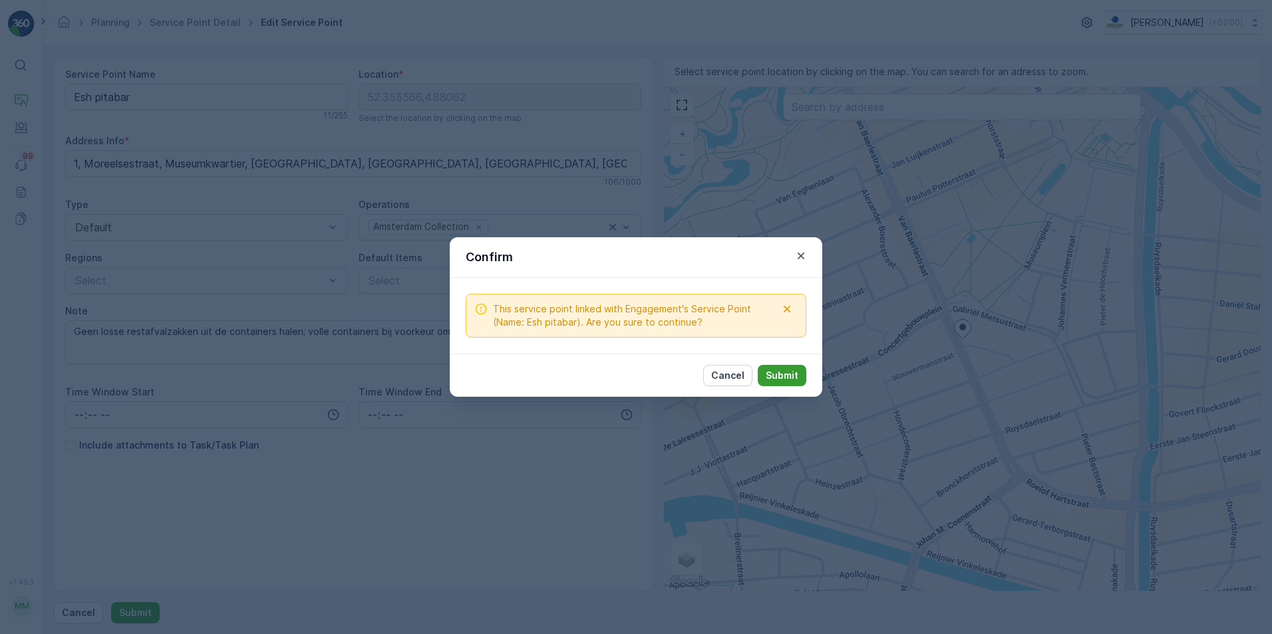
click at [790, 381] on p "Submit" at bounding box center [782, 375] width 33 height 13
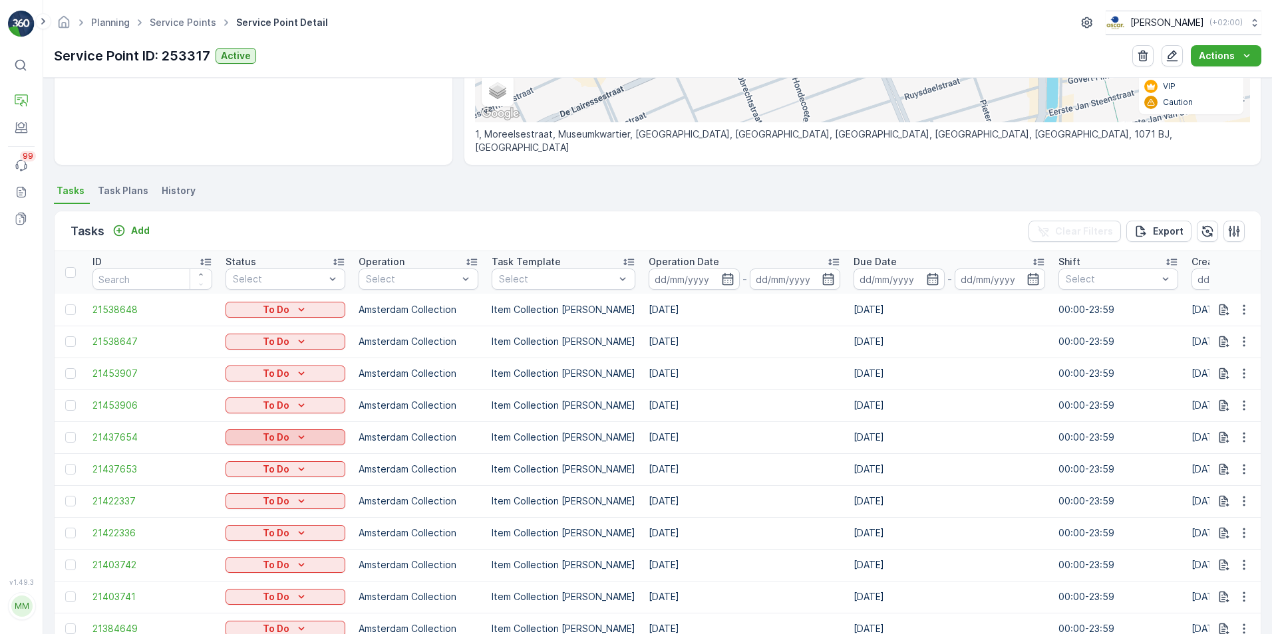
scroll to position [233, 0]
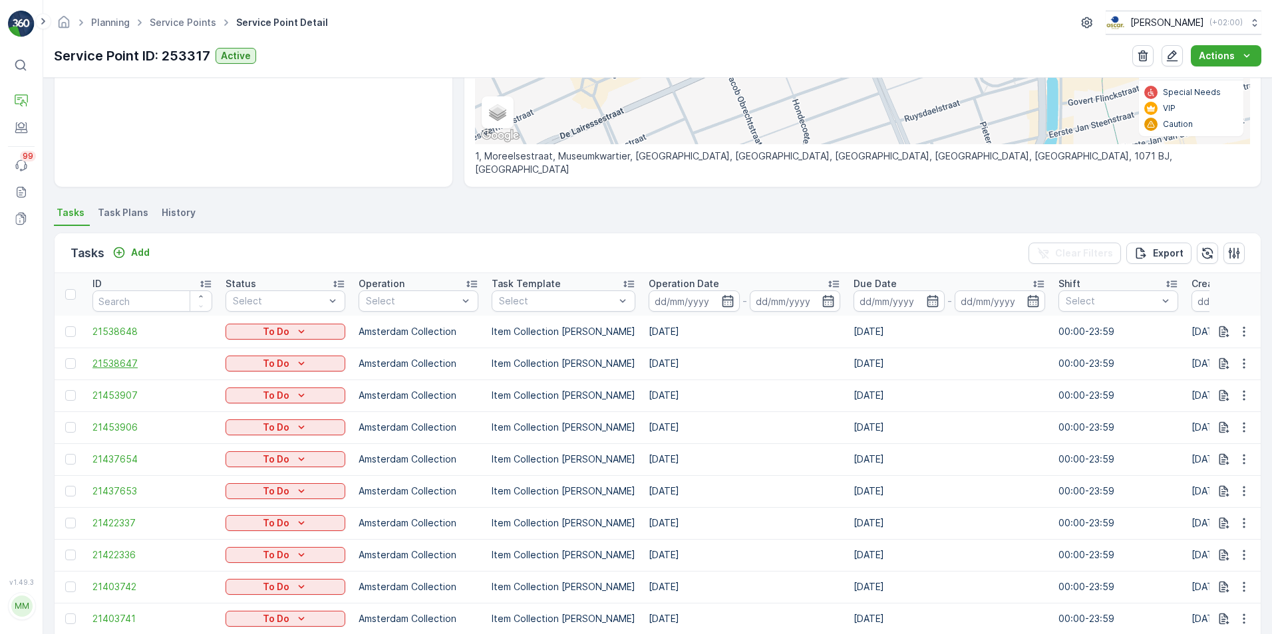
click at [124, 360] on span "21538647" at bounding box center [152, 363] width 120 height 13
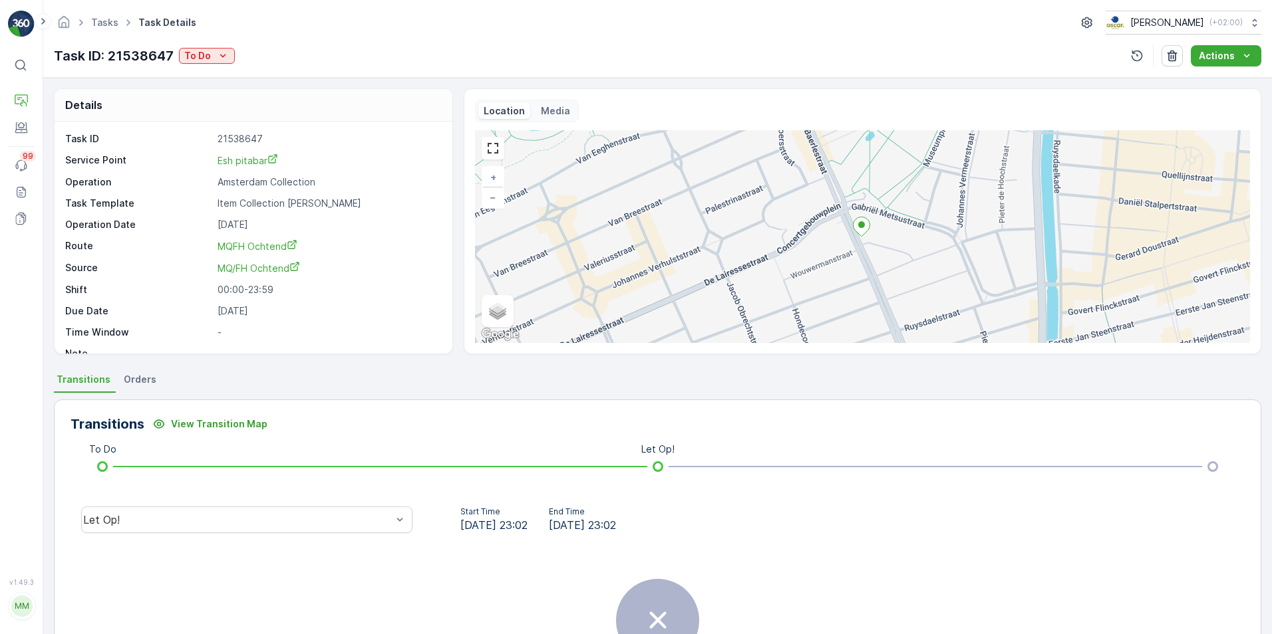
scroll to position [17, 0]
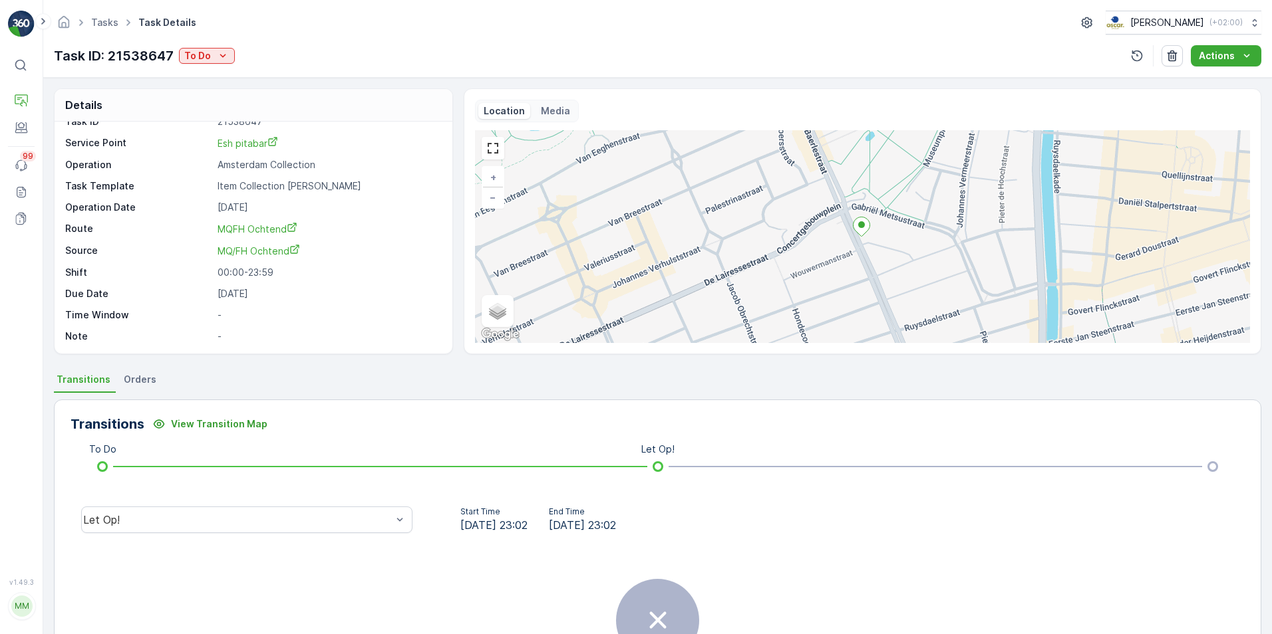
click at [215, 337] on div "Note -" at bounding box center [251, 336] width 373 height 13
click at [217, 337] on p "-" at bounding box center [327, 336] width 221 height 13
drag, startPoint x: 217, startPoint y: 337, endPoint x: 261, endPoint y: 348, distance: 44.7
click at [261, 348] on div "Task ID 21538647 Service Point Esh pitabar Operation Amsterdam Collection Task …" at bounding box center [254, 238] width 398 height 232
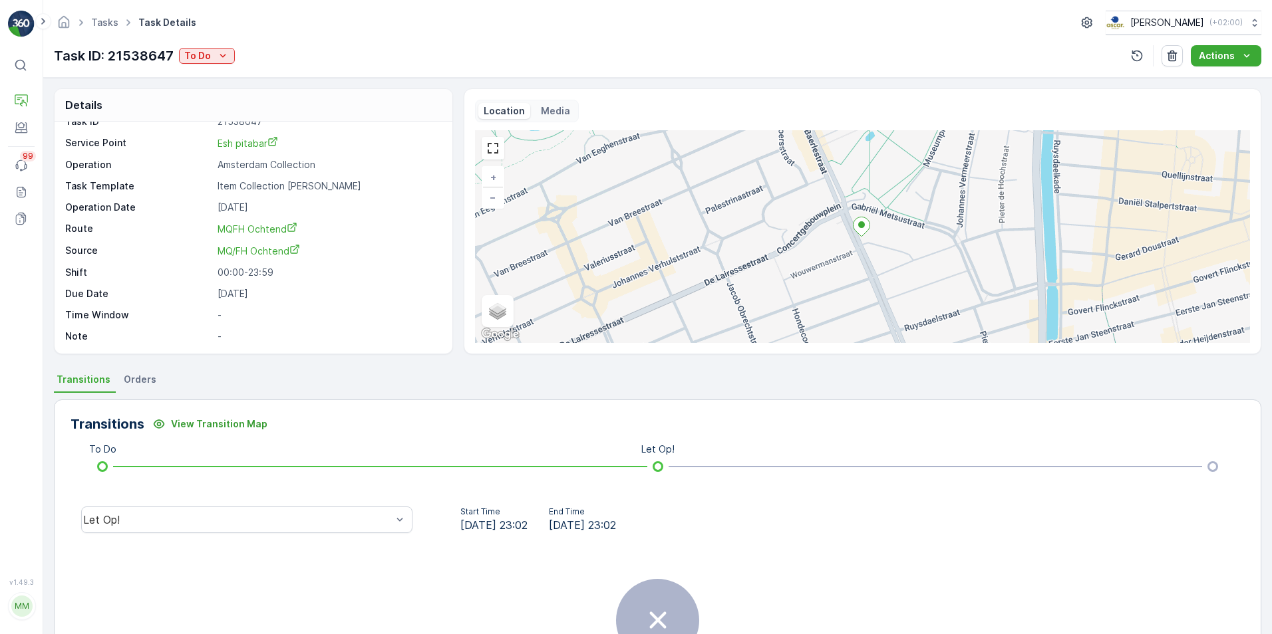
click at [136, 378] on span "Orders" at bounding box center [140, 379] width 33 height 13
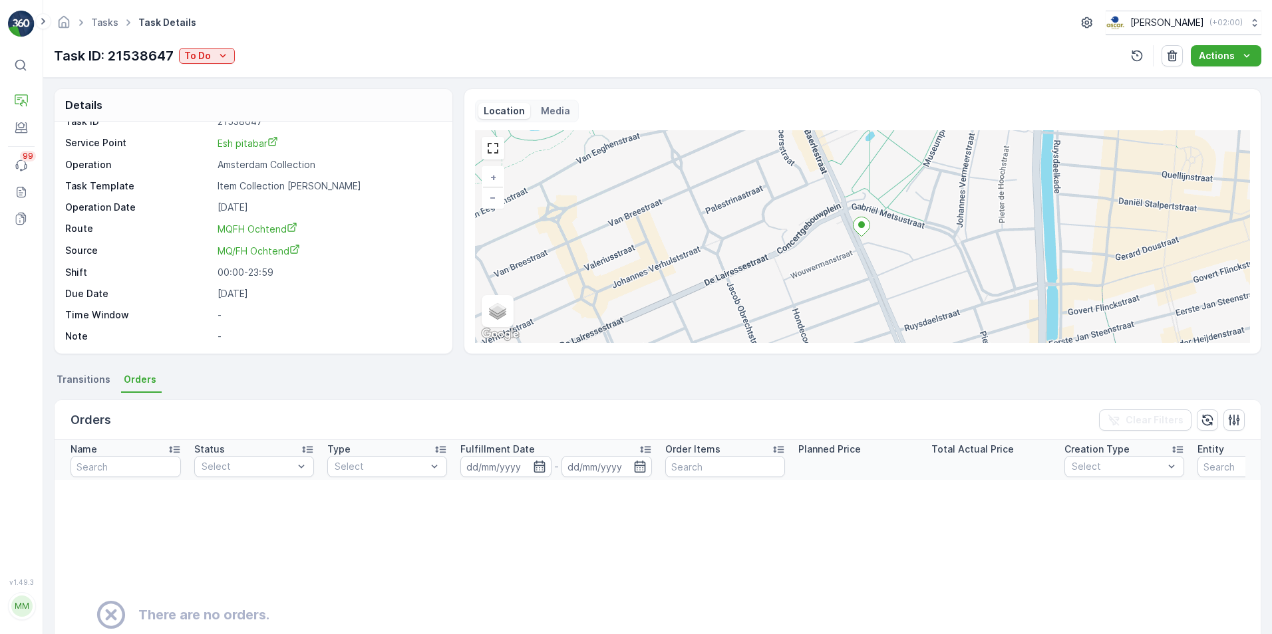
click at [91, 378] on span "Transitions" at bounding box center [84, 379] width 54 height 13
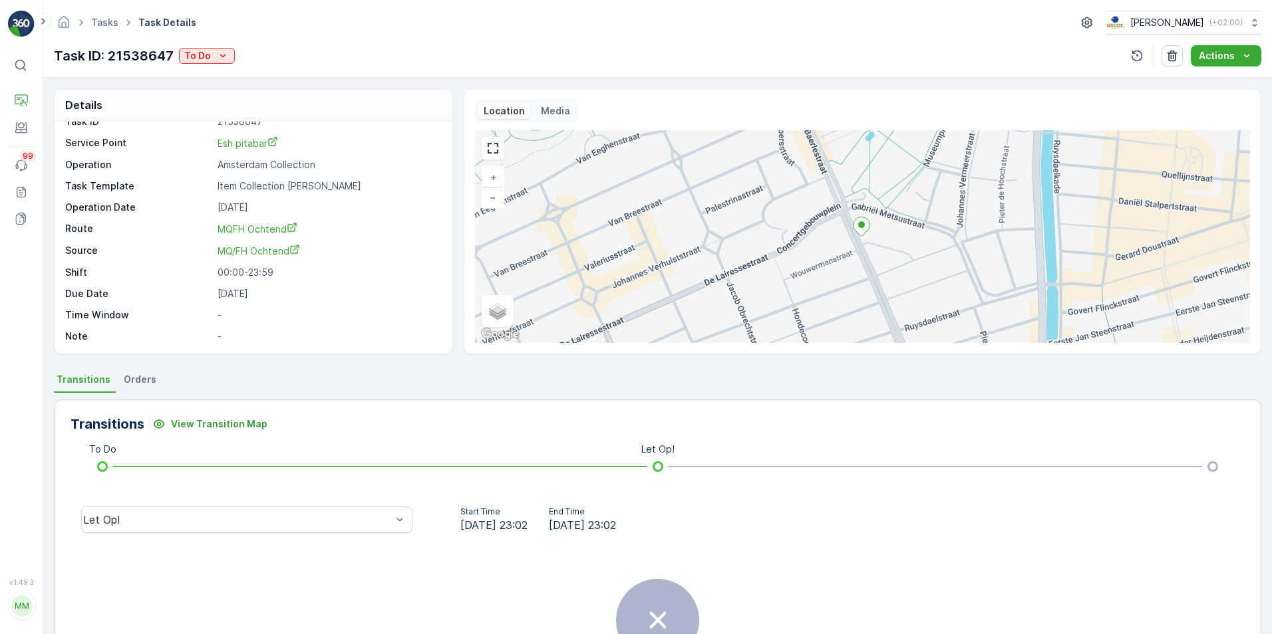
click at [211, 326] on div "Task ID 21538647 Service Point Esh pitabar Operation Amsterdam Collection Task …" at bounding box center [251, 229] width 373 height 228
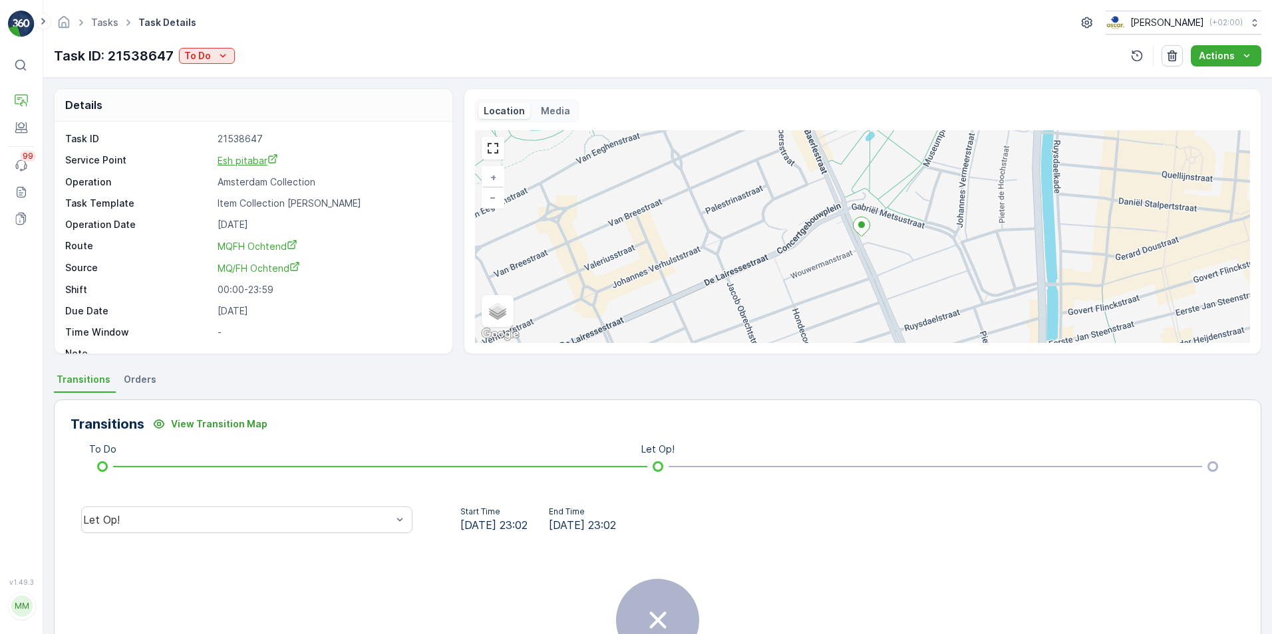
click at [246, 164] on span "Esh pitabar" at bounding box center [247, 160] width 61 height 11
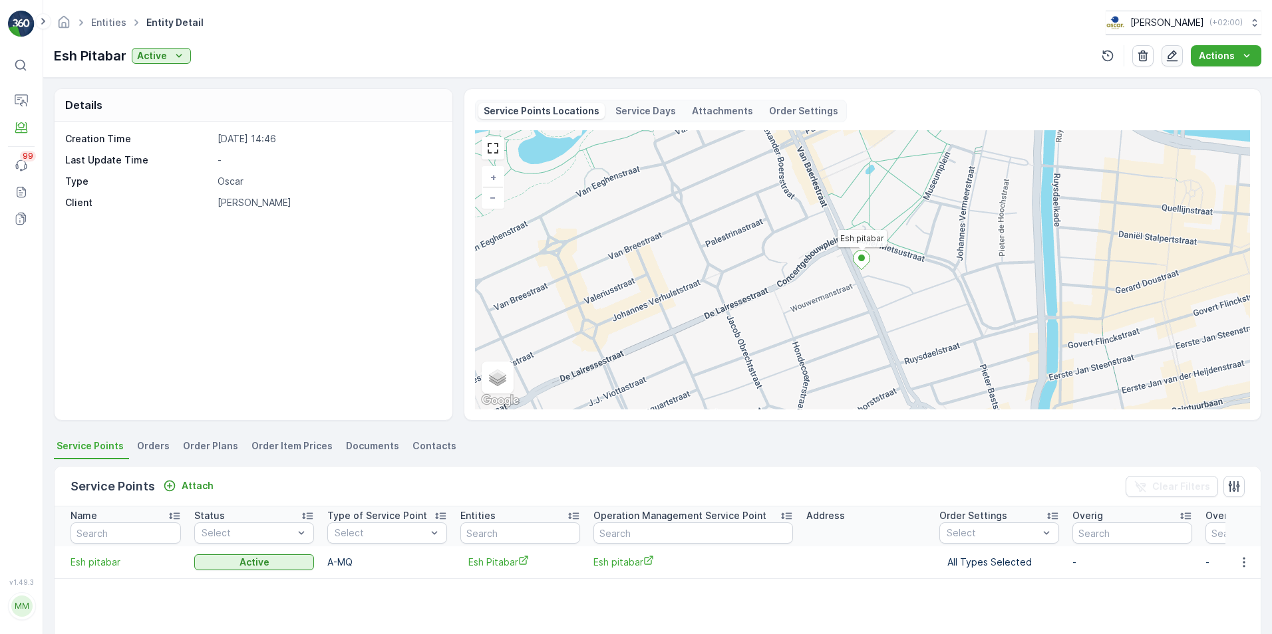
click at [1175, 56] on icon "button" at bounding box center [1172, 56] width 11 height 11
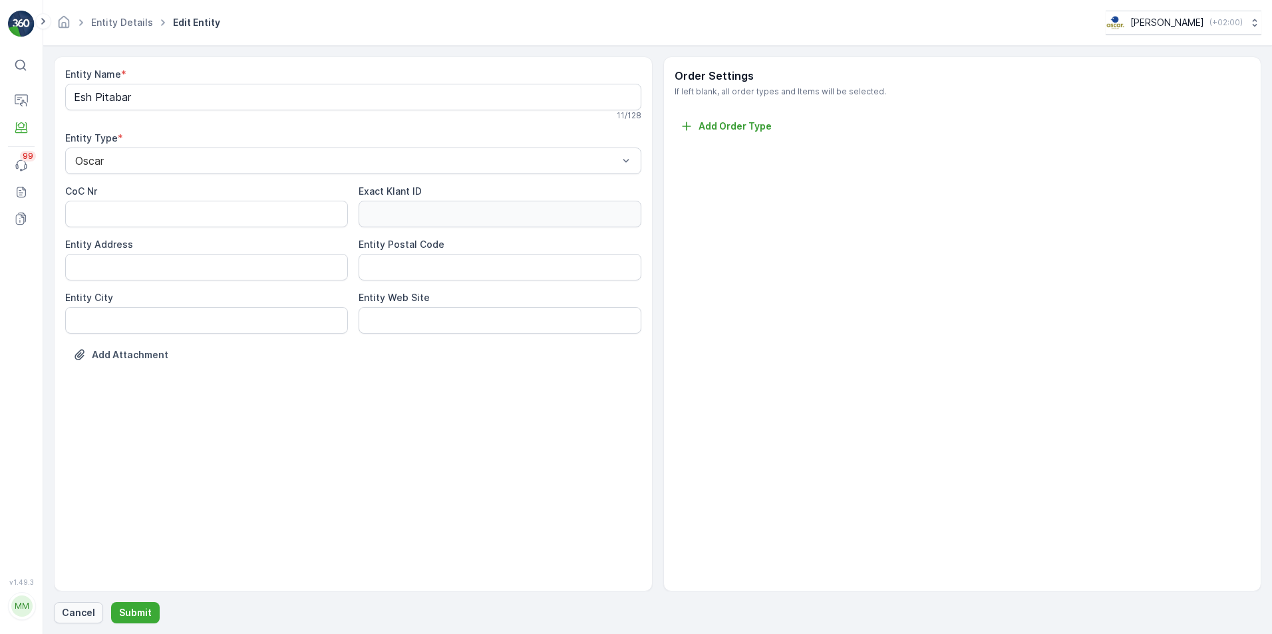
click at [76, 616] on p "Cancel" at bounding box center [78, 613] width 33 height 13
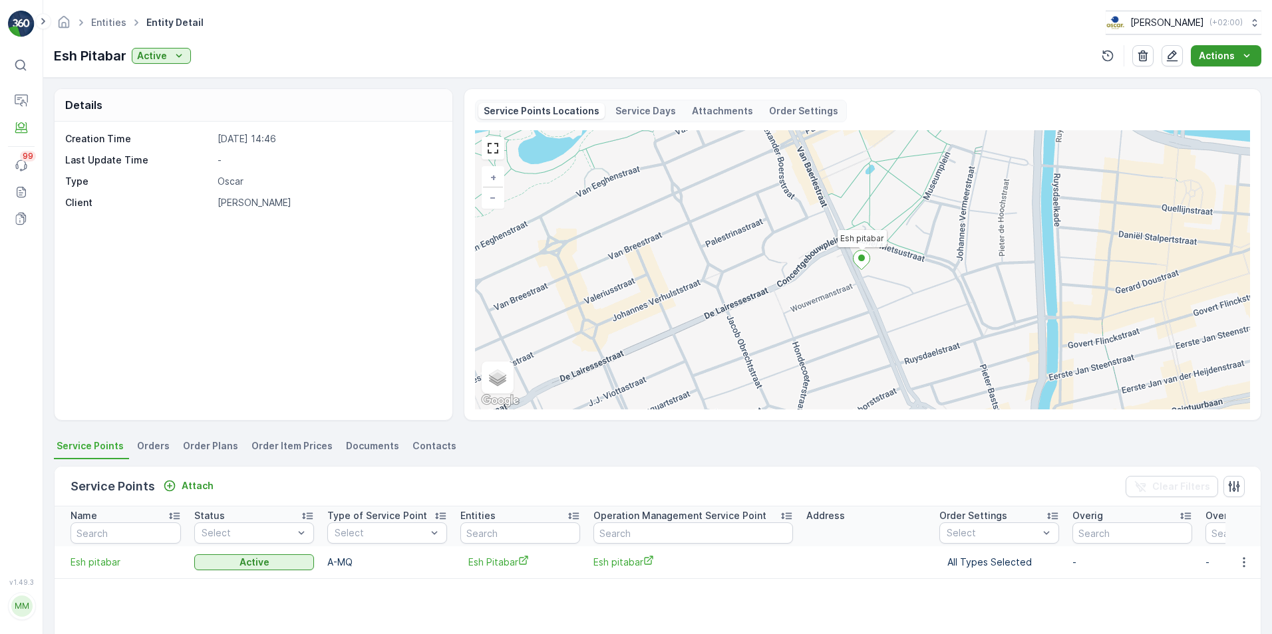
click at [1228, 64] on button "Actions" at bounding box center [1226, 55] width 70 height 21
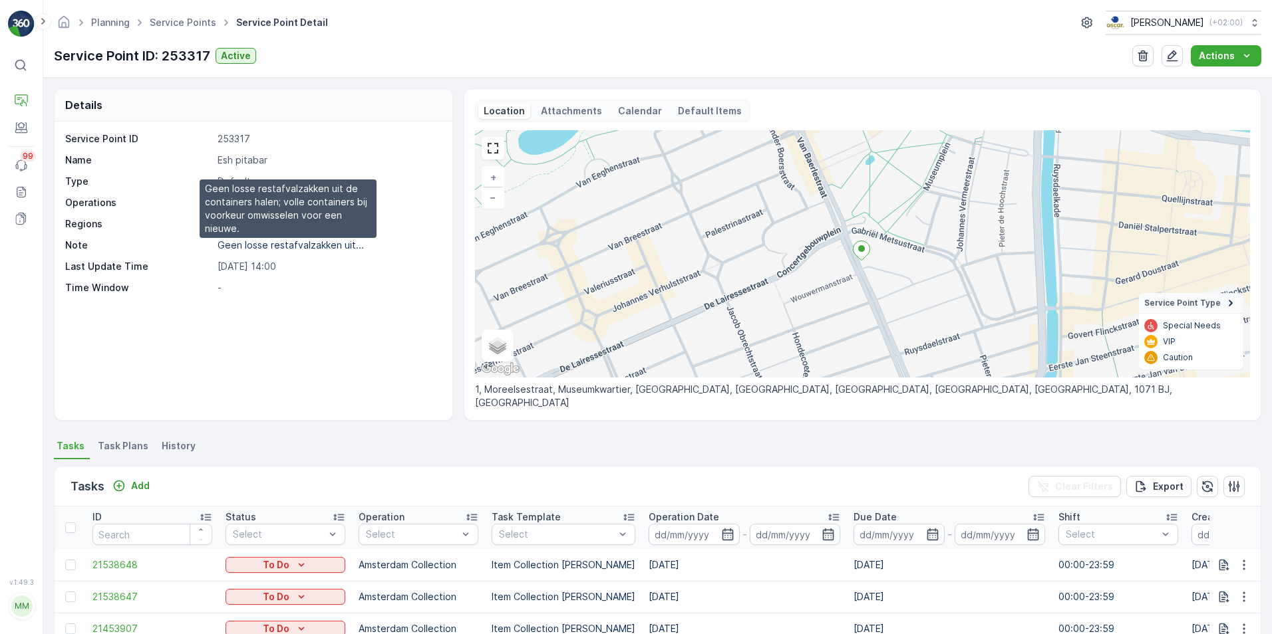
click at [269, 248] on p "Geen losse restafvalzakken uit..." at bounding box center [290, 244] width 146 height 11
drag, startPoint x: 269, startPoint y: 248, endPoint x: 280, endPoint y: 313, distance: 66.2
click at [280, 313] on div "Service Point ID 253317 Name Esh pitabar Type Default Operations Amsterdam Coll…" at bounding box center [254, 271] width 398 height 299
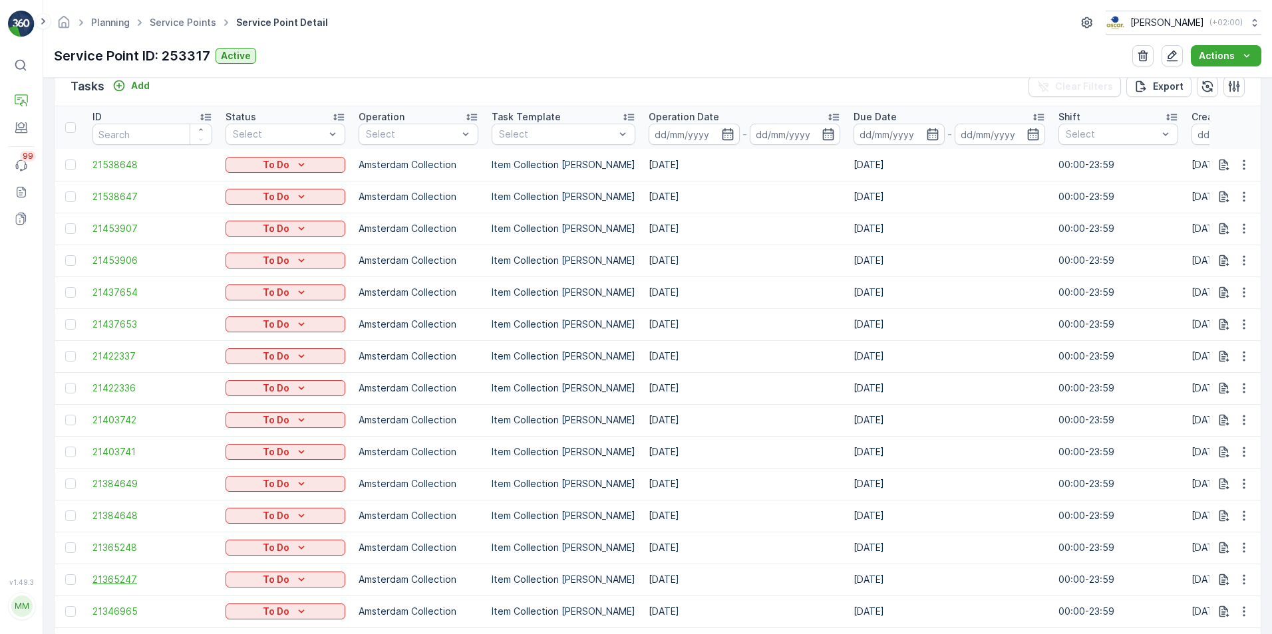
scroll to position [266, 0]
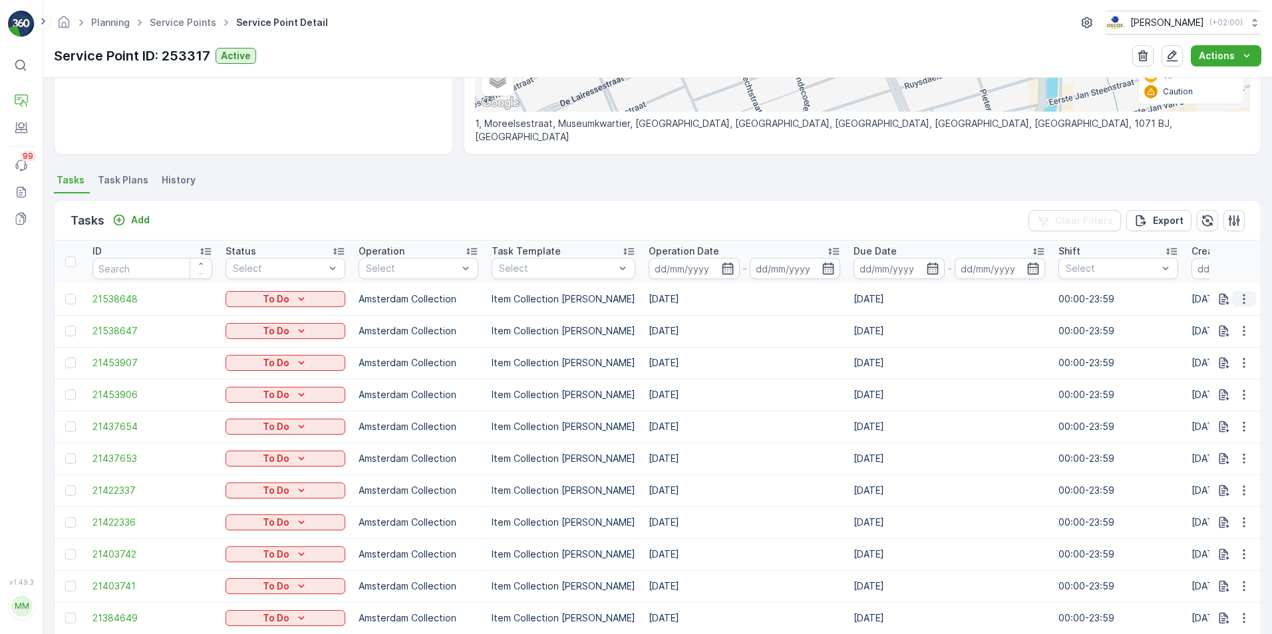
click at [1237, 303] on icon "button" at bounding box center [1243, 299] width 13 height 13
click at [1202, 313] on span "See More Details" at bounding box center [1215, 319] width 77 height 13
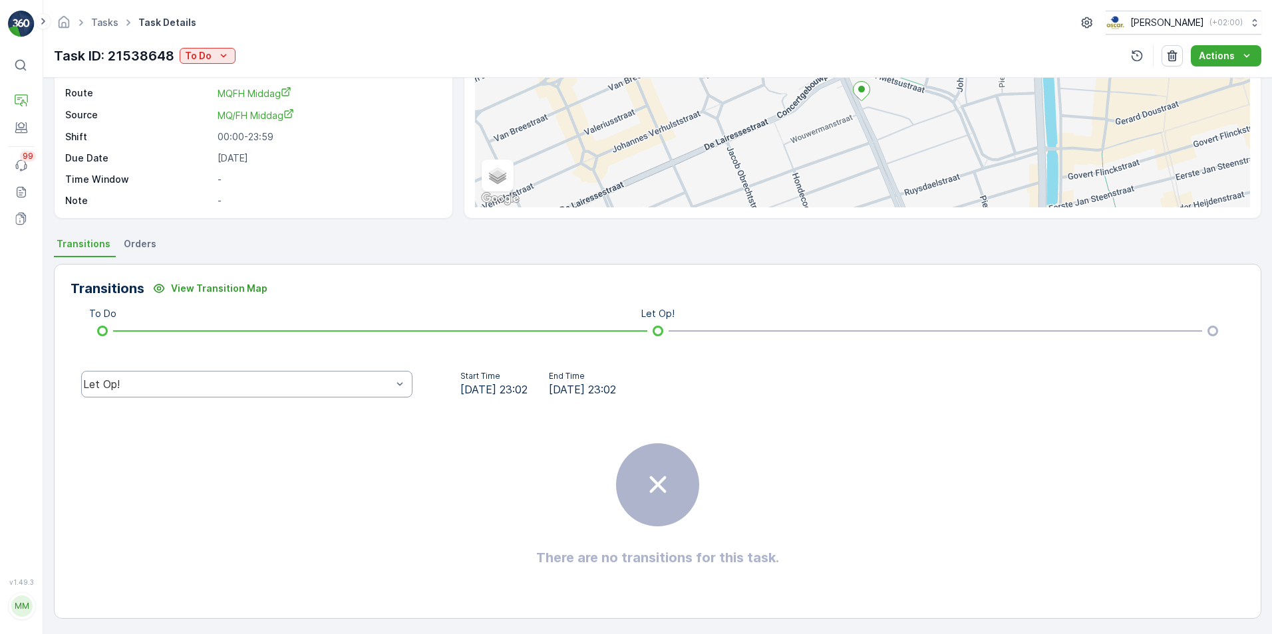
scroll to position [138, 0]
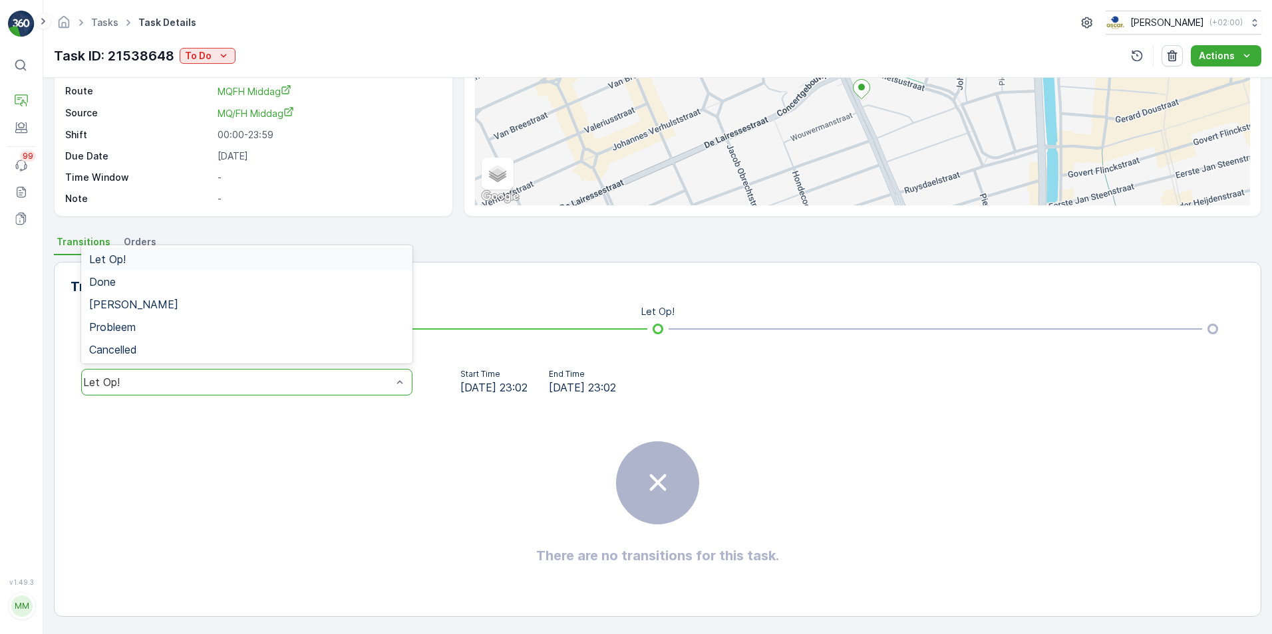
click at [402, 432] on div "There are no transitions for this task." at bounding box center [657, 504] width 1174 height 200
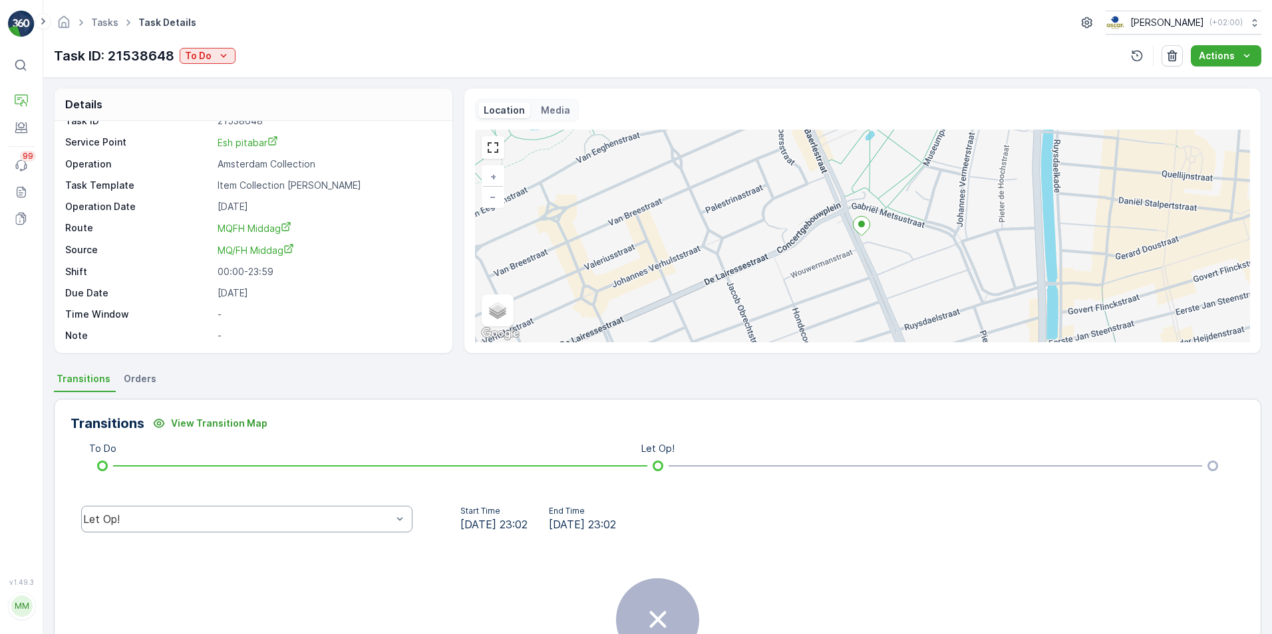
scroll to position [0, 0]
click at [1228, 57] on p "Actions" at bounding box center [1216, 55] width 36 height 13
click at [1059, 85] on div "Details Task ID 21538648 Service Point Esh pitabar Operation Amsterdam Collecti…" at bounding box center [657, 356] width 1228 height 557
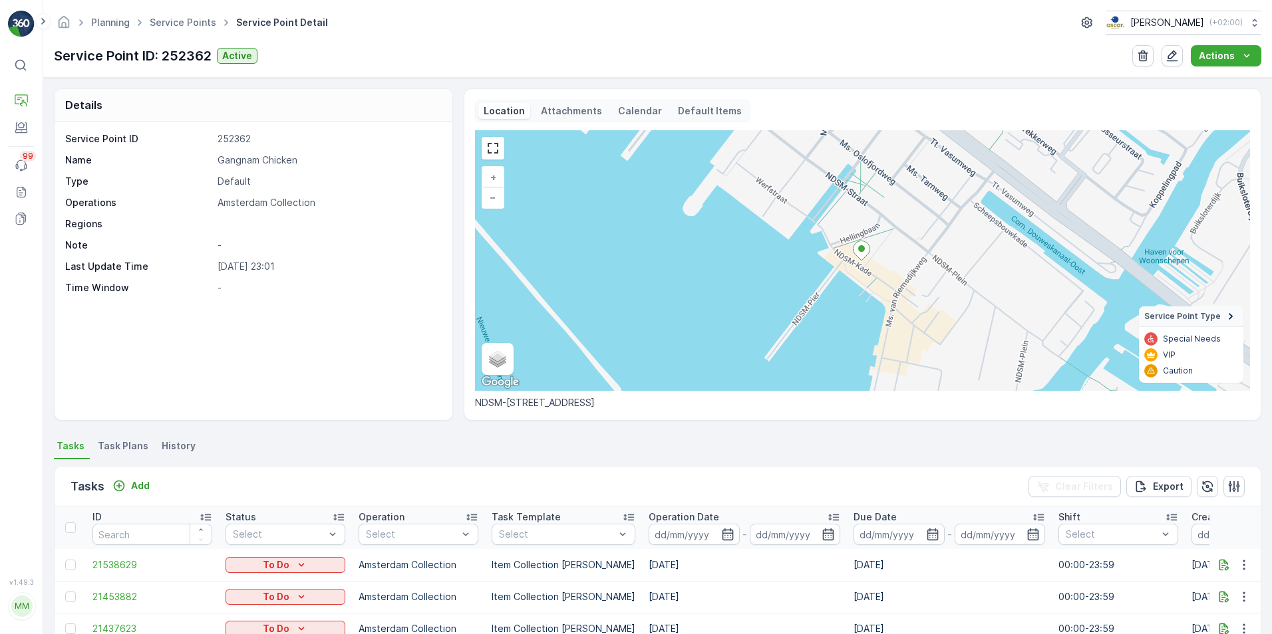
click at [555, 110] on p "Attachments" at bounding box center [571, 110] width 61 height 13
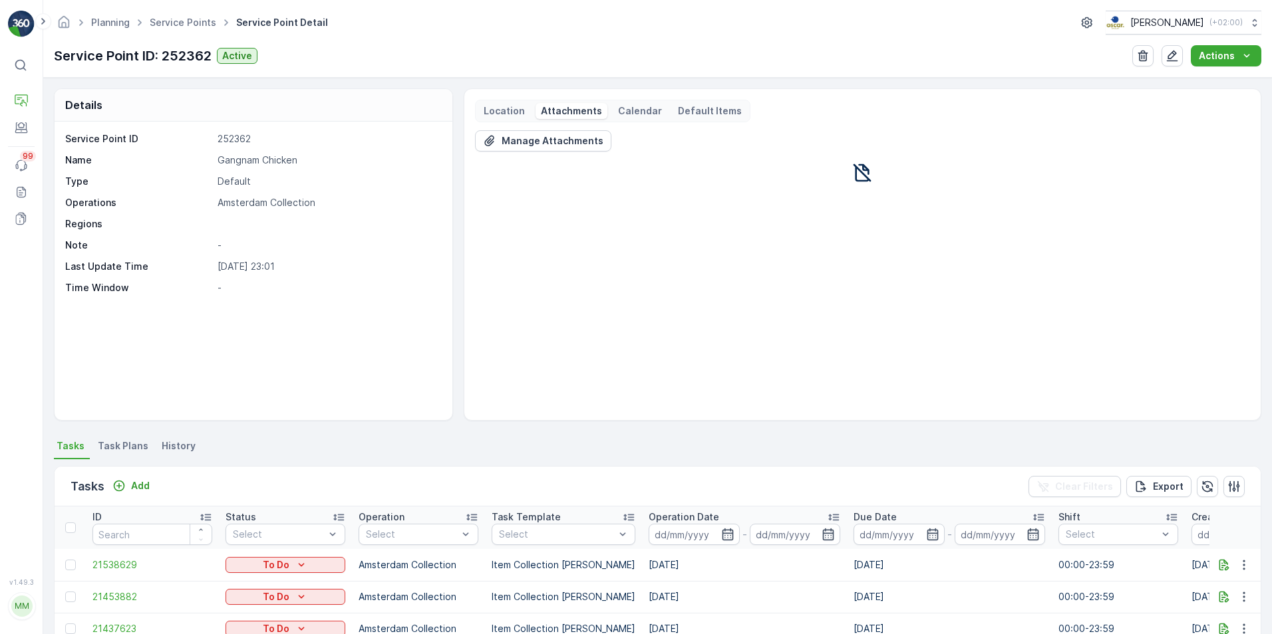
click at [514, 108] on p "Location" at bounding box center [504, 110] width 41 height 13
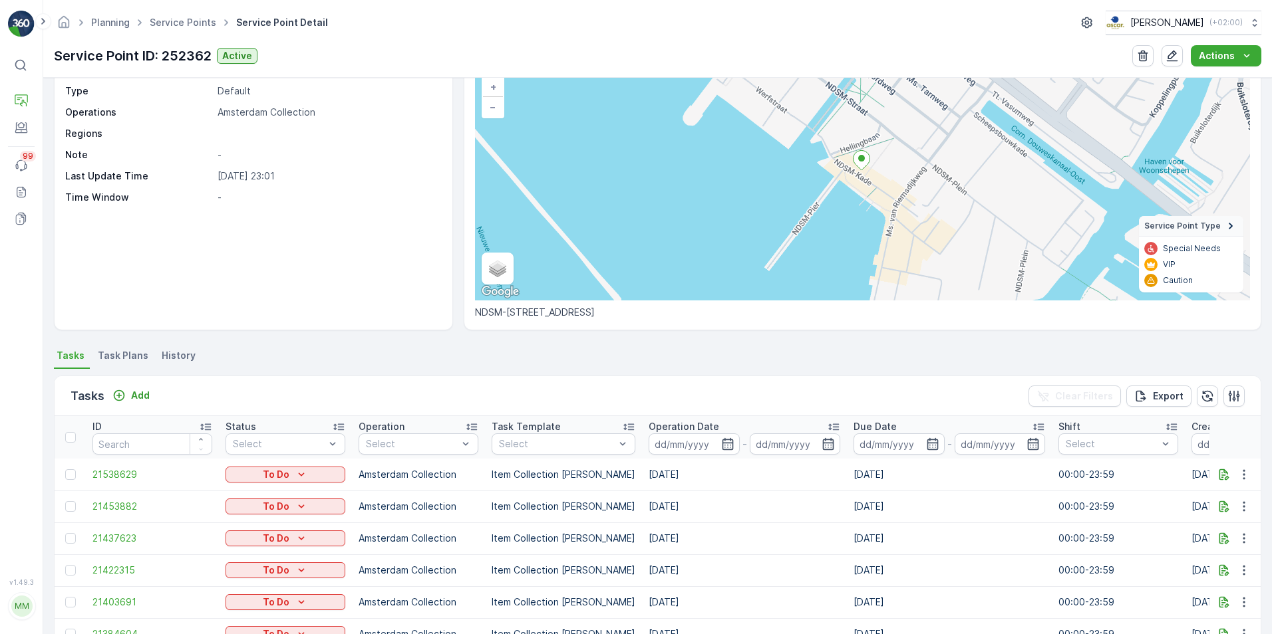
scroll to position [84, 0]
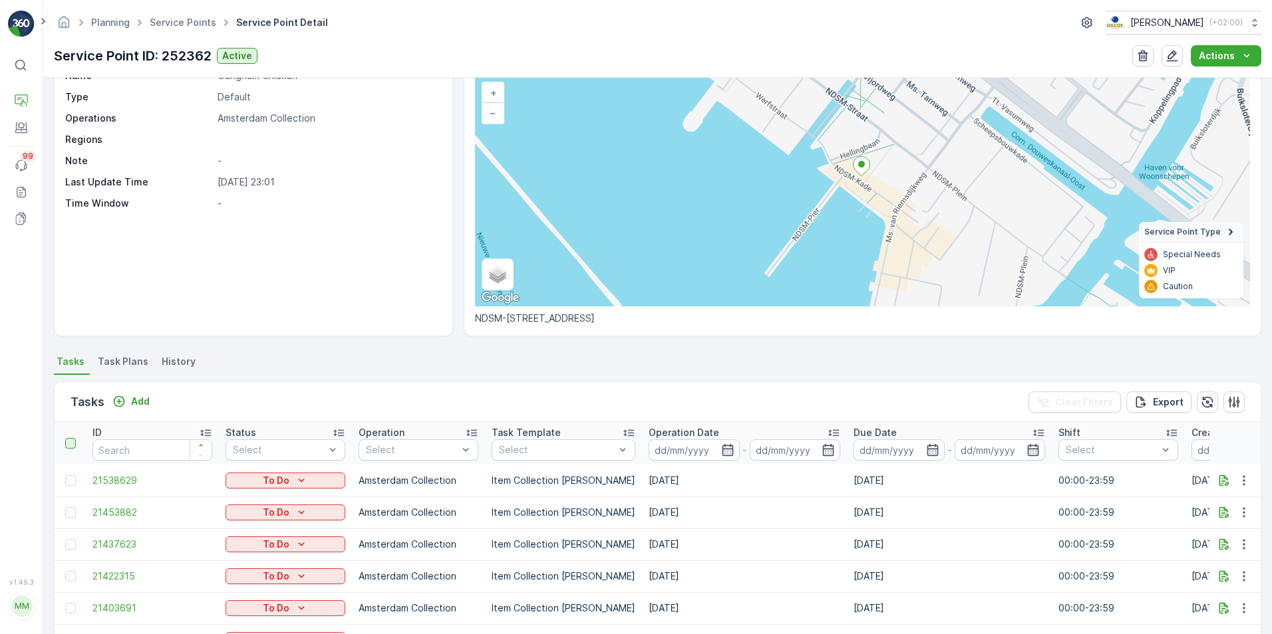
click at [67, 443] on div at bounding box center [70, 443] width 11 height 11
click at [72, 438] on input "checkbox" at bounding box center [72, 438] width 0 height 0
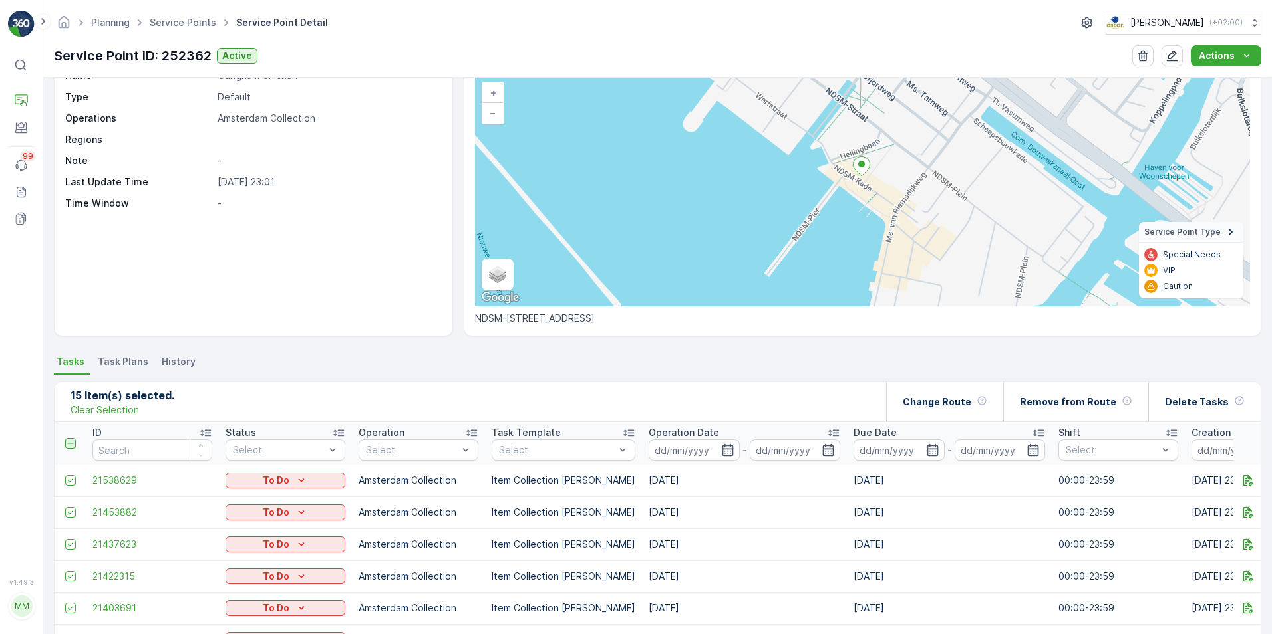
click at [70, 446] on icon at bounding box center [70, 443] width 9 height 9
click at [72, 438] on input "checkbox" at bounding box center [72, 438] width 0 height 0
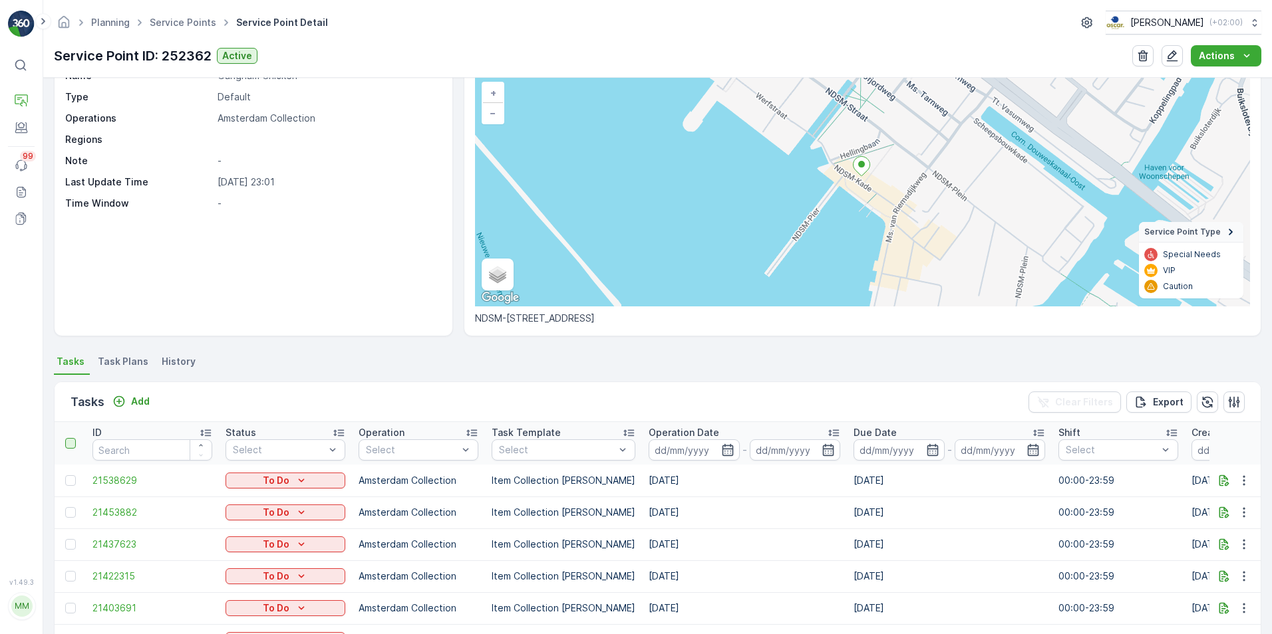
click at [119, 369] on li "Task Plans" at bounding box center [124, 363] width 59 height 23
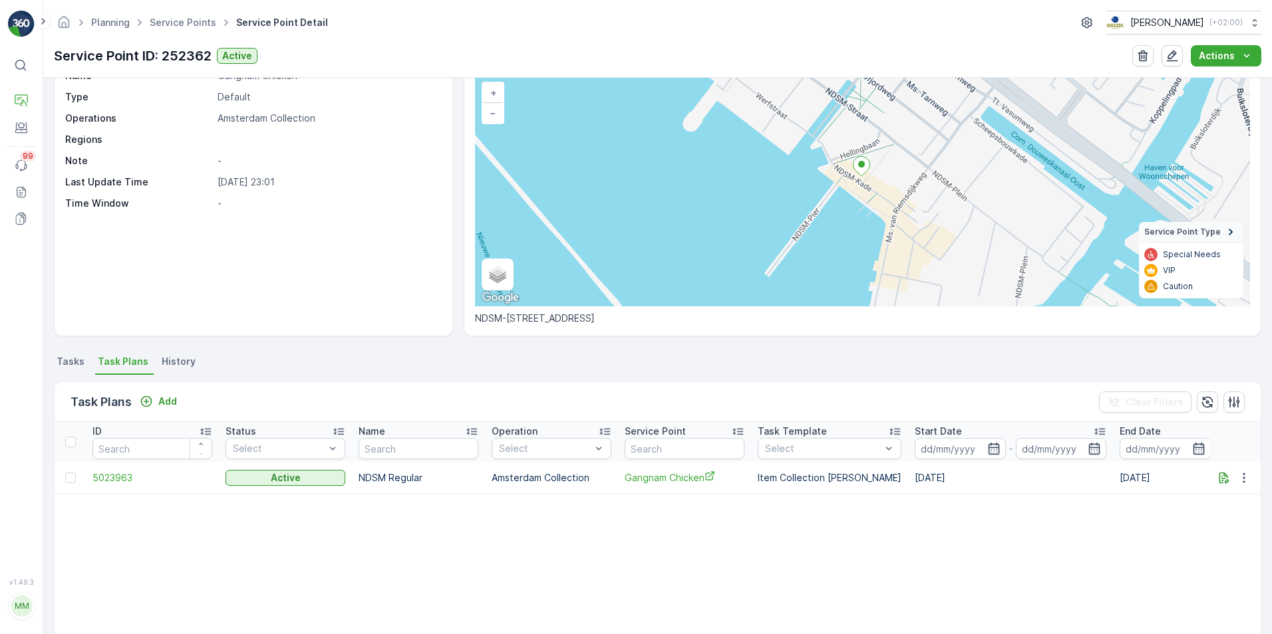
click at [178, 360] on span "History" at bounding box center [179, 361] width 34 height 13
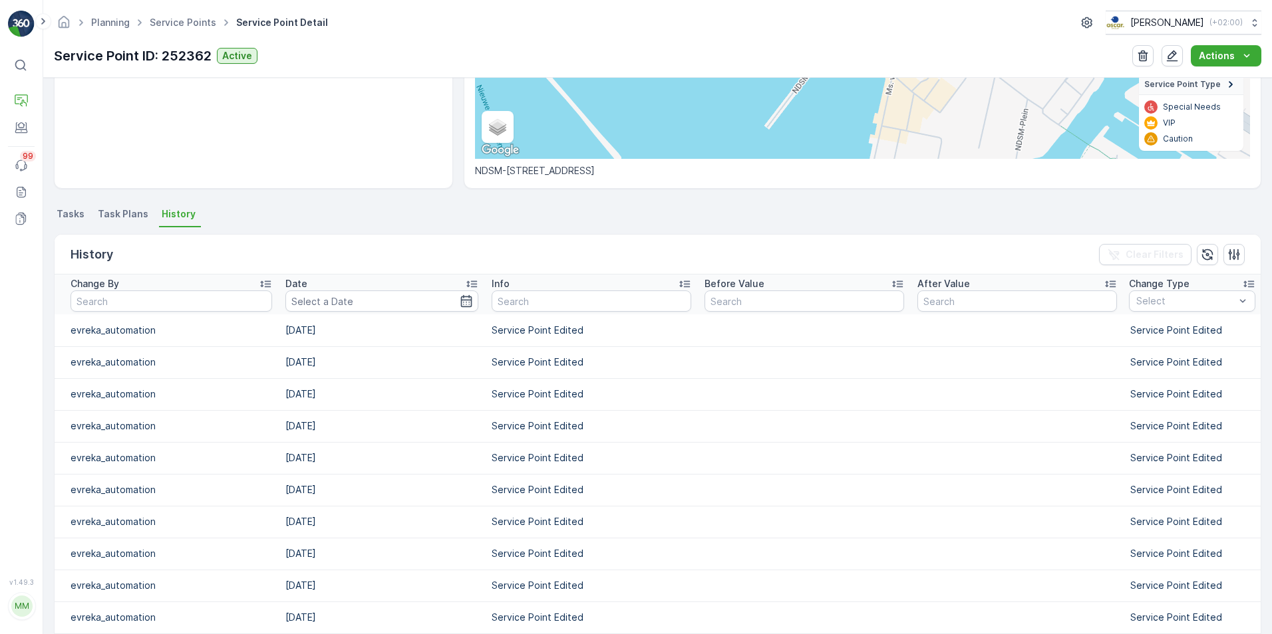
scroll to position [288, 0]
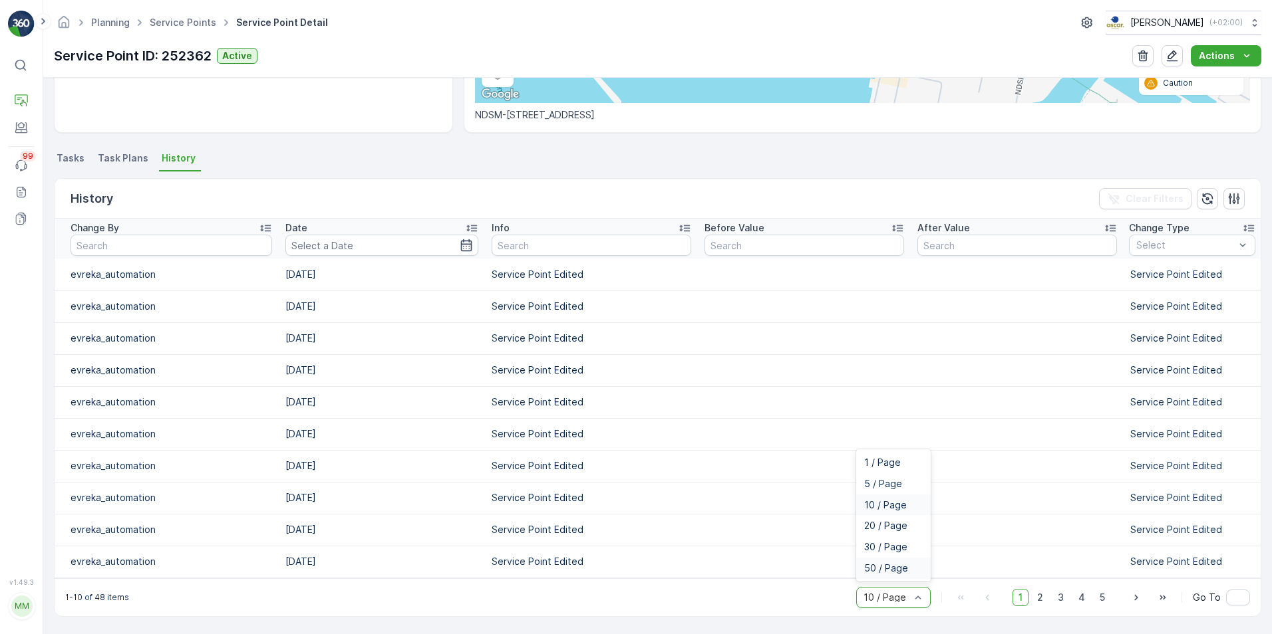
click at [901, 569] on span "50 / Page" at bounding box center [886, 568] width 44 height 11
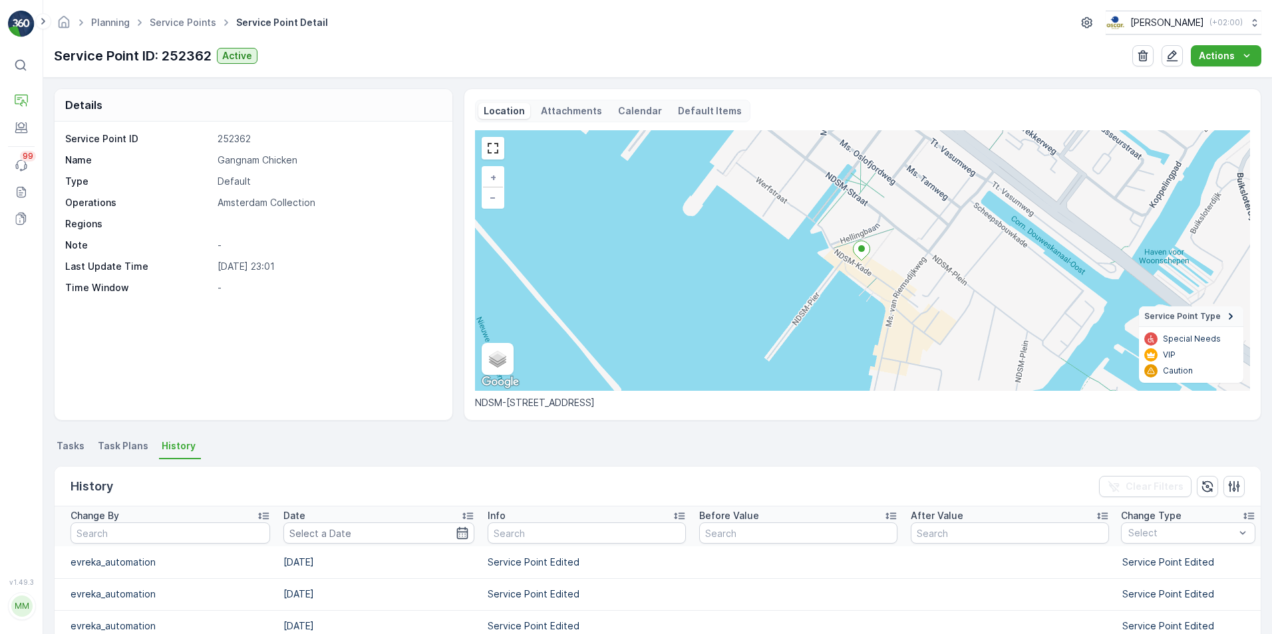
click at [67, 445] on span "Tasks" at bounding box center [71, 446] width 28 height 13
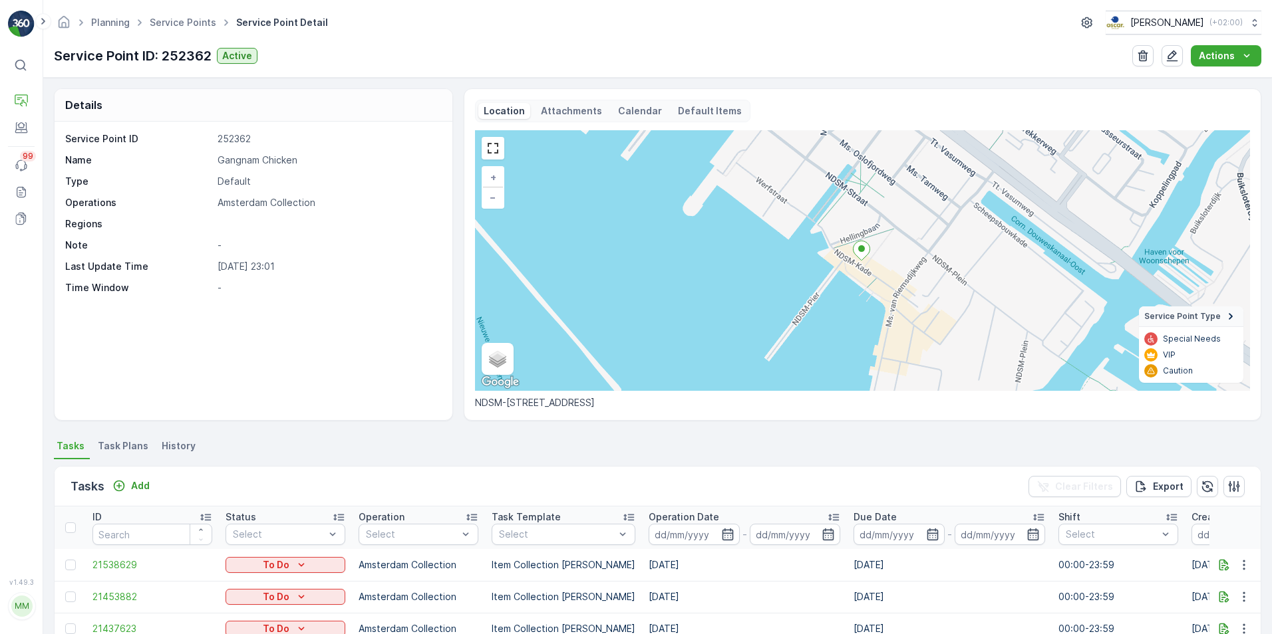
click at [52, 22] on div "Planning Service Points Service Point Detail Oscar Circulair ( +02:00 ) Service…" at bounding box center [657, 39] width 1228 height 78
click at [63, 22] on icon "Homepage" at bounding box center [64, 21] width 11 height 12
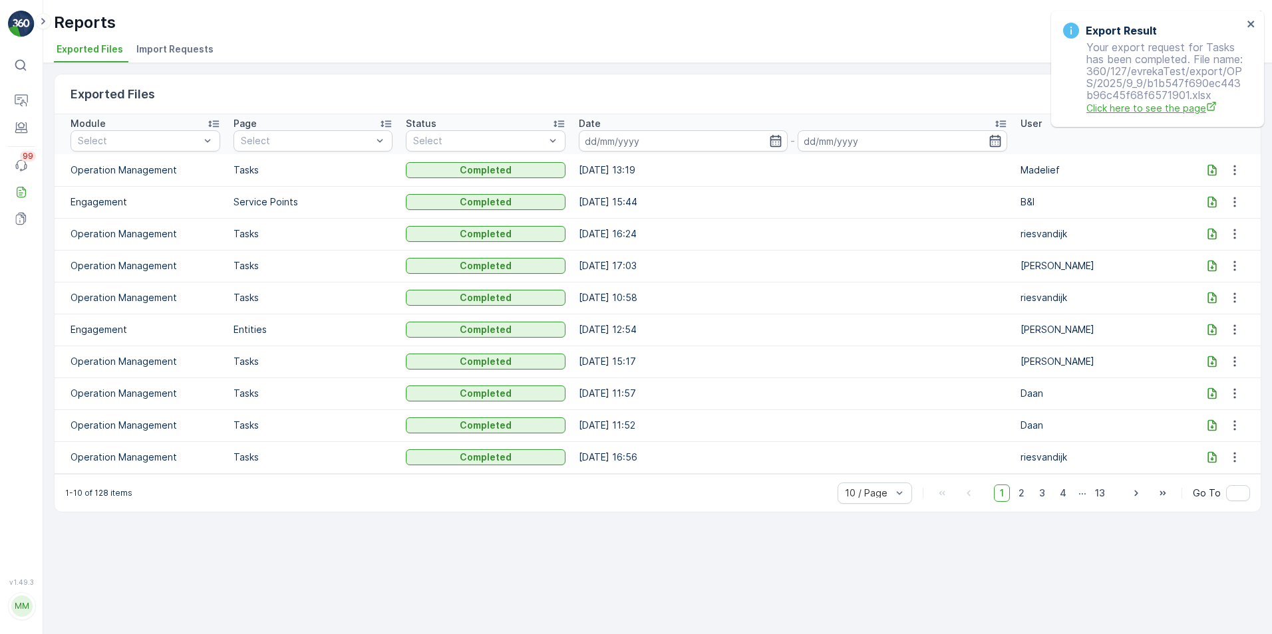
click at [1163, 115] on span "Click here to see the page" at bounding box center [1164, 108] width 156 height 14
click at [1205, 171] on icon at bounding box center [1211, 170] width 13 height 13
click at [23, 217] on icon at bounding box center [20, 220] width 9 height 11
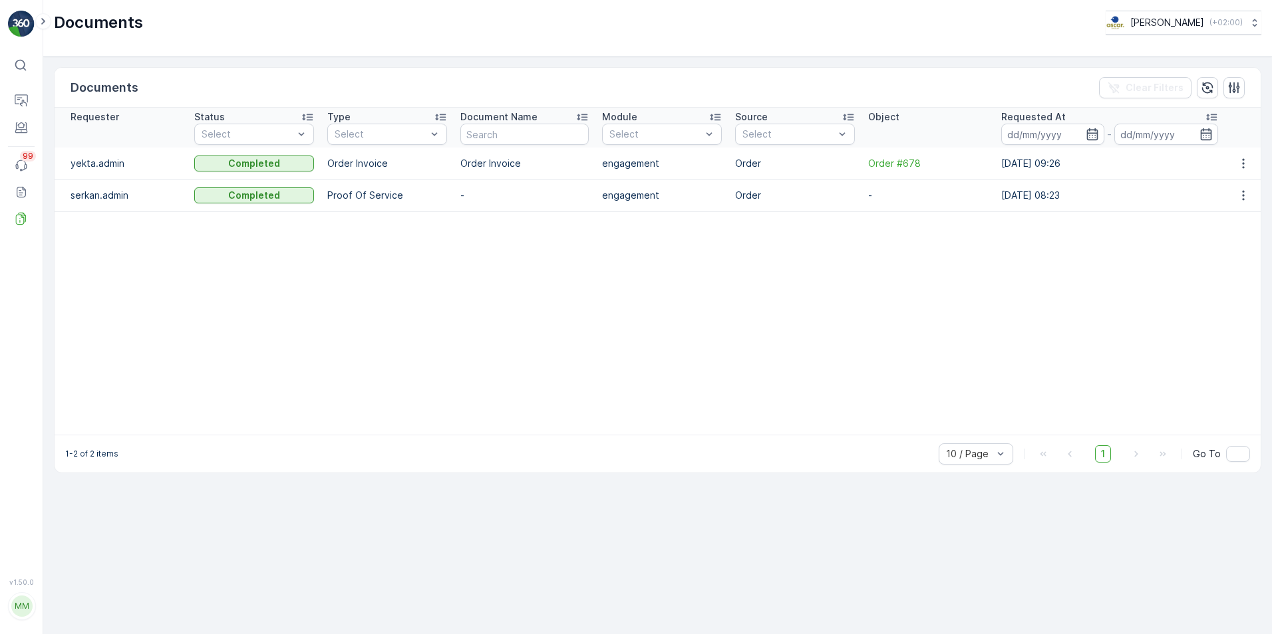
click at [13, 61] on div "⌘B" at bounding box center [21, 65] width 27 height 24
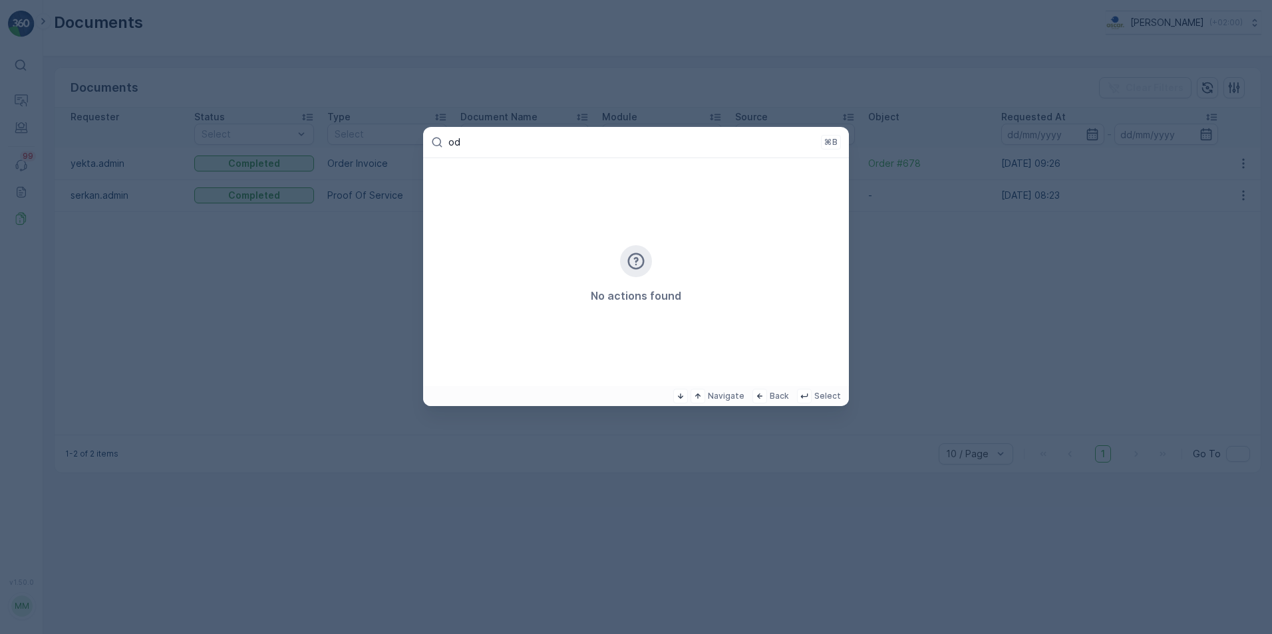
type input "o"
type input "d"
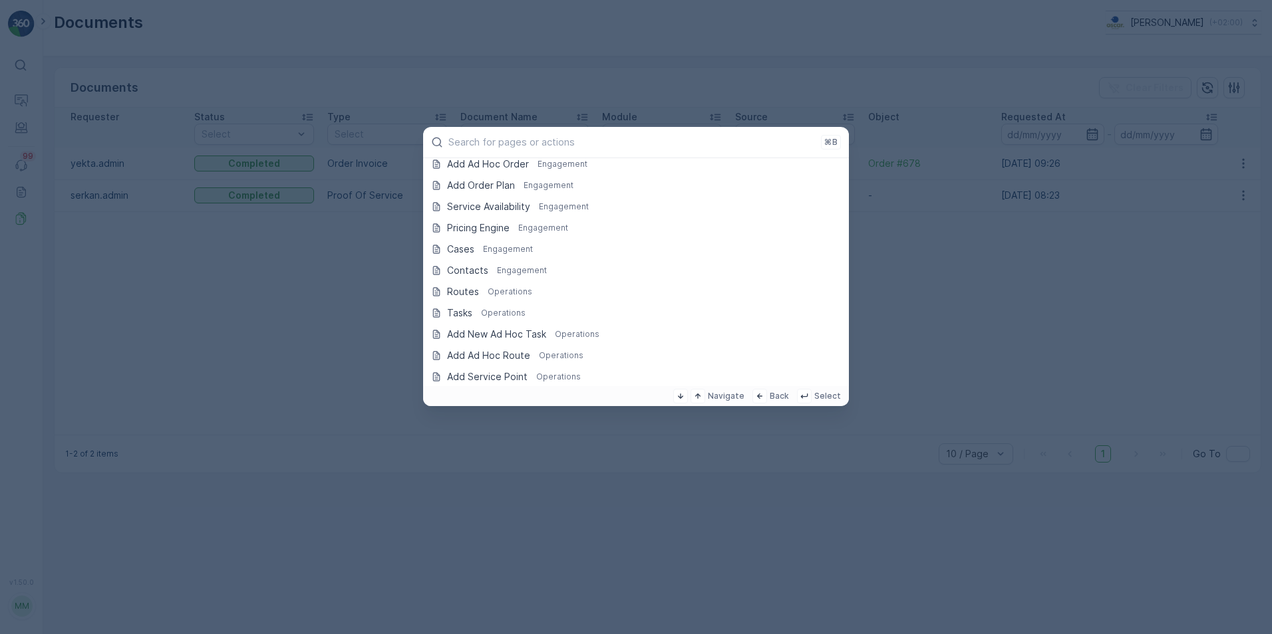
scroll to position [82, 0]
type input "e"
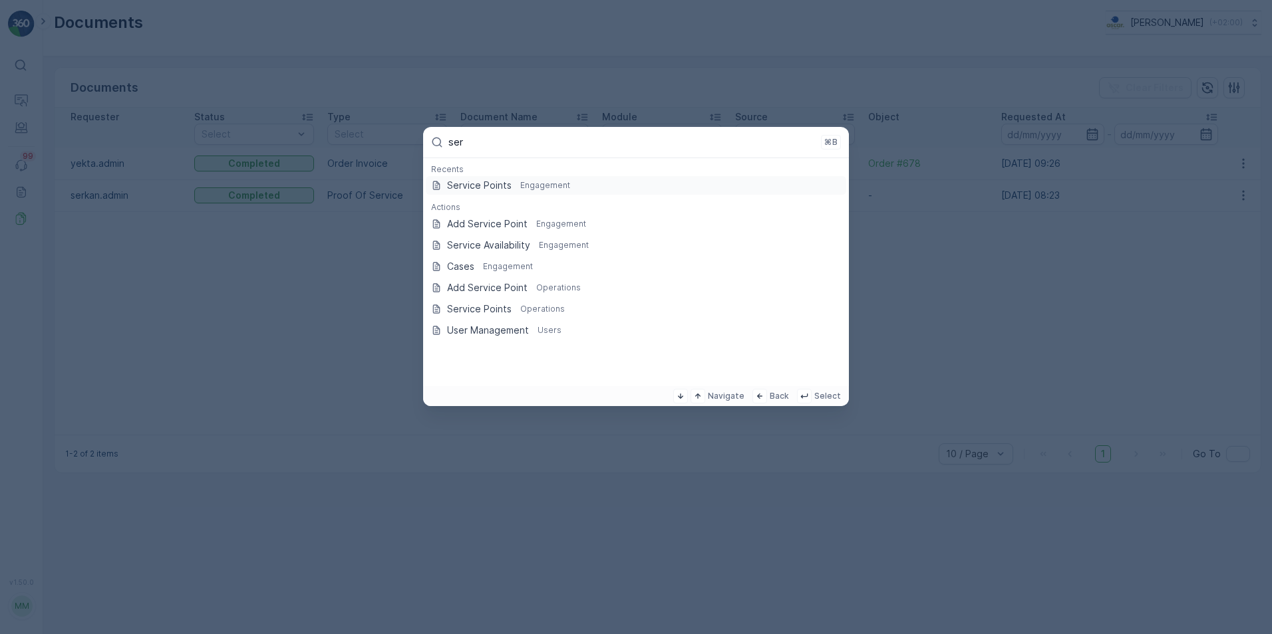
scroll to position [0, 0]
type input "s"
type input "t"
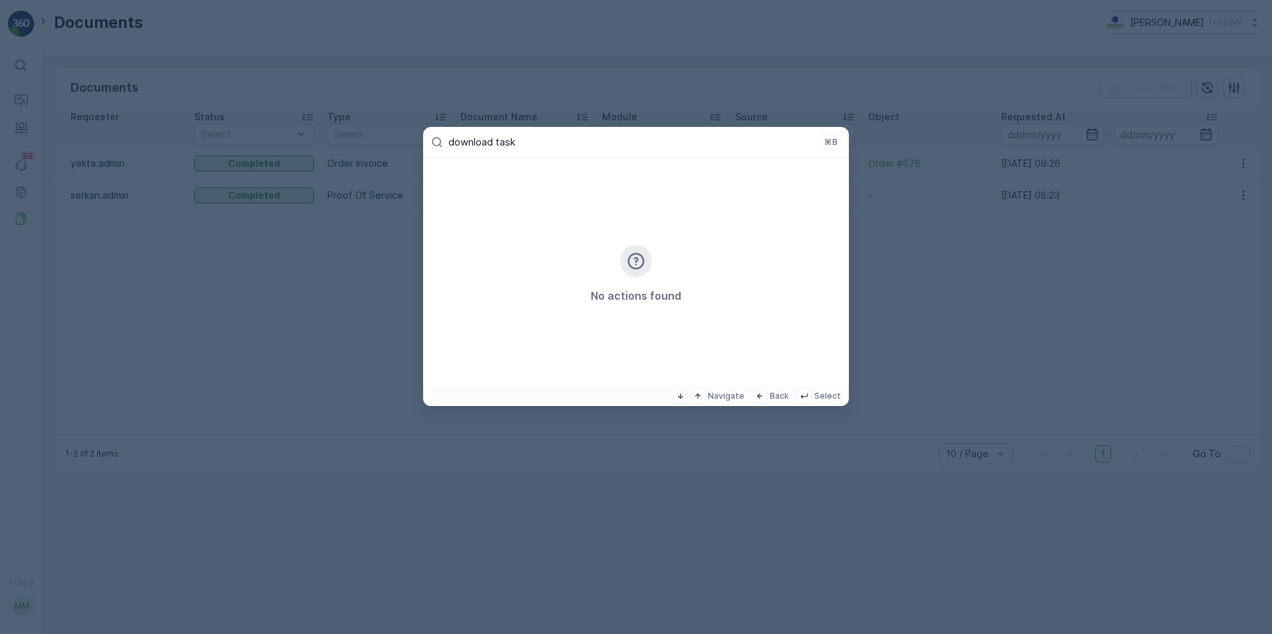
type input "download tasks"
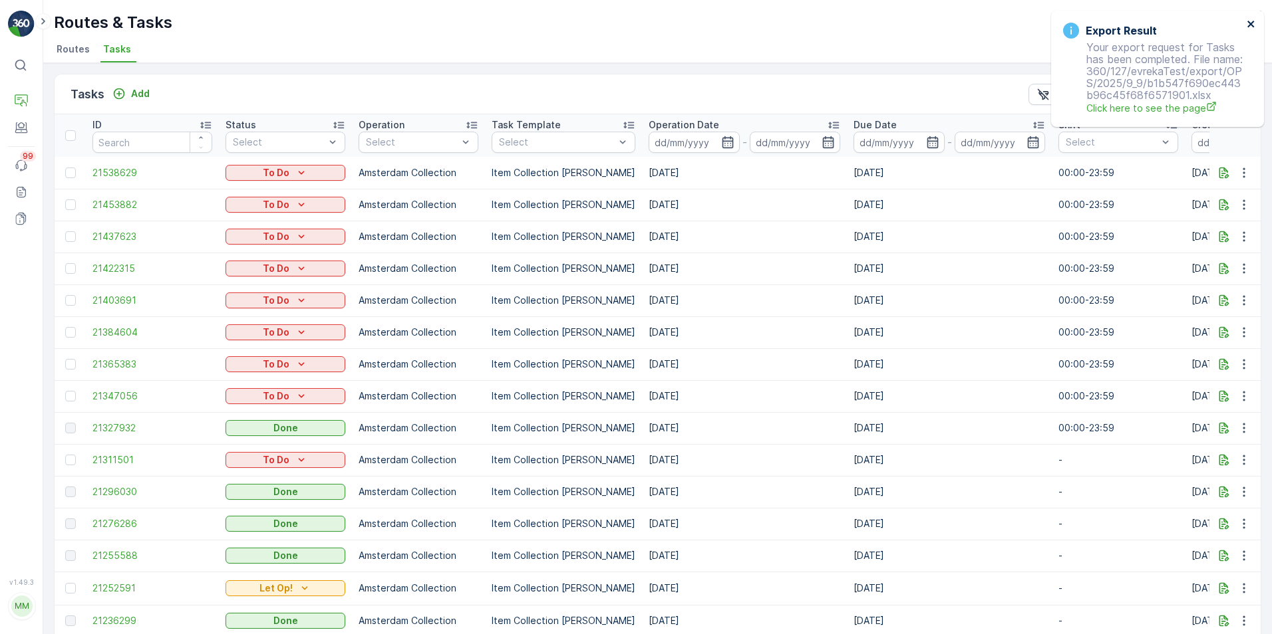
click at [1251, 24] on icon "close" at bounding box center [1250, 24] width 7 height 7
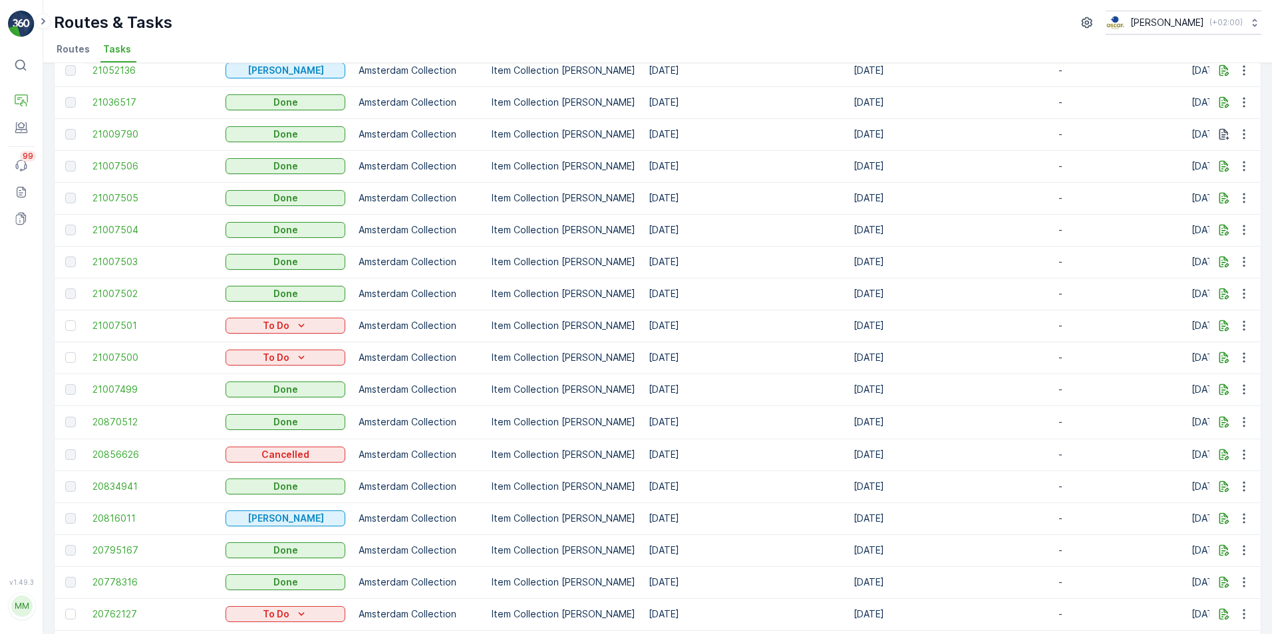
scroll to position [1016, 0]
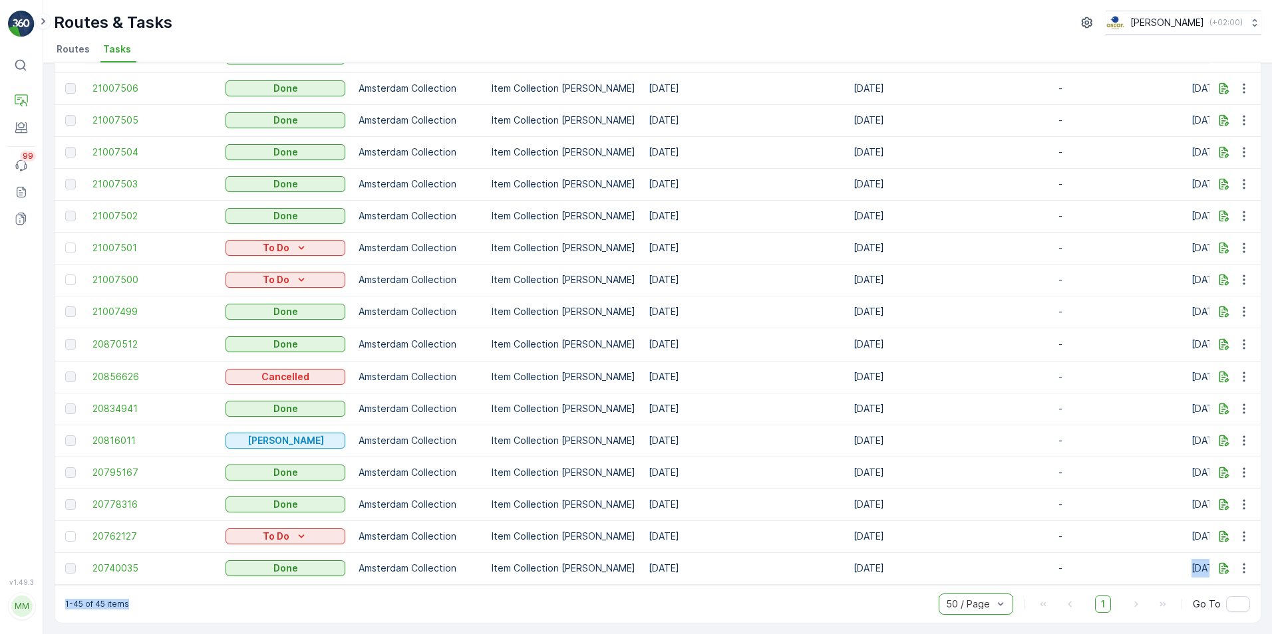
drag, startPoint x: 712, startPoint y: 586, endPoint x: 1083, endPoint y: 566, distance: 371.0
click at [680, 575] on td "[DATE]" at bounding box center [744, 569] width 205 height 32
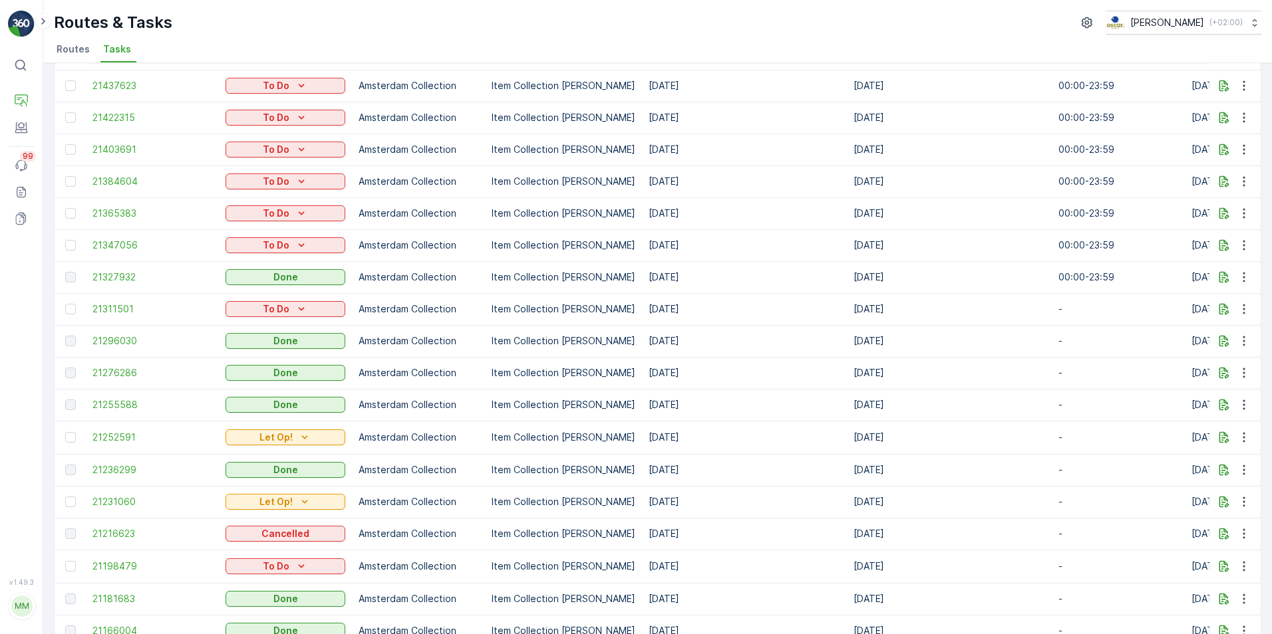
scroll to position [0, 0]
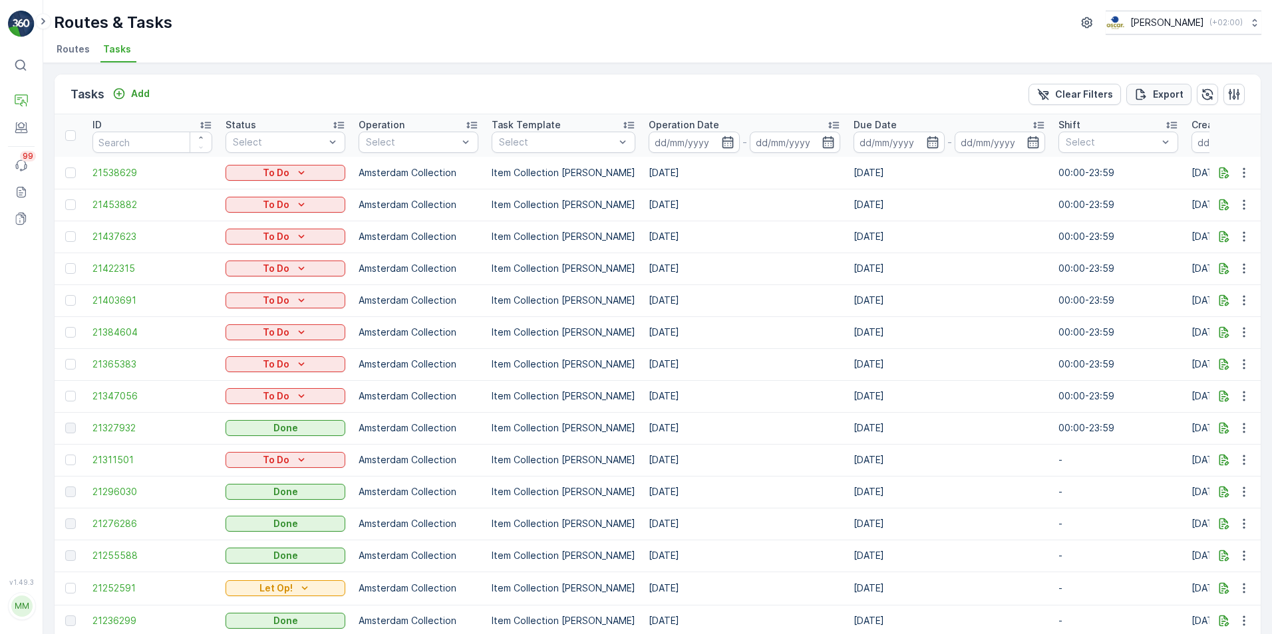
click at [1140, 92] on icon "Export" at bounding box center [1141, 93] width 10 height 11
click at [1090, 71] on span "reports" at bounding box center [1164, 72] width 156 height 14
click at [1248, 21] on icon "close" at bounding box center [1250, 24] width 7 height 7
click at [1086, 97] on p "Clear Filters" at bounding box center [1084, 94] width 58 height 13
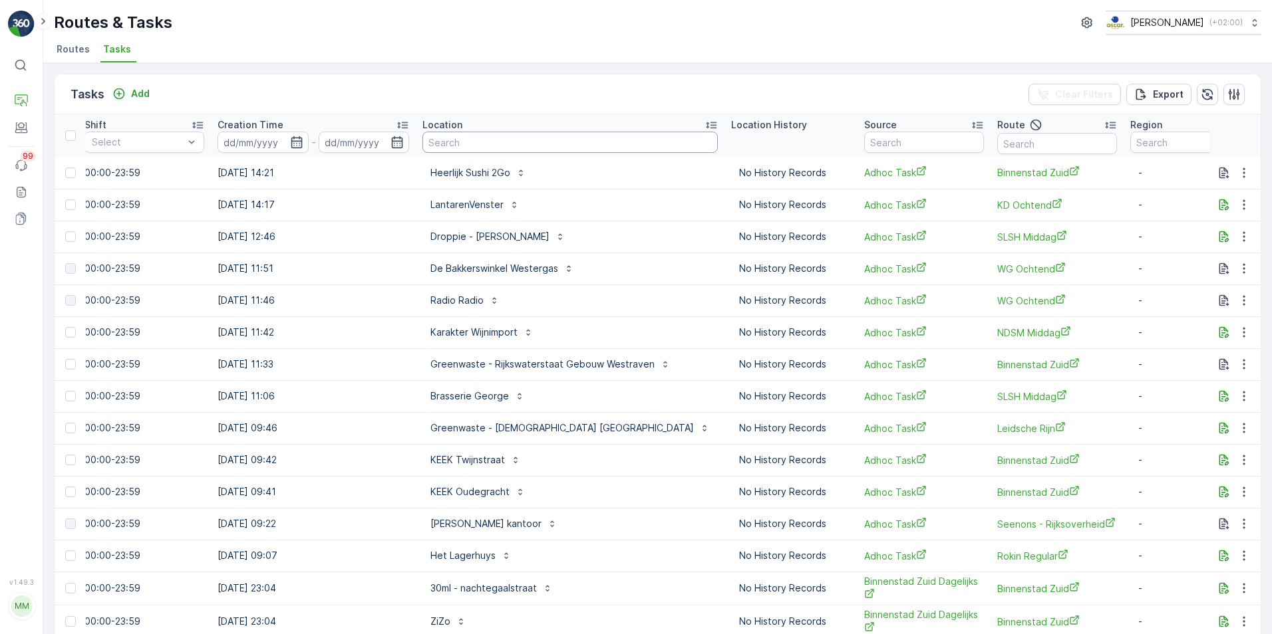
click at [497, 138] on input "text" at bounding box center [569, 142] width 295 height 21
type input "gangnam"
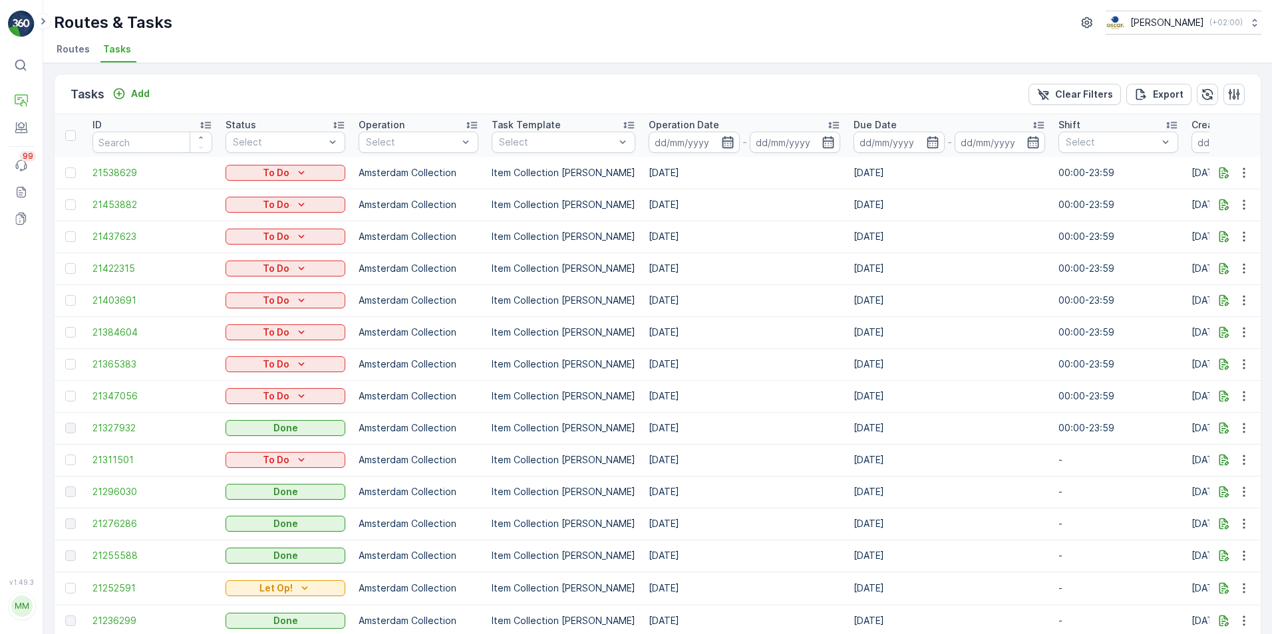
click at [721, 140] on icon "button" at bounding box center [727, 142] width 13 height 13
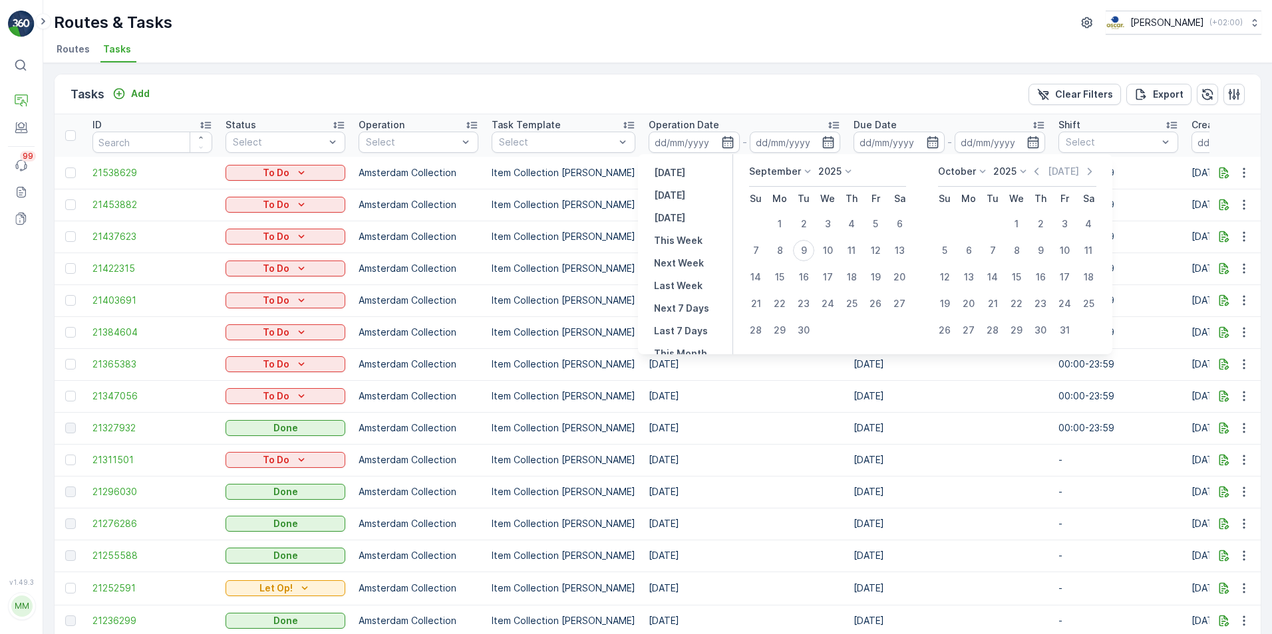
click at [801, 171] on icon at bounding box center [807, 171] width 13 height 13
click at [787, 296] on li "July" at bounding box center [782, 296] width 67 height 19
click at [798, 170] on div "September" at bounding box center [781, 171] width 65 height 13
click at [775, 293] on span "July" at bounding box center [766, 296] width 18 height 13
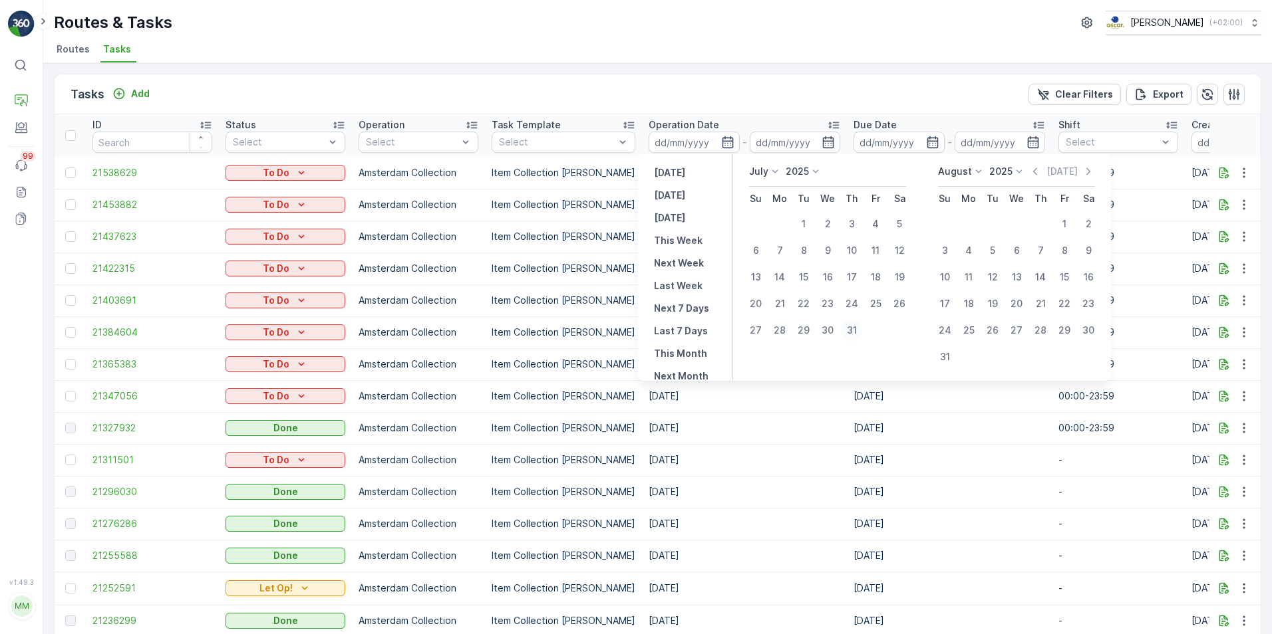
click at [853, 325] on div "31" at bounding box center [851, 330] width 21 height 21
type input "[DATE]"
click at [972, 172] on icon at bounding box center [978, 171] width 13 height 13
click at [976, 233] on span "September" at bounding box center [971, 237] width 51 height 13
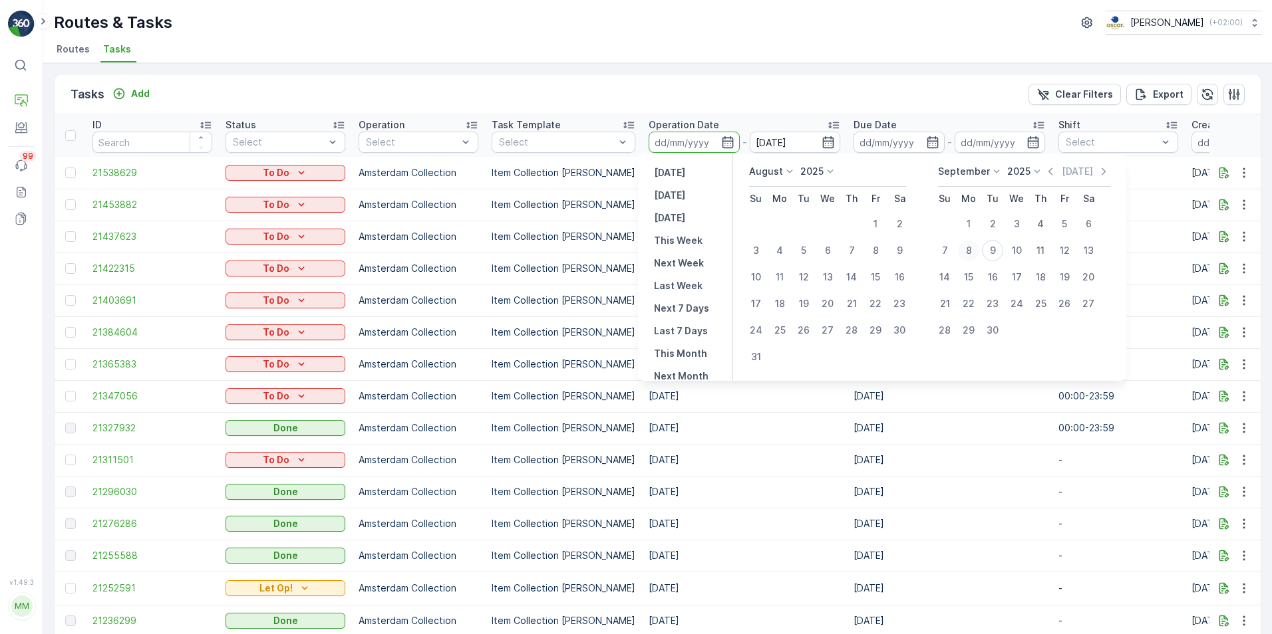
click at [973, 251] on div "8" at bounding box center [968, 250] width 21 height 21
type input "08.09.2025"
click at [972, 253] on div "8" at bounding box center [968, 250] width 21 height 21
type input "08.09.2025"
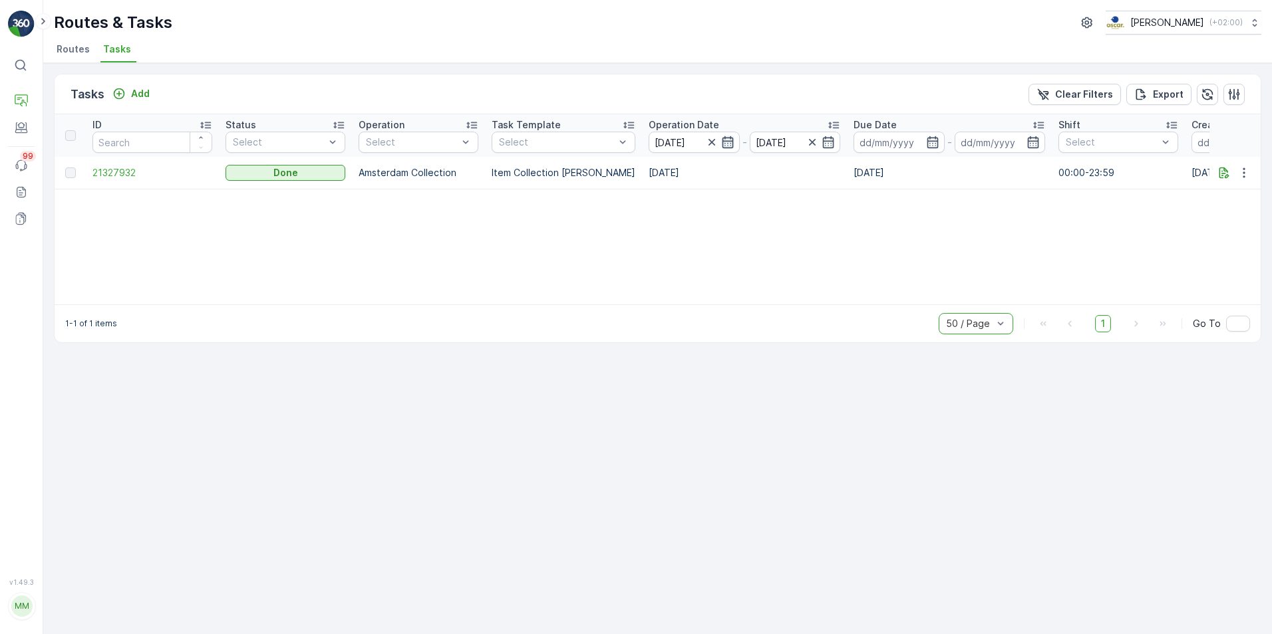
click at [721, 143] on icon "button" at bounding box center [727, 142] width 13 height 13
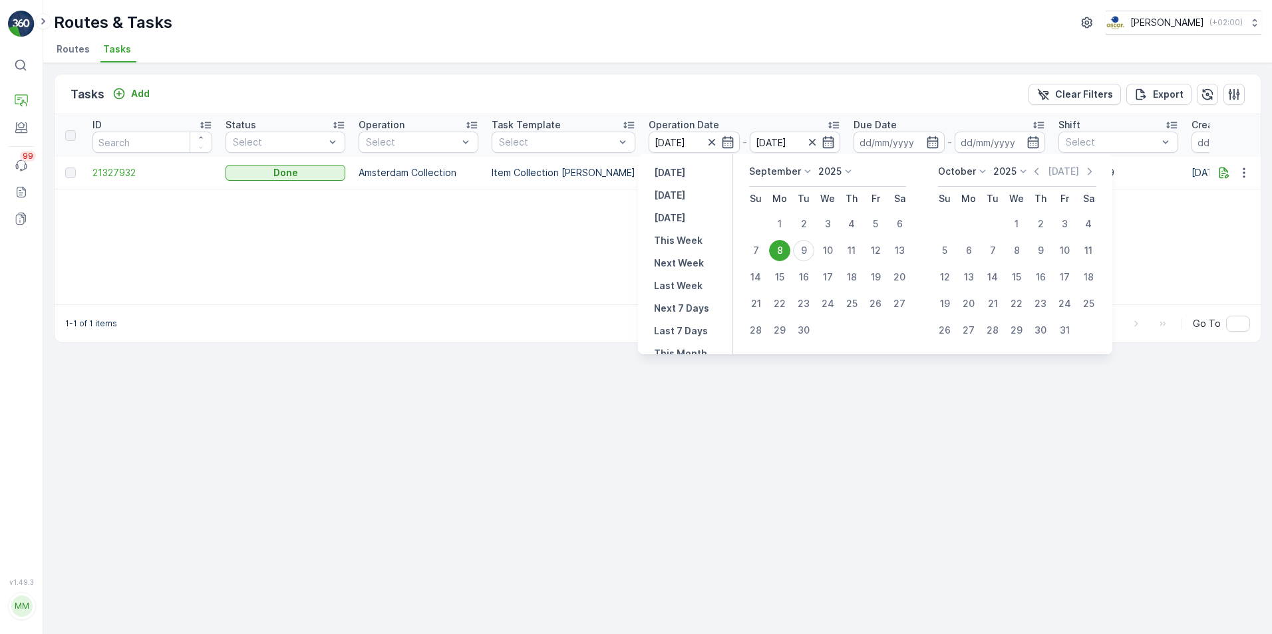
click at [779, 168] on p "September" at bounding box center [775, 171] width 52 height 13
click at [779, 295] on div "July" at bounding box center [766, 296] width 29 height 19
click at [856, 327] on div "31" at bounding box center [851, 330] width 21 height 21
type input "31.07.2025"
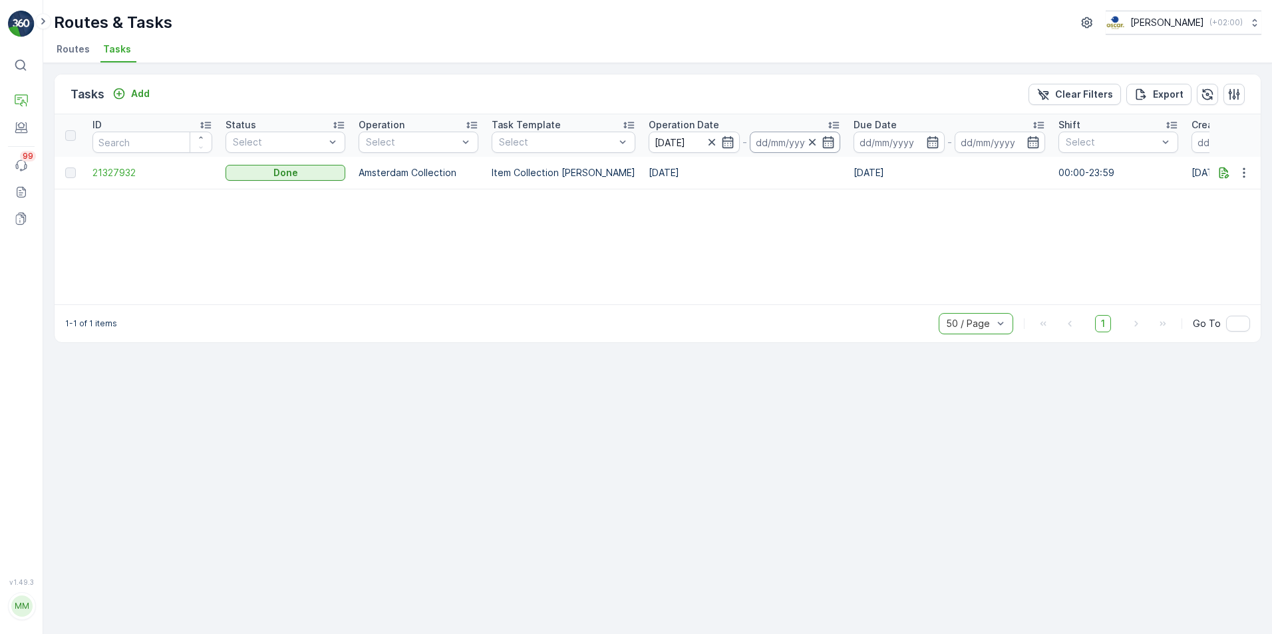
type input "31.07.2025"
click at [770, 140] on input "31.07.2025" at bounding box center [795, 142] width 91 height 21
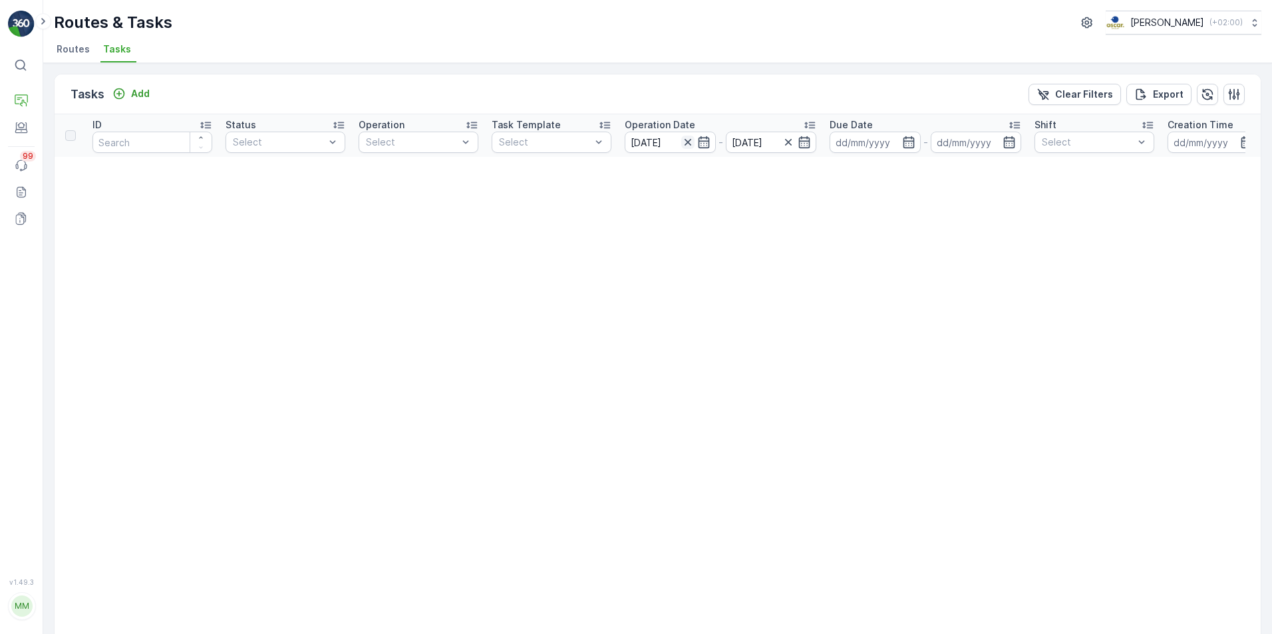
click at [688, 142] on icon "button" at bounding box center [687, 142] width 7 height 7
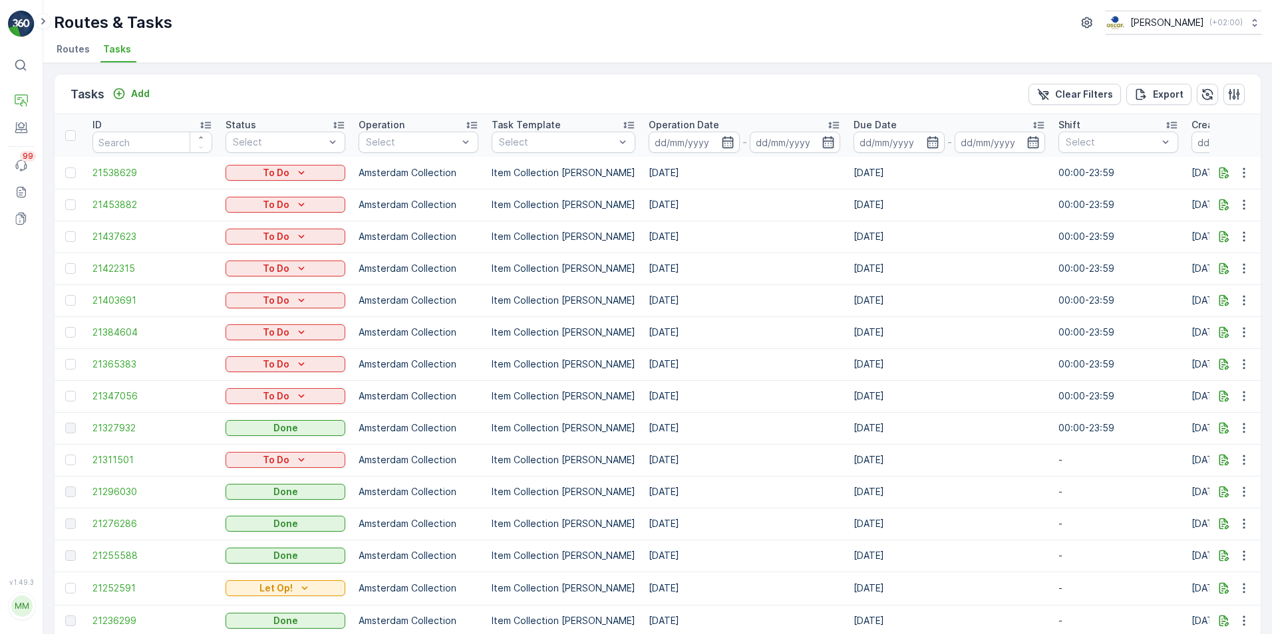
click at [704, 91] on div "Tasks Add Clear Filters Export" at bounding box center [658, 94] width 1206 height 40
click at [19, 128] on icon at bounding box center [22, 126] width 6 height 4
click at [67, 129] on p "Insights" at bounding box center [66, 126] width 34 height 13
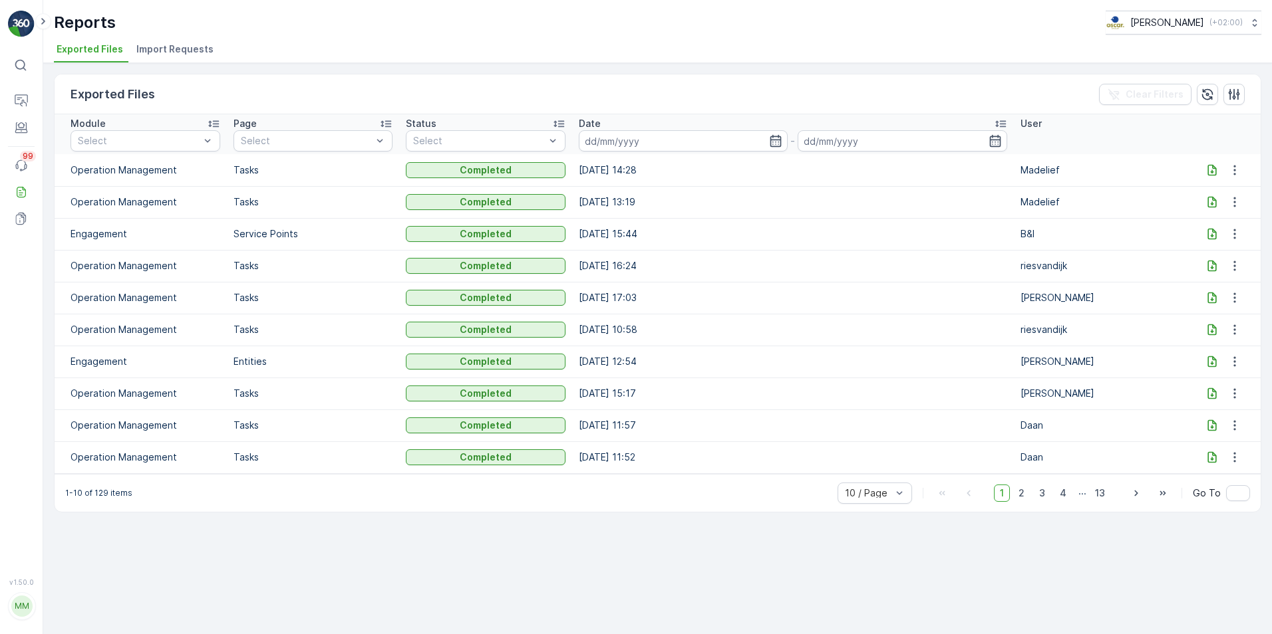
click at [1208, 170] on icon at bounding box center [1211, 170] width 13 height 13
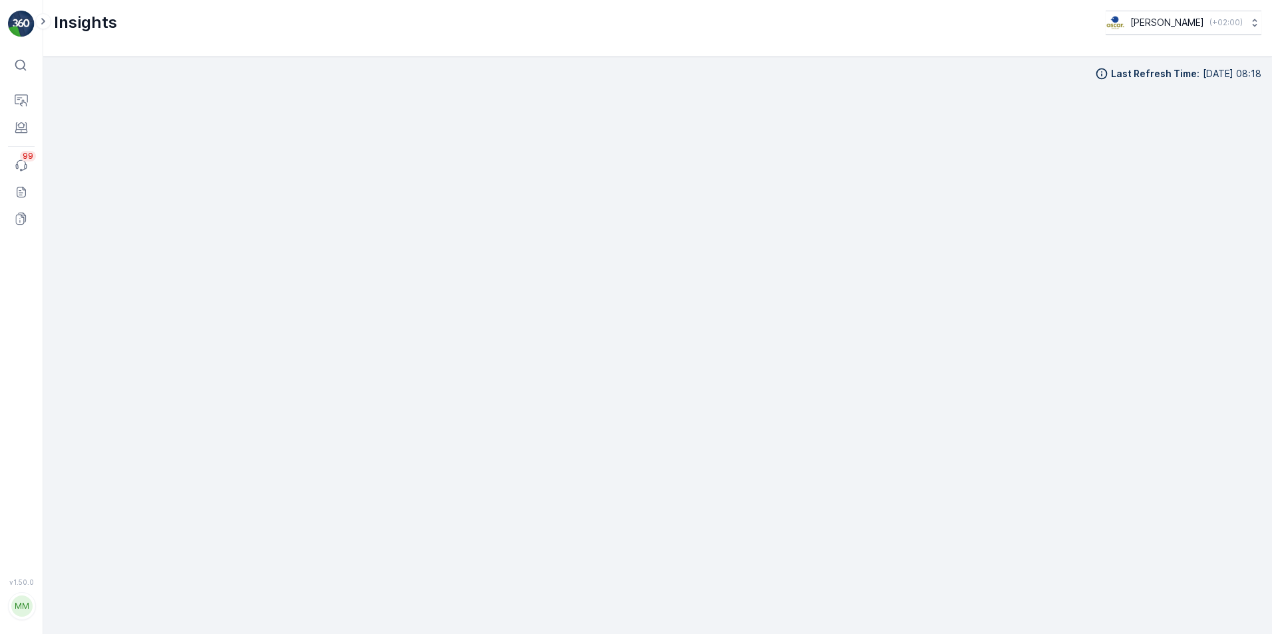
scroll to position [15, 0]
drag, startPoint x: 1266, startPoint y: 184, endPoint x: 1254, endPoint y: 183, distance: 12.7
click at [1264, 184] on div "Last Refresh Time : [DATE] 08:18" at bounding box center [657, 346] width 1228 height 578
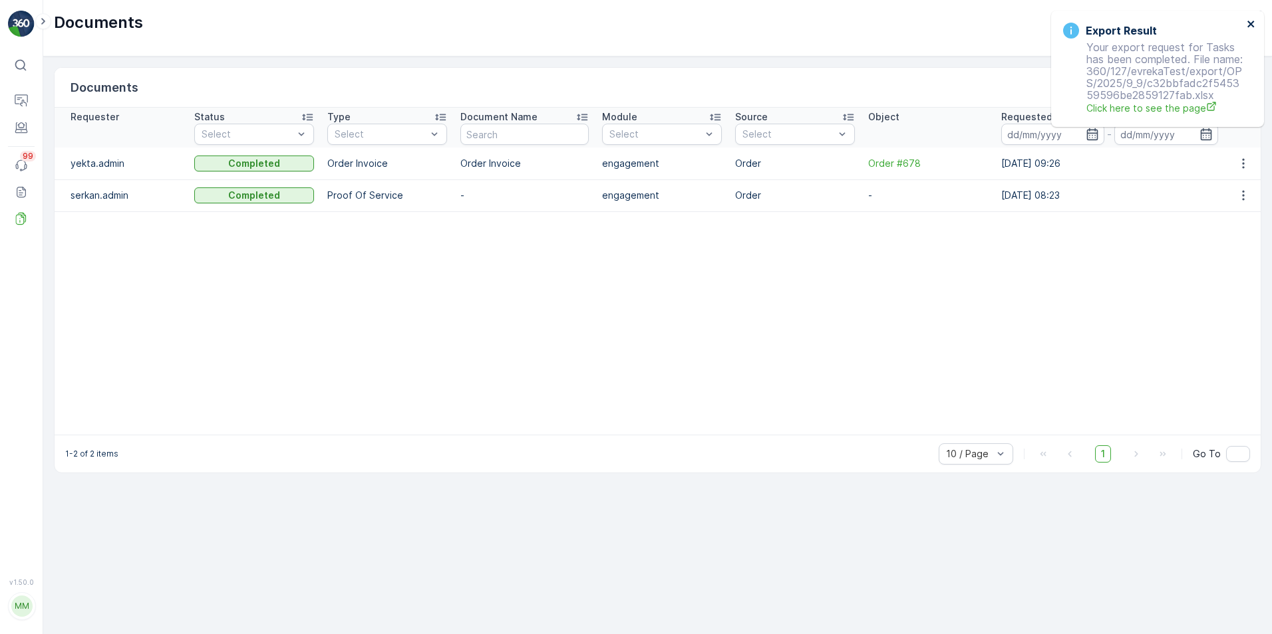
click at [1248, 23] on icon "close" at bounding box center [1250, 24] width 9 height 11
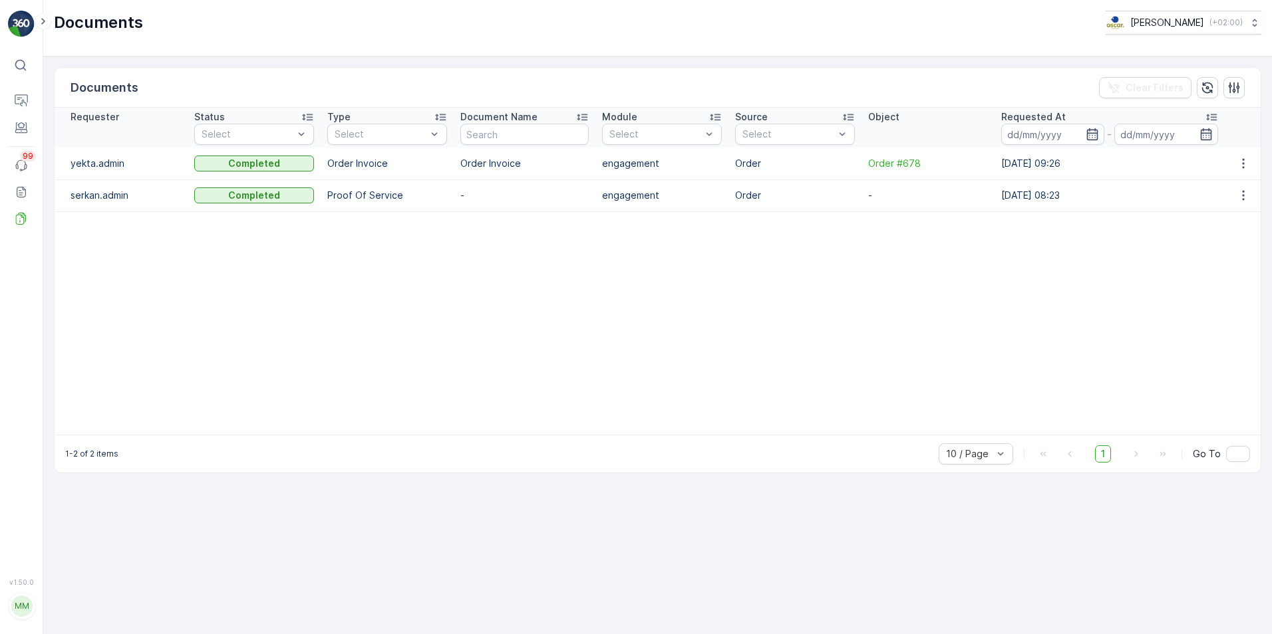
click at [561, 313] on table "Requester Status Select Type Select Document Name Module Select Source Select O…" at bounding box center [658, 271] width 1206 height 327
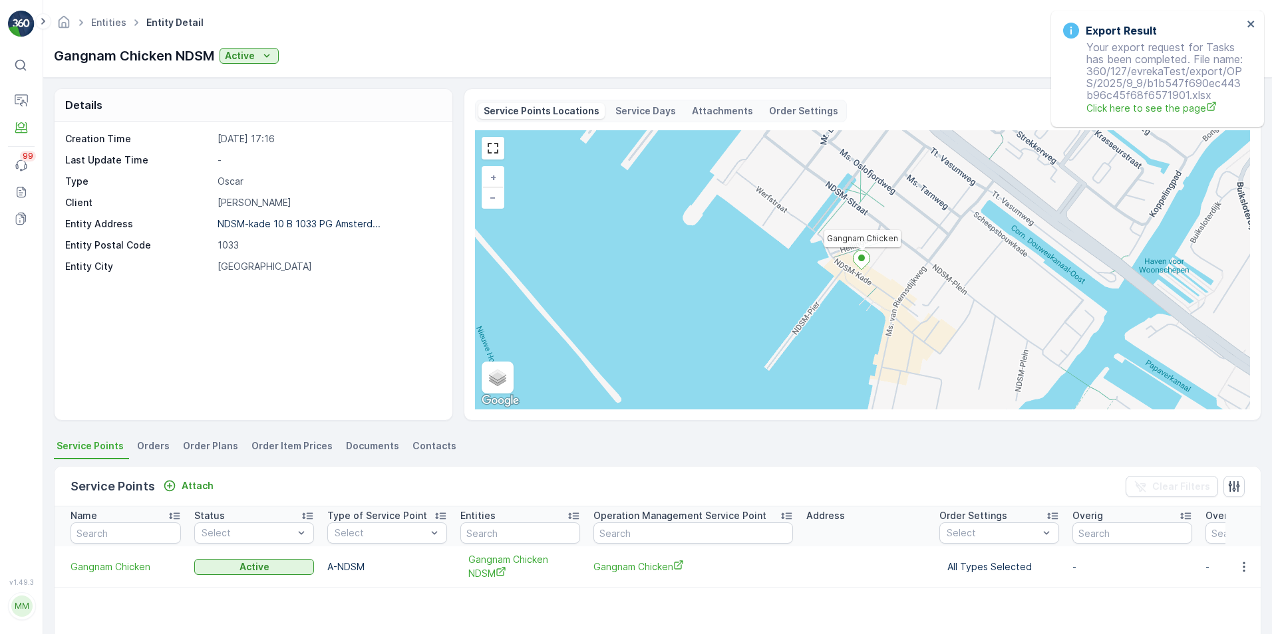
scroll to position [141, 0]
